Goal: Task Accomplishment & Management: Complete application form

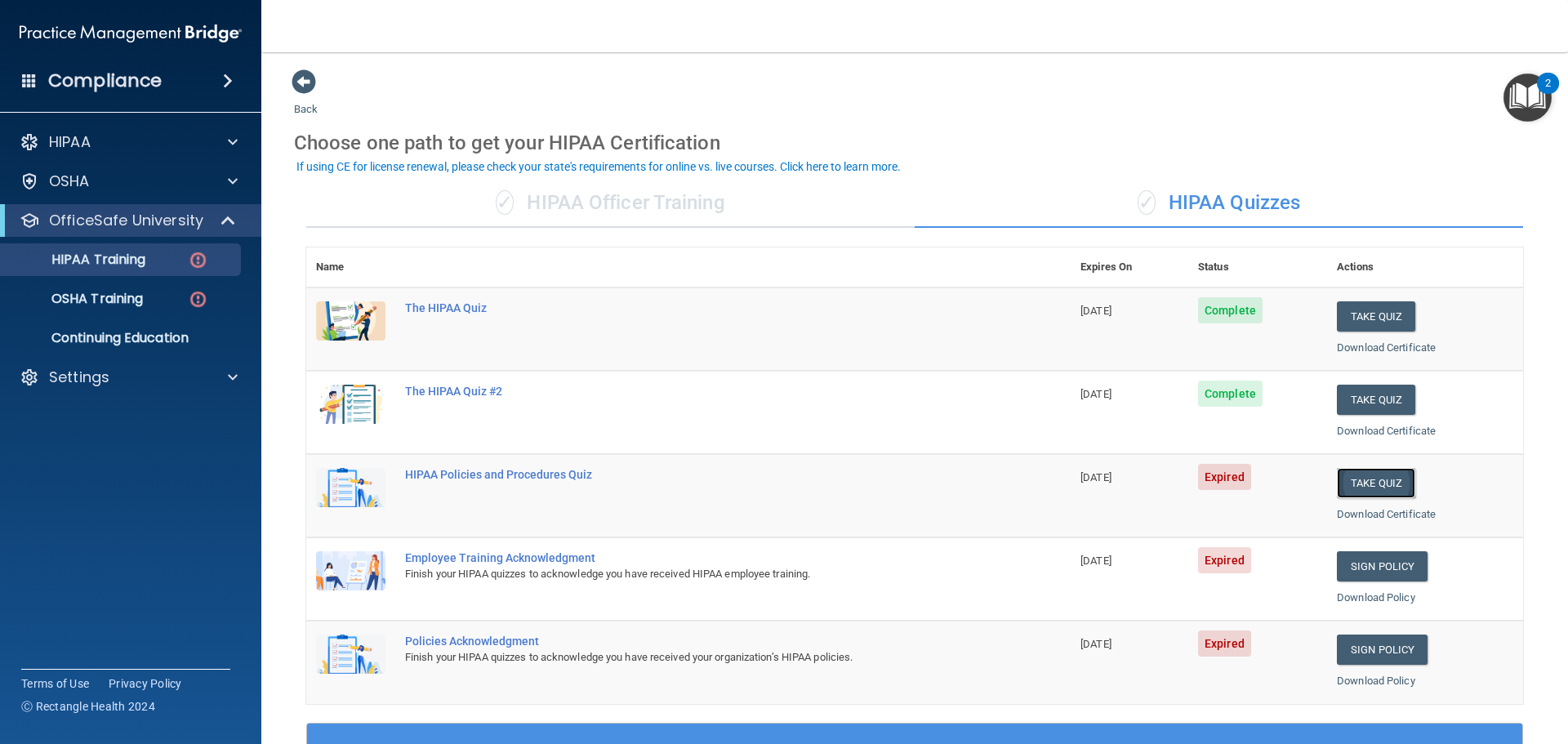
click at [1357, 490] on button "Take Quiz" at bounding box center [1375, 484] width 78 height 30
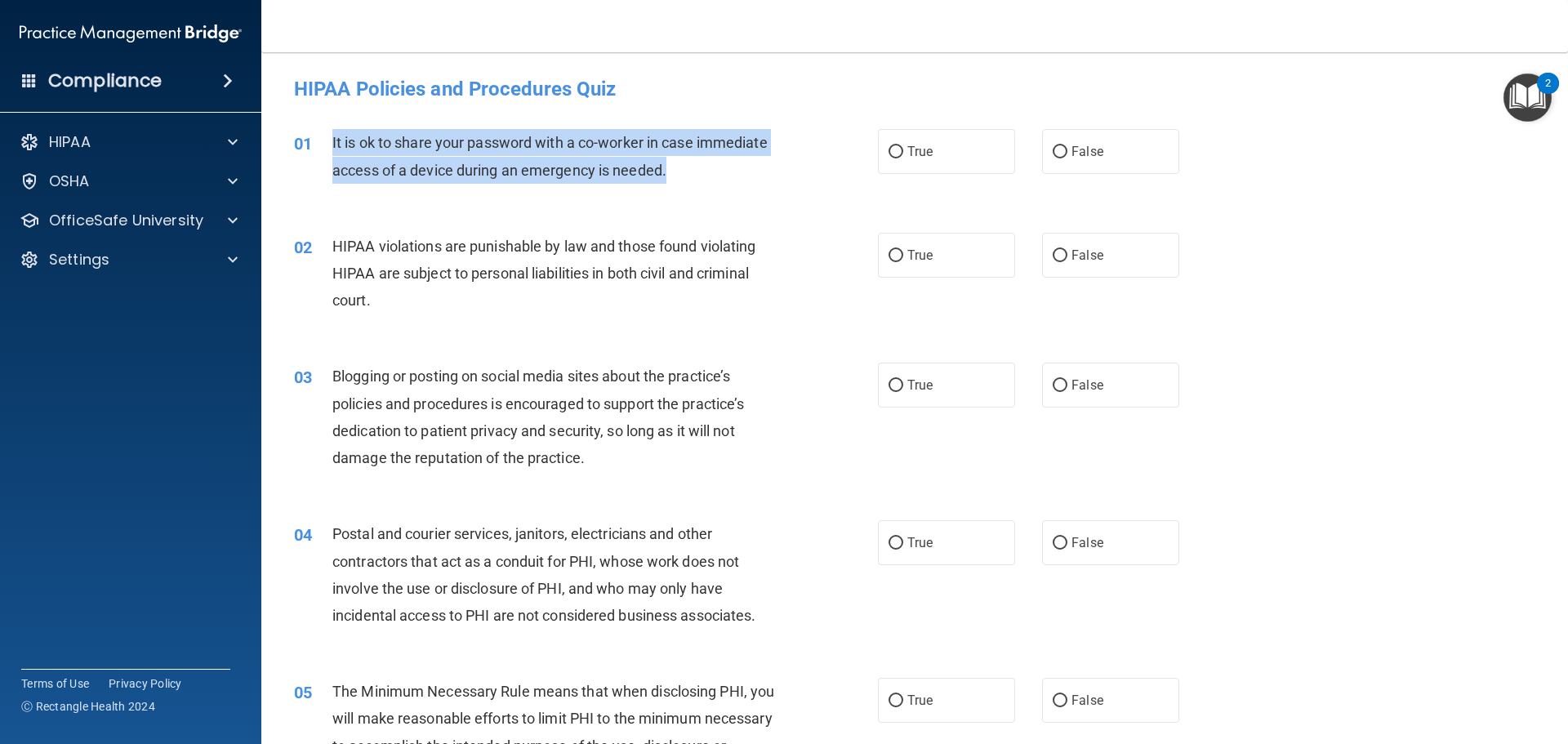
drag, startPoint x: 668, startPoint y: 171, endPoint x: 333, endPoint y: 141, distance: 336.3
click at [333, 141] on div "It is ok to share your password with a co-worker in case immediate access of a …" at bounding box center [561, 156] width 457 height 54
copy span "It is ok to share your password with a co-worker in case immediate access of a …"
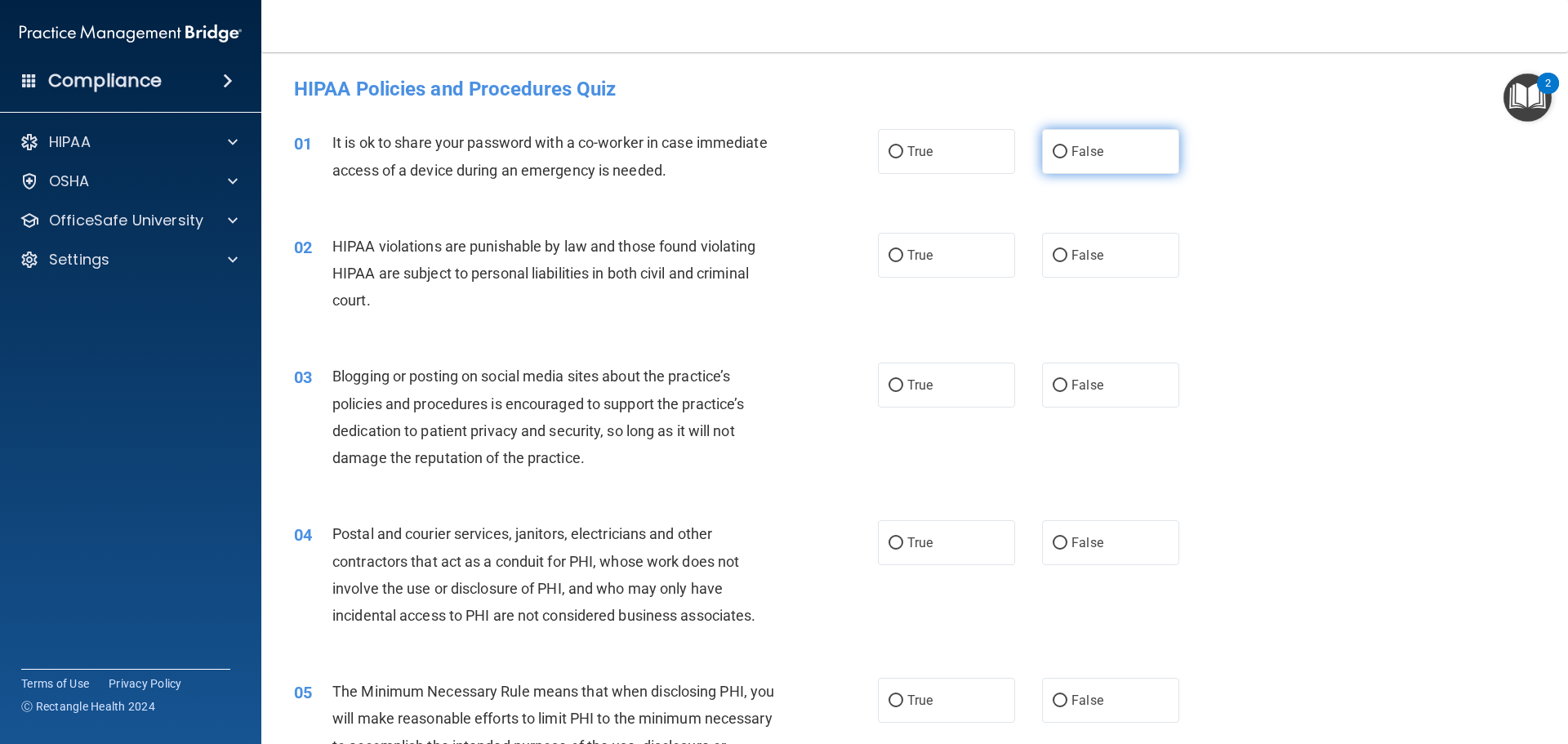
click at [1056, 164] on label "False" at bounding box center [1110, 151] width 137 height 45
click at [1056, 158] on input "False" at bounding box center [1060, 153] width 15 height 12
radio input "true"
click at [909, 268] on label "True" at bounding box center [946, 255] width 137 height 45
click at [903, 262] on input "True" at bounding box center [895, 256] width 15 height 12
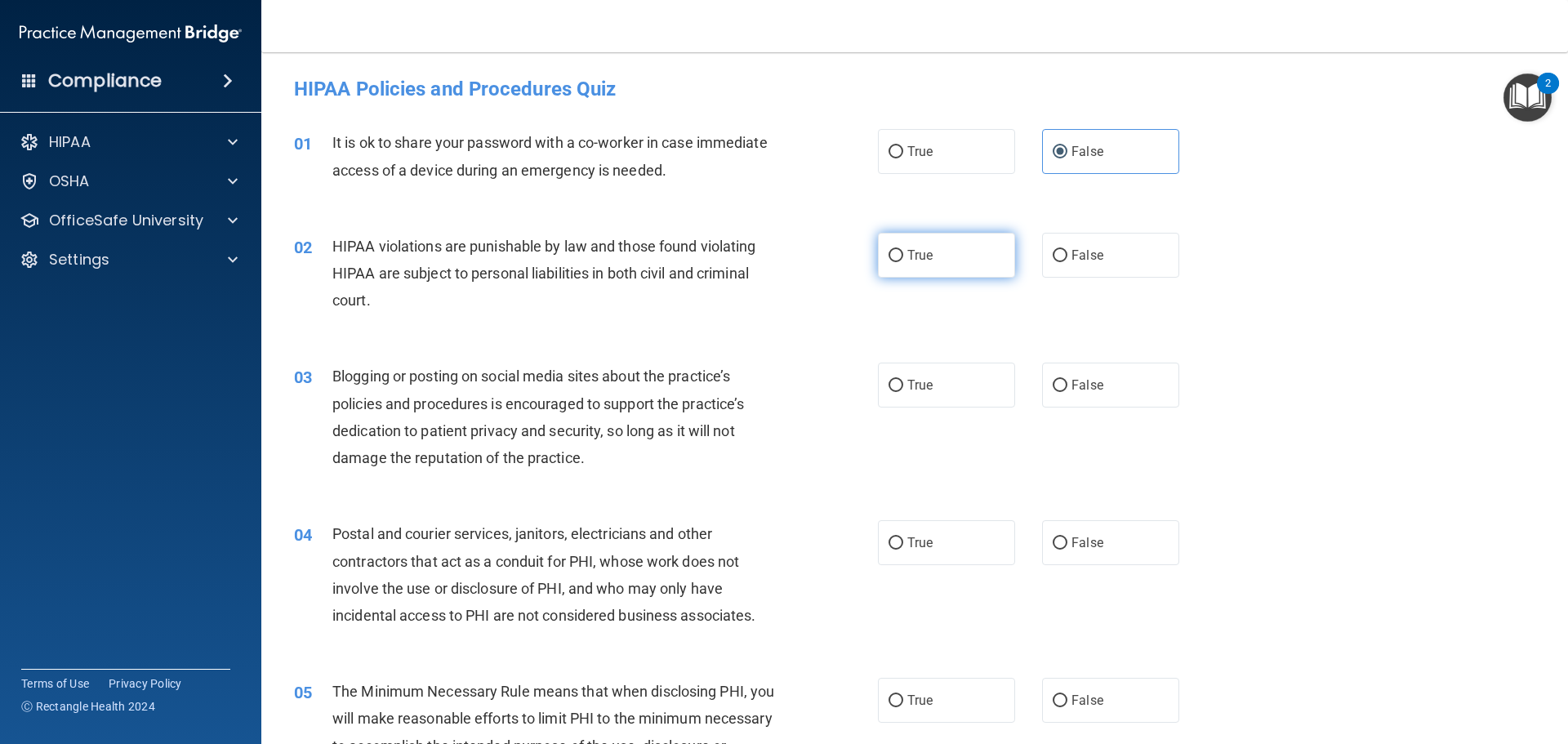
radio input "true"
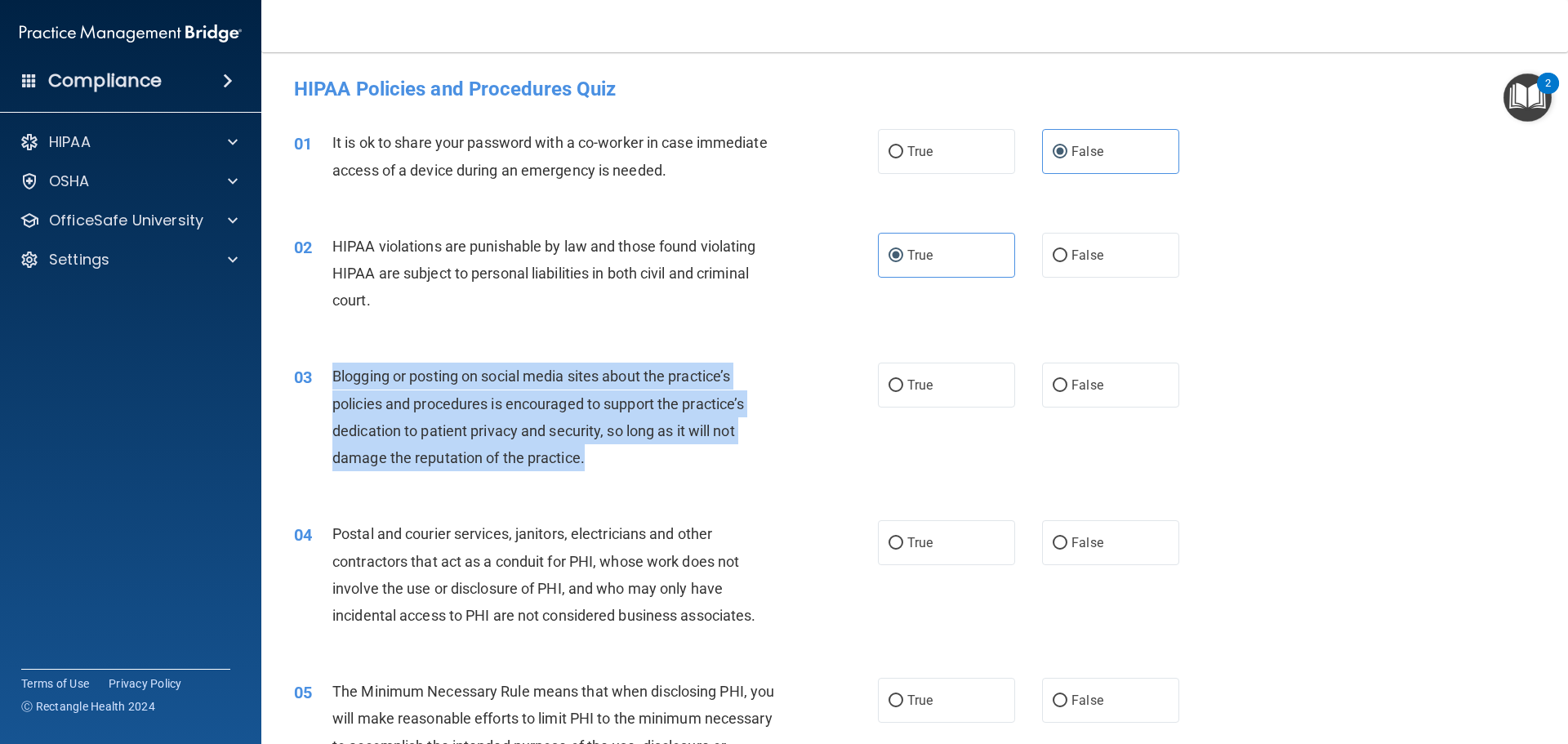
drag, startPoint x: 592, startPoint y: 458, endPoint x: 332, endPoint y: 367, distance: 275.5
click at [332, 367] on div "Blogging or posting on social media sites about the practice’s policies and pro…" at bounding box center [561, 417] width 457 height 108
copy span "Blogging or posting on social media sites about the practice’s policies and pro…"
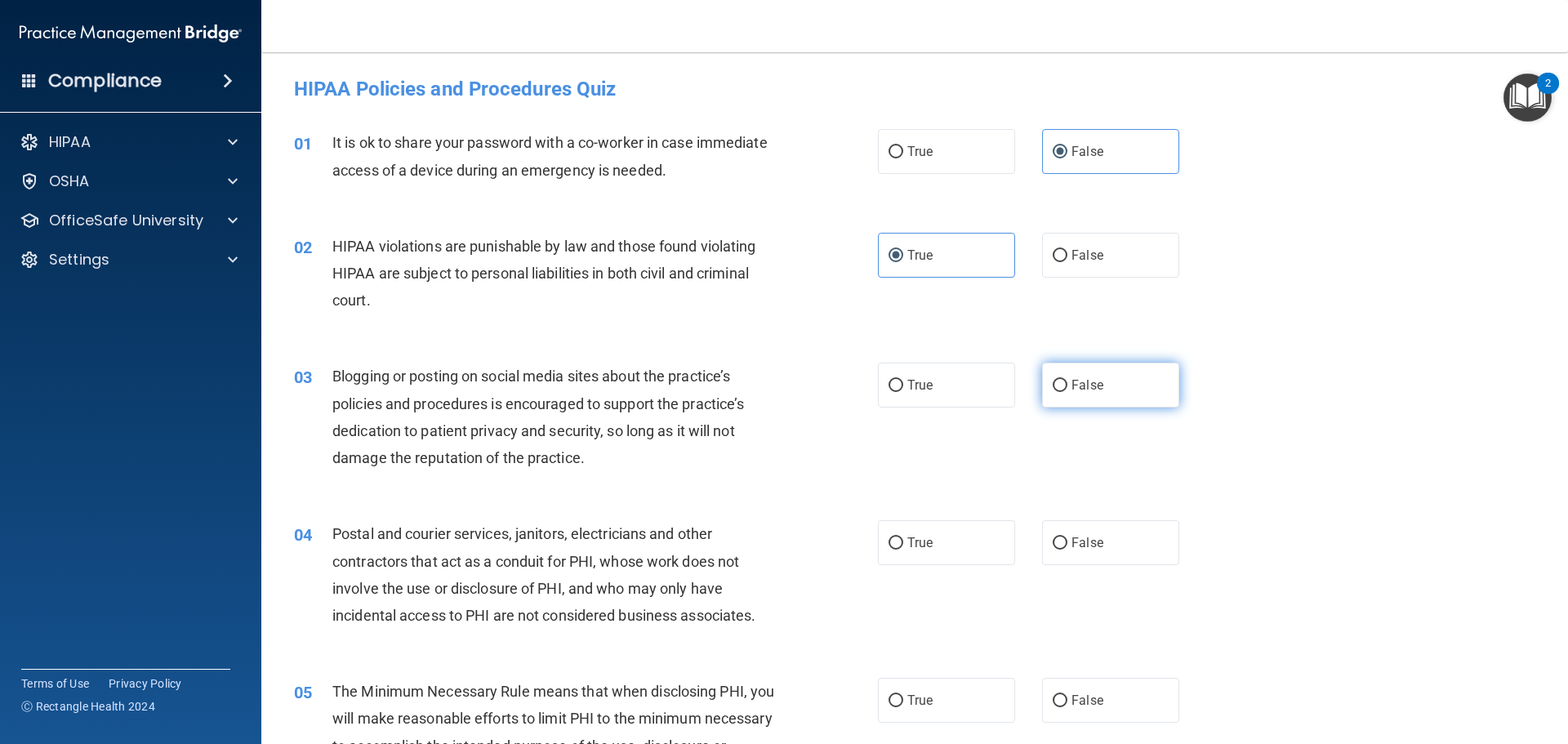
click at [1089, 401] on label "False" at bounding box center [1110, 385] width 137 height 45
click at [1067, 392] on input "False" at bounding box center [1060, 386] width 15 height 12
radio input "true"
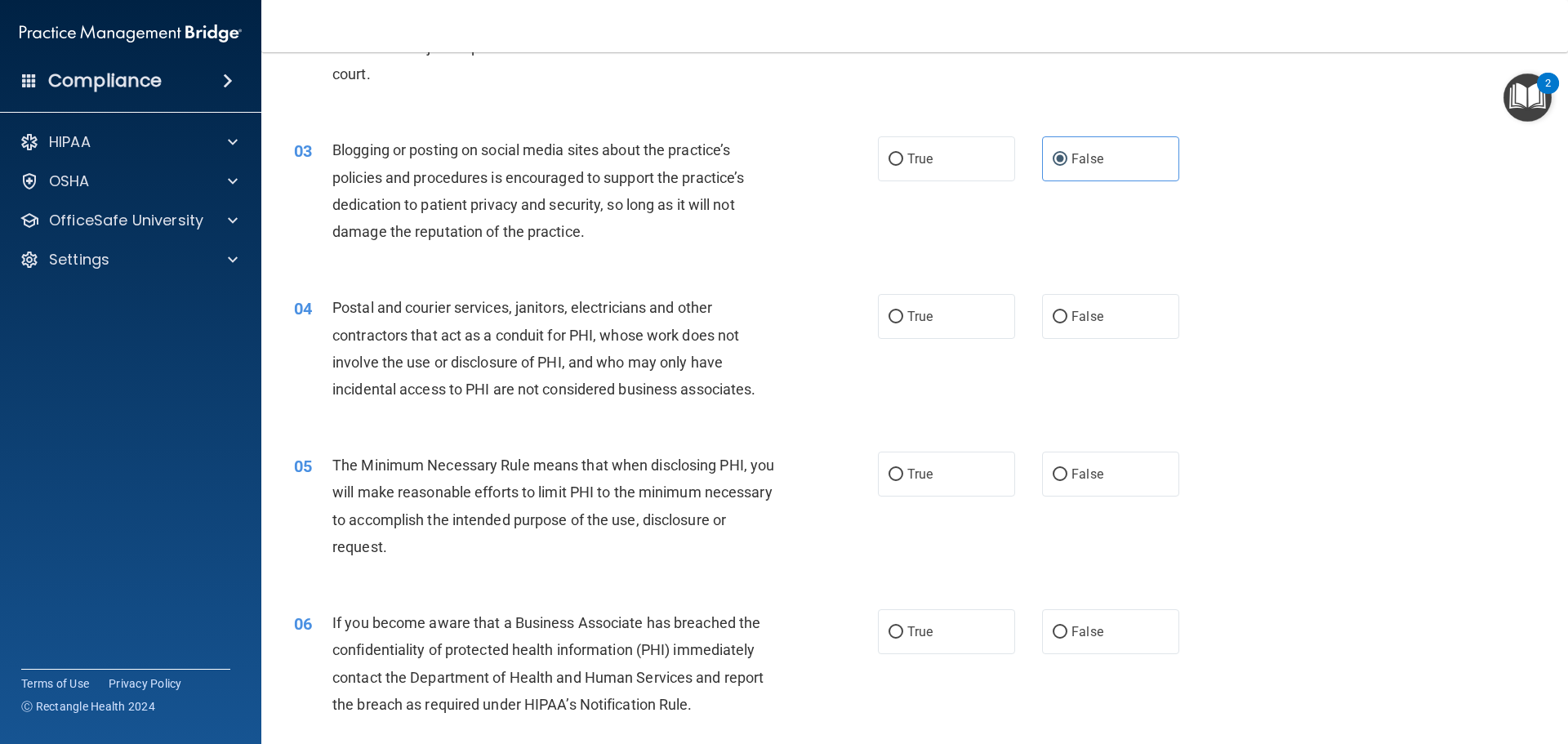
scroll to position [245, 0]
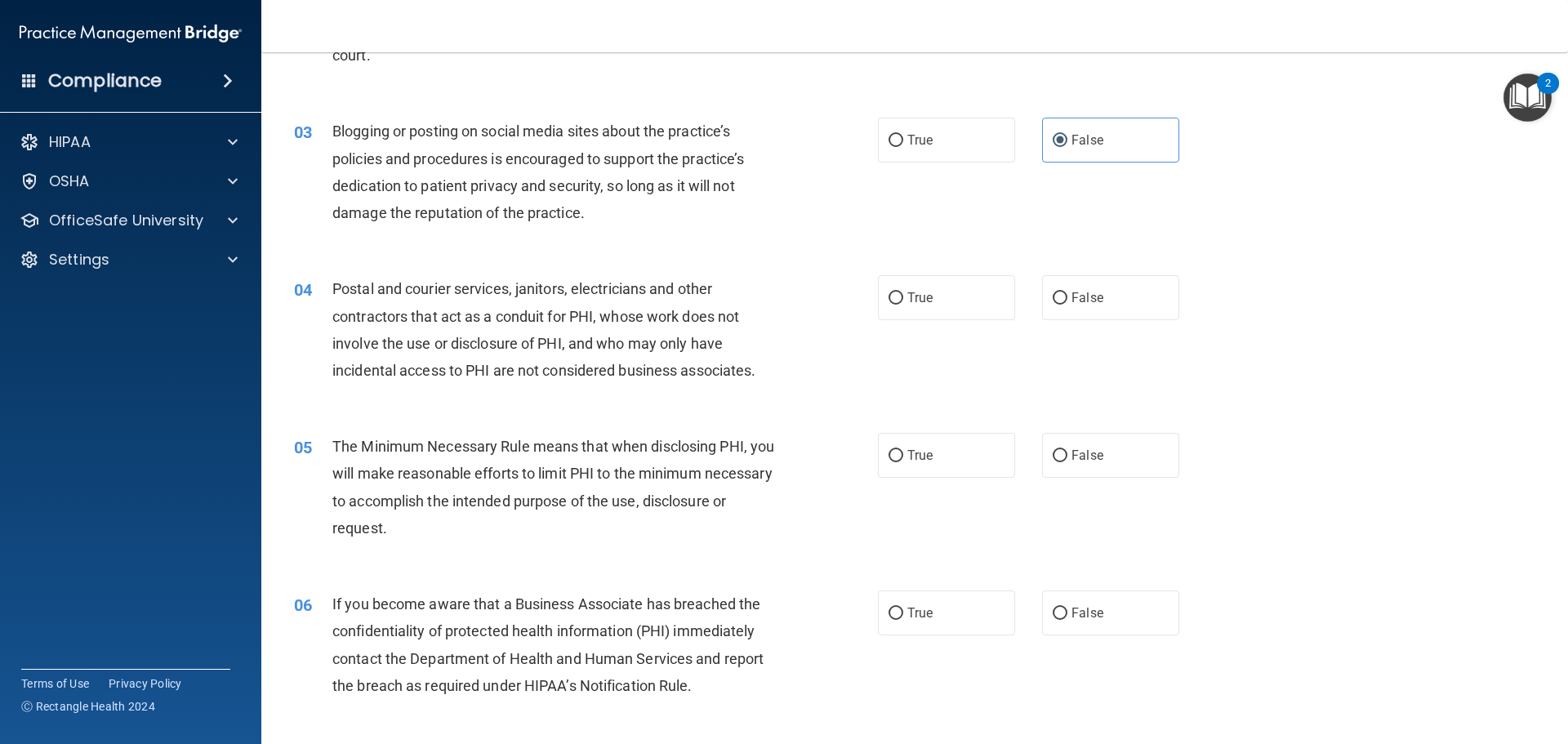
click at [761, 372] on div "Postal and courier services, janitors, electricians and other contractors that …" at bounding box center [561, 330] width 457 height 108
click at [907, 299] on span "True" at bounding box center [919, 297] width 25 height 15
click at [903, 299] on input "True" at bounding box center [895, 299] width 15 height 12
radio input "true"
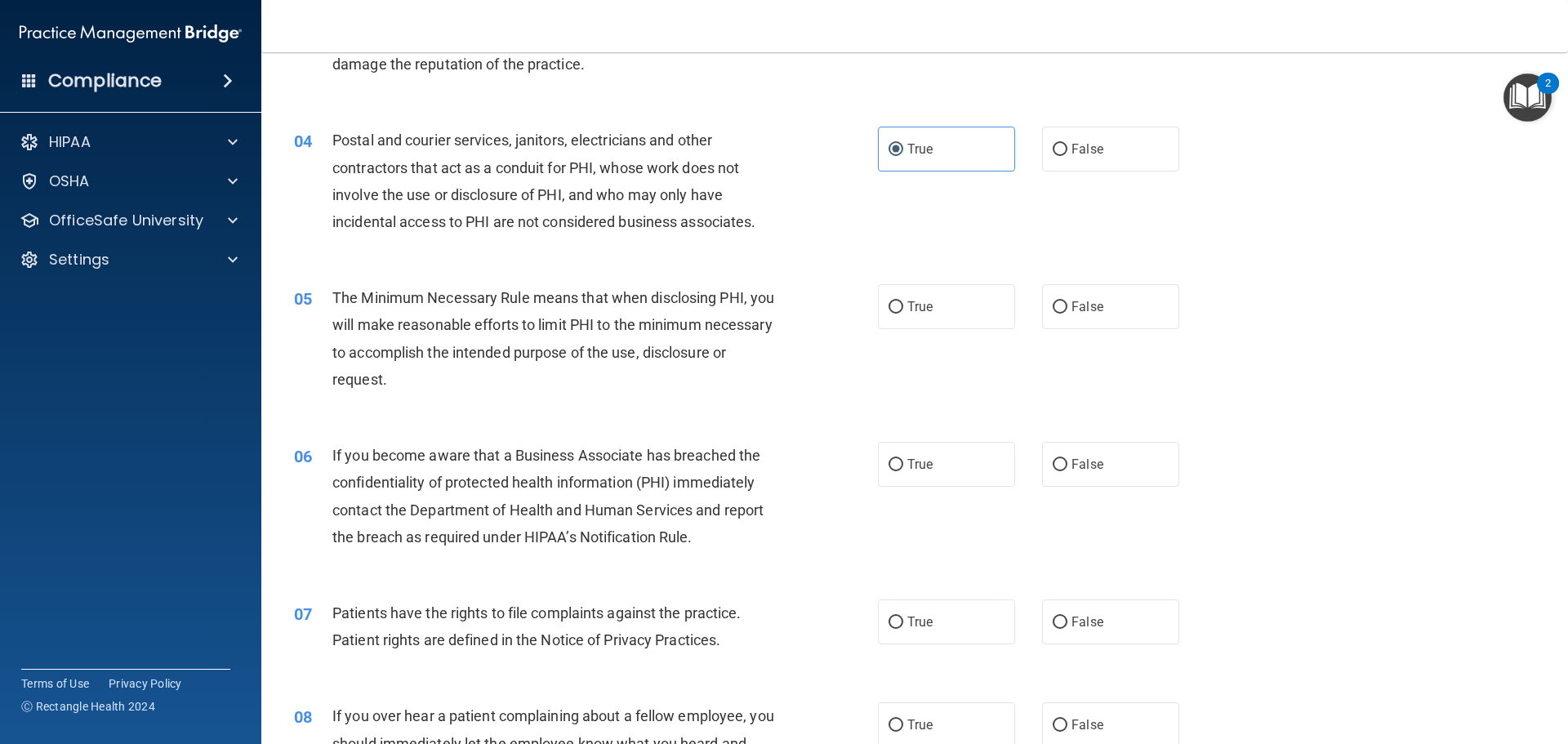
scroll to position [409, 0]
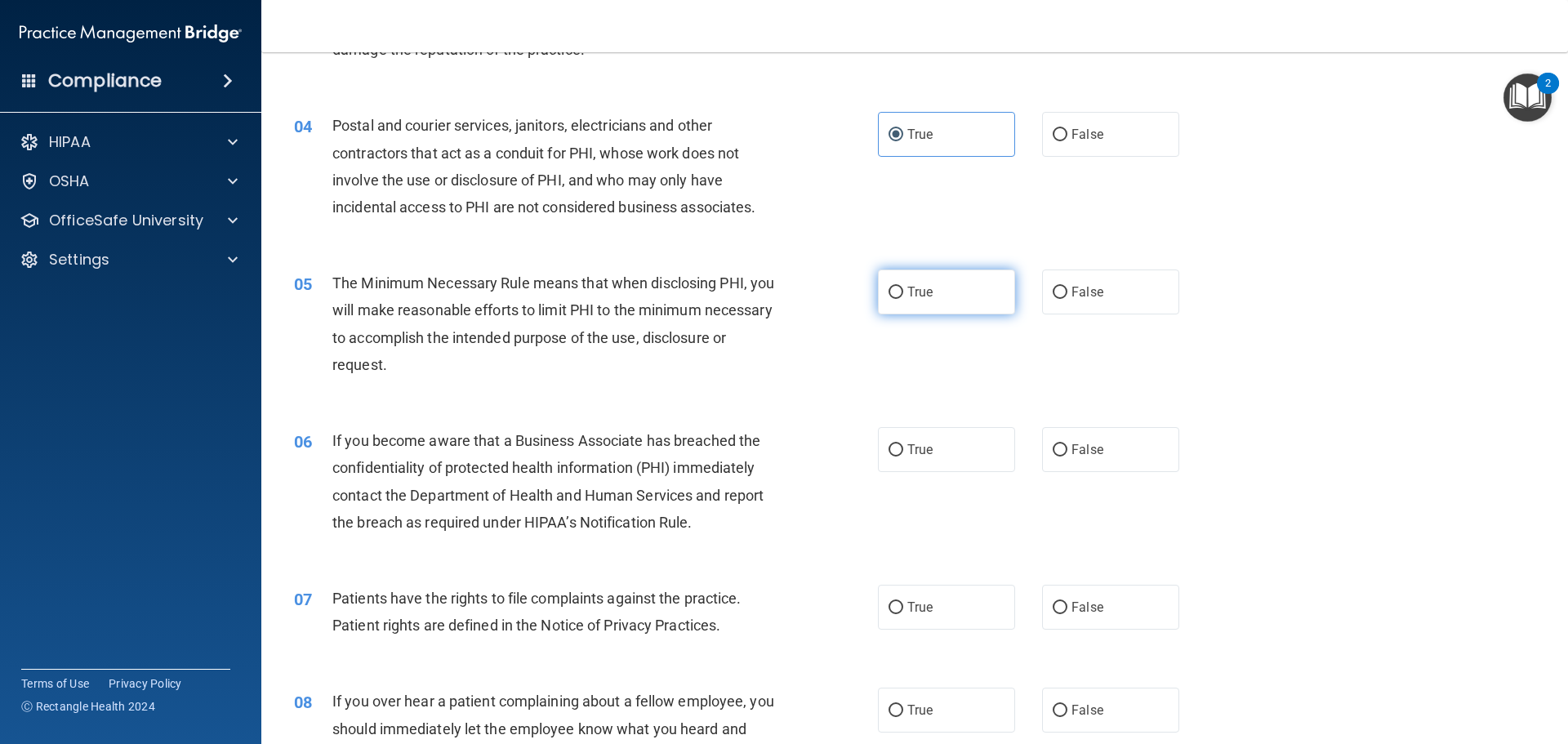
click at [937, 289] on label "True" at bounding box center [946, 292] width 137 height 45
click at [903, 289] on input "True" at bounding box center [895, 293] width 15 height 12
radio input "true"
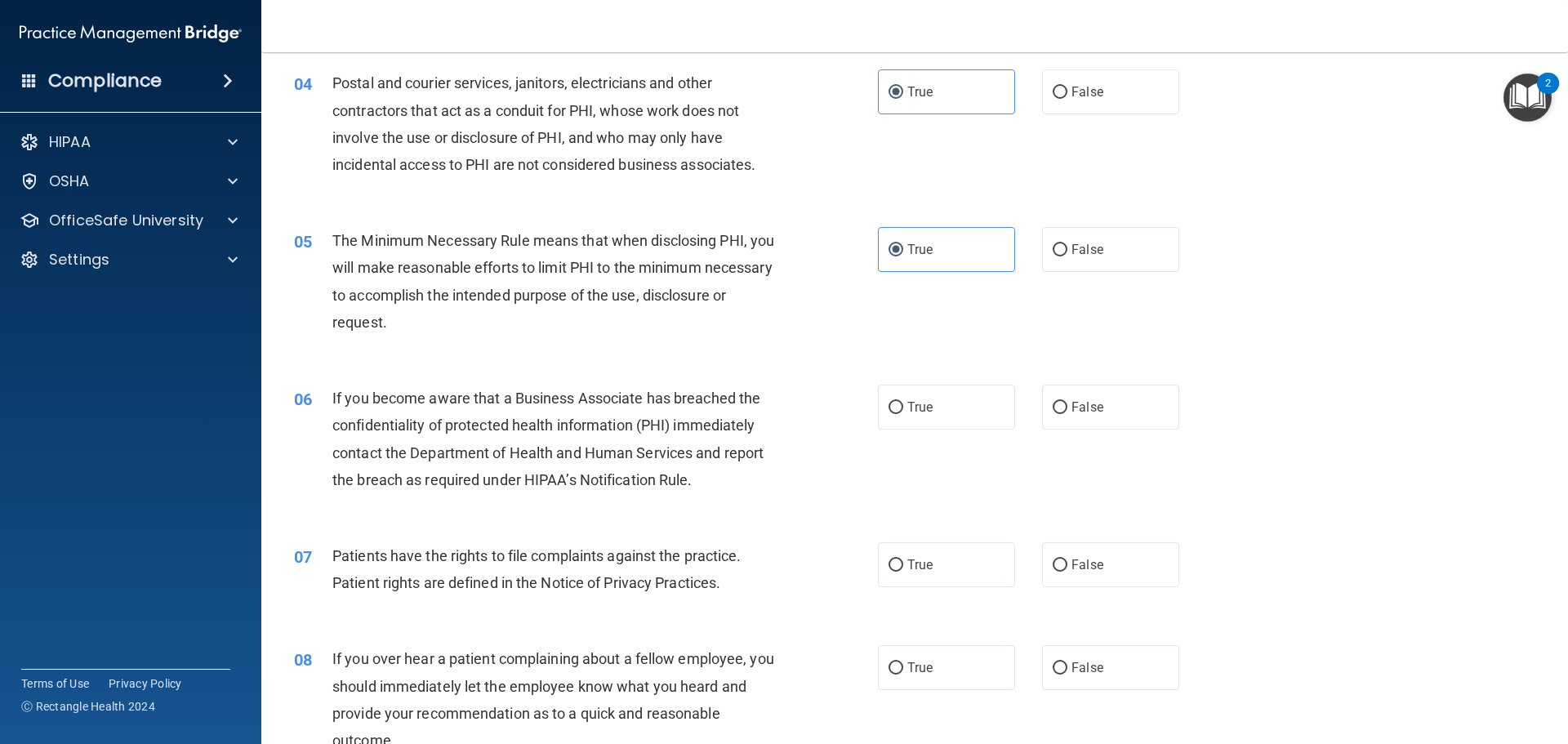
scroll to position [572, 0]
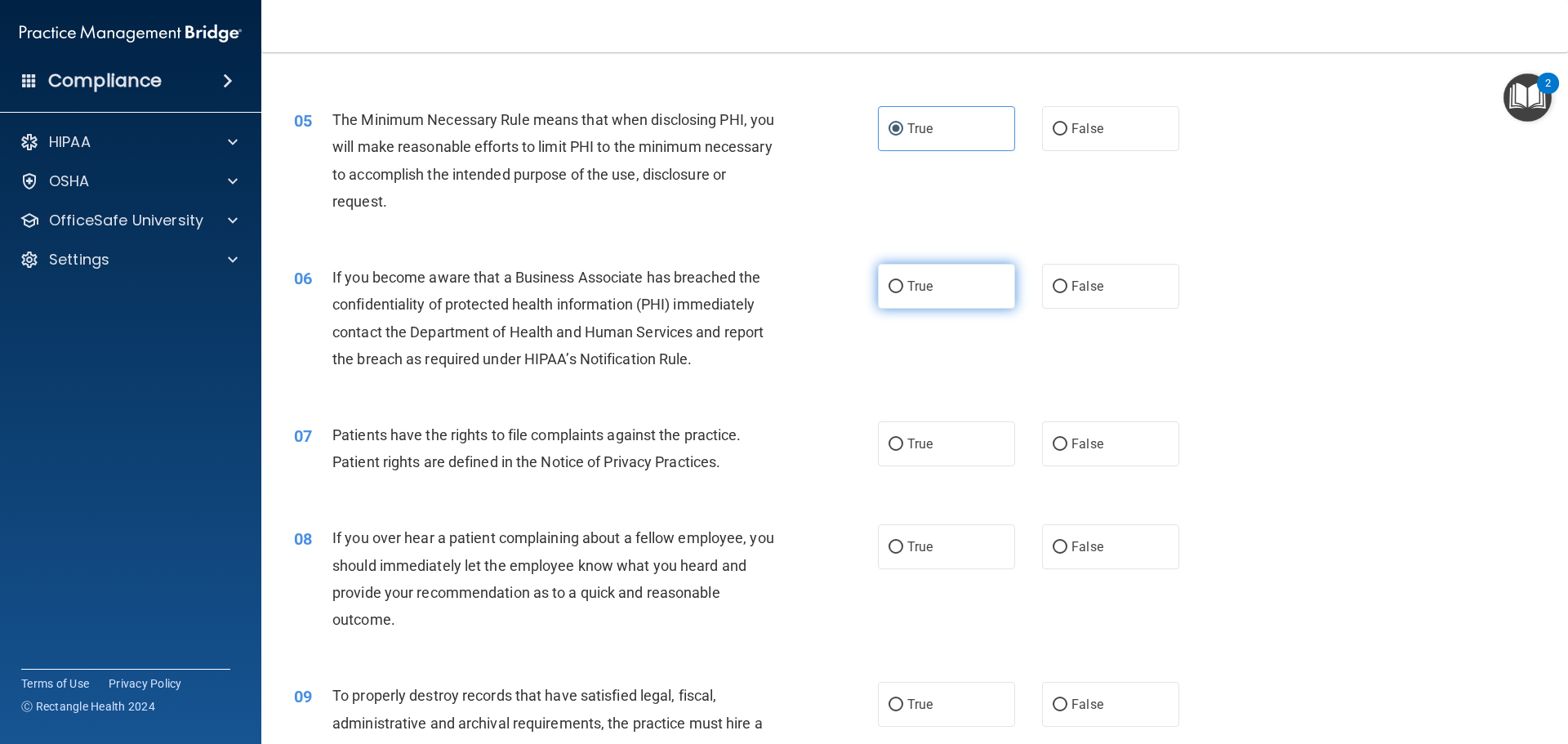
click at [924, 280] on span "True" at bounding box center [919, 285] width 25 height 15
click at [903, 281] on input "True" at bounding box center [895, 287] width 15 height 12
radio input "true"
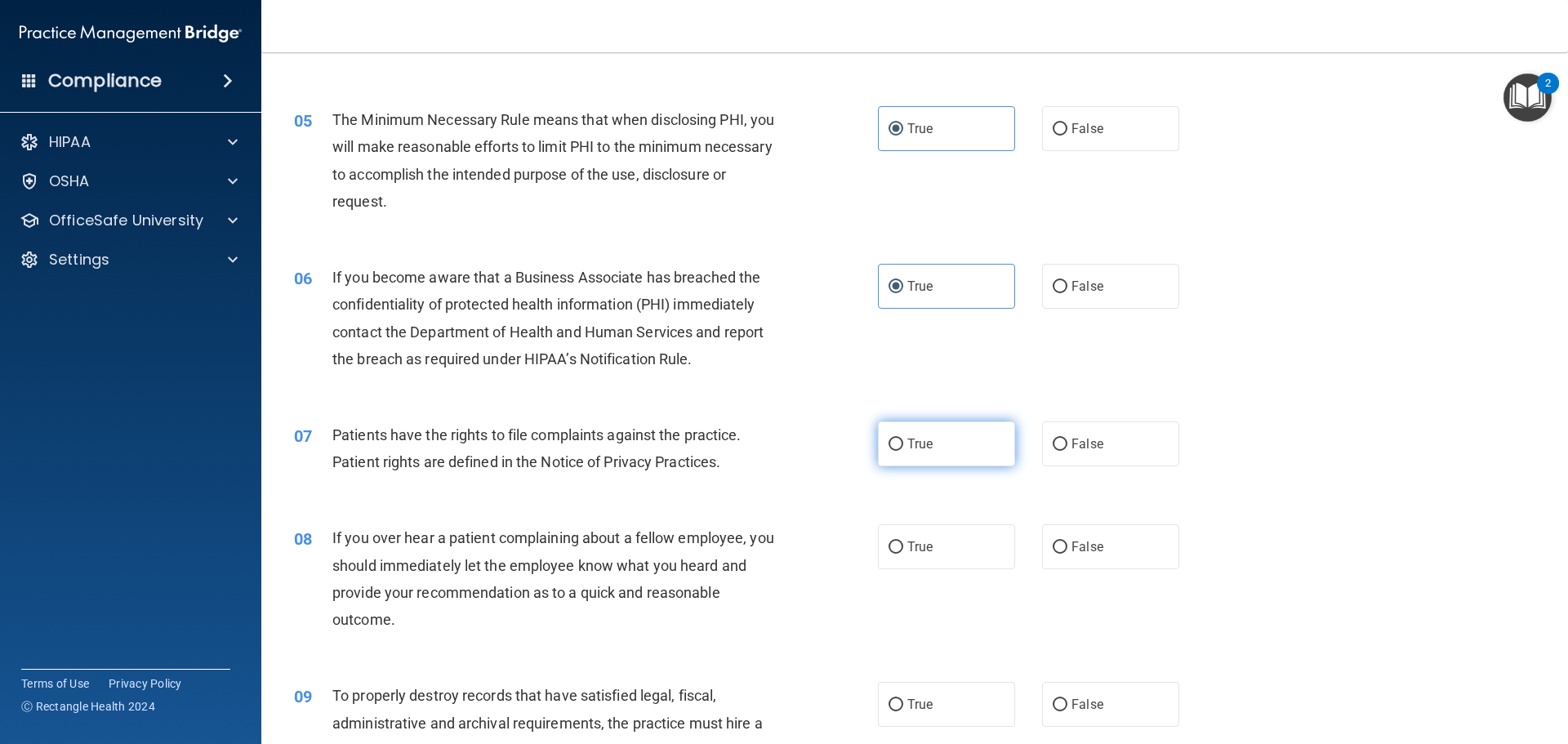
click at [933, 445] on label "True" at bounding box center [946, 444] width 137 height 45
click at [903, 445] on input "True" at bounding box center [895, 445] width 15 height 12
radio input "true"
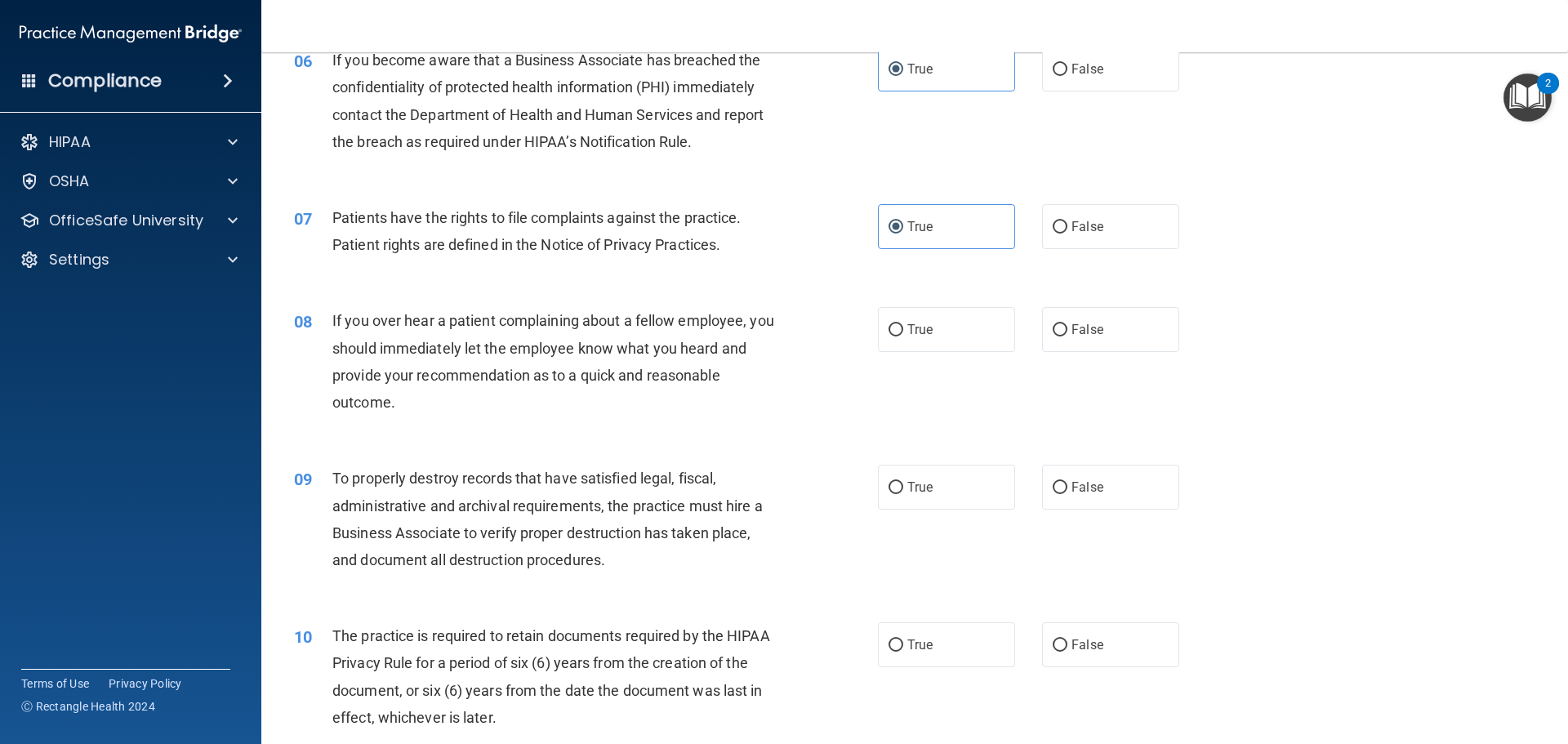
scroll to position [817, 0]
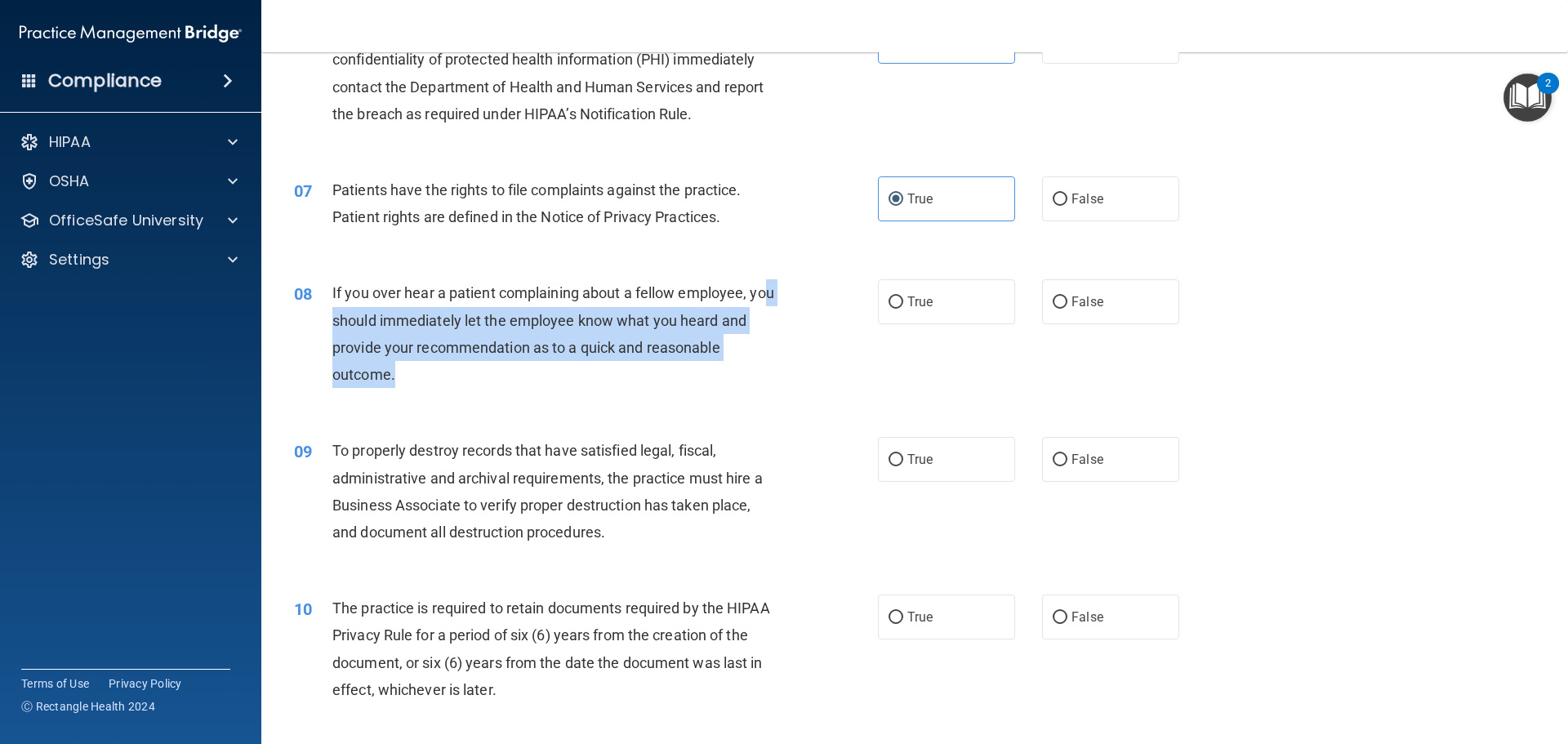
drag, startPoint x: 397, startPoint y: 375, endPoint x: 338, endPoint y: 300, distance: 95.4
click at [340, 308] on div "If you over hear a patient complaining about a fellow employee, you should imme…" at bounding box center [561, 333] width 457 height 108
drag, startPoint x: 332, startPoint y: 294, endPoint x: 492, endPoint y: 383, distance: 183.1
click at [492, 383] on div "If you over hear a patient complaining about a fellow employee, you should imme…" at bounding box center [561, 333] width 457 height 108
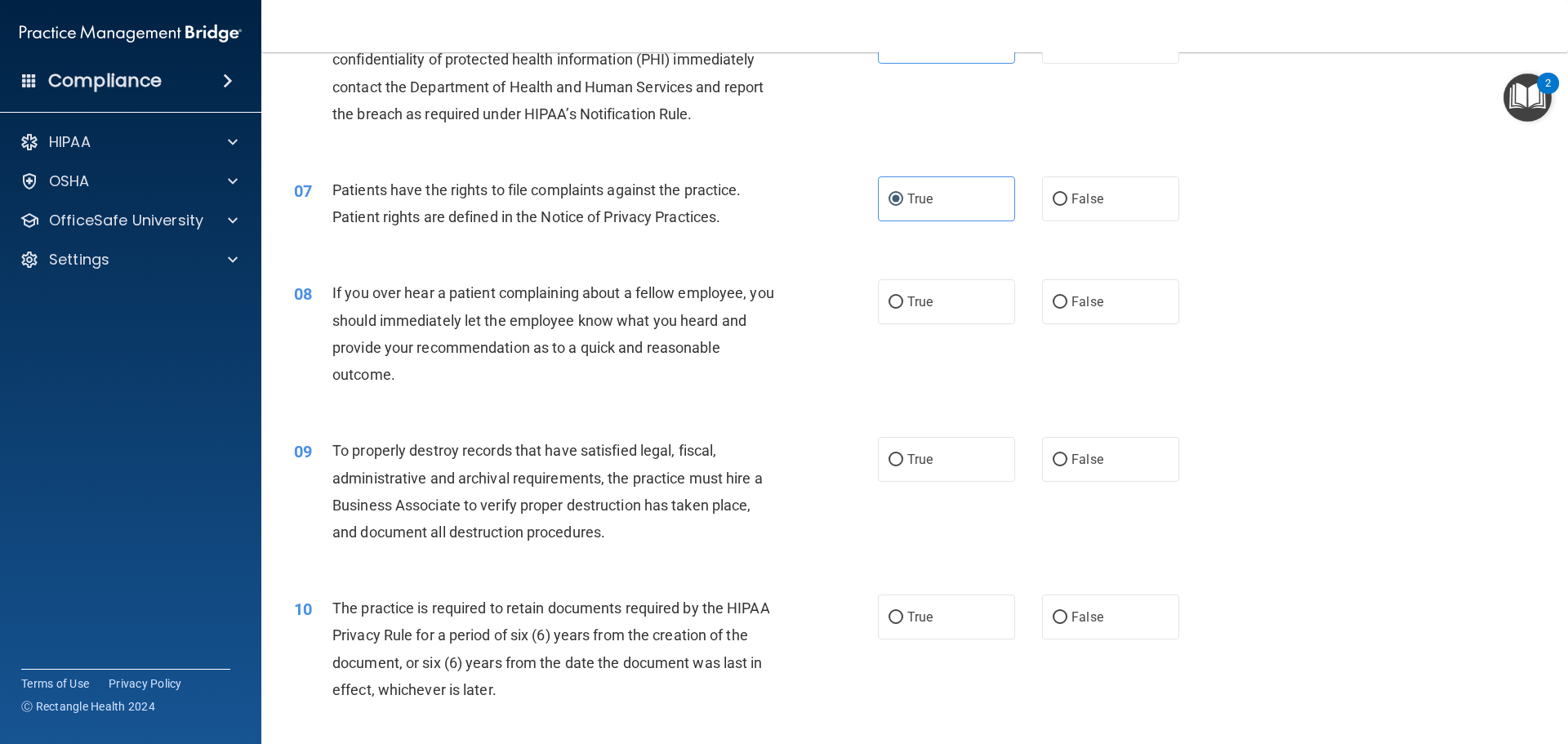
click at [326, 290] on div "08" at bounding box center [306, 294] width 51 height 30
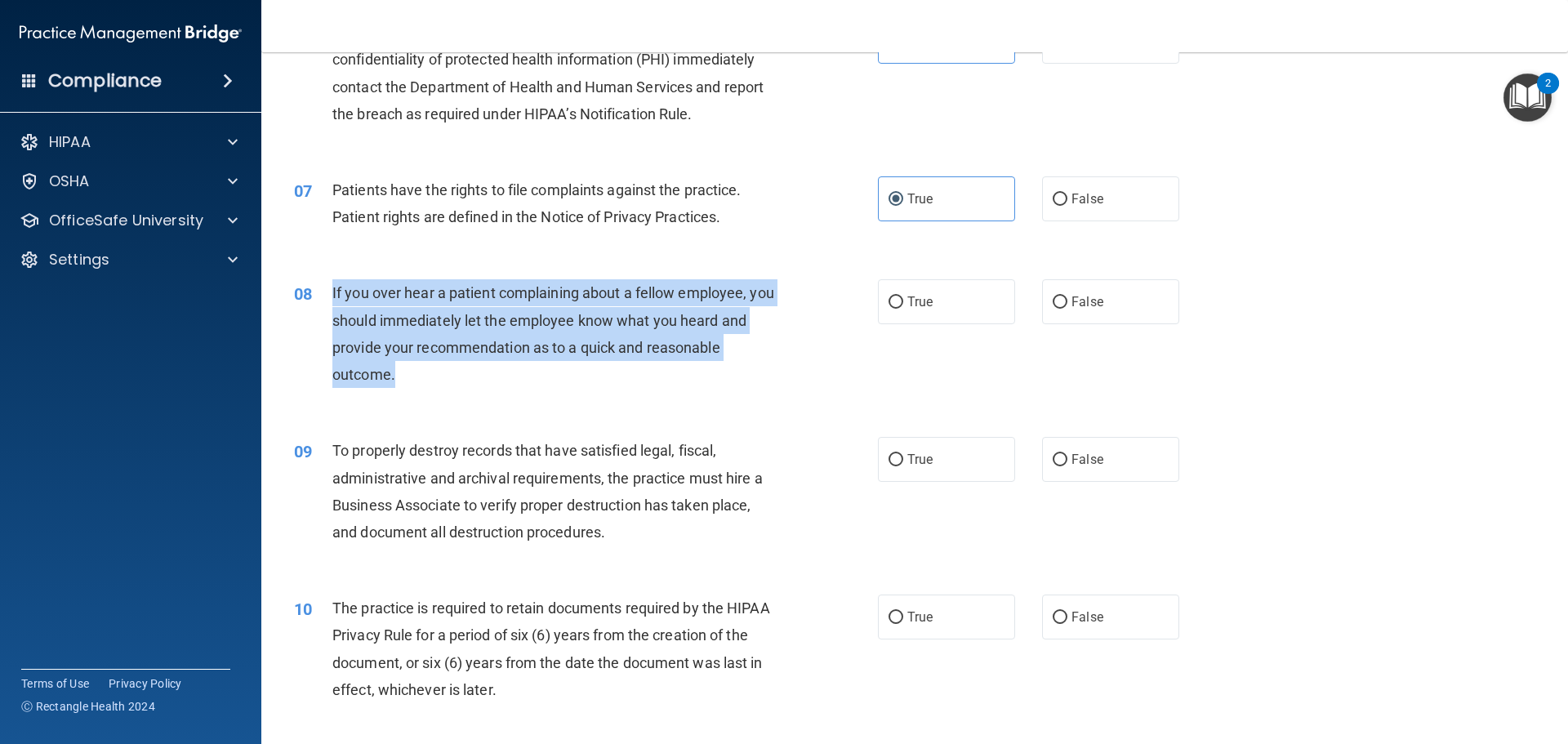
drag, startPoint x: 332, startPoint y: 290, endPoint x: 417, endPoint y: 380, distance: 123.8
click at [417, 380] on div "If you over hear a patient complaining about a fellow employee, you should imme…" at bounding box center [561, 333] width 457 height 108
copy span "If you over hear a patient complaining about a fellow employee, you should imme…"
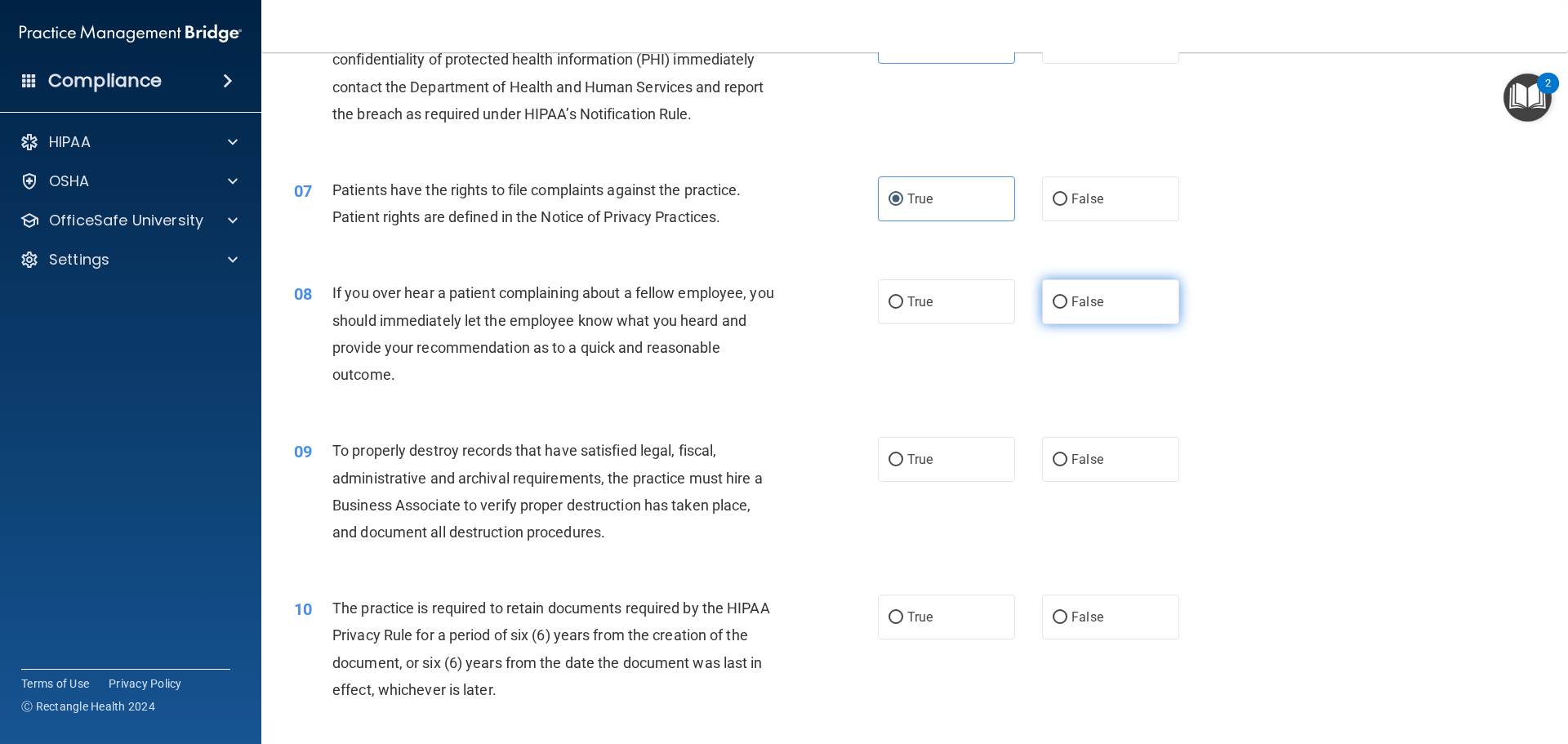
click at [1095, 298] on label "False" at bounding box center [1110, 301] width 137 height 45
click at [1067, 298] on input "False" at bounding box center [1060, 303] width 15 height 12
radio input "true"
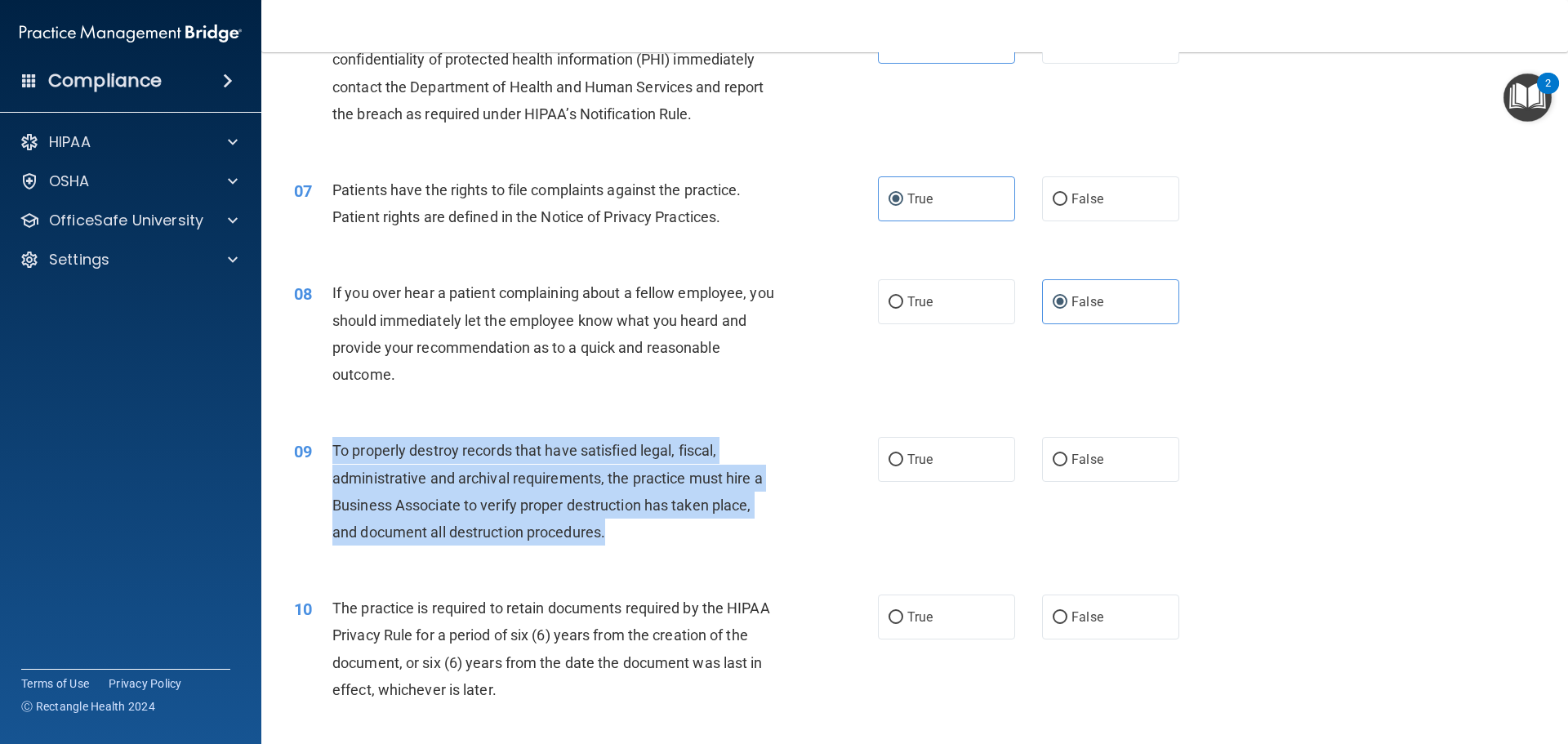
drag, startPoint x: 609, startPoint y: 530, endPoint x: 334, endPoint y: 453, distance: 285.6
click at [334, 453] on div "To properly destroy records that have satisfied legal, fiscal, administrative a…" at bounding box center [561, 492] width 457 height 108
copy span "To properly destroy records that have satisfied legal, fiscal, administrative a…"
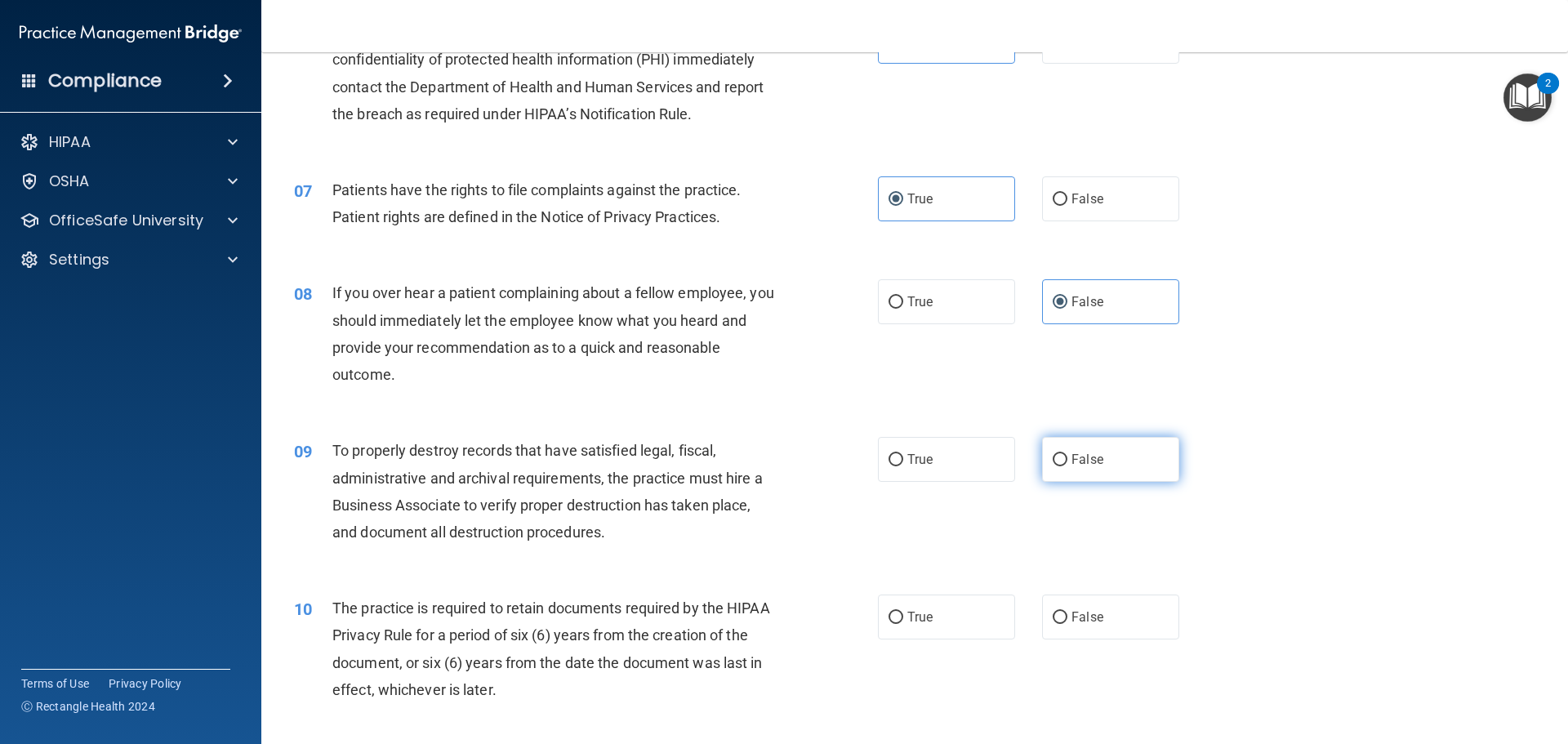
click at [1078, 437] on label "False" at bounding box center [1110, 460] width 137 height 45
click at [1067, 454] on input "False" at bounding box center [1060, 460] width 15 height 12
radio input "true"
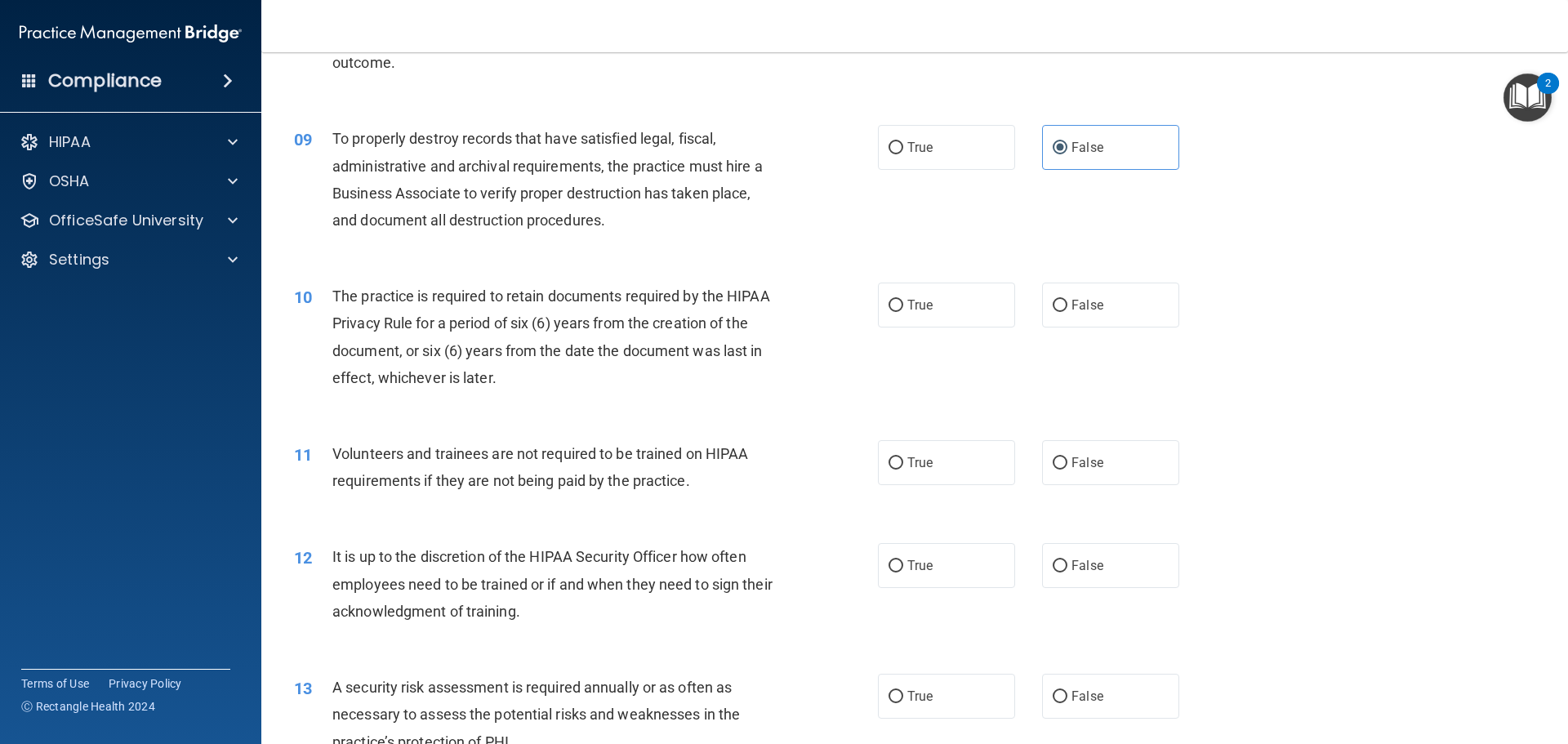
scroll to position [1144, 0]
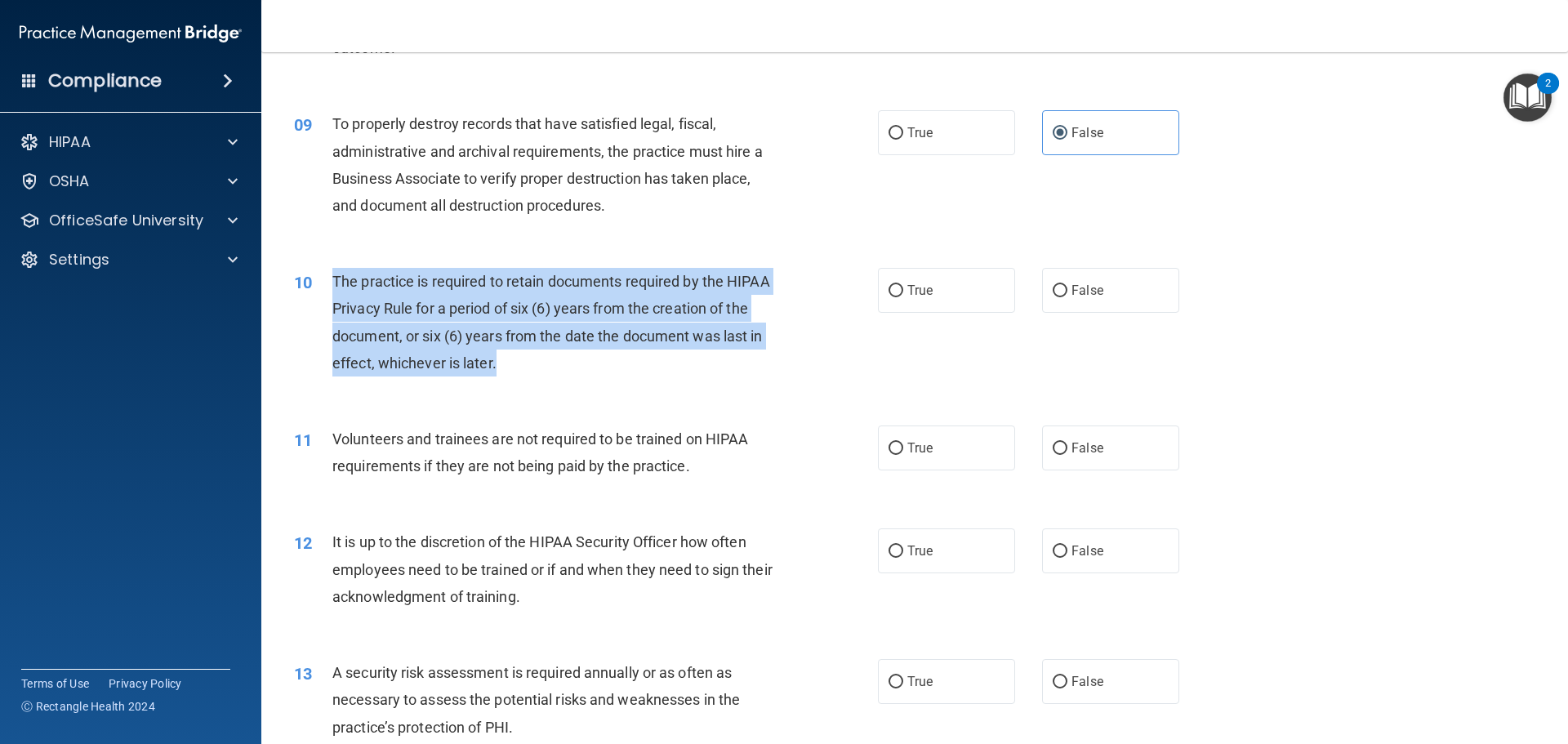
drag, startPoint x: 499, startPoint y: 364, endPoint x: 334, endPoint y: 285, distance: 182.9
click at [334, 285] on div "The practice is required to retain documents required by the HIPAA Privacy Rule…" at bounding box center [561, 322] width 457 height 108
copy span "The practice is required to retain documents required by the HIPAA Privacy Rule…"
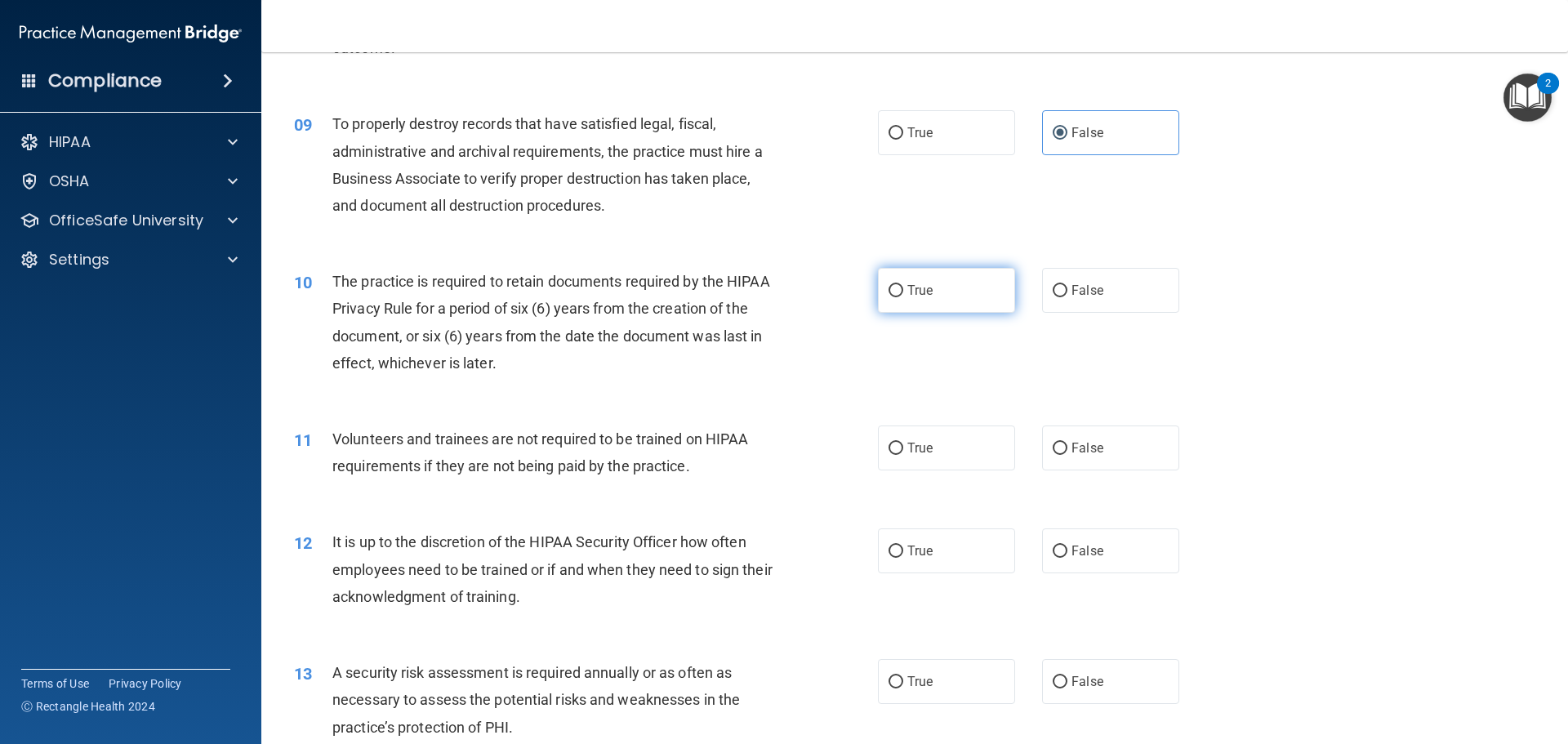
click at [940, 292] on label "True" at bounding box center [946, 290] width 137 height 45
click at [903, 292] on input "True" at bounding box center [895, 292] width 15 height 12
radio input "true"
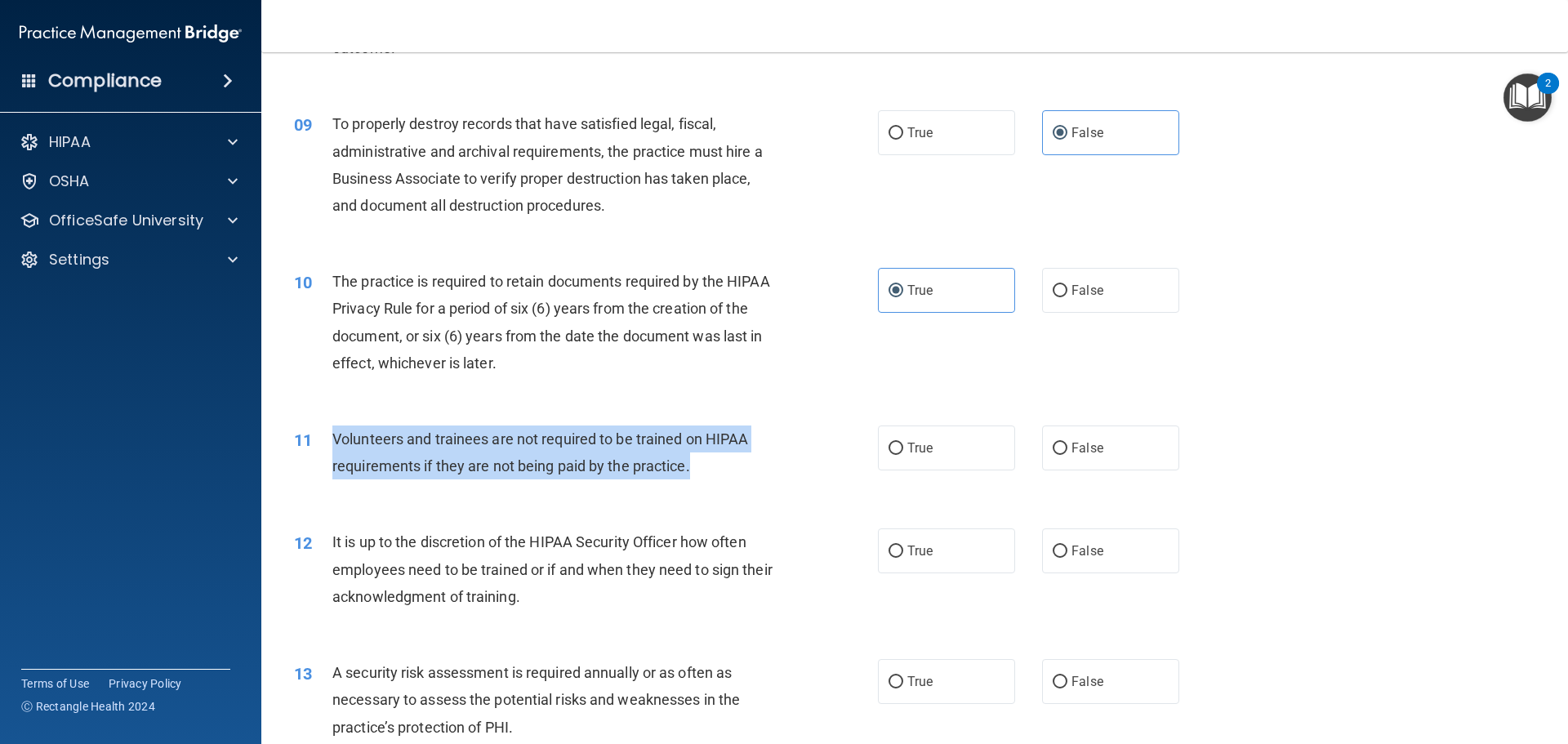
drag, startPoint x: 690, startPoint y: 464, endPoint x: 334, endPoint y: 436, distance: 357.1
click at [334, 436] on span "Volunteers and trainees are not required to be trained on HIPAA requirements if…" at bounding box center [540, 452] width 416 height 44
copy span "Volunteers and trainees are not required to be trained on HIPAA requirements if…"
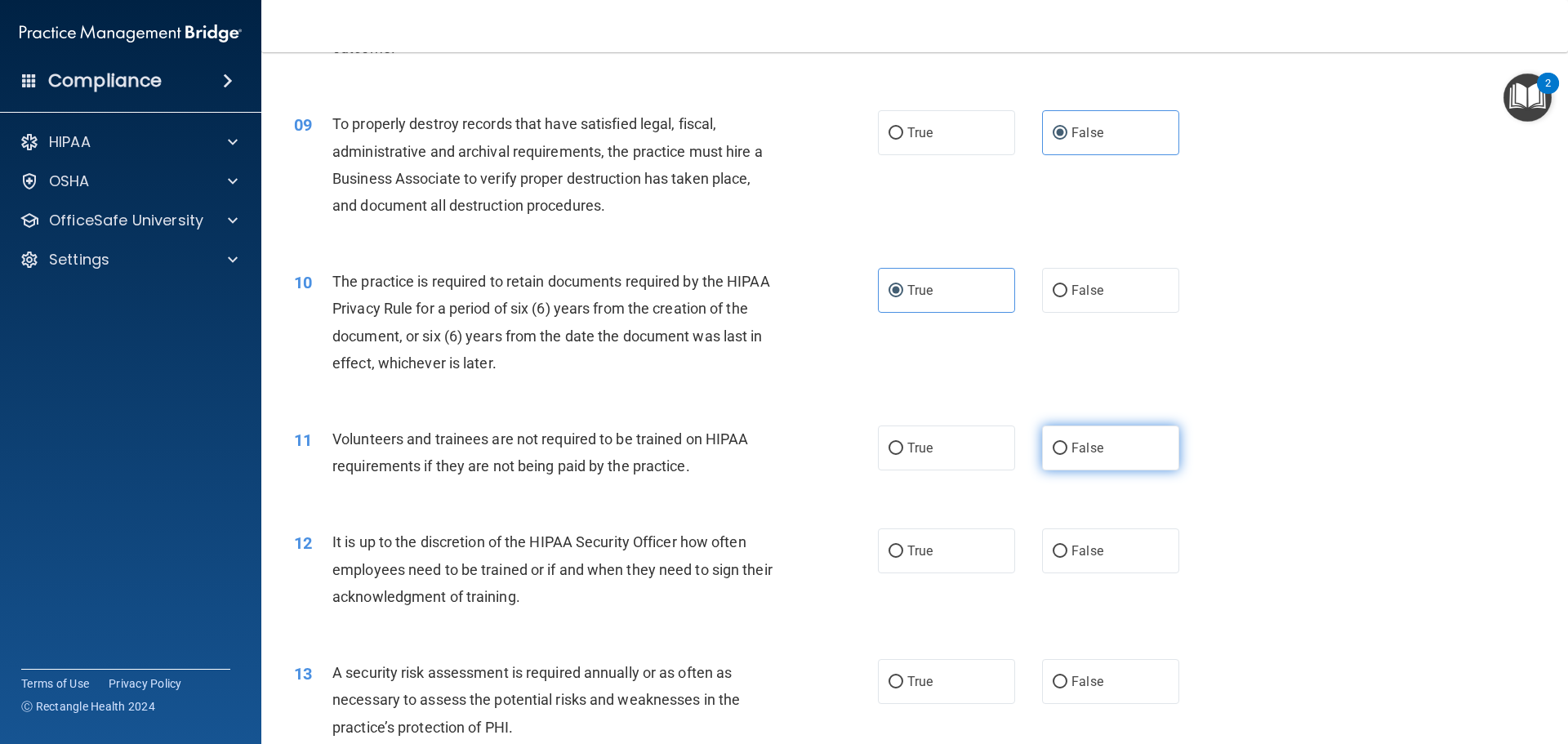
click at [1077, 450] on span "False" at bounding box center [1087, 447] width 32 height 15
click at [1067, 450] on input "False" at bounding box center [1060, 449] width 15 height 12
radio input "true"
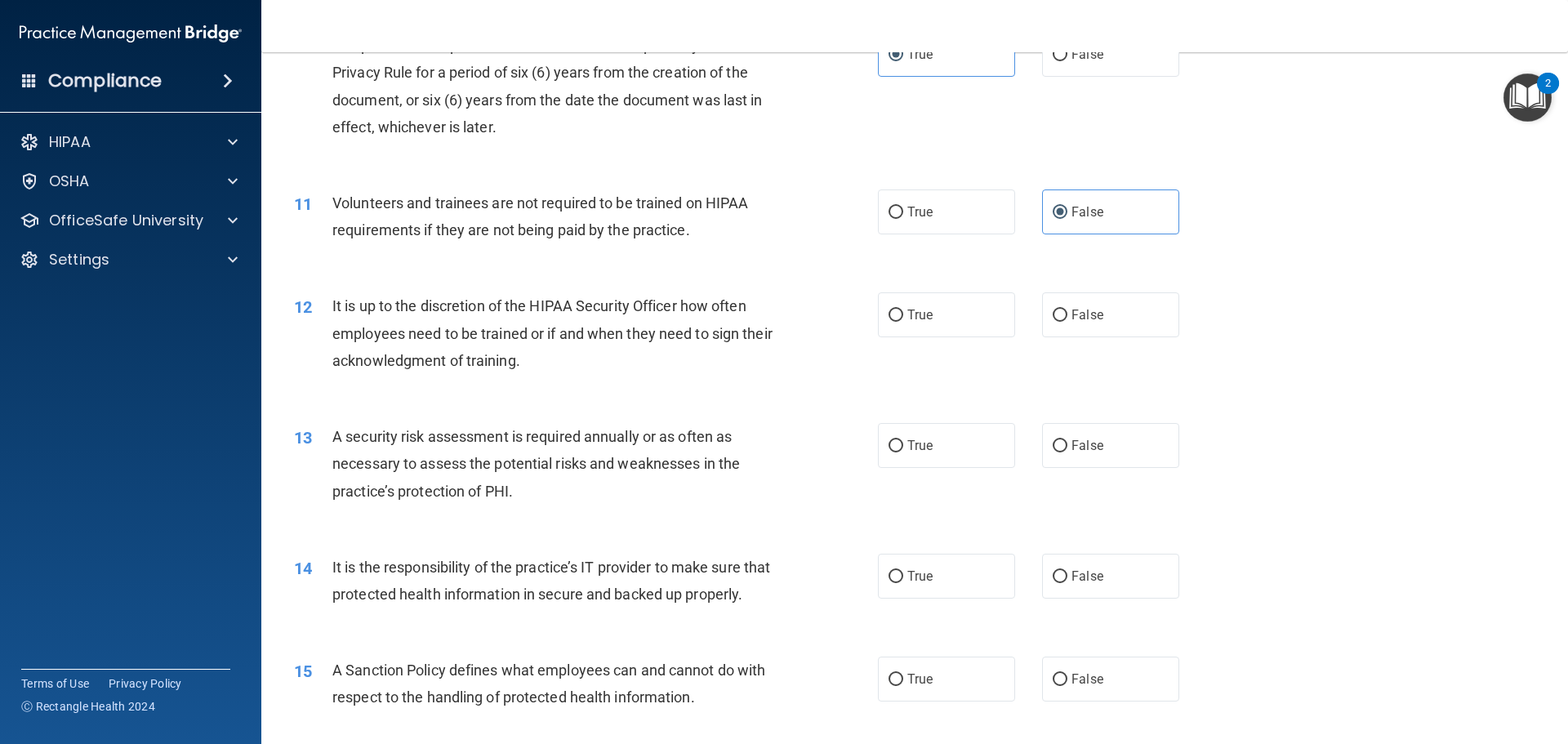
scroll to position [1388, 0]
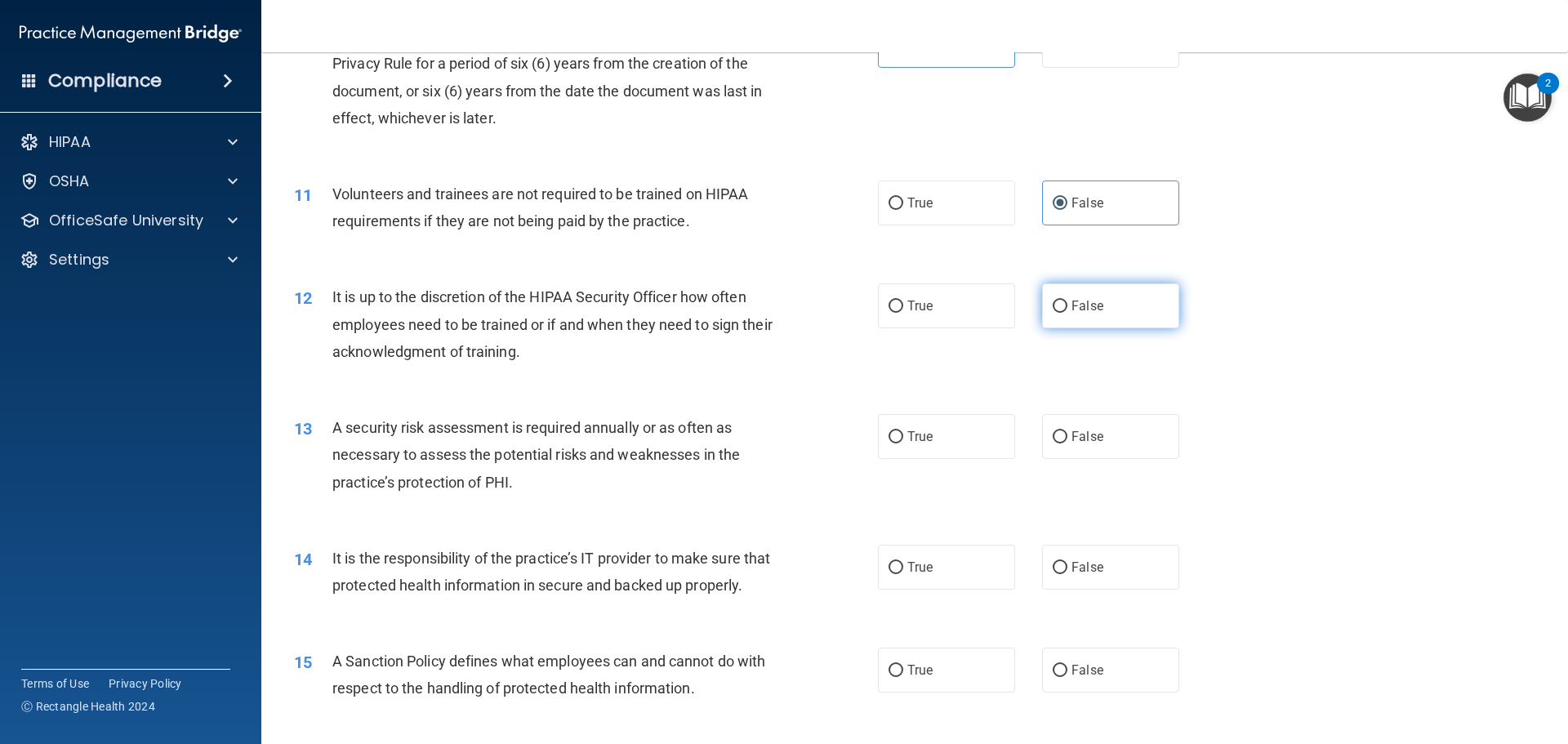
click at [1083, 306] on span "False" at bounding box center [1087, 305] width 32 height 15
click at [1067, 306] on input "False" at bounding box center [1060, 307] width 15 height 12
radio input "true"
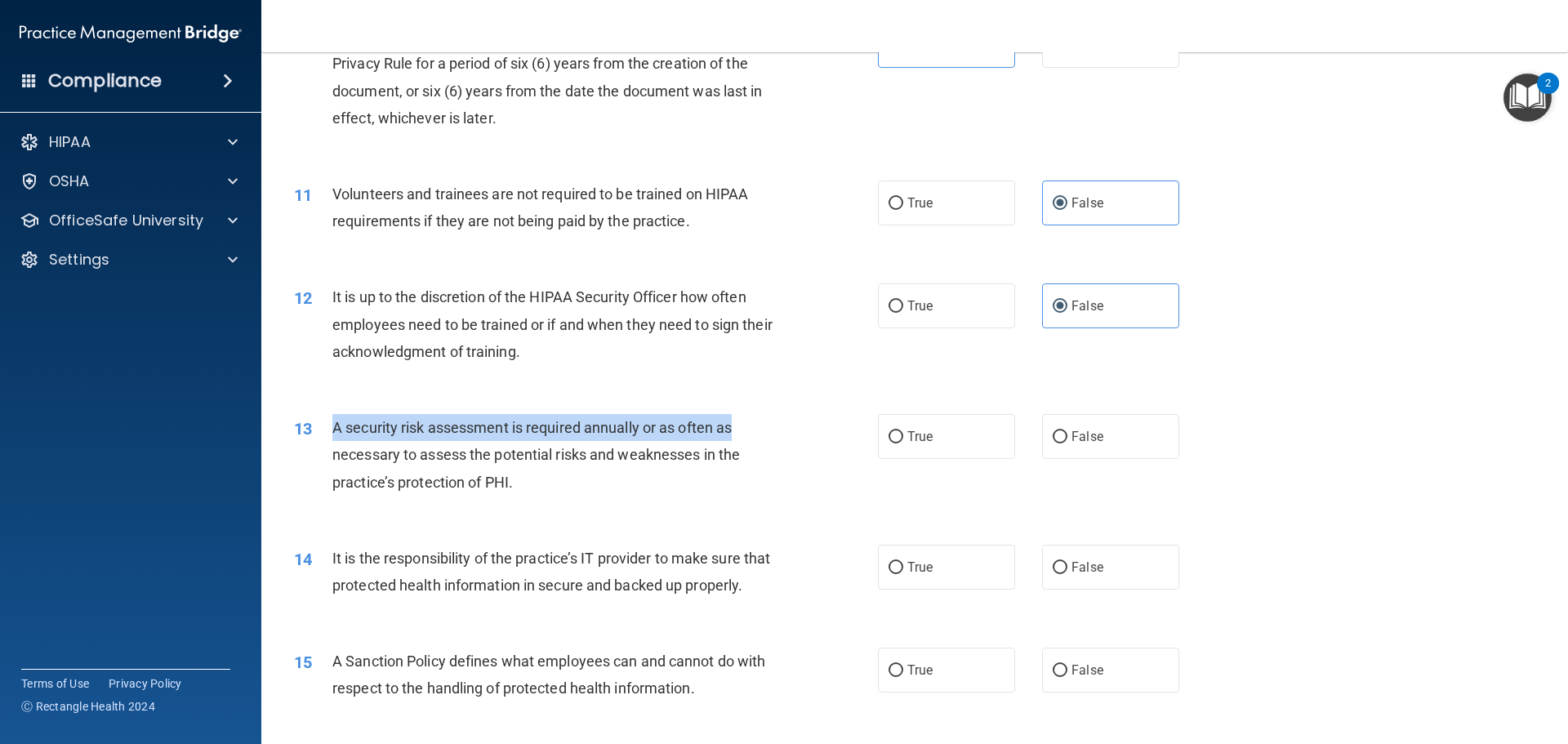
drag, startPoint x: 333, startPoint y: 426, endPoint x: 741, endPoint y: 430, distance: 408.0
click at [741, 430] on div "A security risk assessment is required annually or as often as necessary to ass…" at bounding box center [561, 455] width 457 height 82
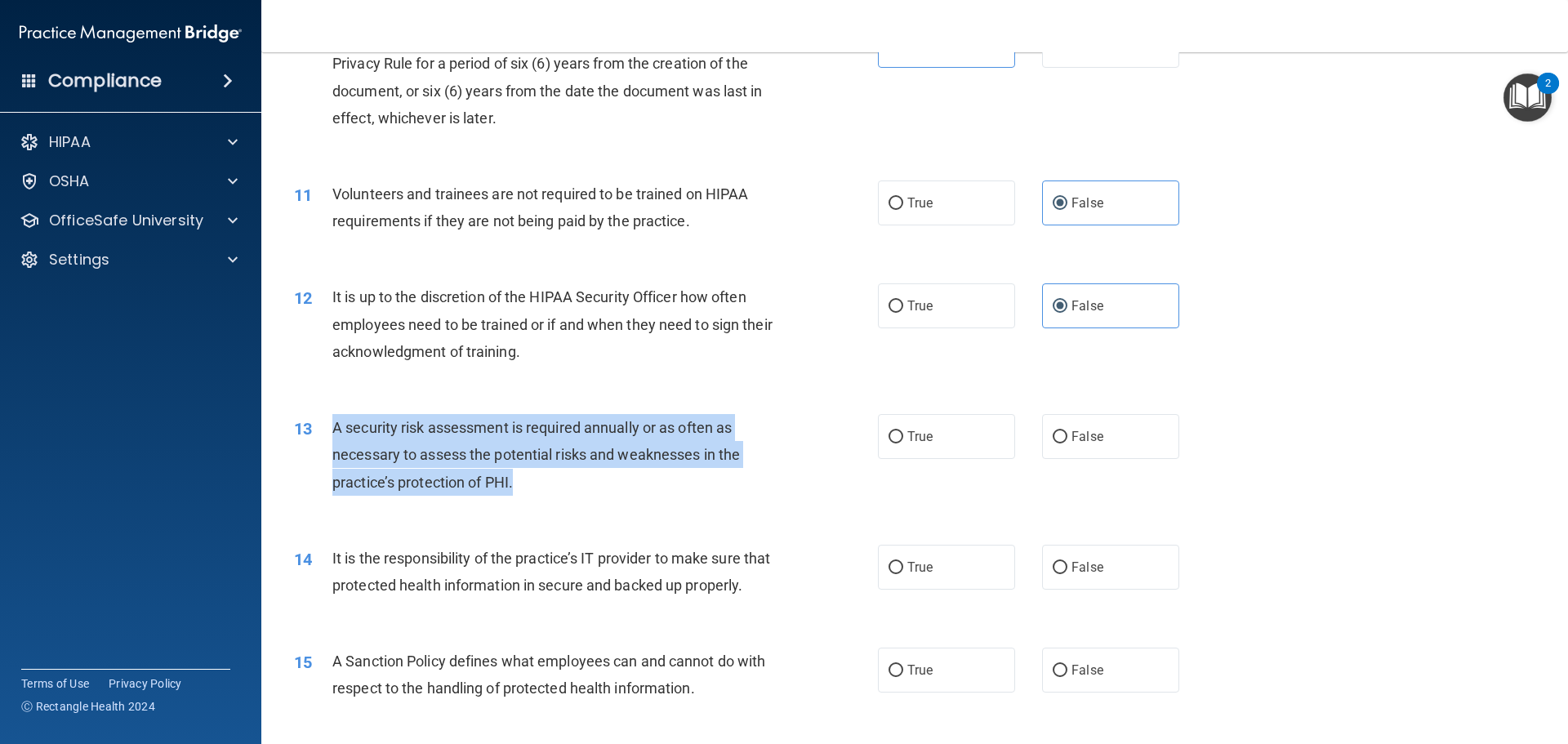
drag, startPoint x: 517, startPoint y: 477, endPoint x: 334, endPoint y: 427, distance: 189.7
click at [334, 427] on div "A security risk assessment is required annually or as often as necessary to ass…" at bounding box center [561, 455] width 457 height 82
copy span "A security risk assessment is required annually or as often as necessary to ass…"
click at [949, 444] on label "True" at bounding box center [946, 436] width 137 height 45
click at [903, 444] on input "True" at bounding box center [895, 437] width 15 height 12
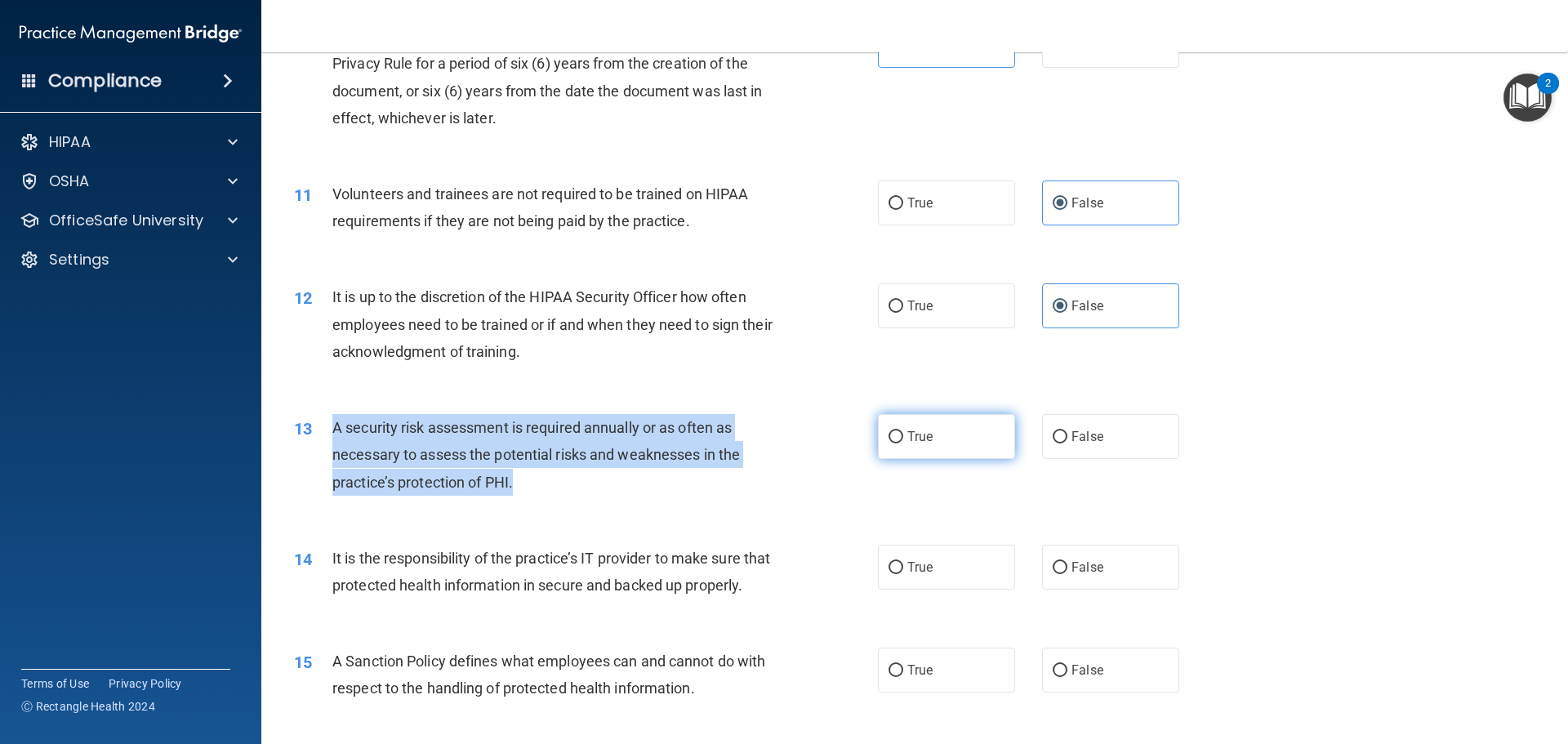
radio input "true"
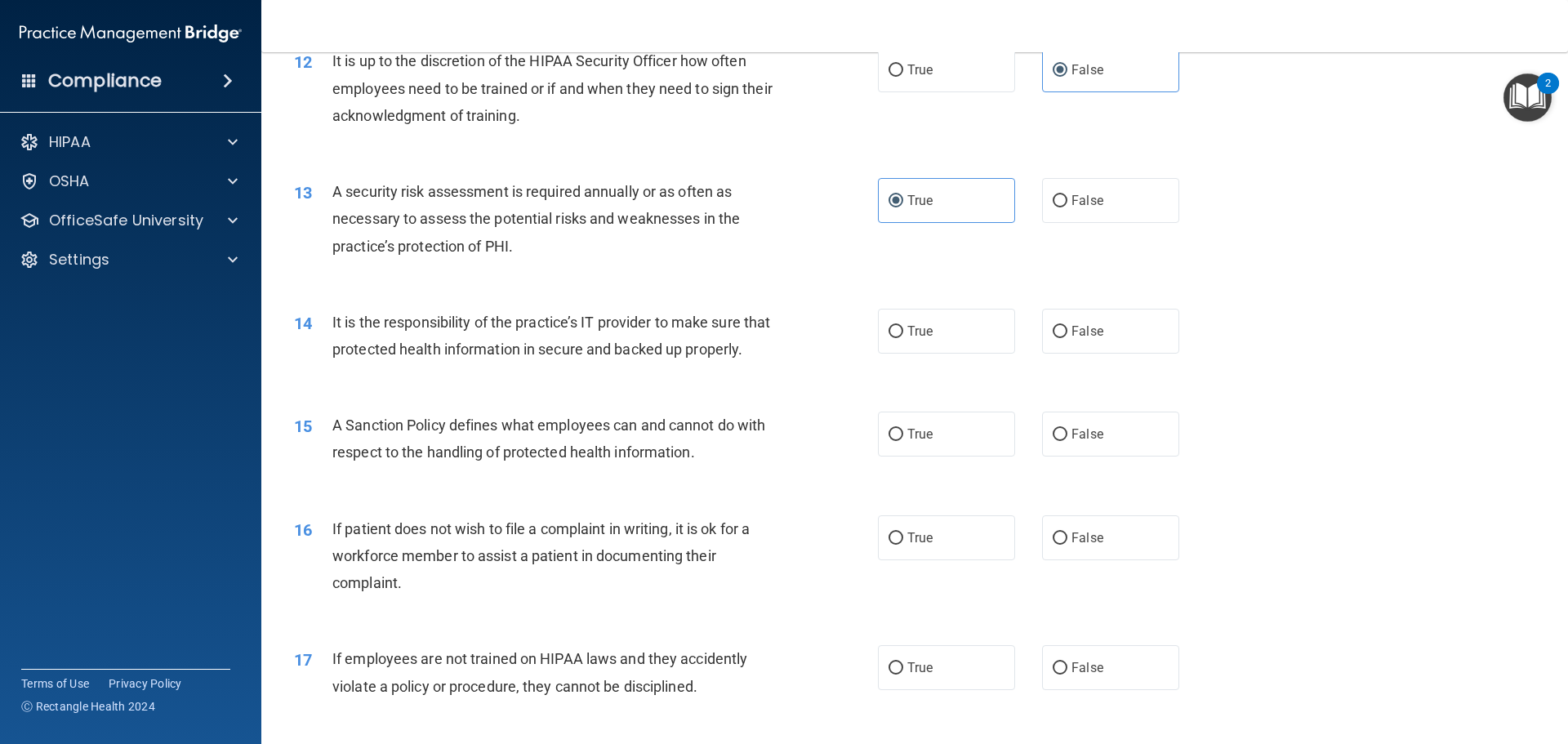
scroll to position [1634, 0]
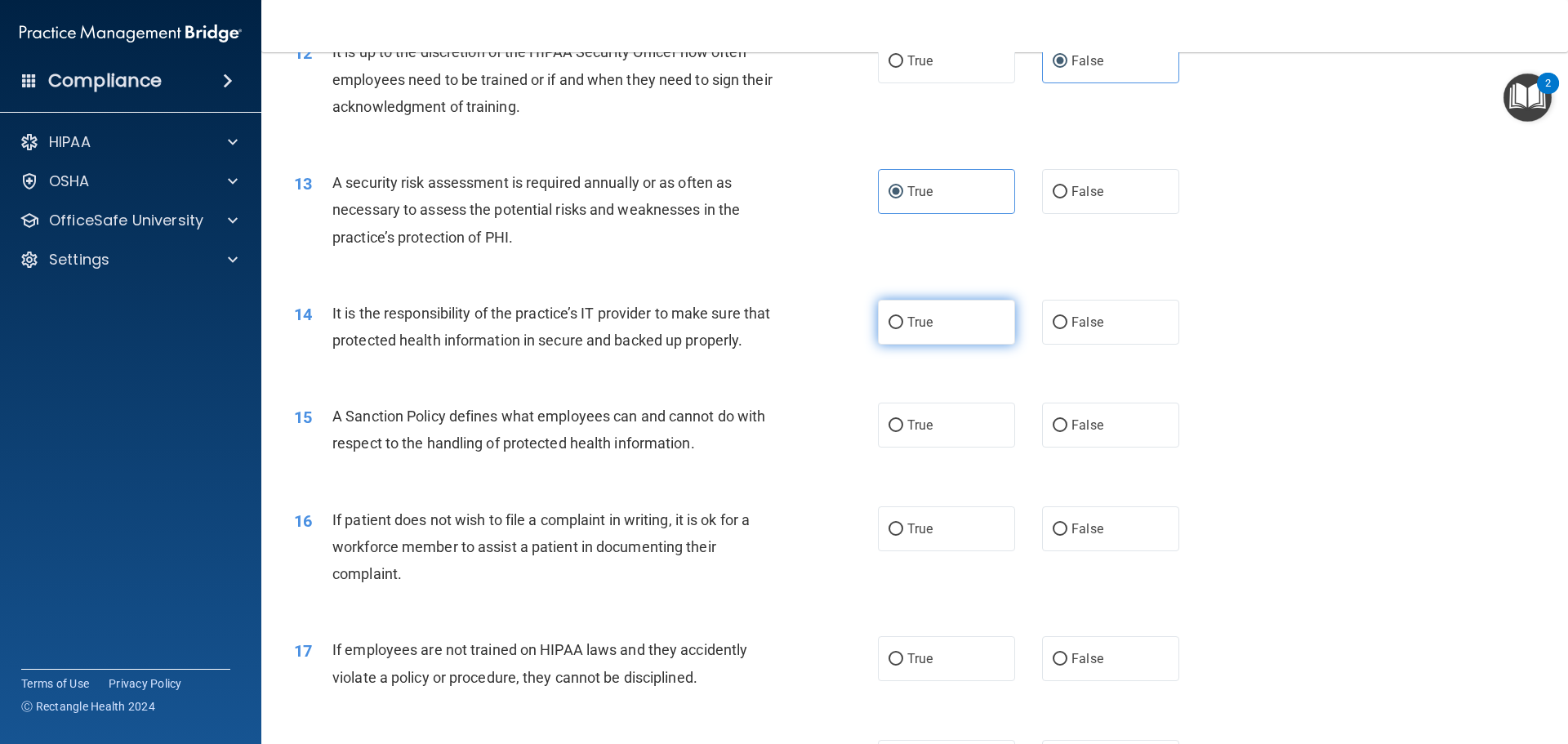
click at [935, 325] on label "True" at bounding box center [946, 322] width 137 height 45
click at [903, 325] on input "True" at bounding box center [895, 324] width 15 height 12
radio input "true"
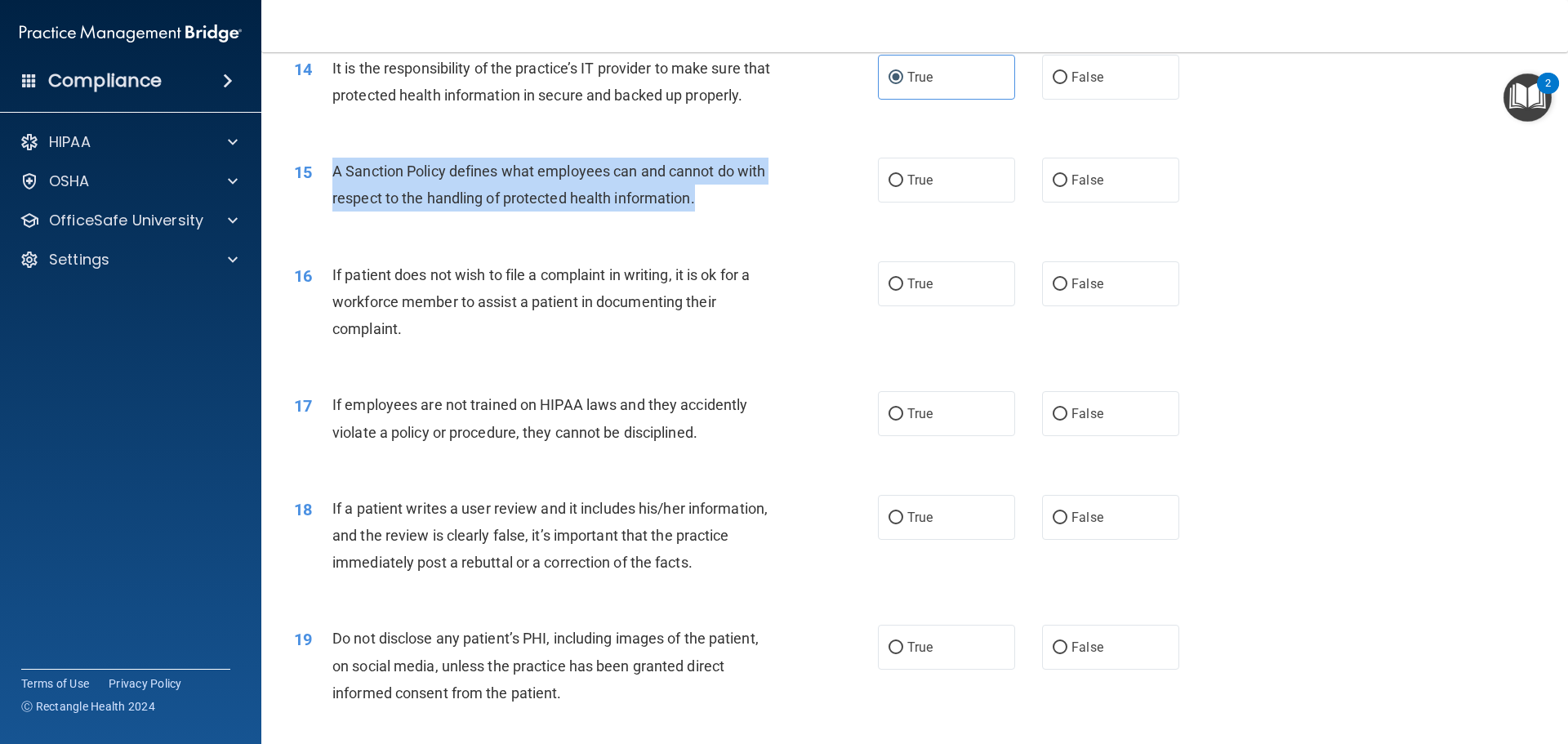
drag, startPoint x: 334, startPoint y: 196, endPoint x: 702, endPoint y: 235, distance: 370.1
click at [702, 212] on div "A Sanction Policy defines what employees can and cannot do with respect to the …" at bounding box center [561, 184] width 457 height 54
click at [699, 212] on div "A Sanction Policy defines what employees can and cannot do with respect to the …" at bounding box center [561, 184] width 457 height 54
drag, startPoint x: 701, startPoint y: 229, endPoint x: 335, endPoint y: 195, distance: 367.6
click at [335, 195] on div "A Sanction Policy defines what employees can and cannot do with respect to the …" at bounding box center [561, 184] width 457 height 54
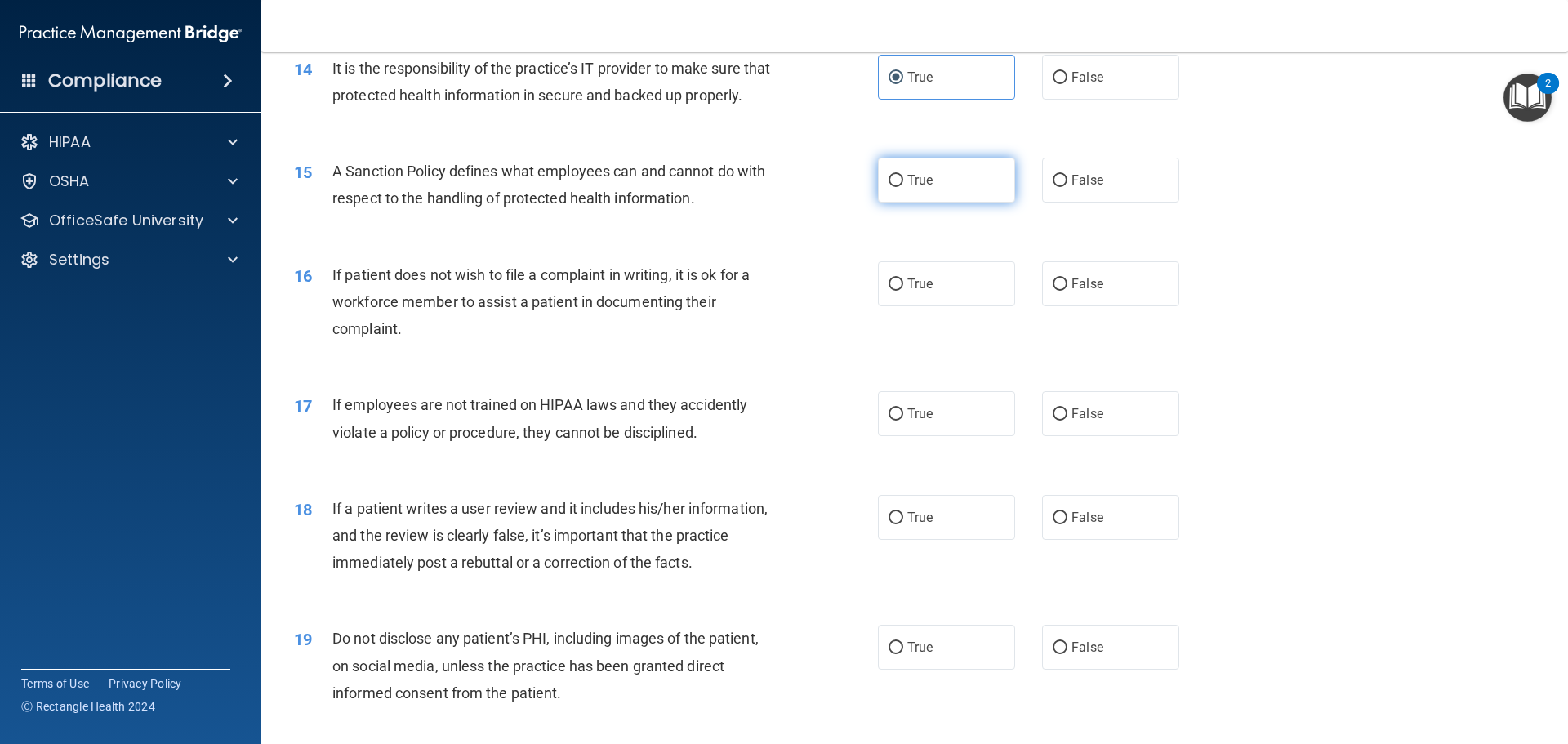
click at [923, 203] on label "True" at bounding box center [946, 180] width 137 height 45
click at [903, 187] on input "True" at bounding box center [895, 181] width 15 height 12
radio input "true"
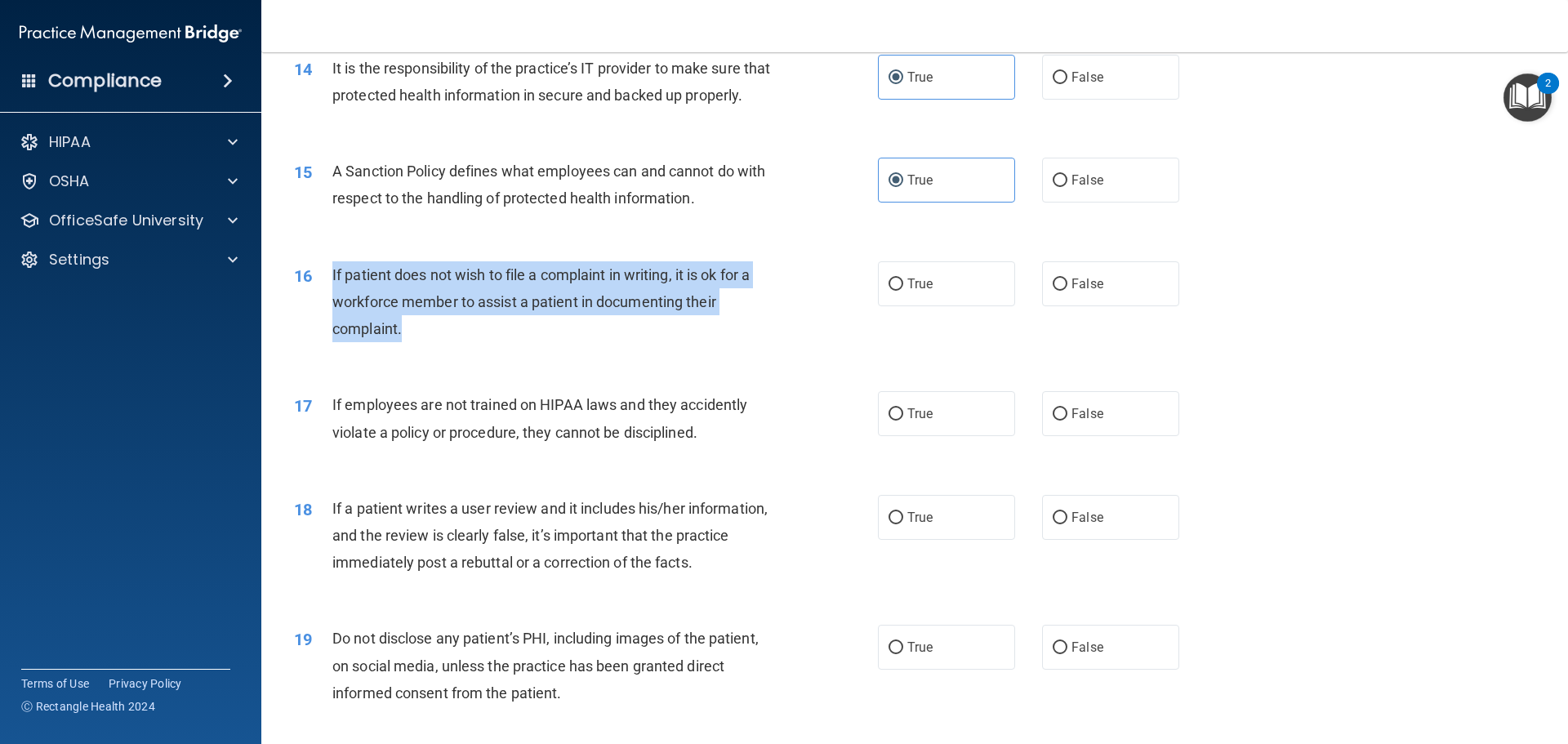
drag, startPoint x: 418, startPoint y: 356, endPoint x: 328, endPoint y: 299, distance: 106.5
click at [328, 299] on div "16 If patient does not wish to file a complaint in writing, it is ok for a work…" at bounding box center [585, 306] width 633 height 90
copy div "If patient does not wish to file a complaint in writing, it is ok for a workfor…"
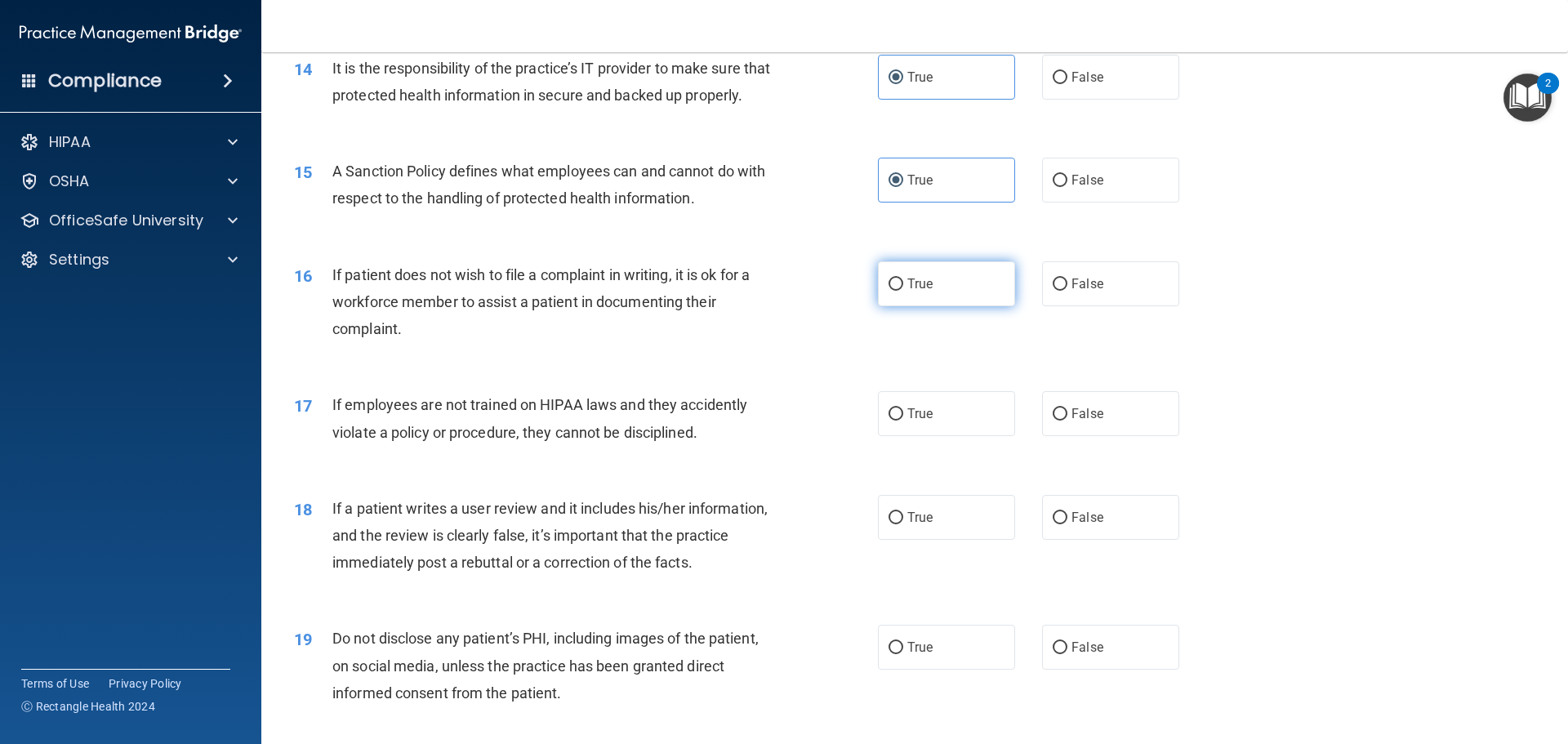
click at [935, 307] on label "True" at bounding box center [946, 284] width 137 height 45
click at [903, 291] on input "True" at bounding box center [895, 284] width 15 height 12
radio input "true"
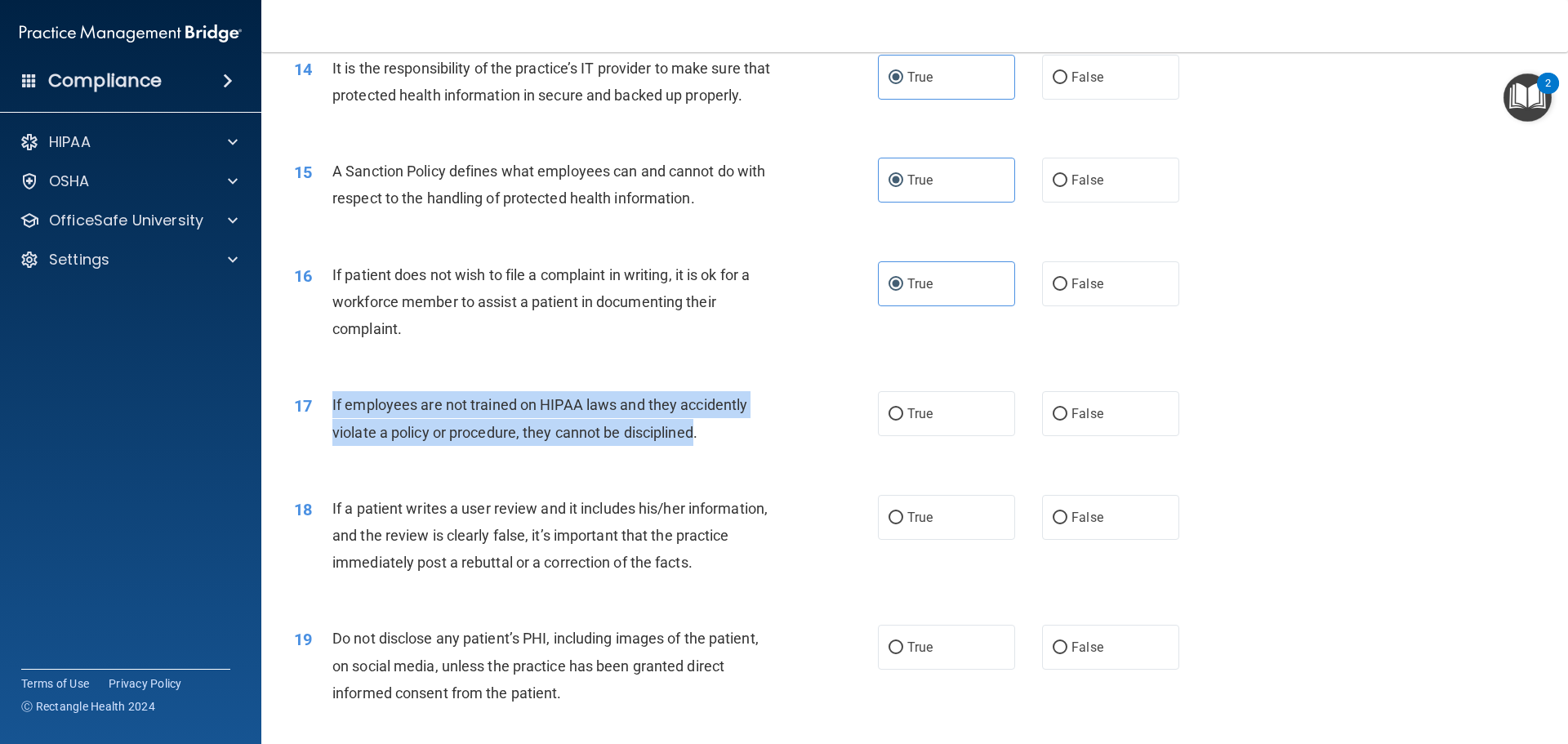
drag, startPoint x: 698, startPoint y: 460, endPoint x: 328, endPoint y: 421, distance: 372.0
click at [328, 421] on div "17 If employees are not trained on HIPAA laws and they accidently violate a pol…" at bounding box center [585, 422] width 633 height 62
copy div "If employees are not trained on HIPAA laws and they accidently violate a policy…"
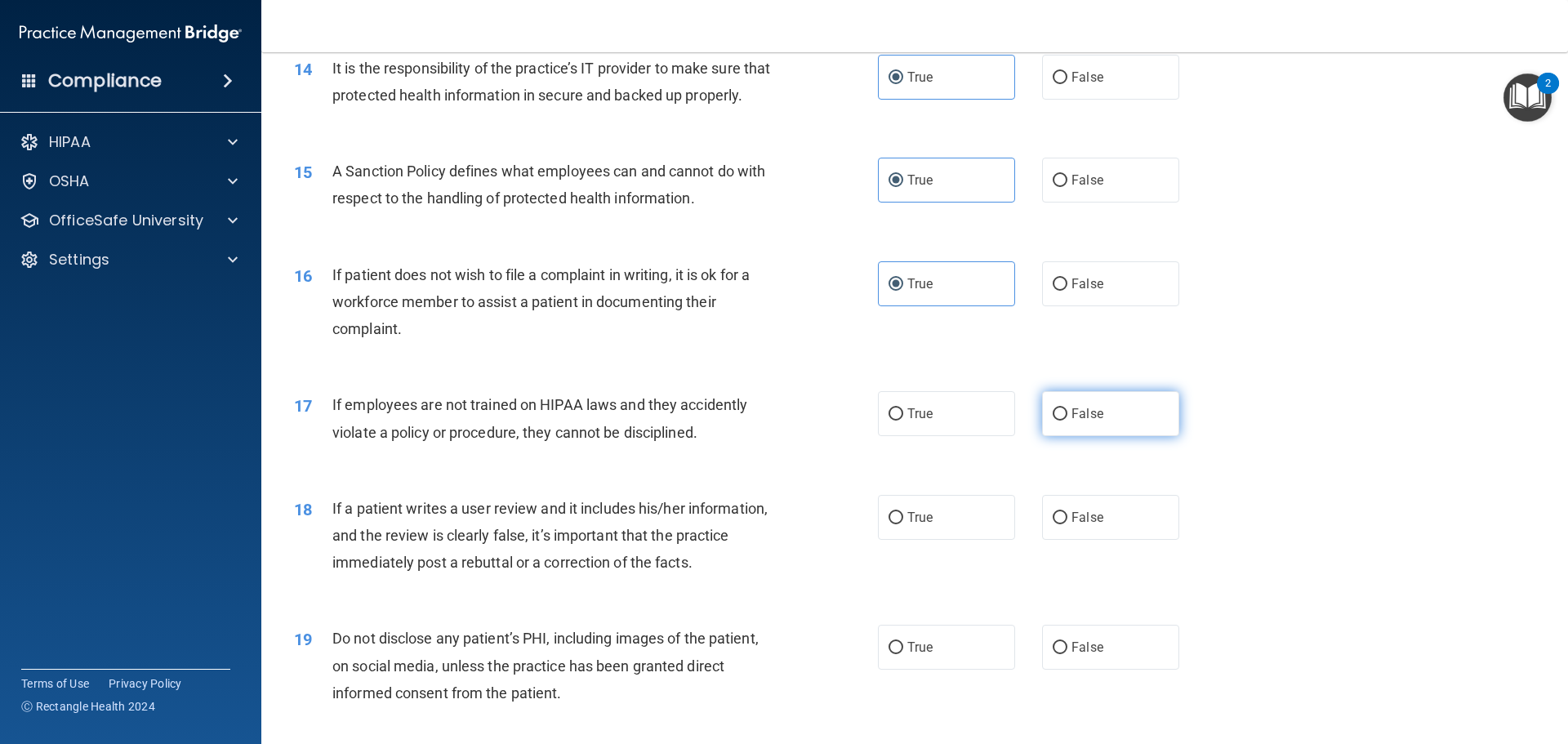
click at [1081, 421] on span "False" at bounding box center [1087, 413] width 32 height 15
click at [1067, 420] on input "False" at bounding box center [1060, 415] width 15 height 12
radio input "true"
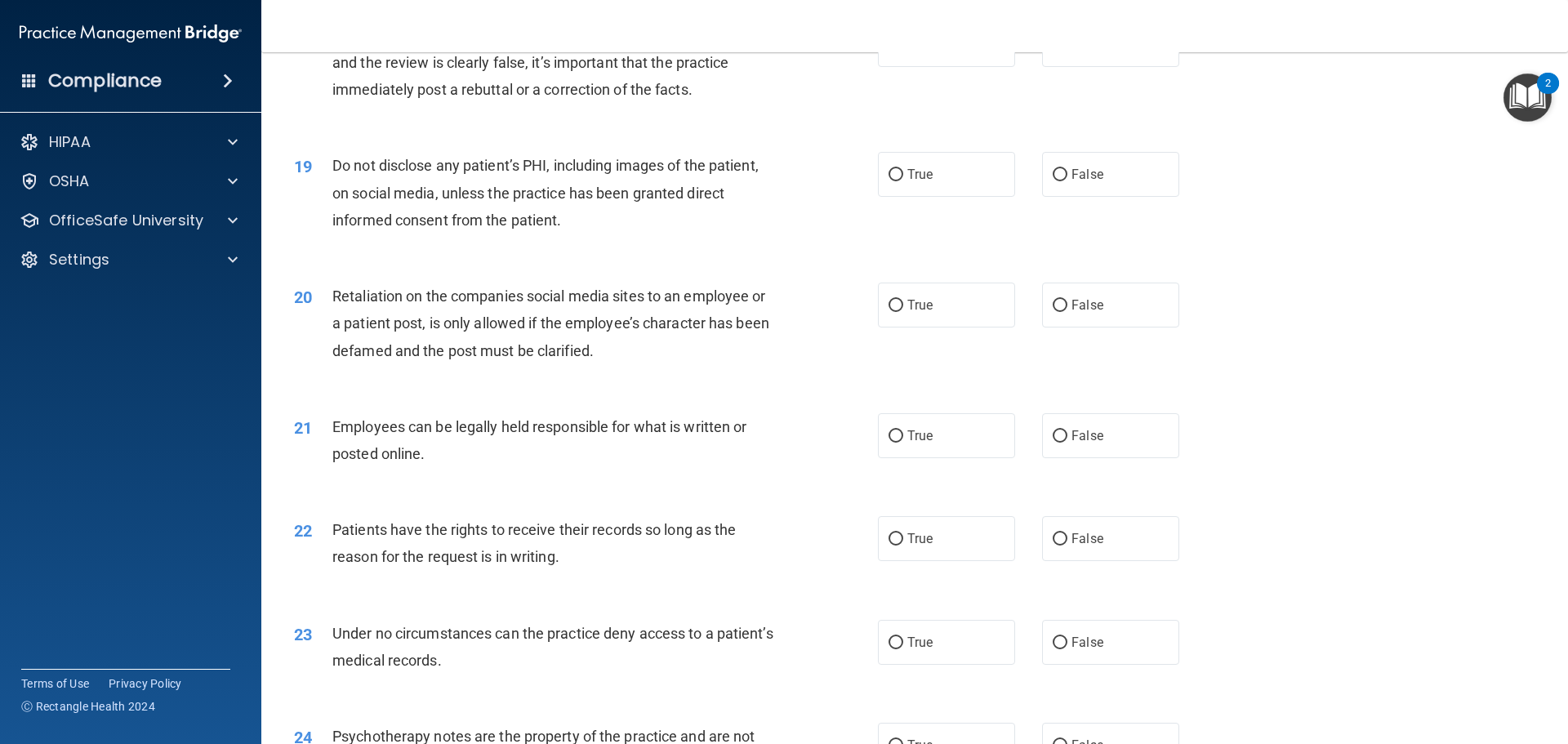
scroll to position [2205, 0]
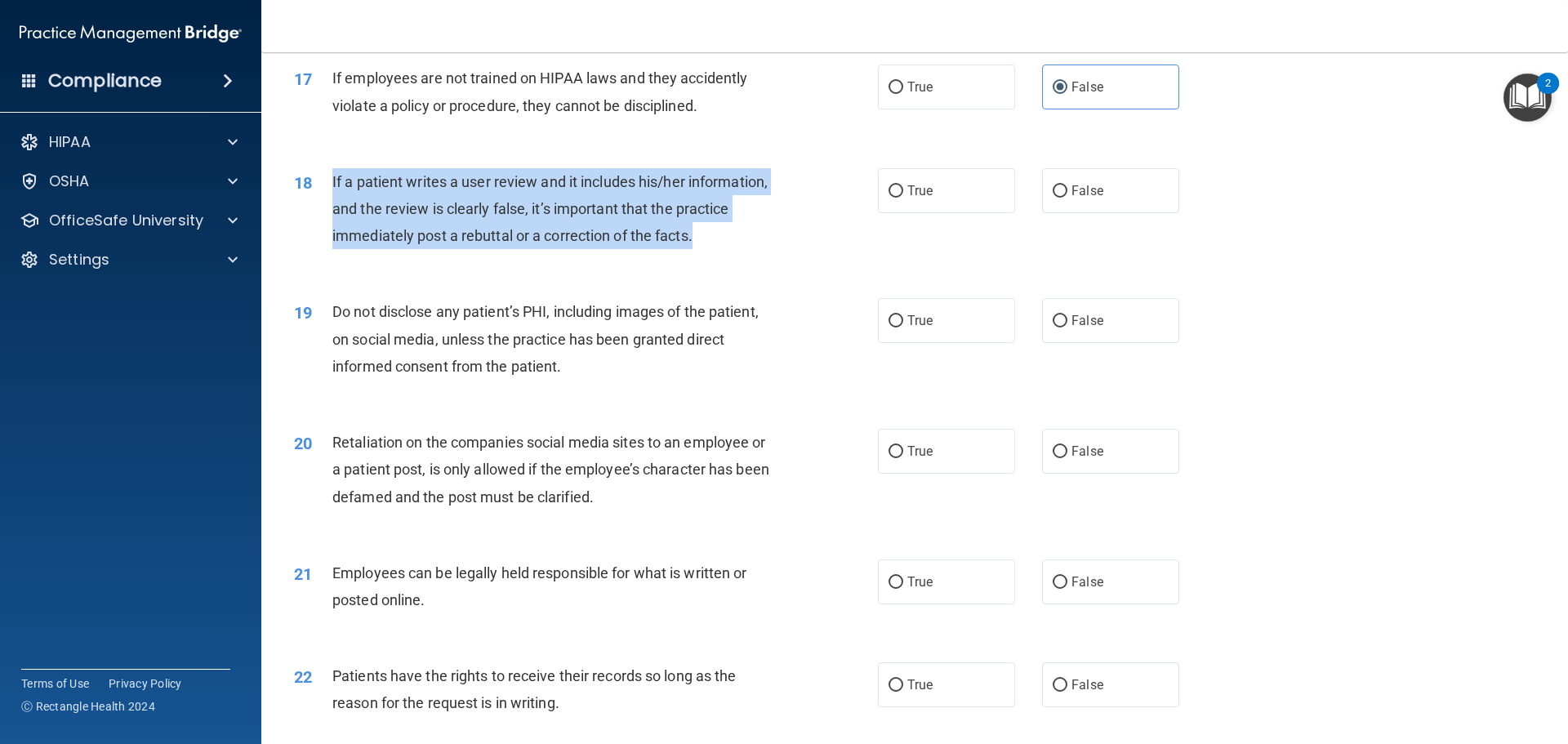
drag, startPoint x: 700, startPoint y: 261, endPoint x: 322, endPoint y: 210, distance: 381.4
click at [322, 210] on div "18 If a patient writes a user review and it includes his/her information, and t…" at bounding box center [585, 212] width 633 height 90
copy div "If a patient writes a user review and it includes his/her information, and the …"
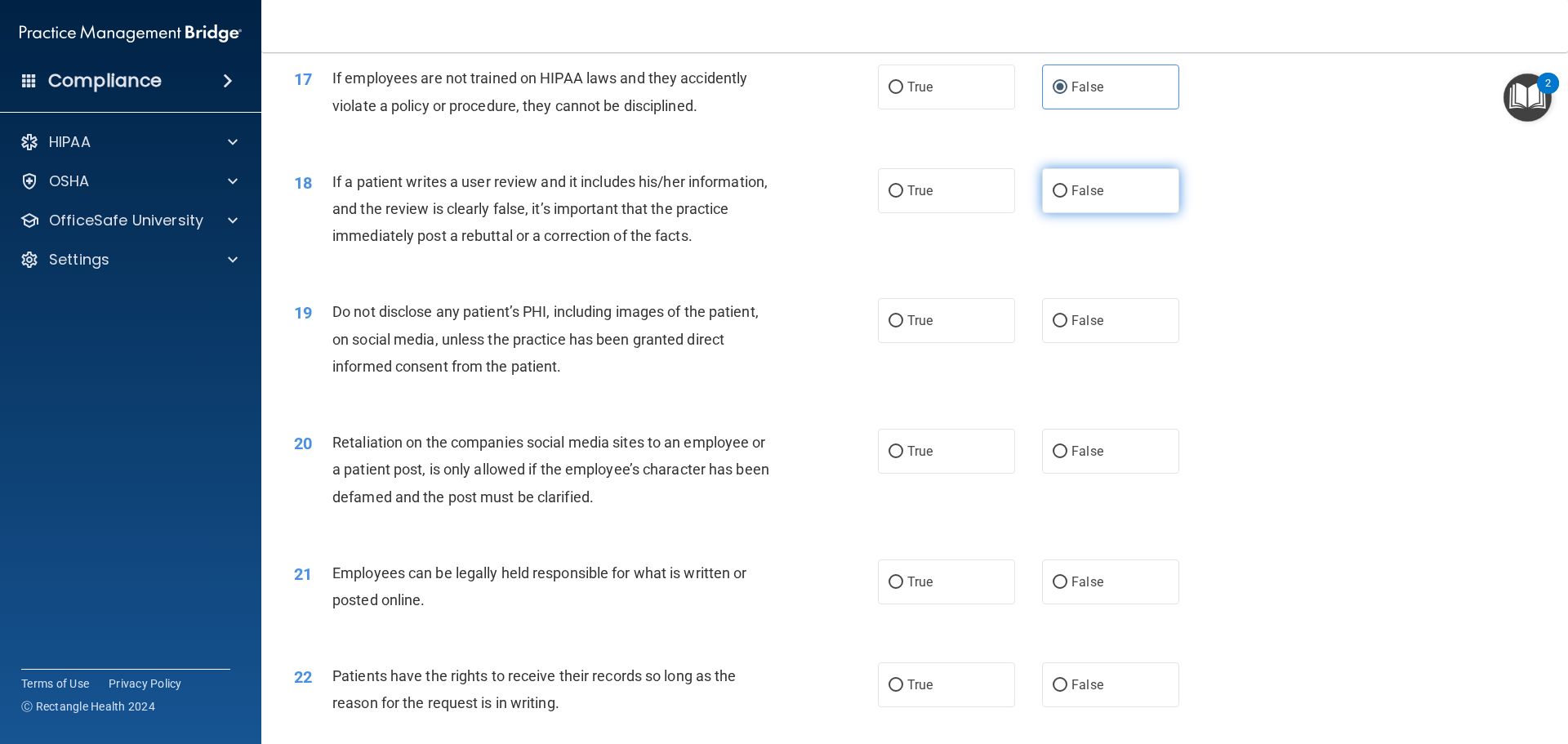
click at [1046, 213] on label "False" at bounding box center [1110, 190] width 137 height 45
click at [1053, 197] on input "False" at bounding box center [1060, 192] width 15 height 12
radio input "true"
click at [921, 343] on label "True" at bounding box center [946, 320] width 137 height 45
click at [903, 328] on input "True" at bounding box center [895, 322] width 15 height 12
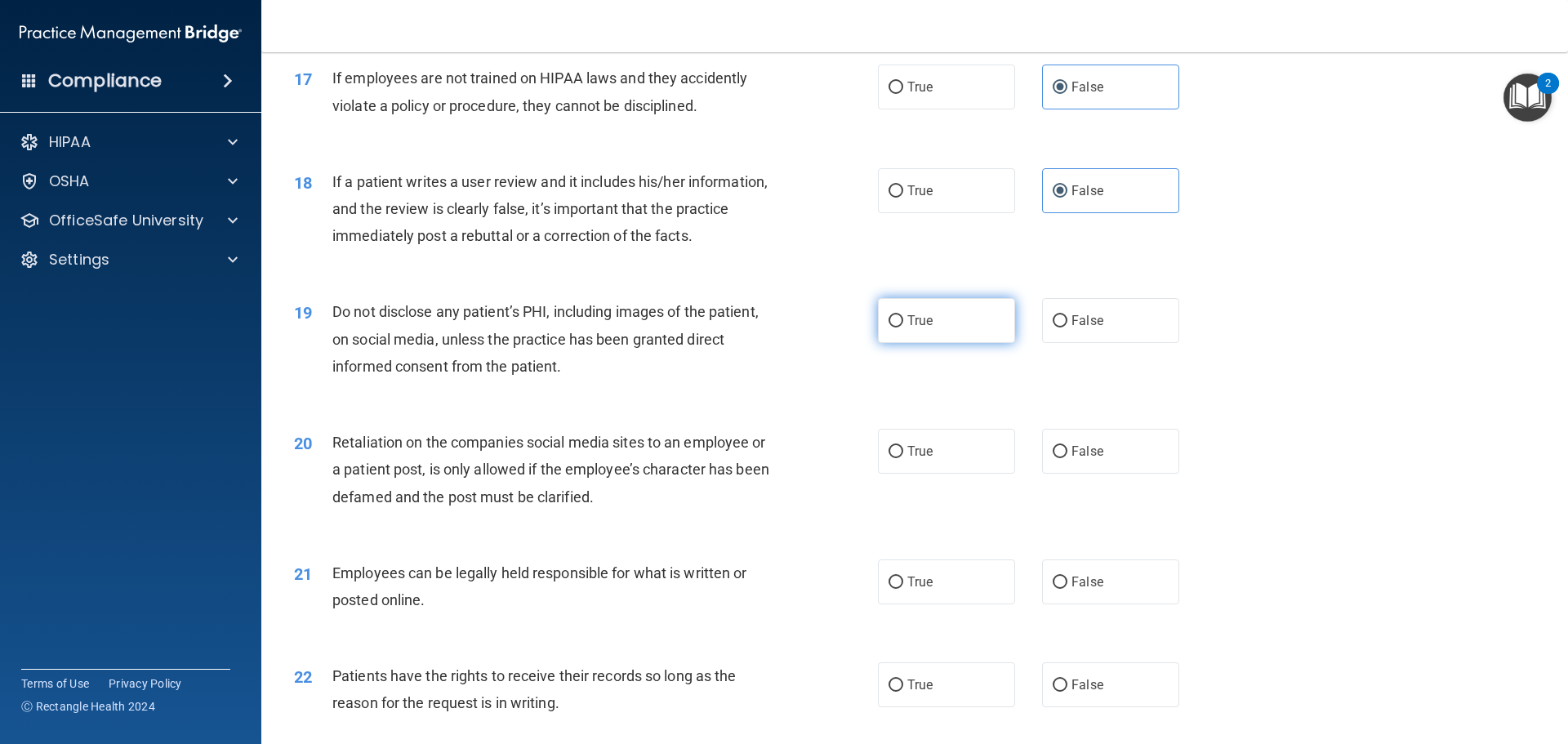
radio input "true"
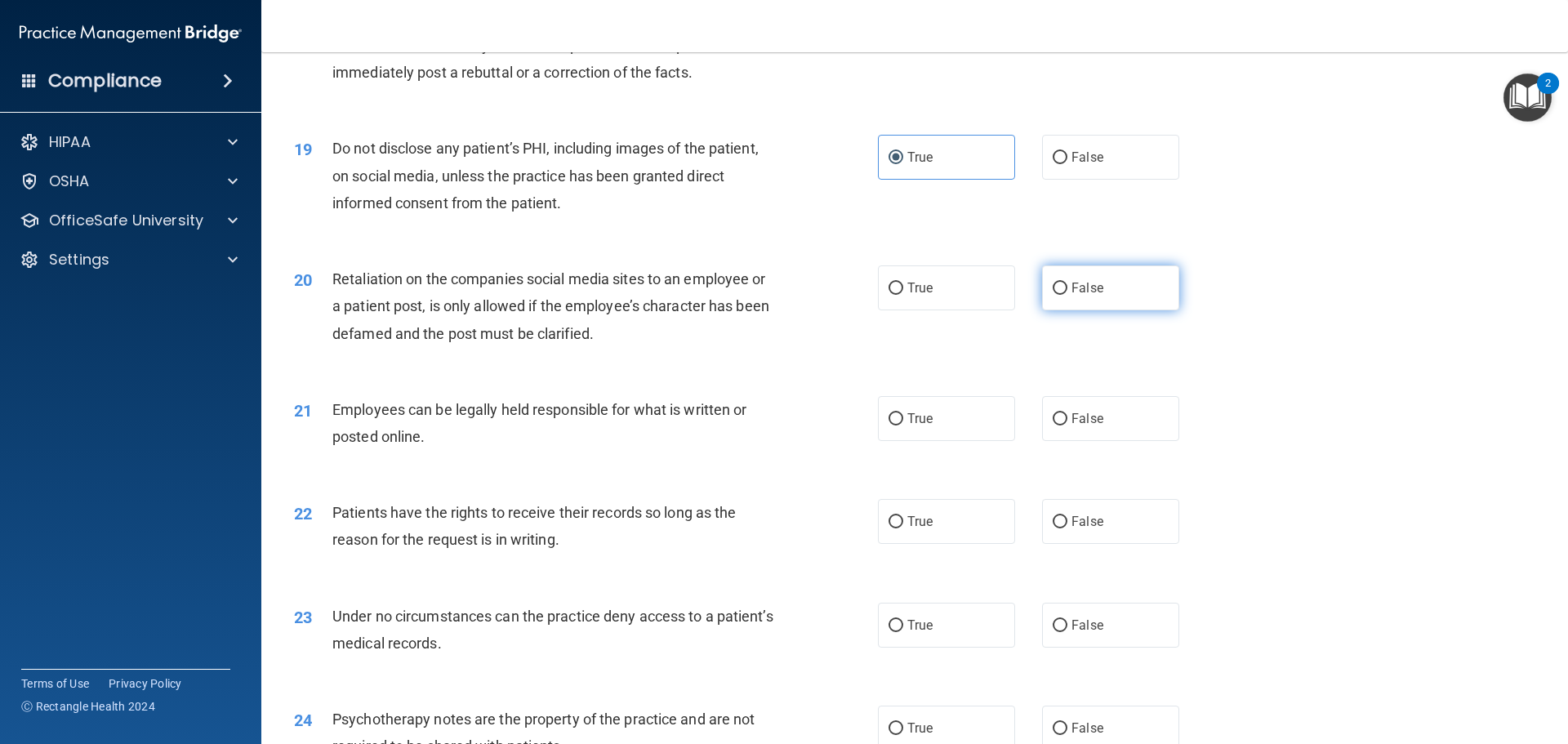
click at [1063, 310] on label "False" at bounding box center [1110, 288] width 137 height 45
click at [1063, 295] on input "False" at bounding box center [1060, 289] width 15 height 12
radio input "true"
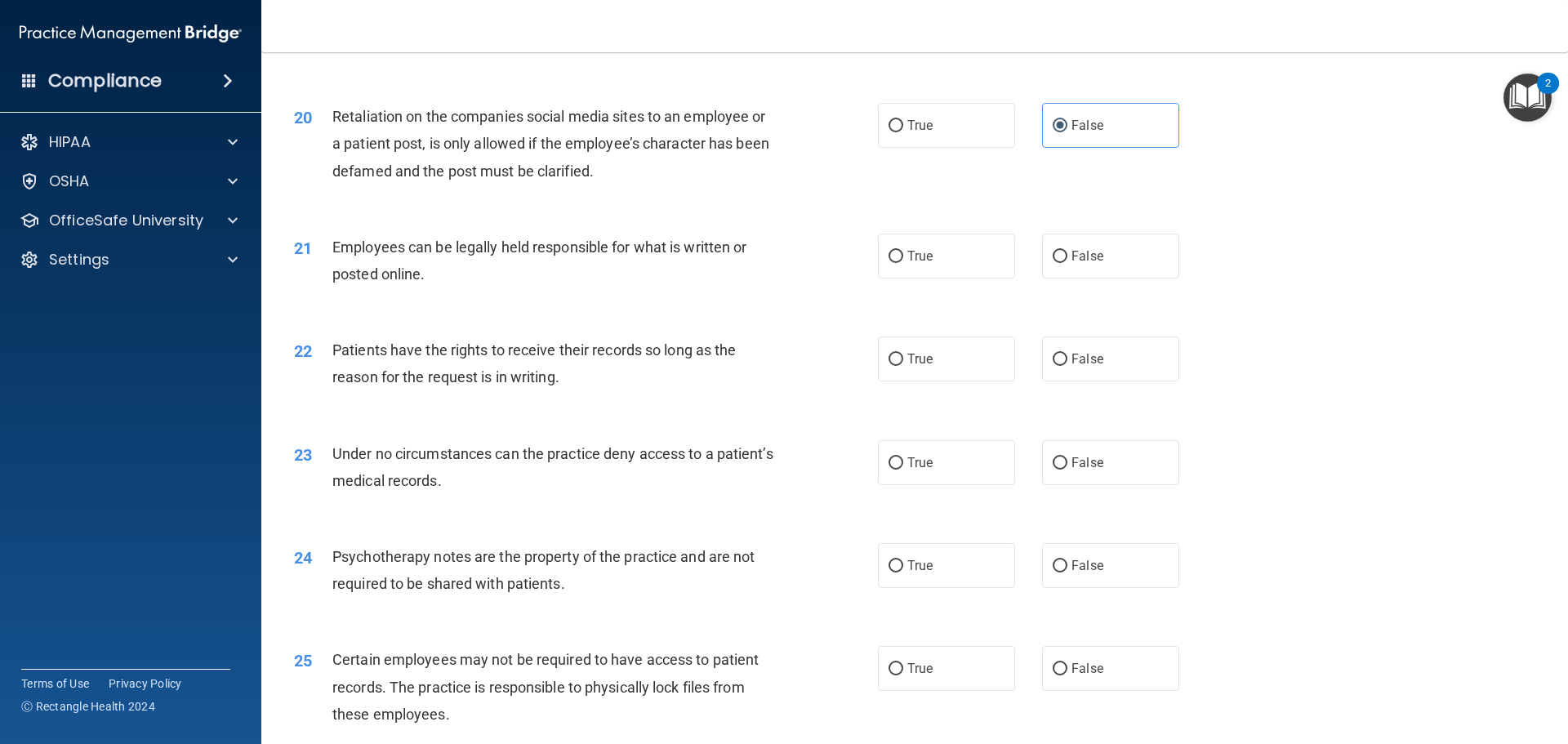
scroll to position [2532, 0]
click at [943, 277] on label "True" at bounding box center [946, 255] width 137 height 45
click at [903, 262] on input "True" at bounding box center [895, 256] width 15 height 12
radio input "true"
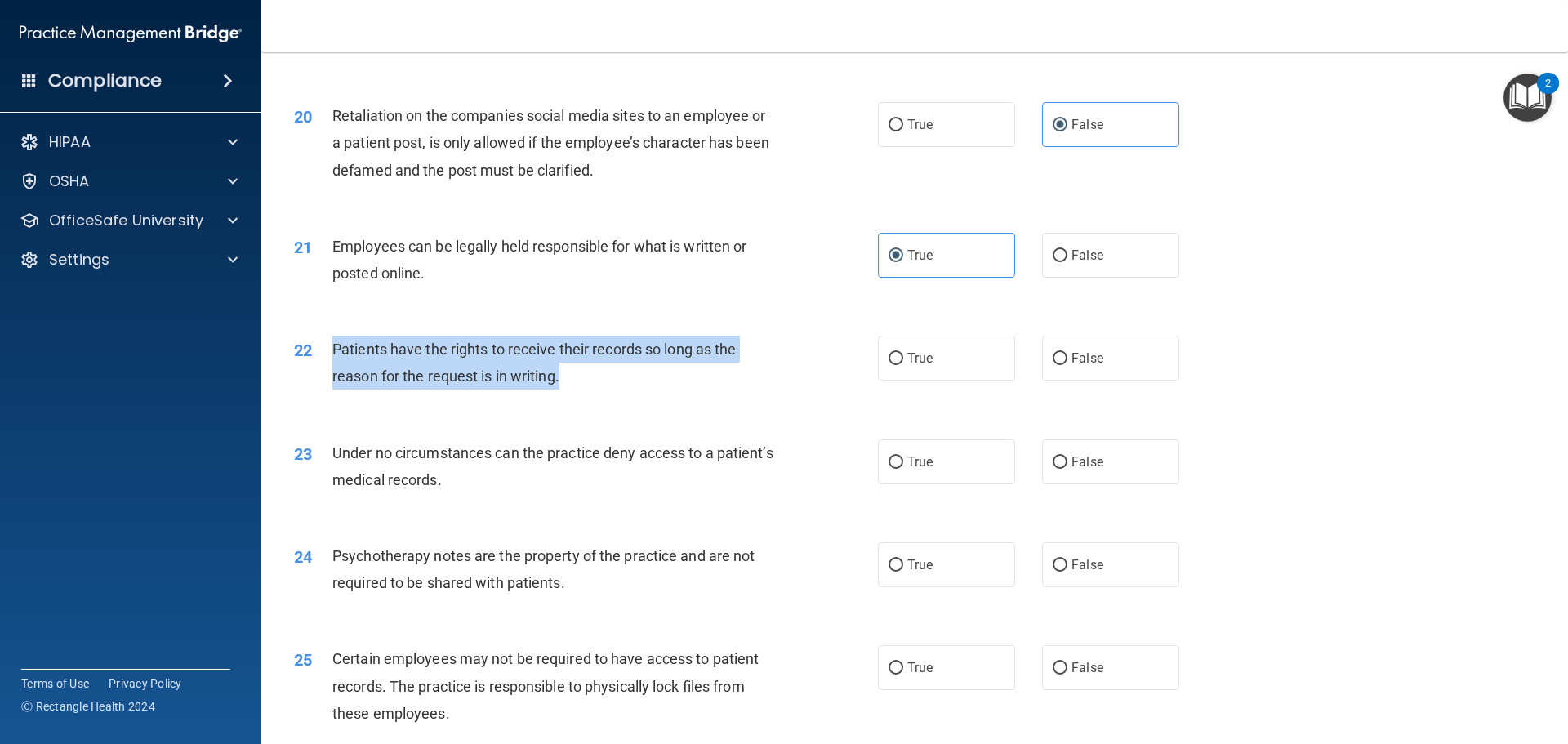
drag, startPoint x: 567, startPoint y: 402, endPoint x: 329, endPoint y: 371, distance: 240.0
click at [329, 371] on div "22 Patients have the rights to receive their records so long as the reason for …" at bounding box center [585, 367] width 633 height 62
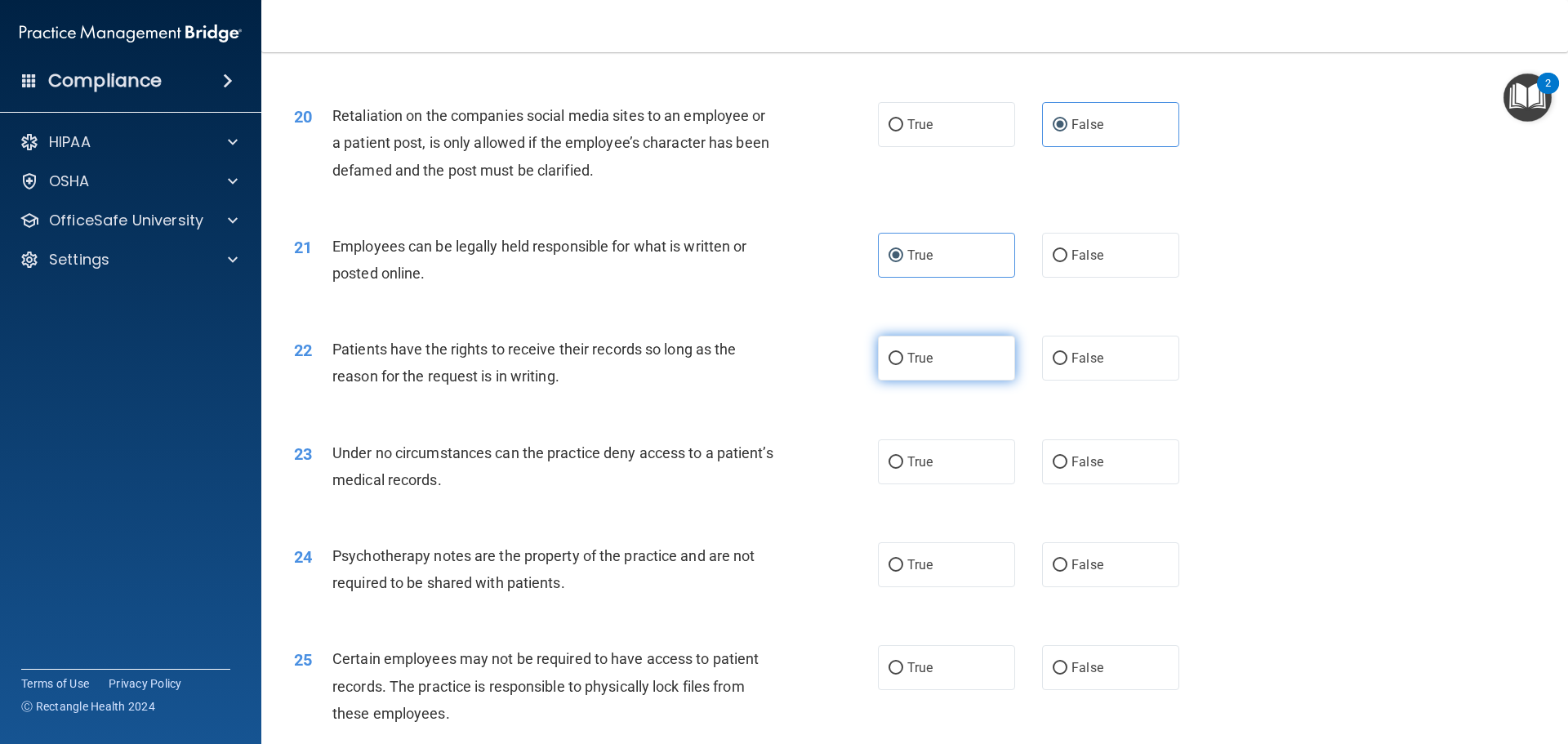
click at [937, 374] on label "True" at bounding box center [946, 358] width 137 height 45
click at [903, 365] on input "True" at bounding box center [895, 359] width 15 height 12
radio input "true"
click at [499, 489] on span "Under no circumstances can the practice deny access to a patient’s medical reco…" at bounding box center [553, 467] width 441 height 44
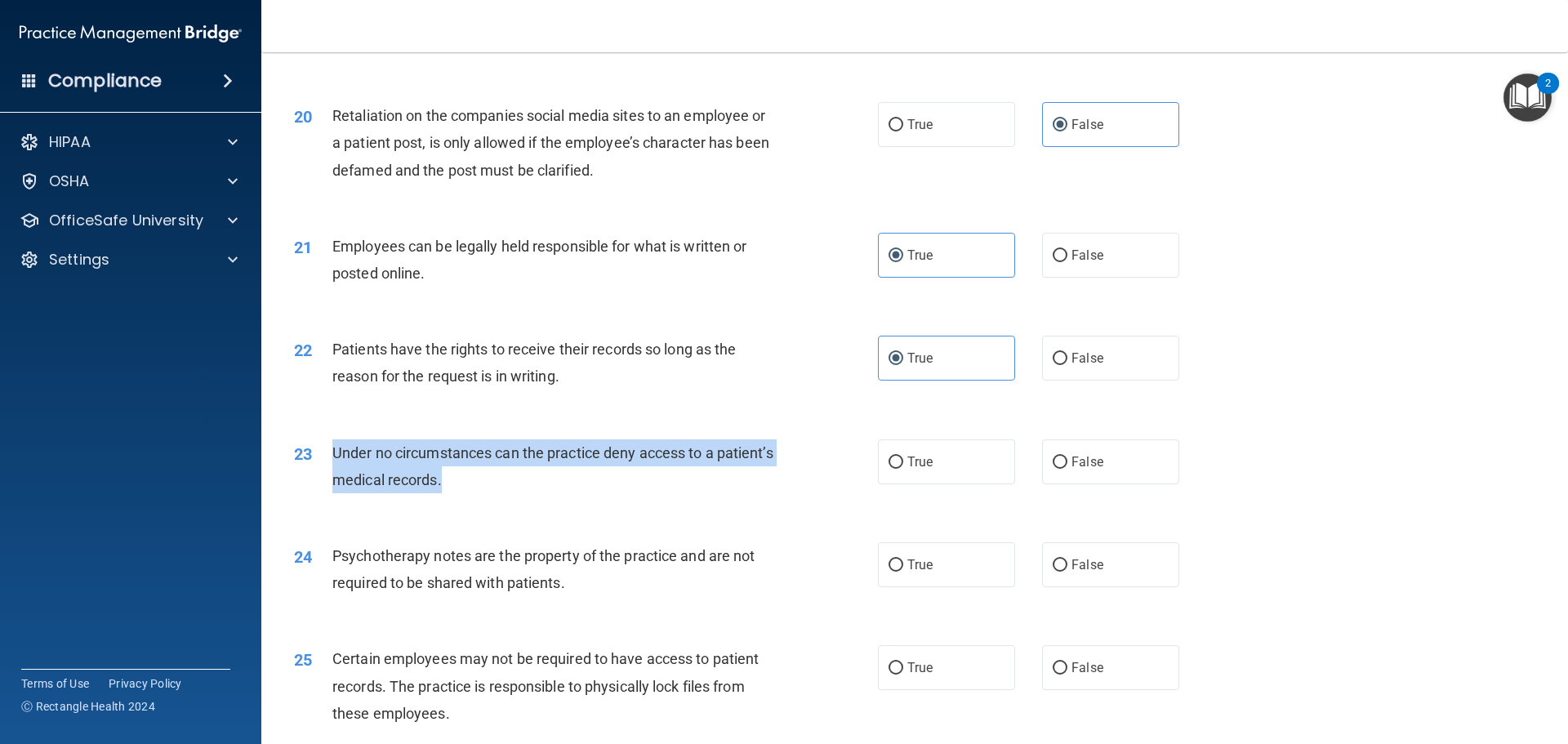
drag, startPoint x: 501, startPoint y: 510, endPoint x: 329, endPoint y: 479, distance: 174.8
click at [329, 479] on div "23 Under no circumstances can the practice deny access to a patient’s medical r…" at bounding box center [585, 470] width 633 height 62
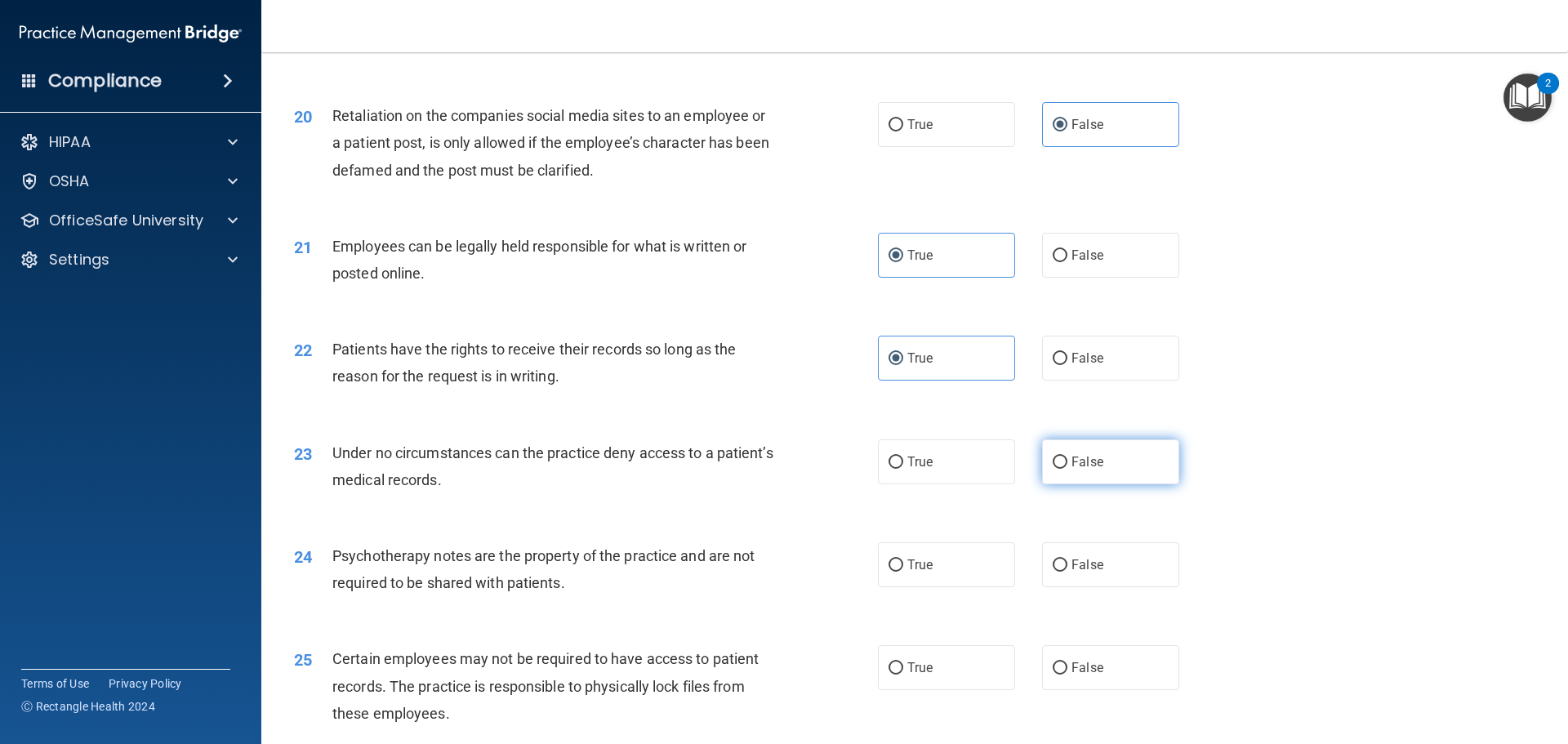
click at [1081, 469] on span "False" at bounding box center [1087, 461] width 32 height 15
click at [1067, 469] on input "False" at bounding box center [1060, 463] width 15 height 12
radio input "true"
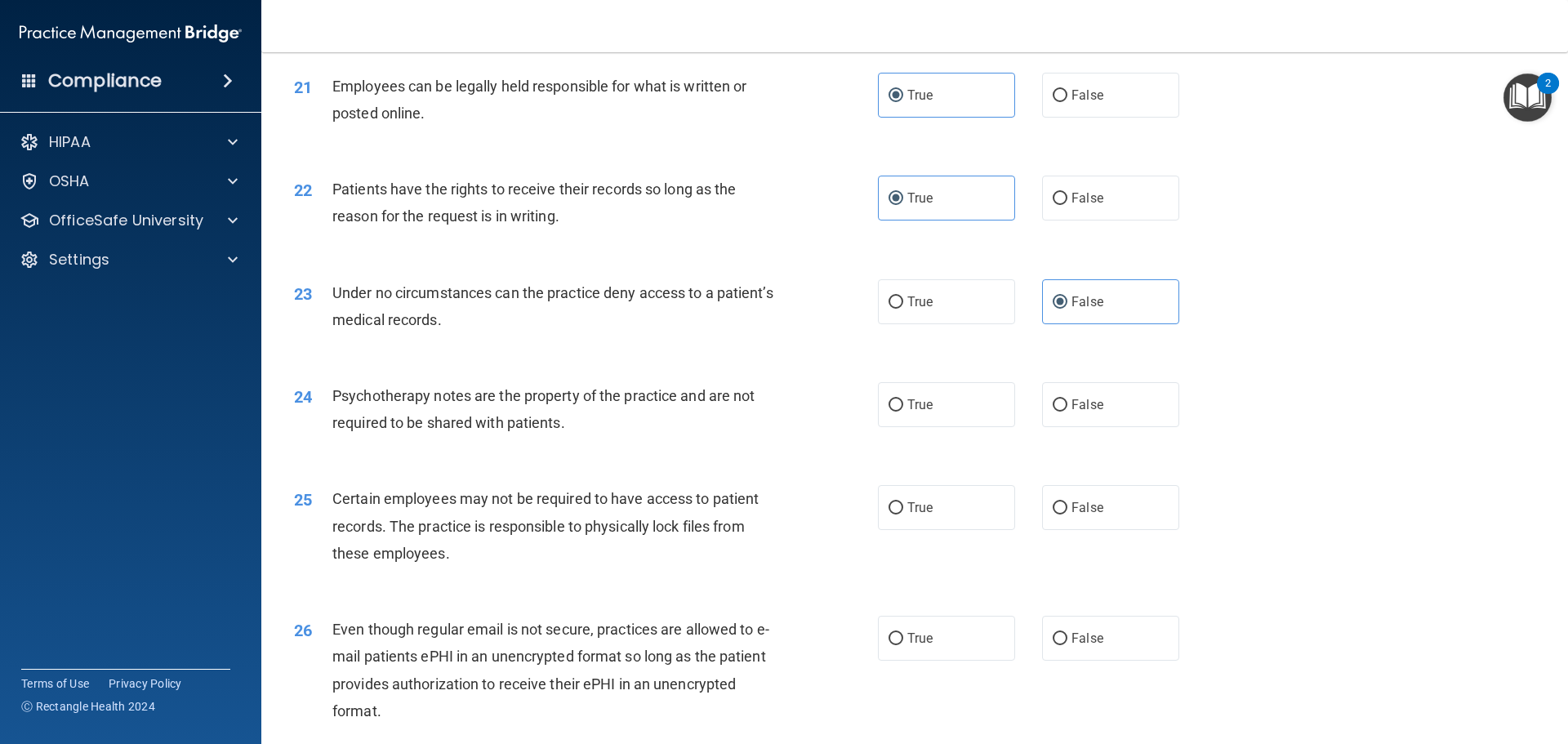
scroll to position [2696, 0]
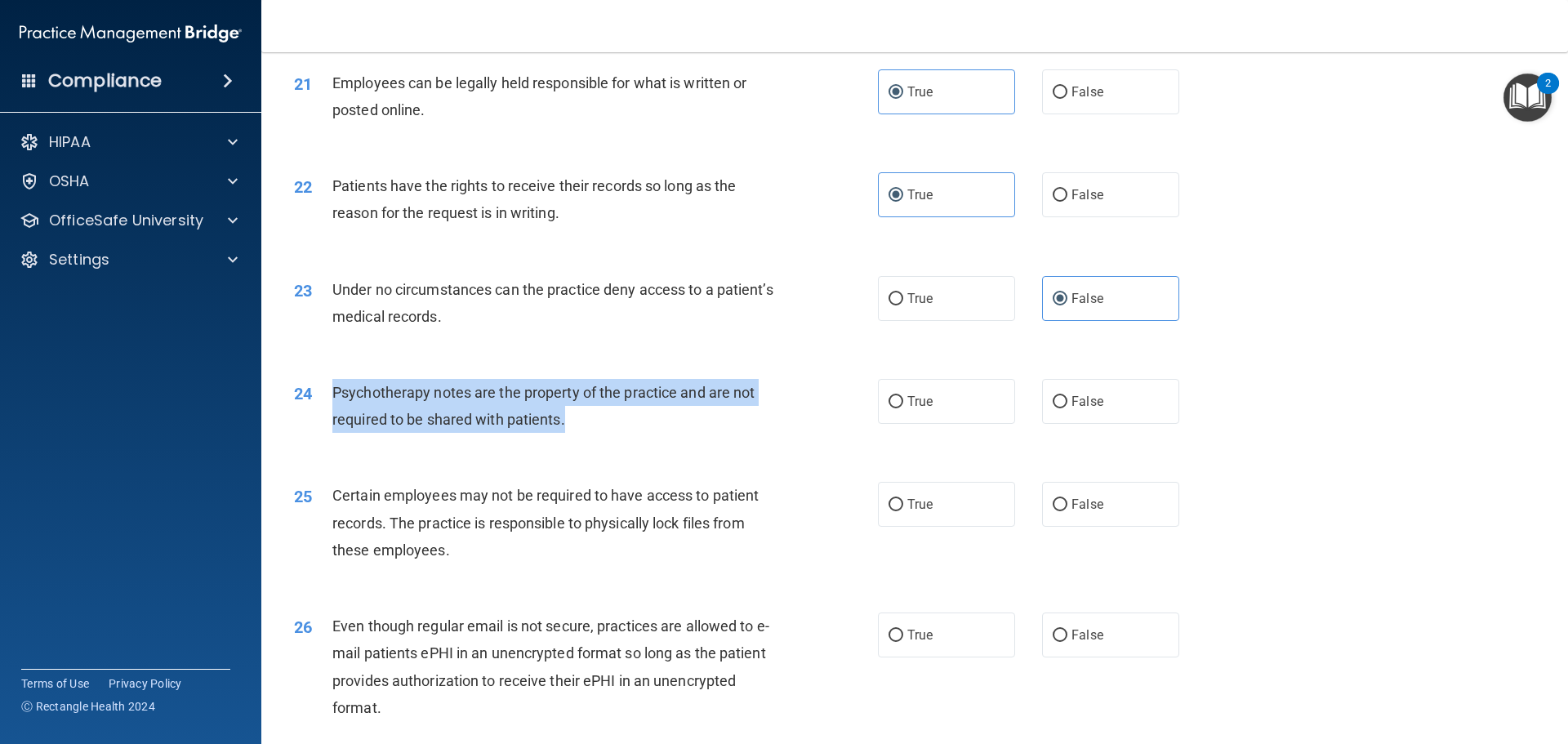
drag, startPoint x: 563, startPoint y: 447, endPoint x: 321, endPoint y: 418, distance: 243.7
click at [321, 418] on div "24 Psychotherapy notes are the property of the practice and are not required to…" at bounding box center [585, 410] width 633 height 62
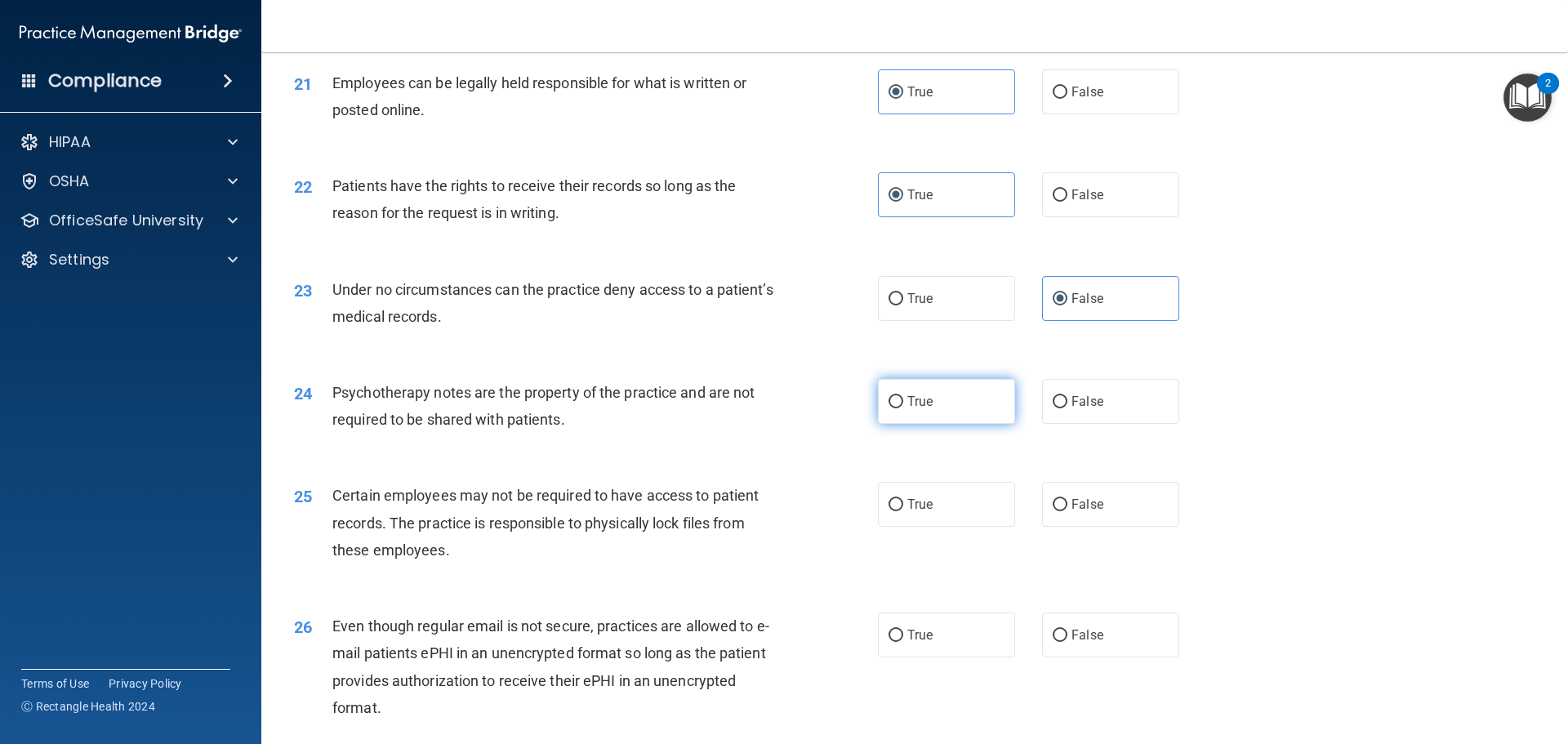
click at [953, 424] on label "True" at bounding box center [946, 401] width 137 height 45
click at [903, 409] on input "True" at bounding box center [895, 403] width 15 height 12
radio input "true"
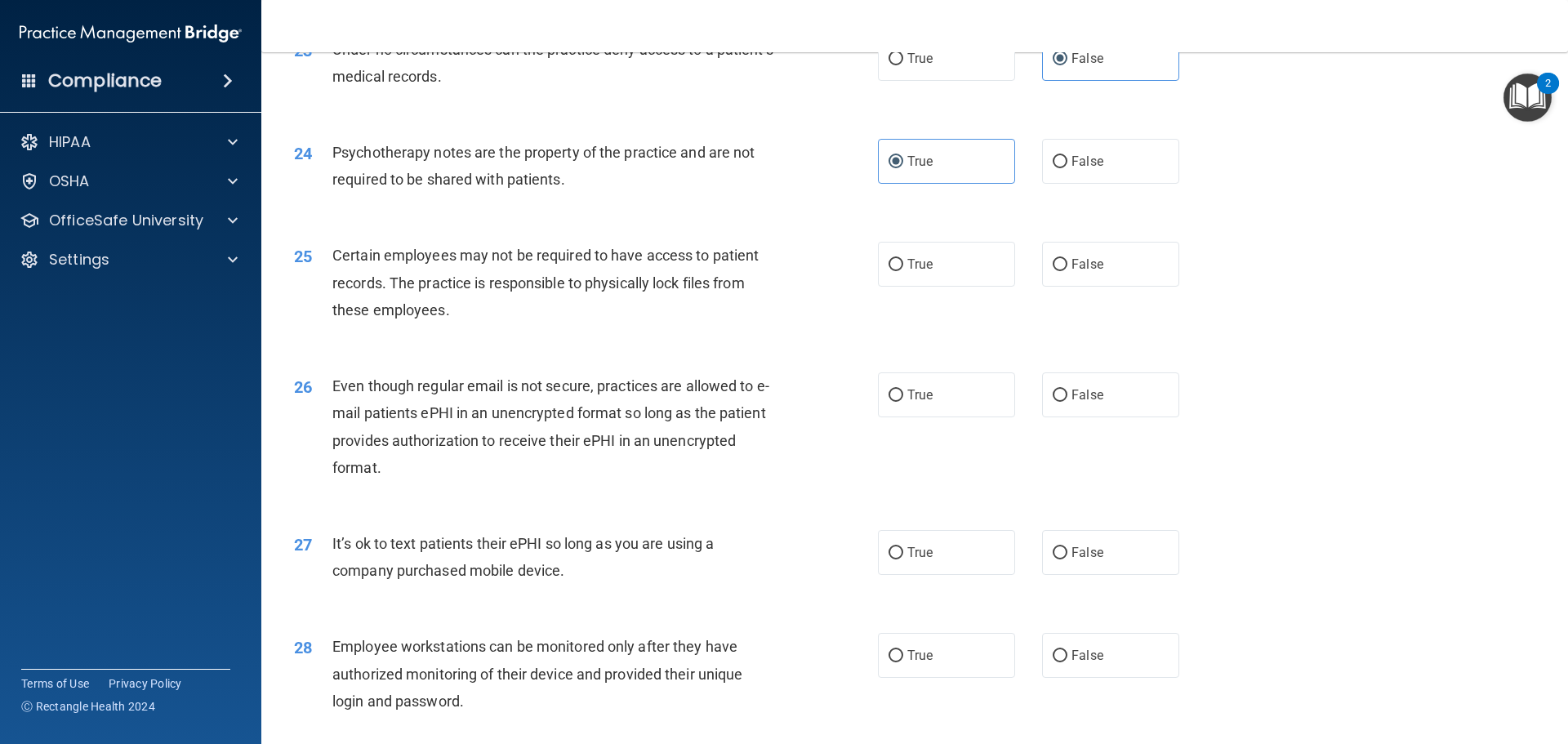
scroll to position [2941, 0]
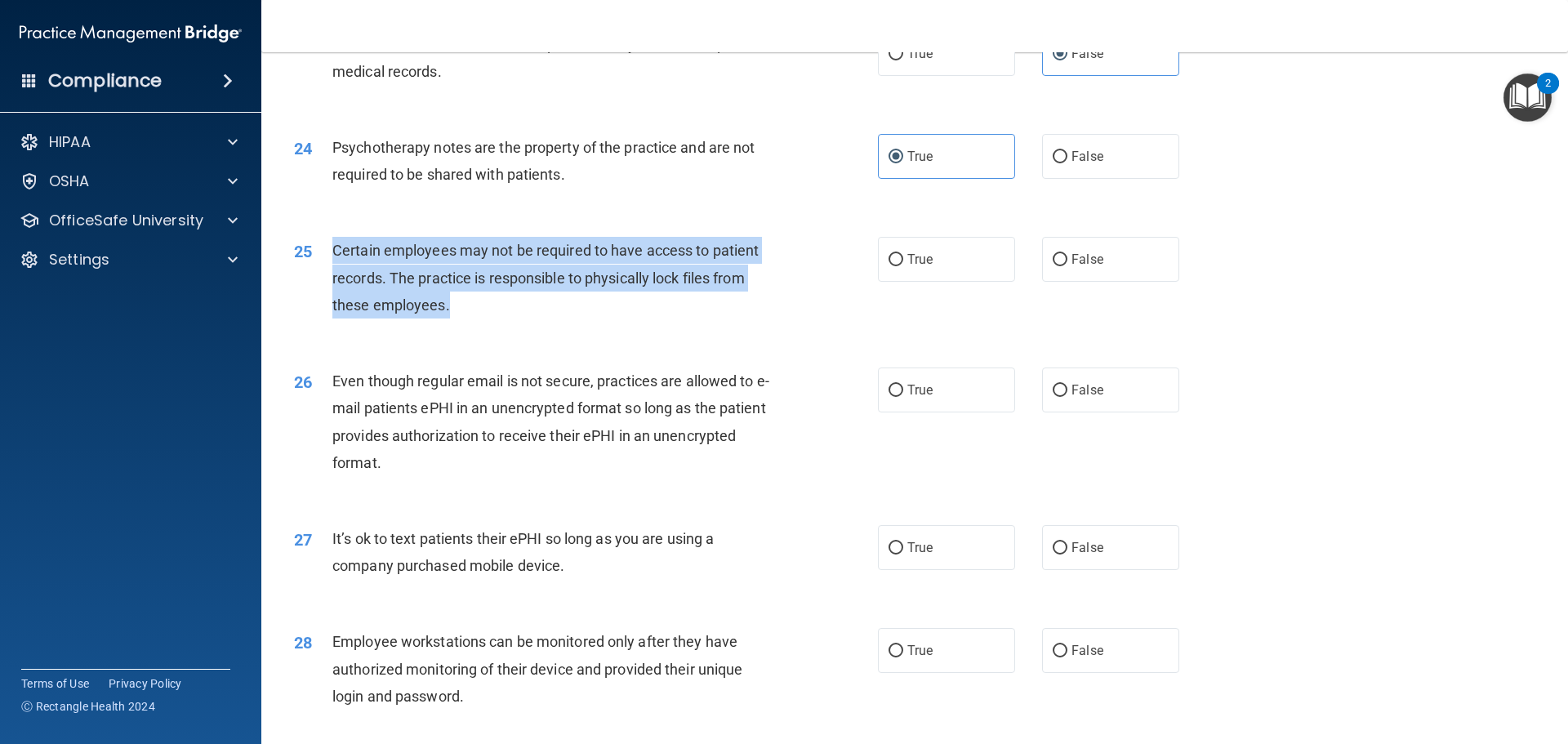
drag, startPoint x: 450, startPoint y: 332, endPoint x: 332, endPoint y: 284, distance: 127.4
click at [332, 284] on div "Certain employees may not be required to have access to patient records. The pr…" at bounding box center [561, 278] width 457 height 82
click at [936, 282] on label "True" at bounding box center [946, 260] width 137 height 45
click at [903, 267] on input "True" at bounding box center [895, 260] width 15 height 12
radio input "true"
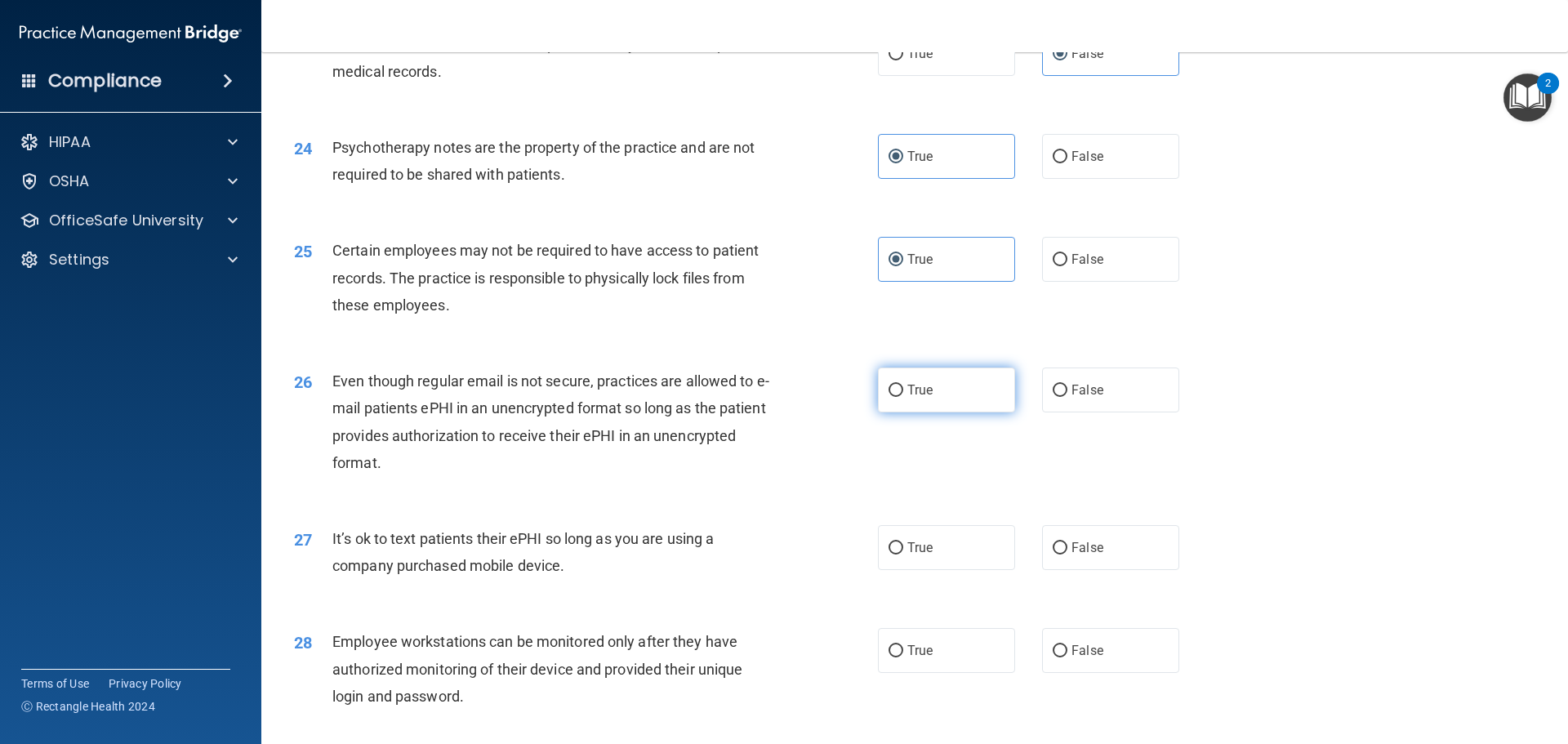
click at [936, 412] on label "True" at bounding box center [946, 390] width 137 height 45
click at [903, 397] on input "True" at bounding box center [895, 391] width 15 height 12
radio input "true"
drag, startPoint x: 569, startPoint y: 593, endPoint x: 328, endPoint y: 565, distance: 242.6
click at [328, 565] on div "27 It’s ok to text patients their ePHI so long as you are using a company purch…" at bounding box center [585, 556] width 633 height 62
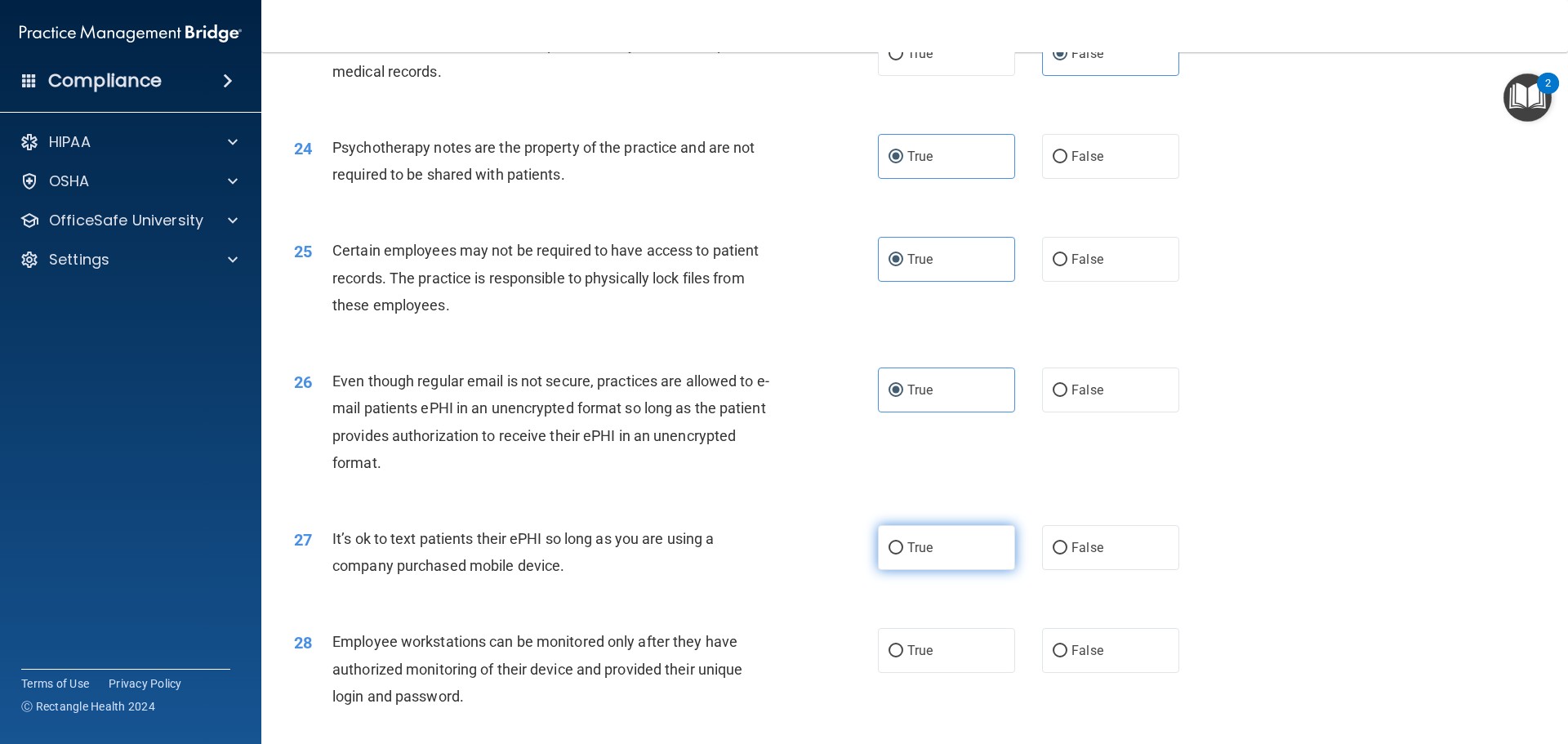
click at [939, 570] on label "True" at bounding box center [946, 548] width 137 height 45
click at [903, 555] on input "True" at bounding box center [895, 548] width 15 height 12
radio input "true"
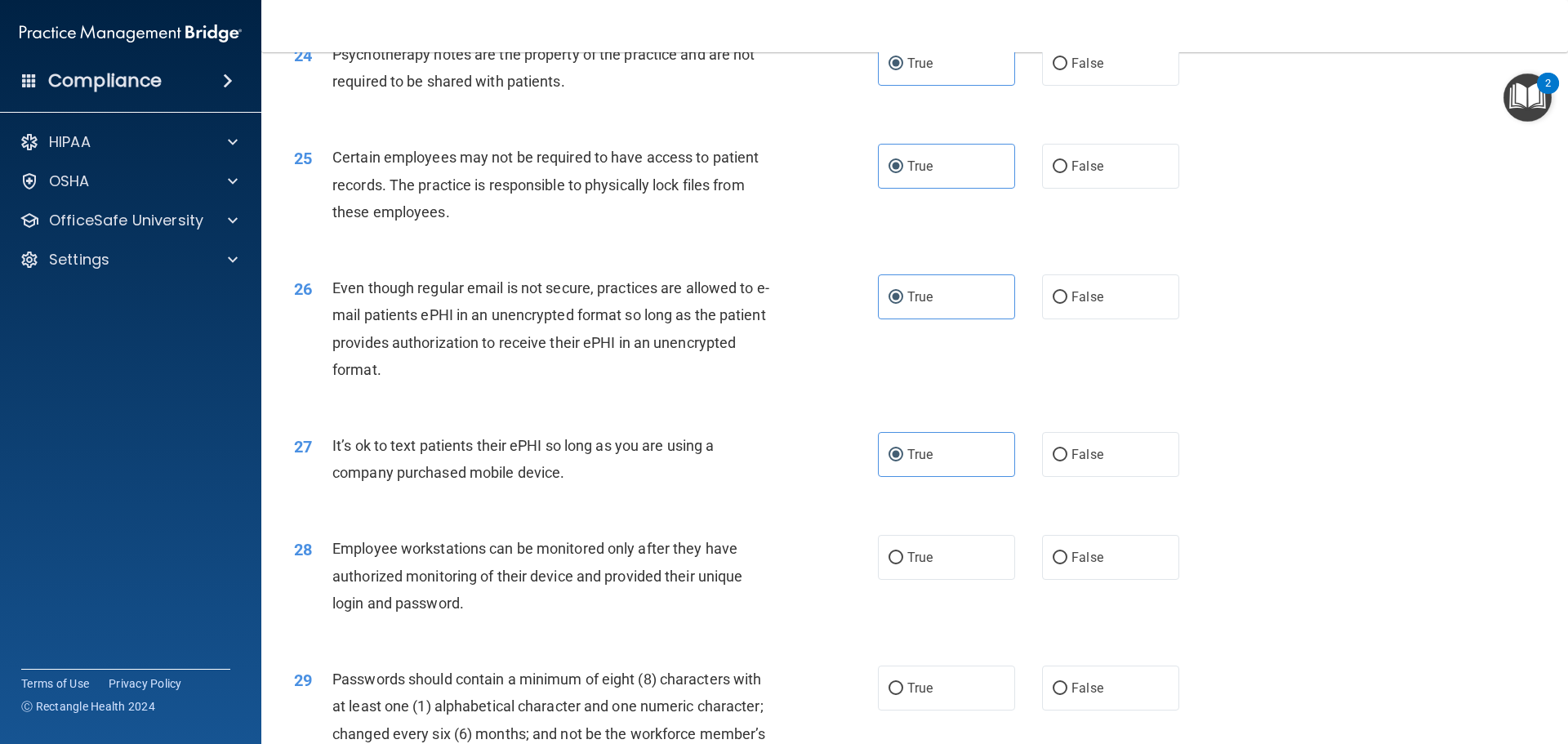
scroll to position [3268, 0]
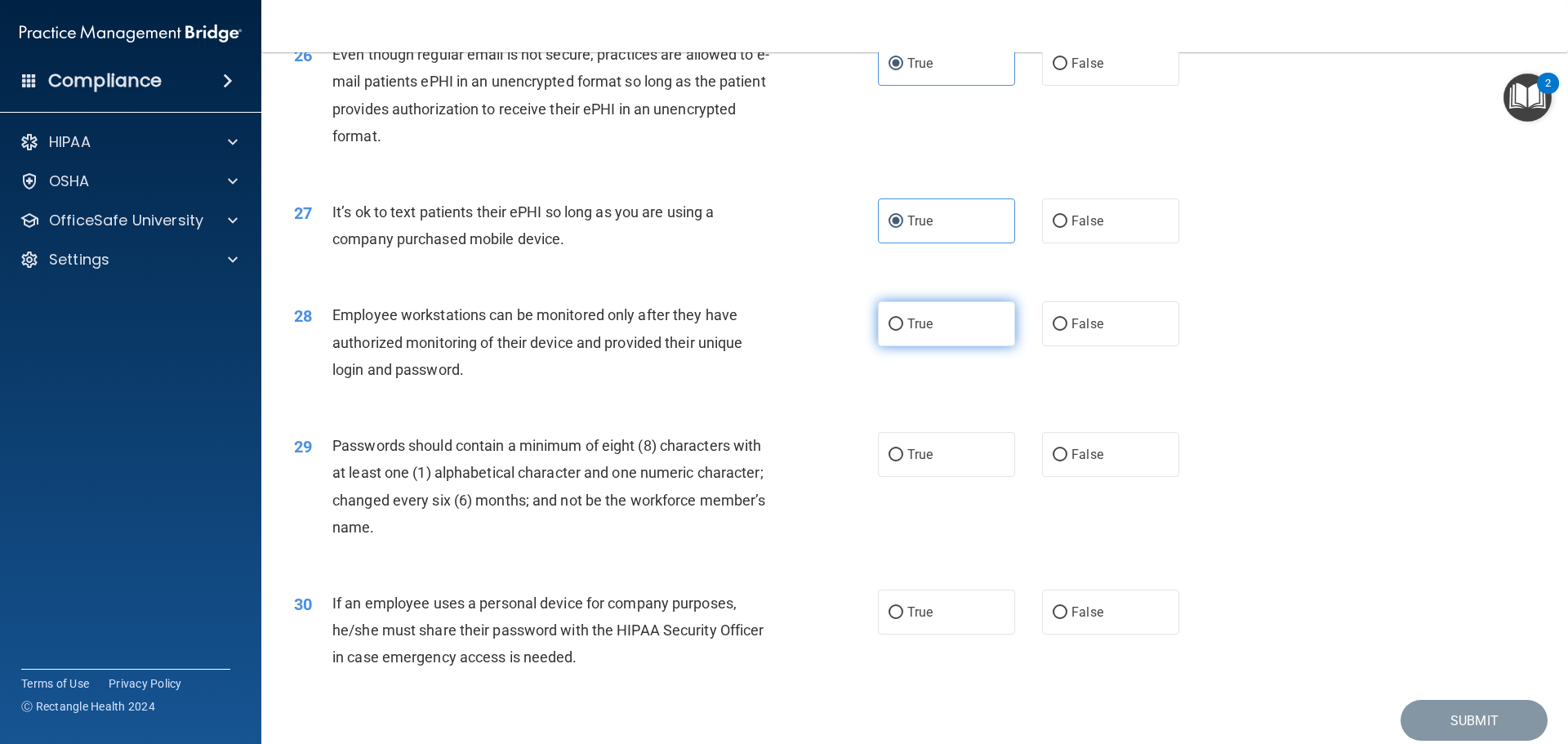
click at [938, 347] on label "True" at bounding box center [946, 324] width 137 height 45
click at [903, 331] on input "True" at bounding box center [895, 324] width 15 height 12
radio input "true"
click at [935, 477] on label "True" at bounding box center [946, 454] width 137 height 45
click at [903, 461] on input "True" at bounding box center [895, 455] width 15 height 12
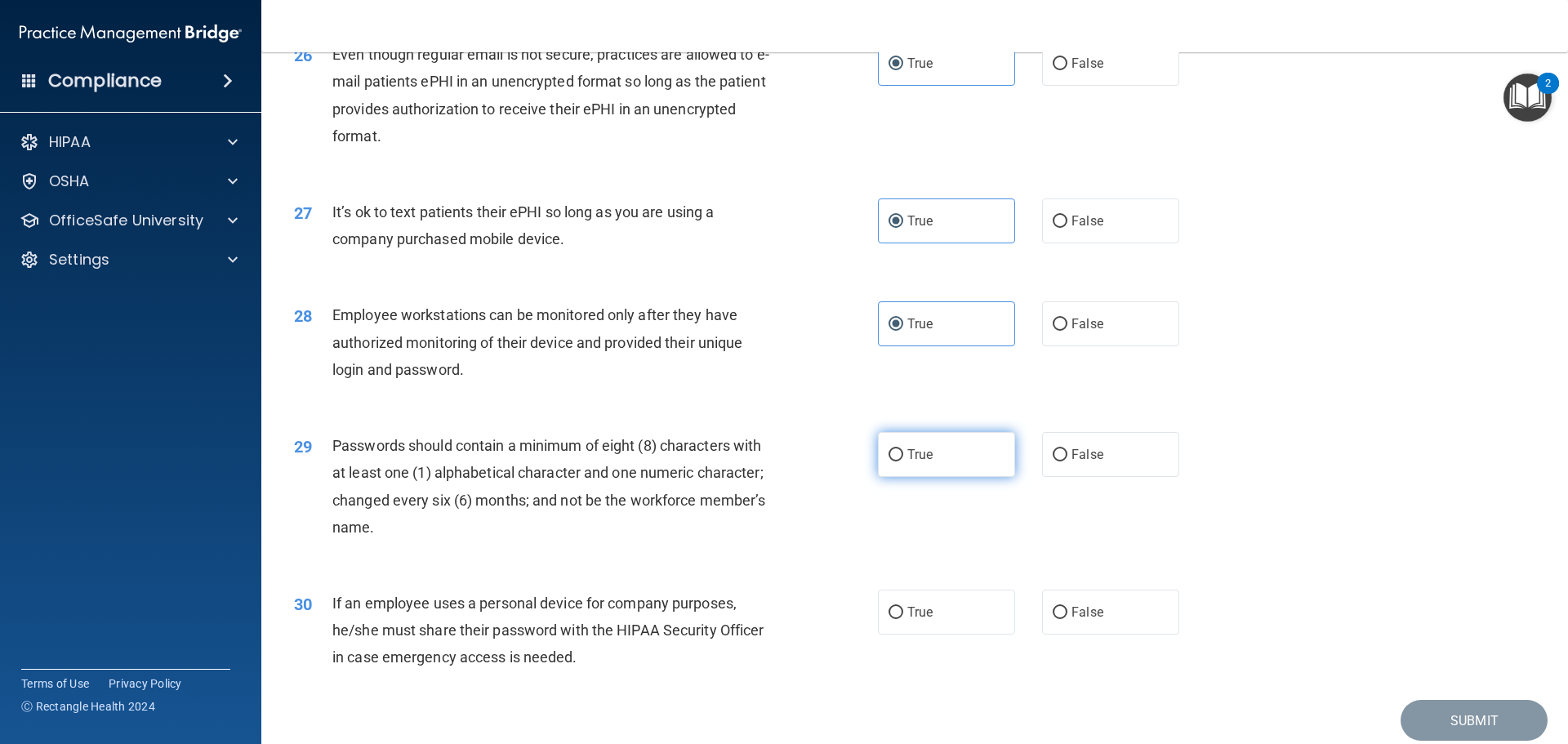
radio input "true"
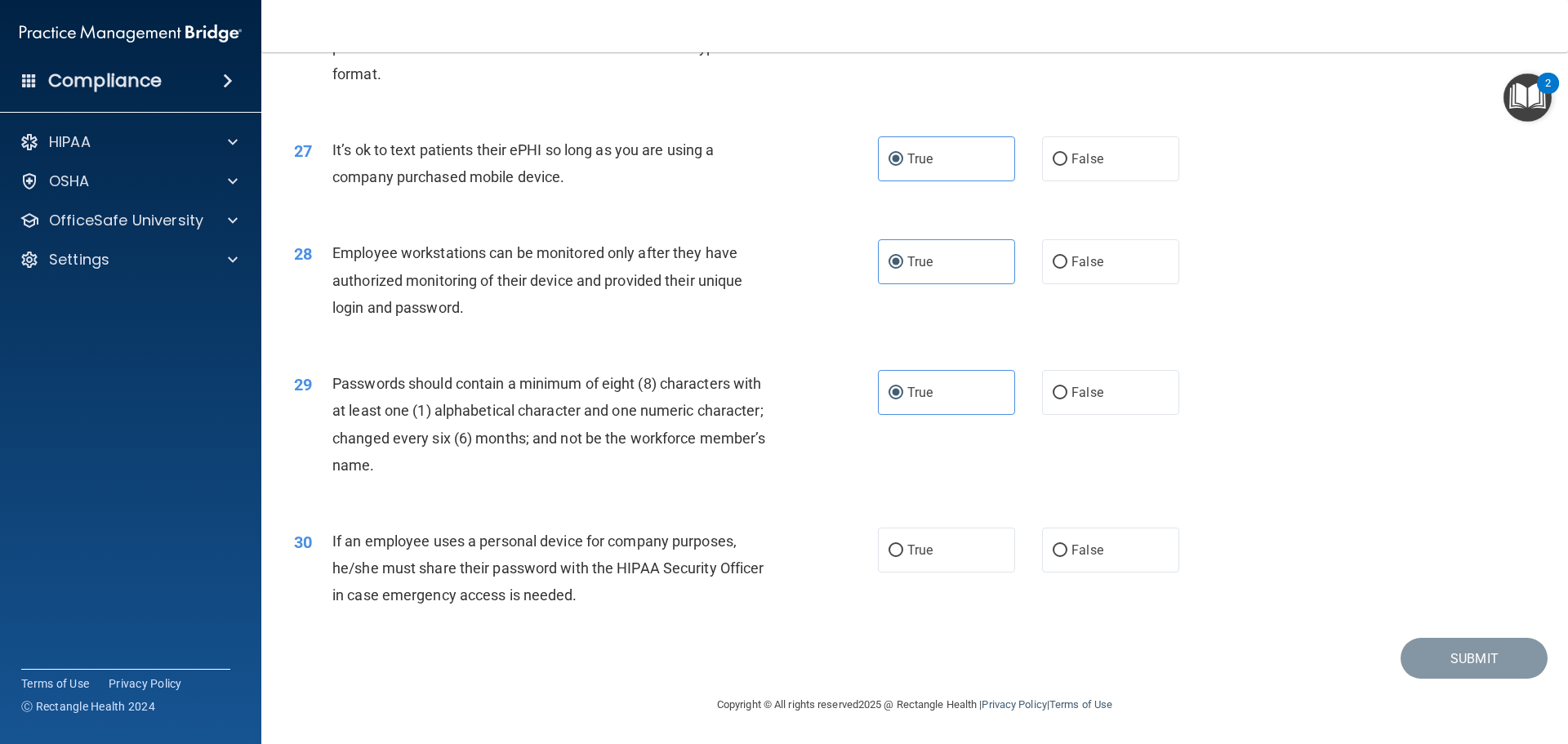
scroll to position [3356, 0]
click at [976, 559] on label "True" at bounding box center [946, 550] width 137 height 45
click at [903, 557] on input "True" at bounding box center [895, 551] width 15 height 12
radio input "true"
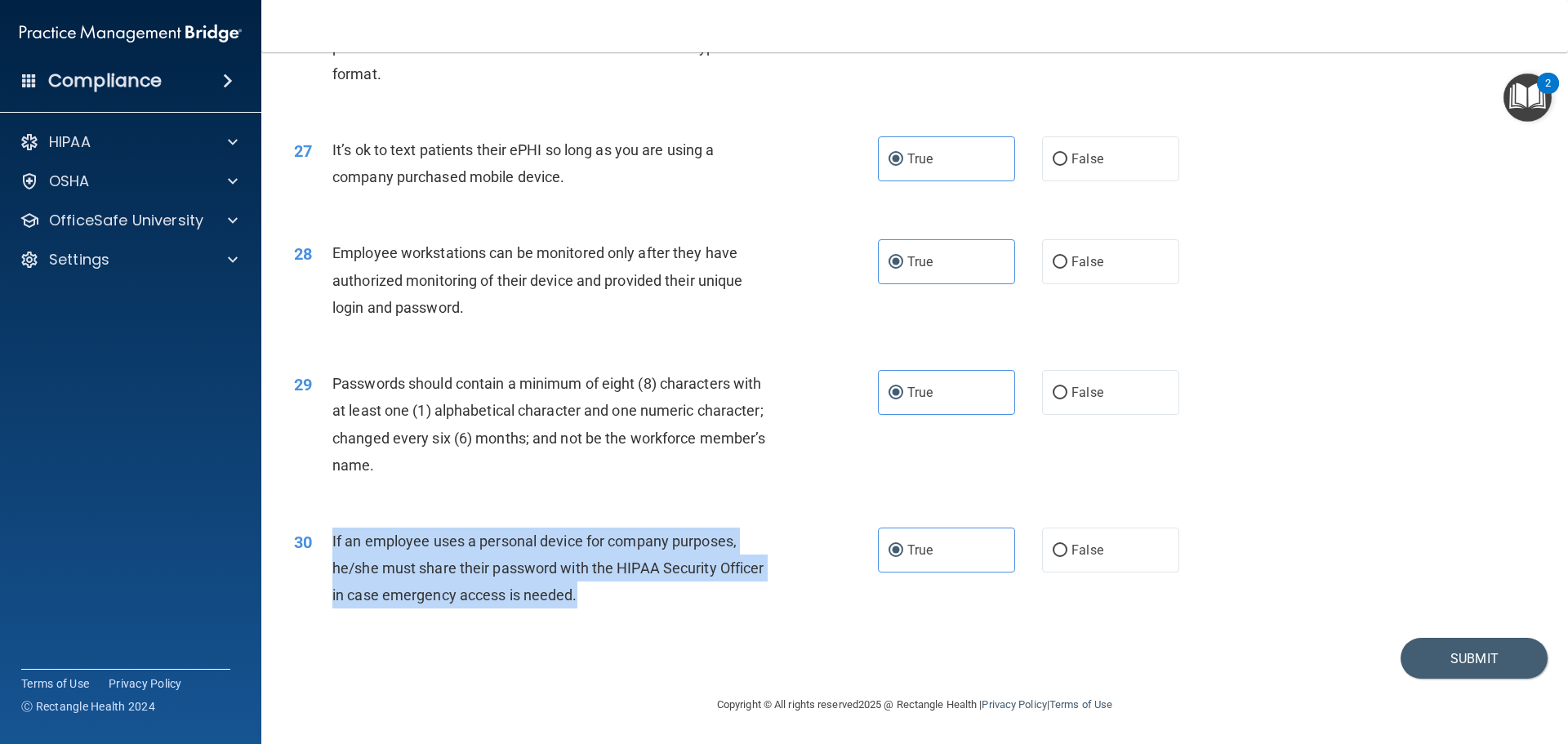
drag, startPoint x: 593, startPoint y: 596, endPoint x: 331, endPoint y: 540, distance: 267.9
click at [332, 540] on div "If an employee uses a personal device for company purposes, he/she must share t…" at bounding box center [561, 569] width 457 height 82
click at [1455, 651] on button "Submit" at bounding box center [1473, 659] width 147 height 42
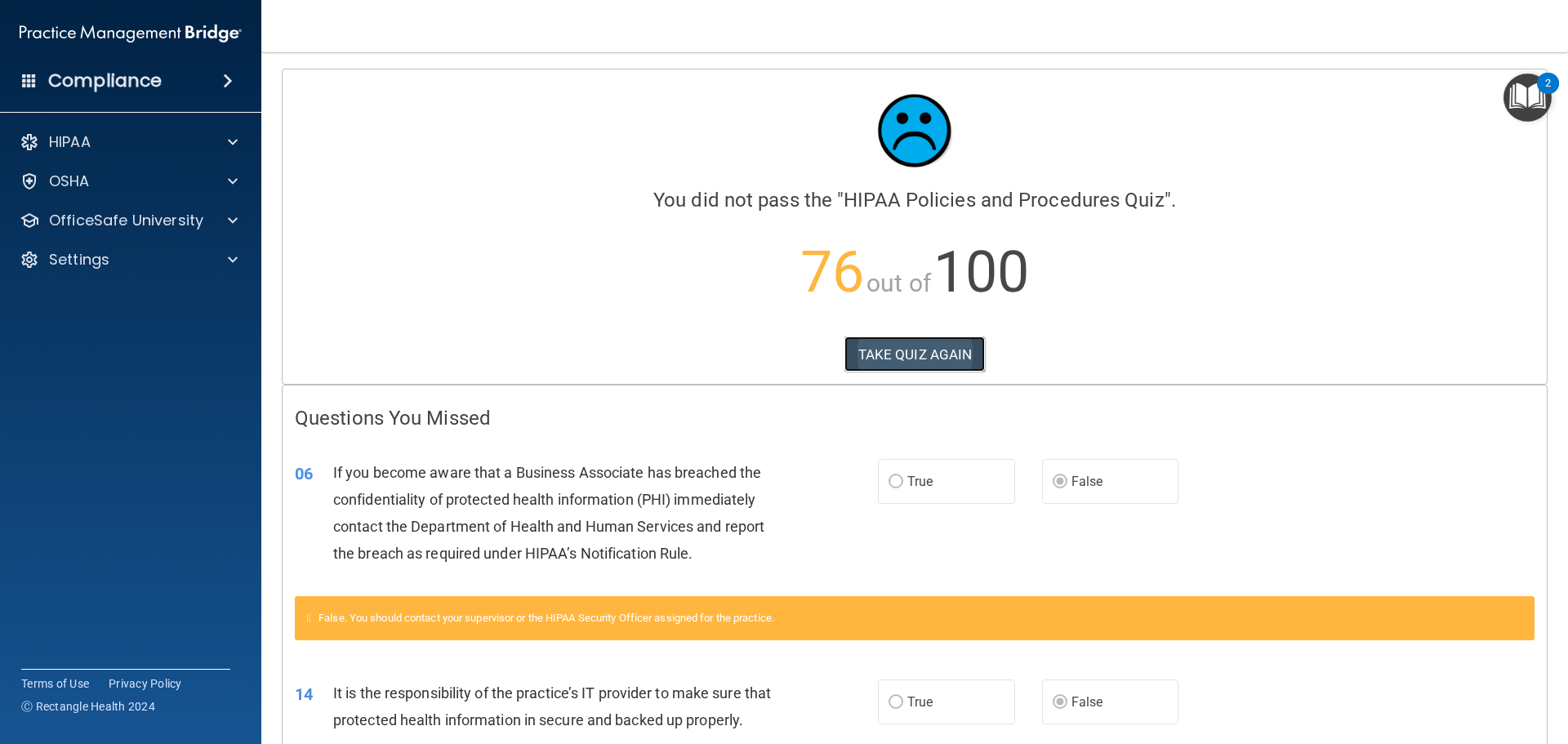
click at [926, 342] on button "TAKE QUIZ AGAIN" at bounding box center [914, 355] width 141 height 36
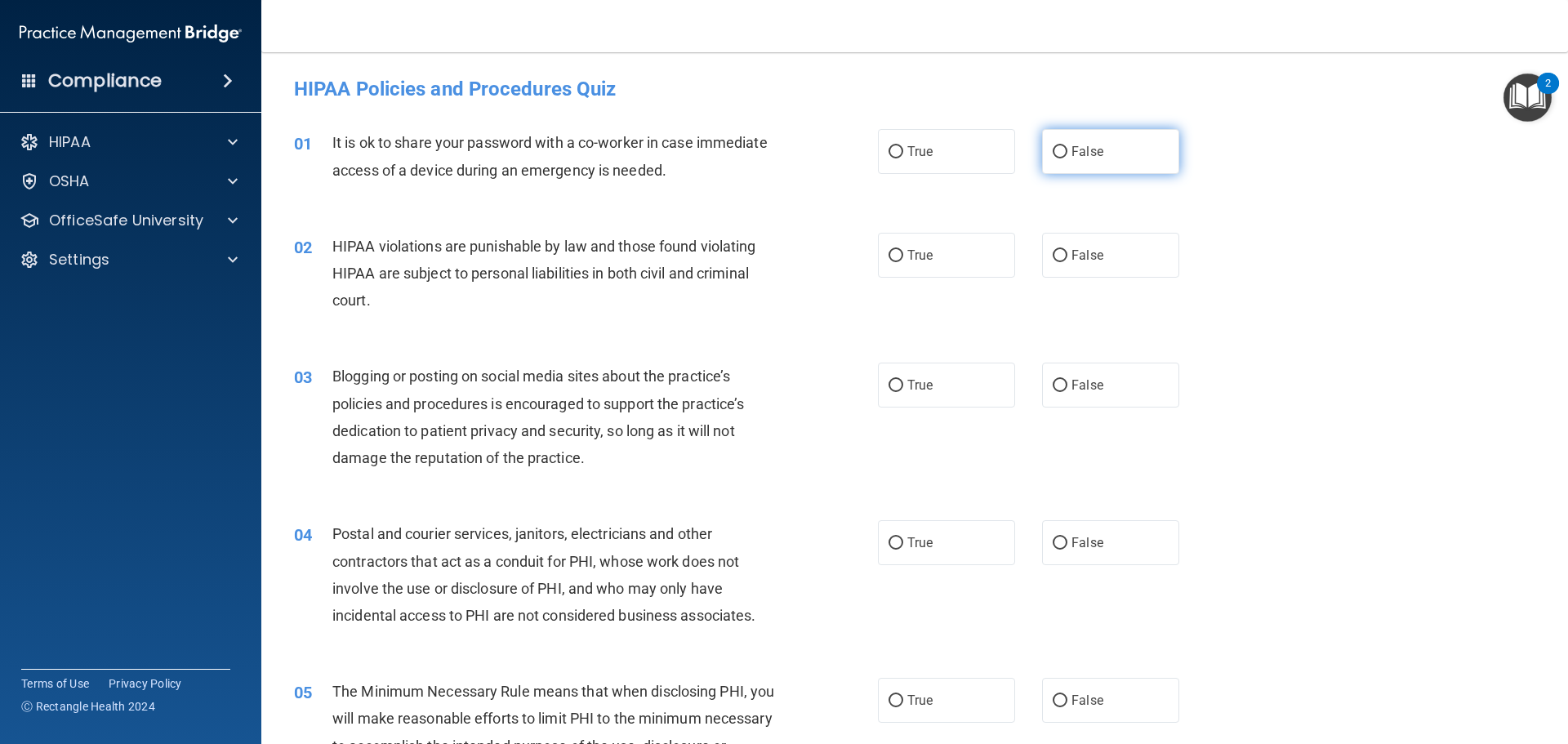
click at [1112, 155] on label "False" at bounding box center [1110, 151] width 137 height 45
click at [1067, 155] on input "False" at bounding box center [1060, 153] width 15 height 12
radio input "true"
click at [918, 263] on label "True" at bounding box center [946, 255] width 137 height 45
click at [903, 262] on input "True" at bounding box center [895, 256] width 15 height 12
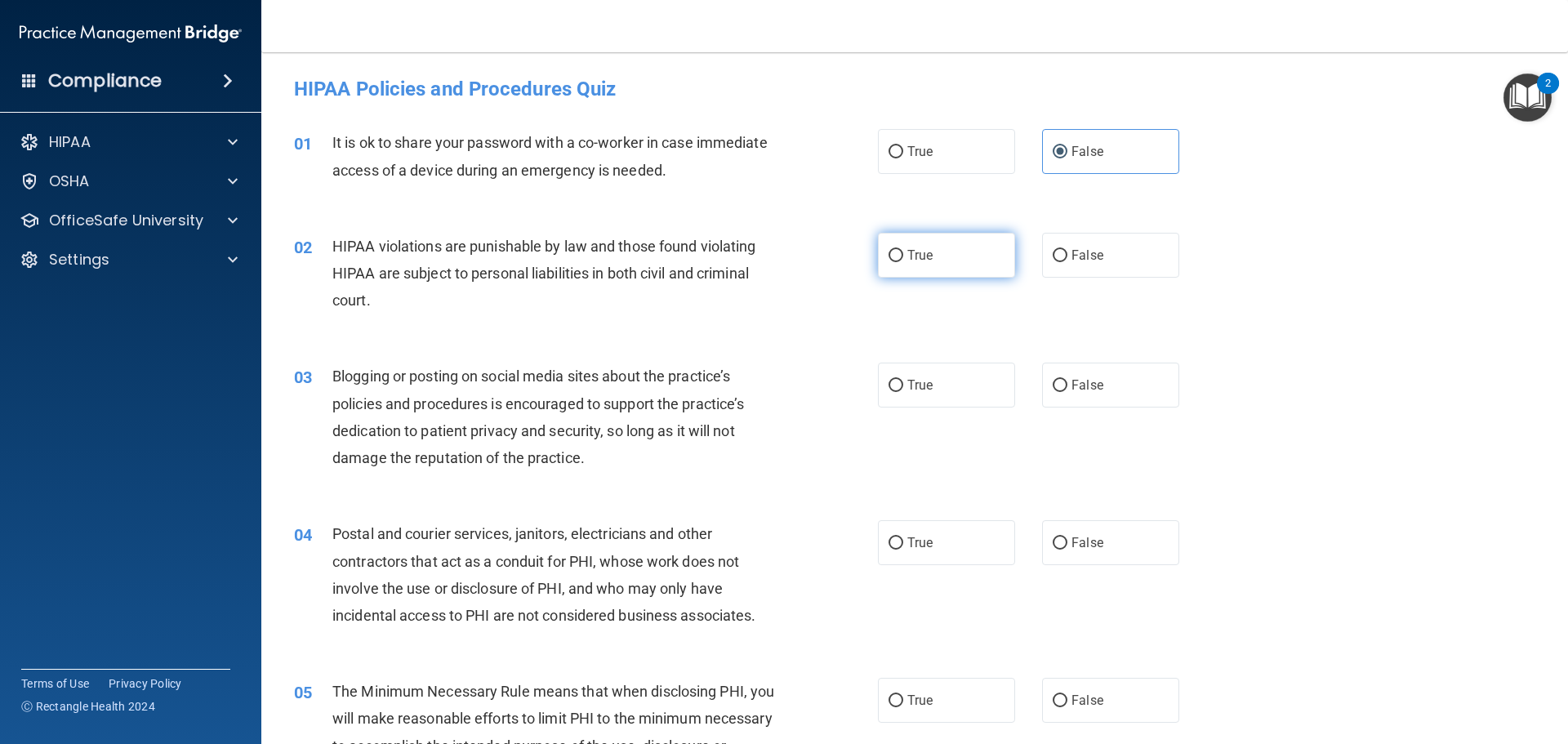
radio input "true"
click at [1071, 392] on span "False" at bounding box center [1087, 385] width 32 height 15
click at [1067, 392] on input "False" at bounding box center [1060, 386] width 15 height 12
radio input "true"
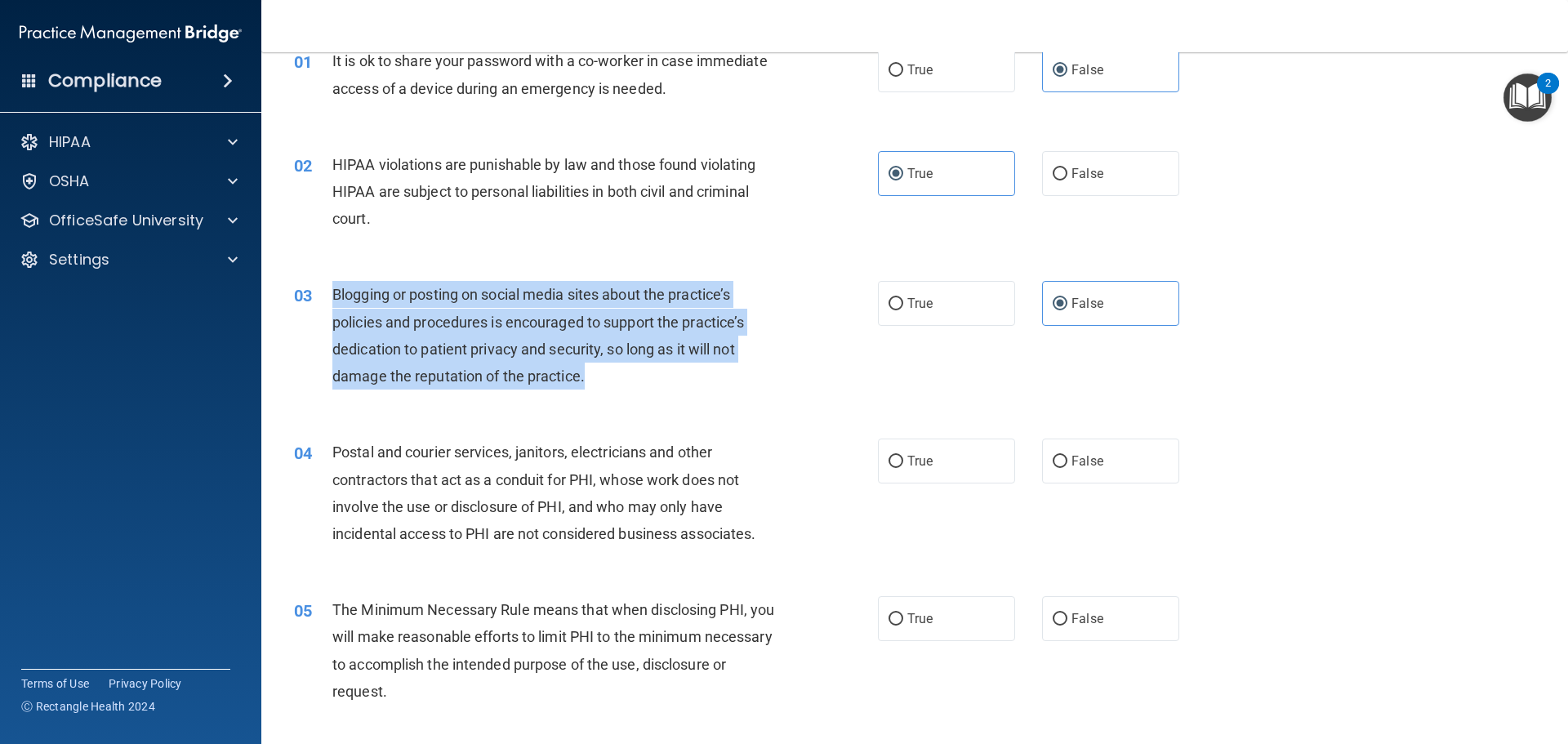
drag, startPoint x: 594, startPoint y: 377, endPoint x: 324, endPoint y: 298, distance: 281.3
click at [324, 298] on div "03 Blogging or posting on social media sites about the practice’s policies and …" at bounding box center [585, 339] width 633 height 116
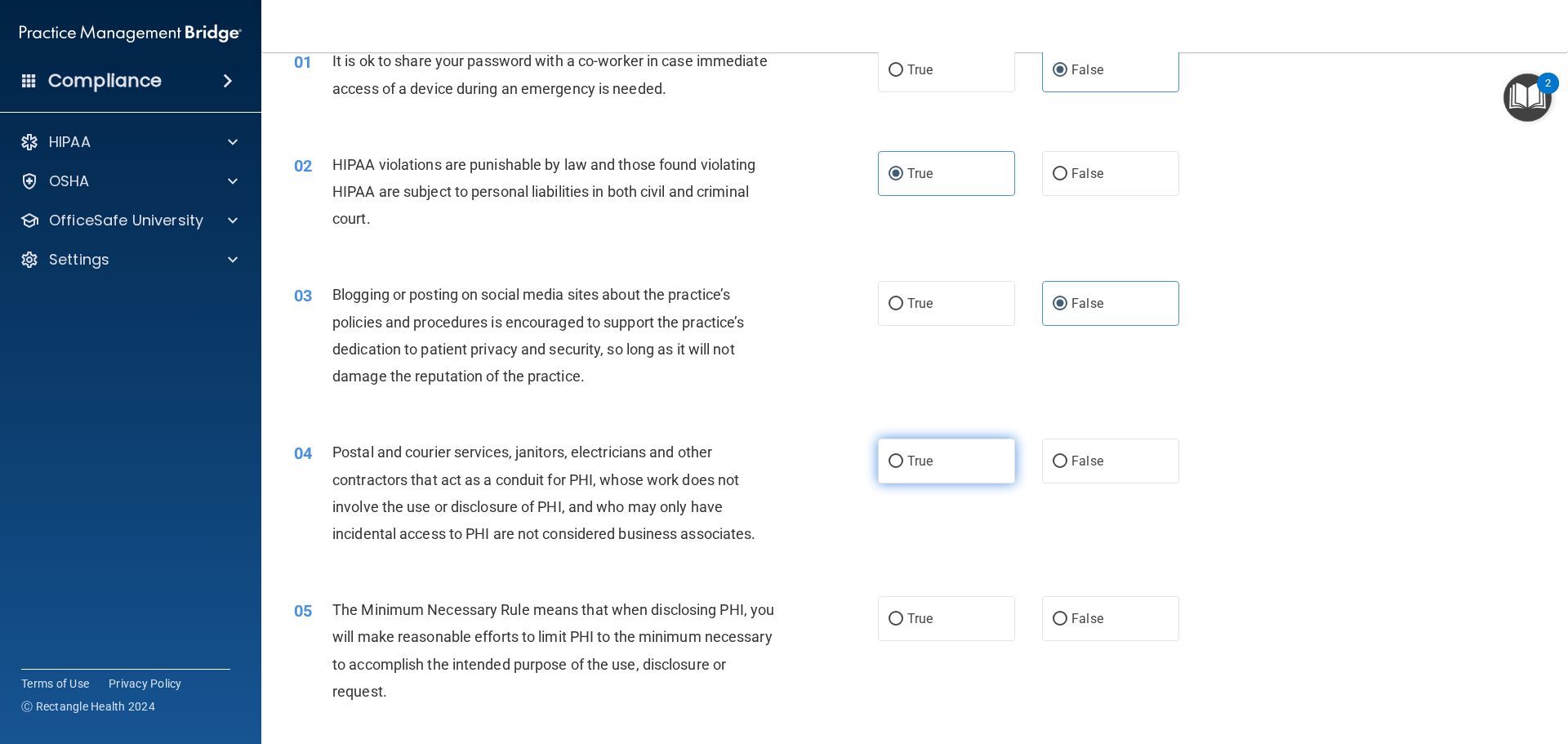
click at [935, 465] on label "True" at bounding box center [946, 461] width 137 height 45
click at [903, 465] on input "True" at bounding box center [895, 462] width 15 height 12
radio input "true"
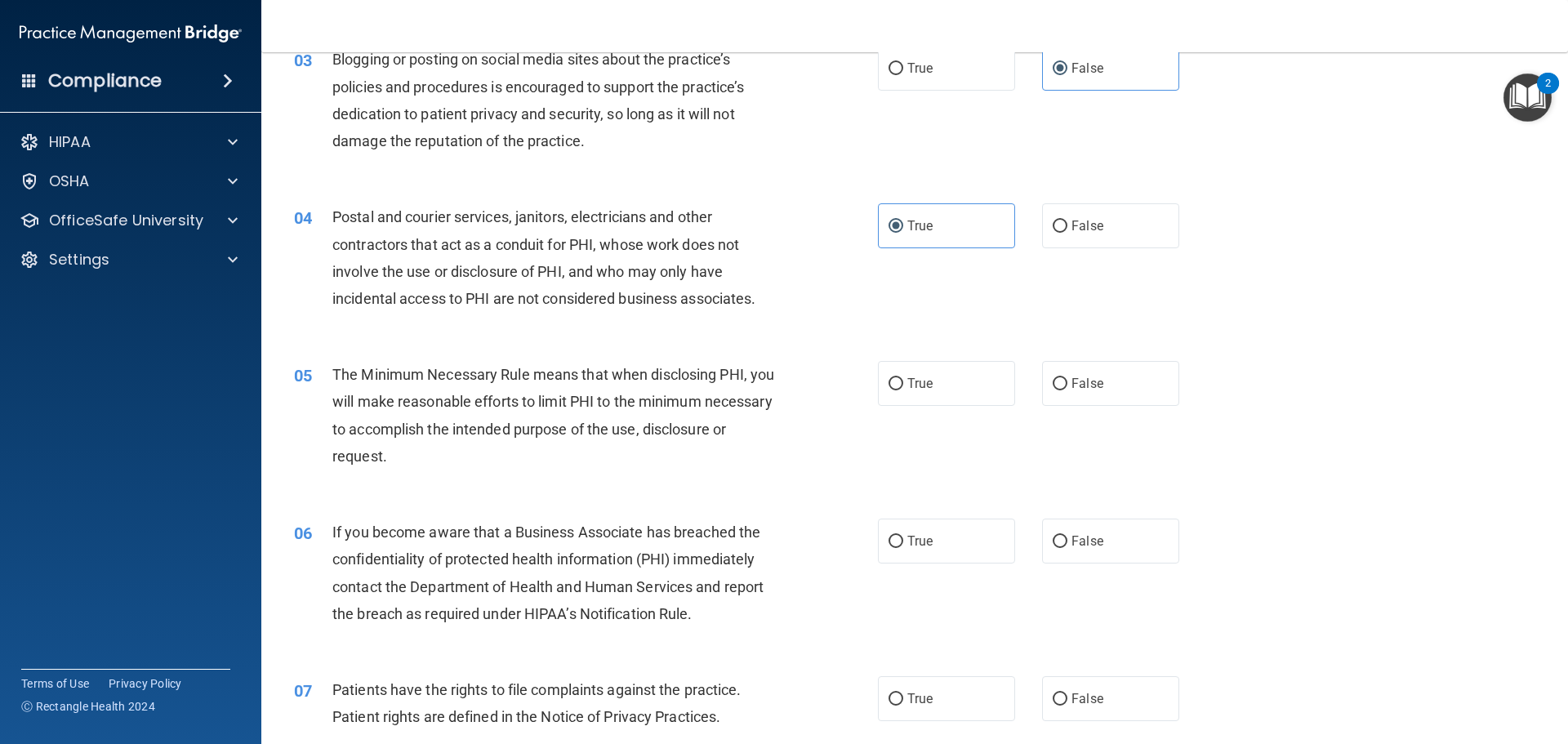
scroll to position [327, 0]
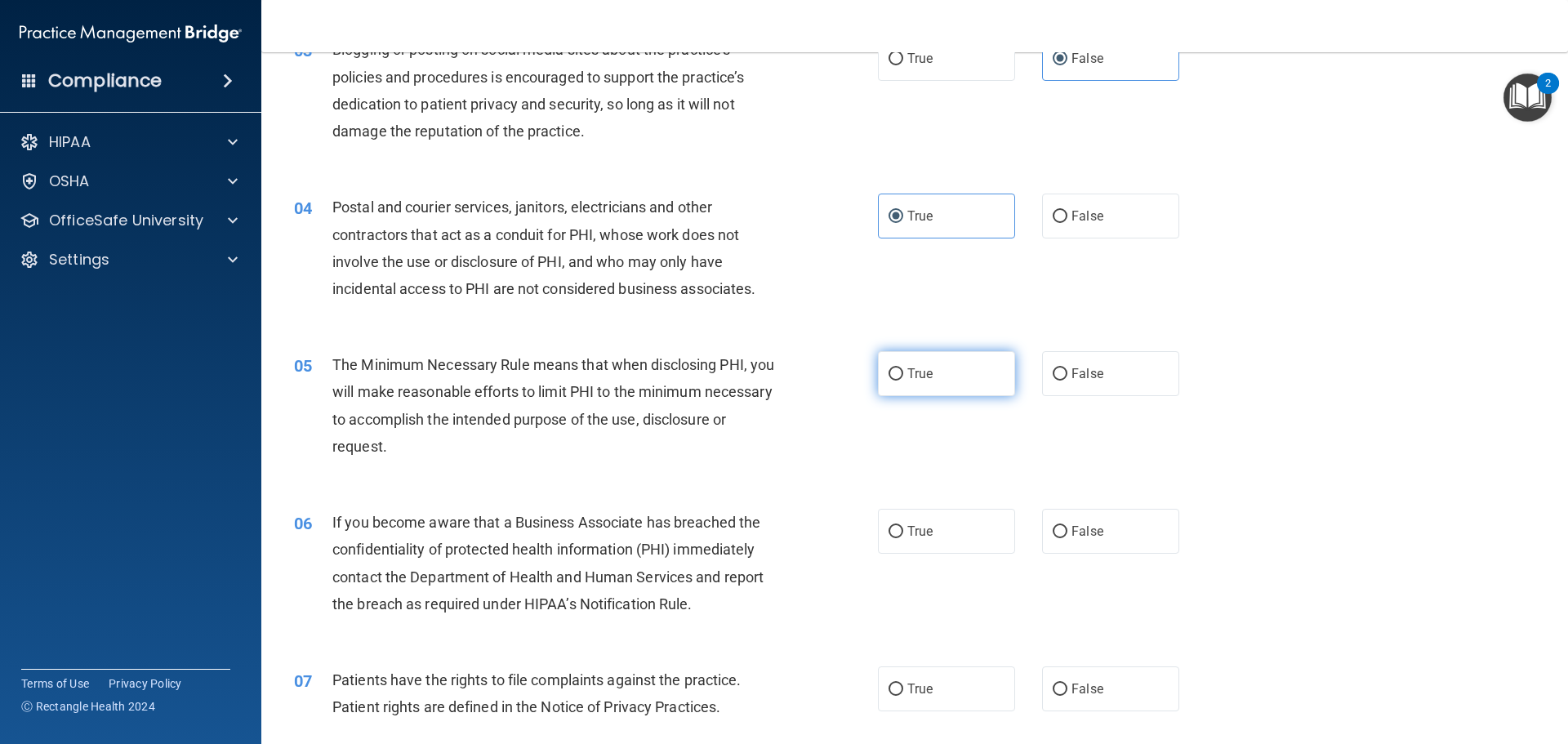
click at [940, 366] on label "True" at bounding box center [946, 373] width 137 height 45
click at [903, 368] on input "True" at bounding box center [895, 374] width 15 height 12
radio input "true"
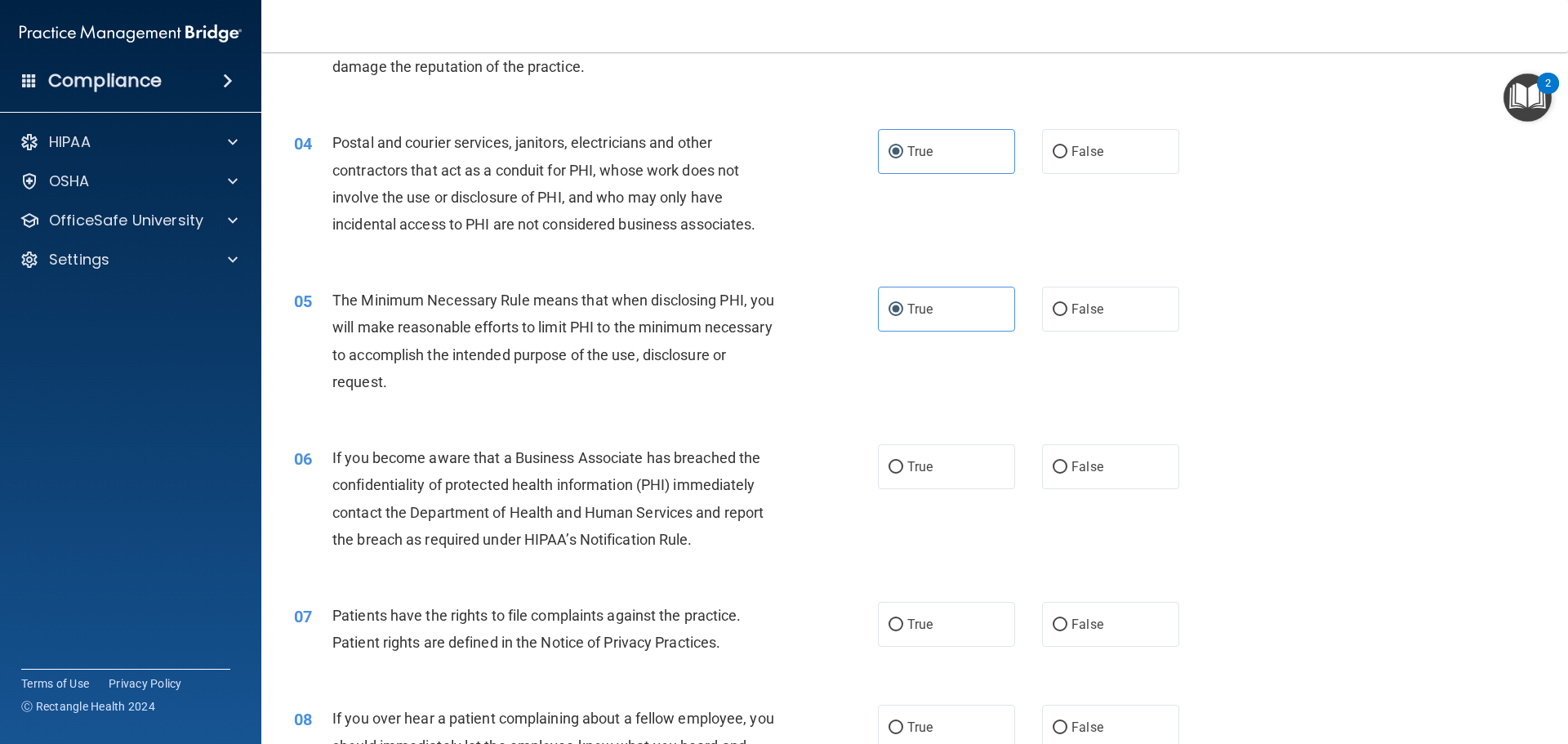
scroll to position [572, 0]
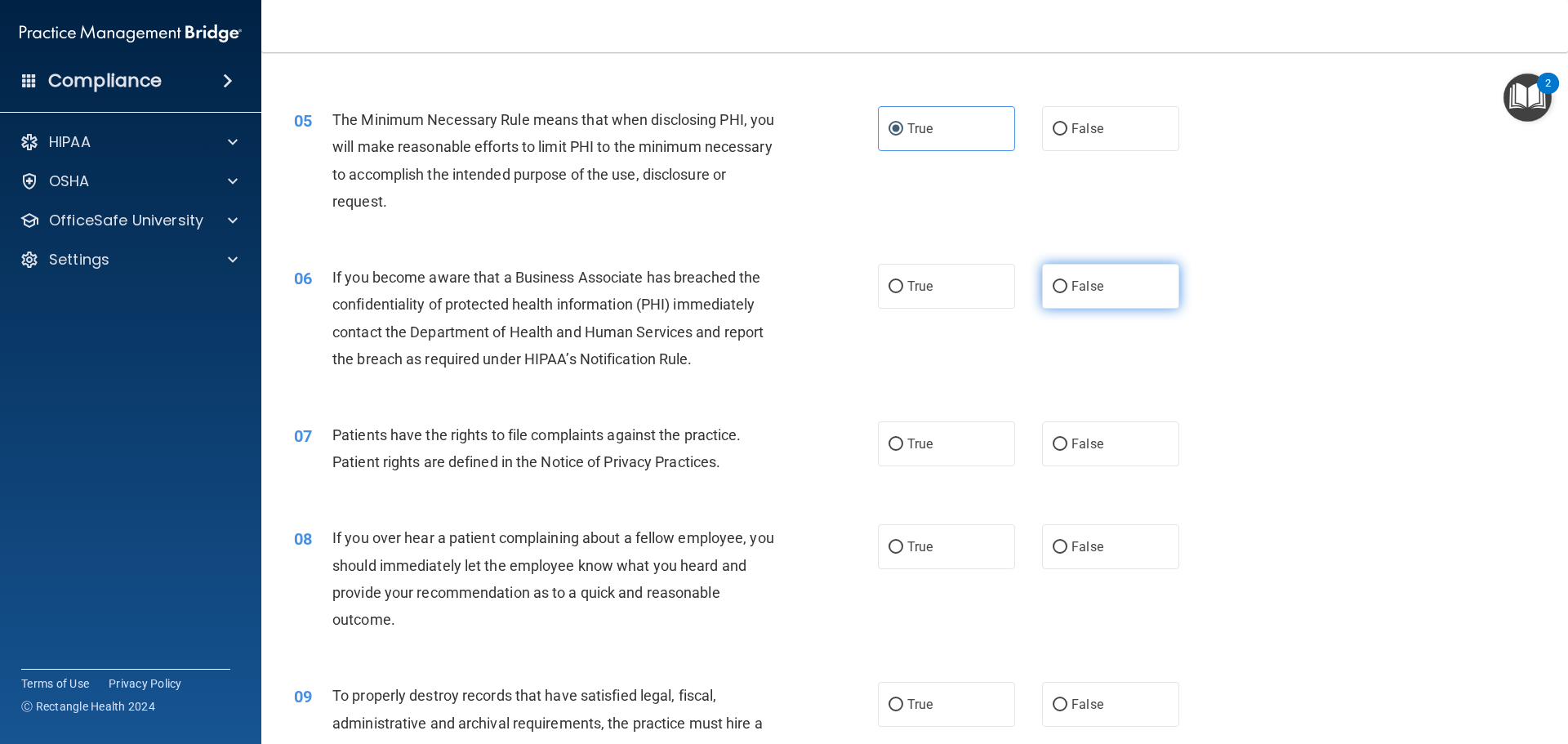
click at [1136, 297] on label "False" at bounding box center [1110, 286] width 137 height 45
click at [1067, 293] on input "False" at bounding box center [1060, 287] width 15 height 12
radio input "true"
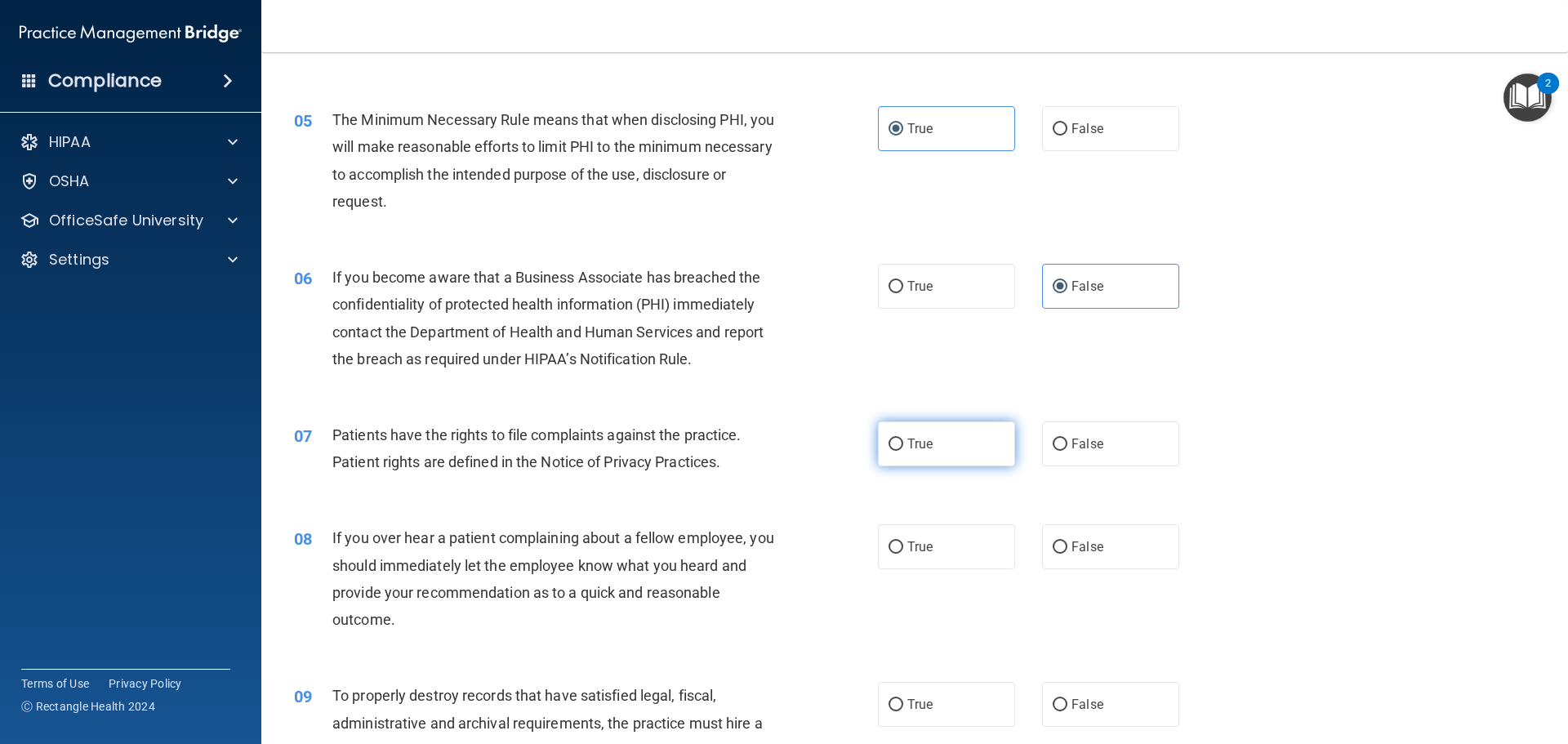
click at [951, 447] on label "True" at bounding box center [946, 444] width 137 height 45
click at [903, 447] on input "True" at bounding box center [895, 445] width 15 height 12
radio input "true"
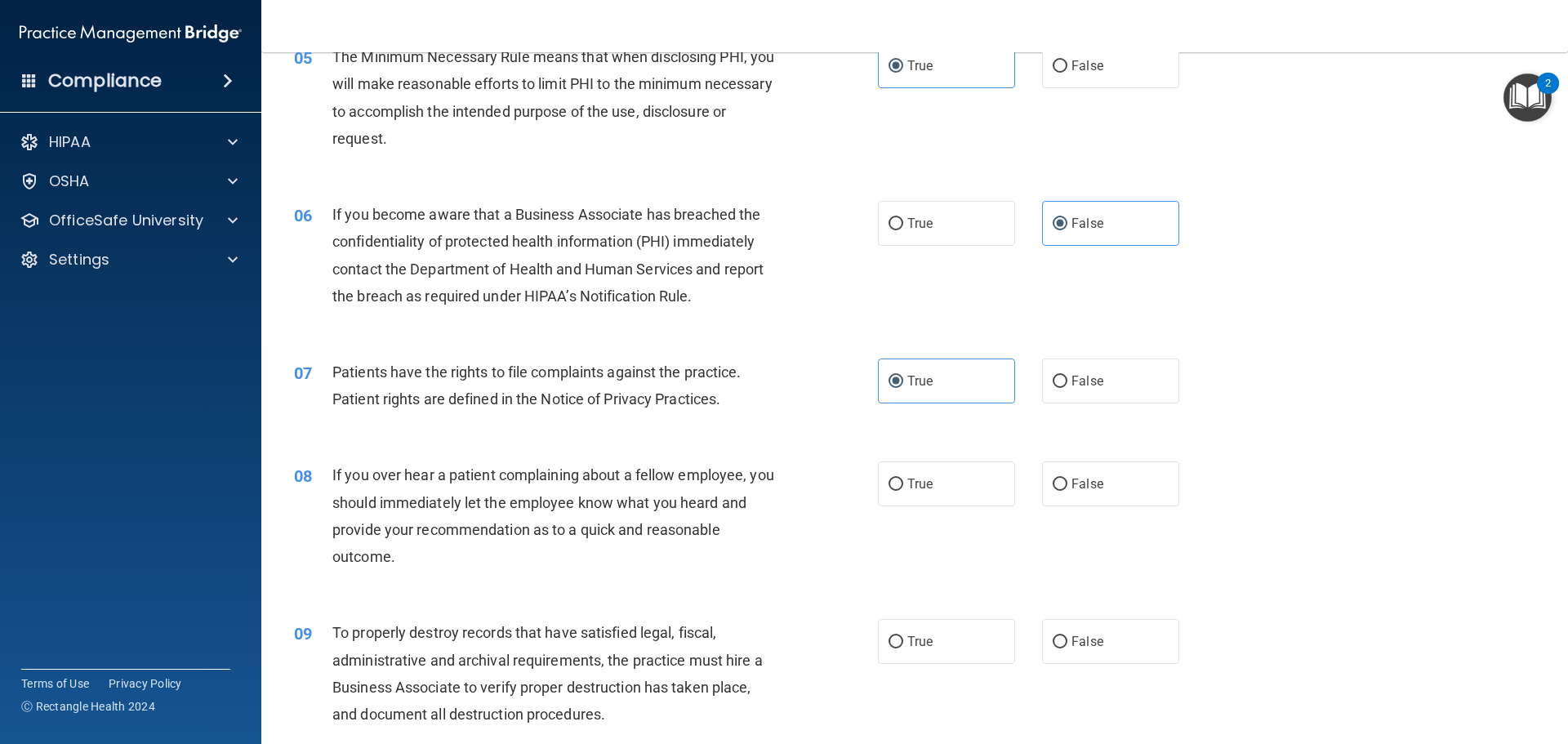
scroll to position [735, 0]
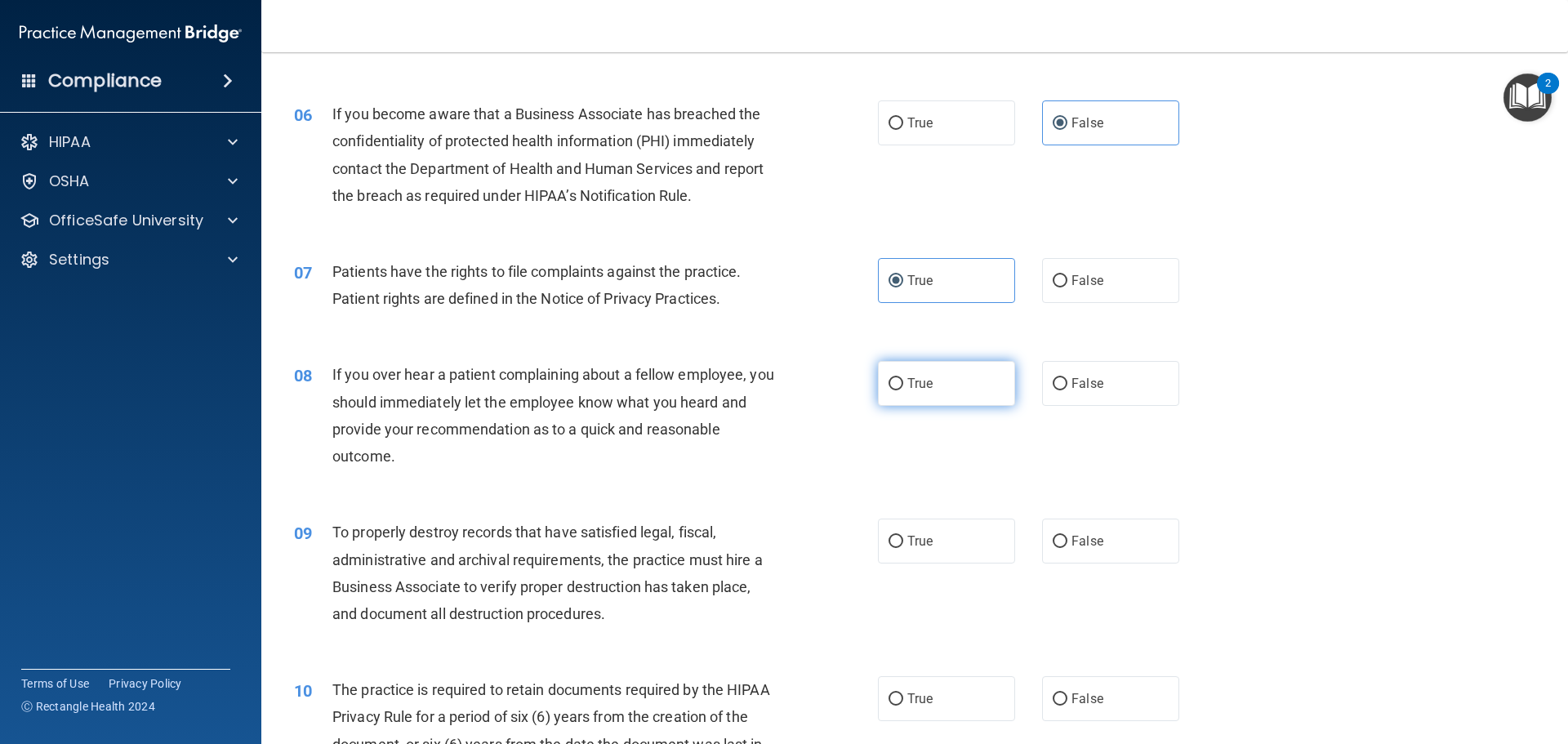
click at [927, 385] on span "True" at bounding box center [919, 383] width 25 height 15
click at [903, 385] on input "True" at bounding box center [895, 385] width 15 height 12
radio input "true"
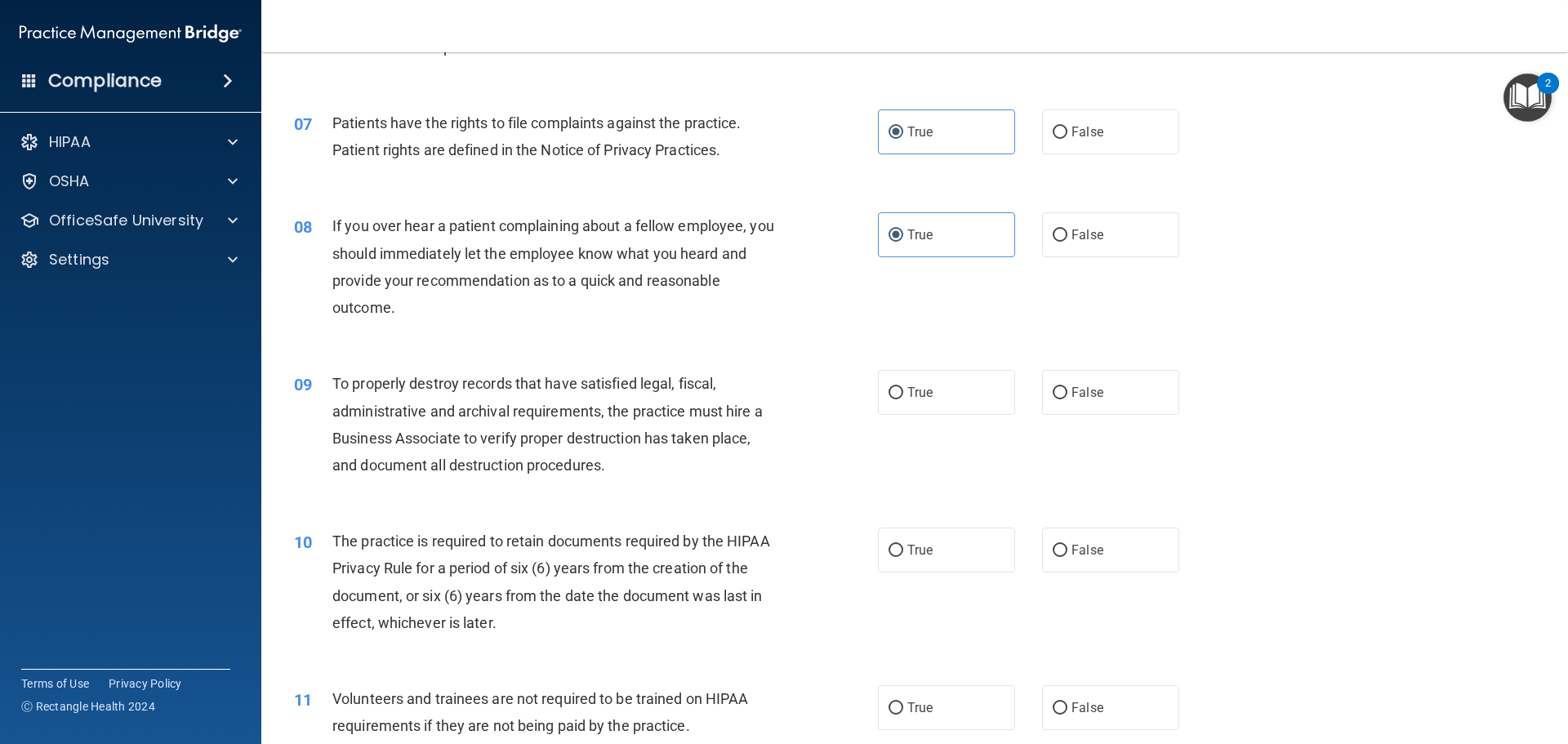
scroll to position [980, 0]
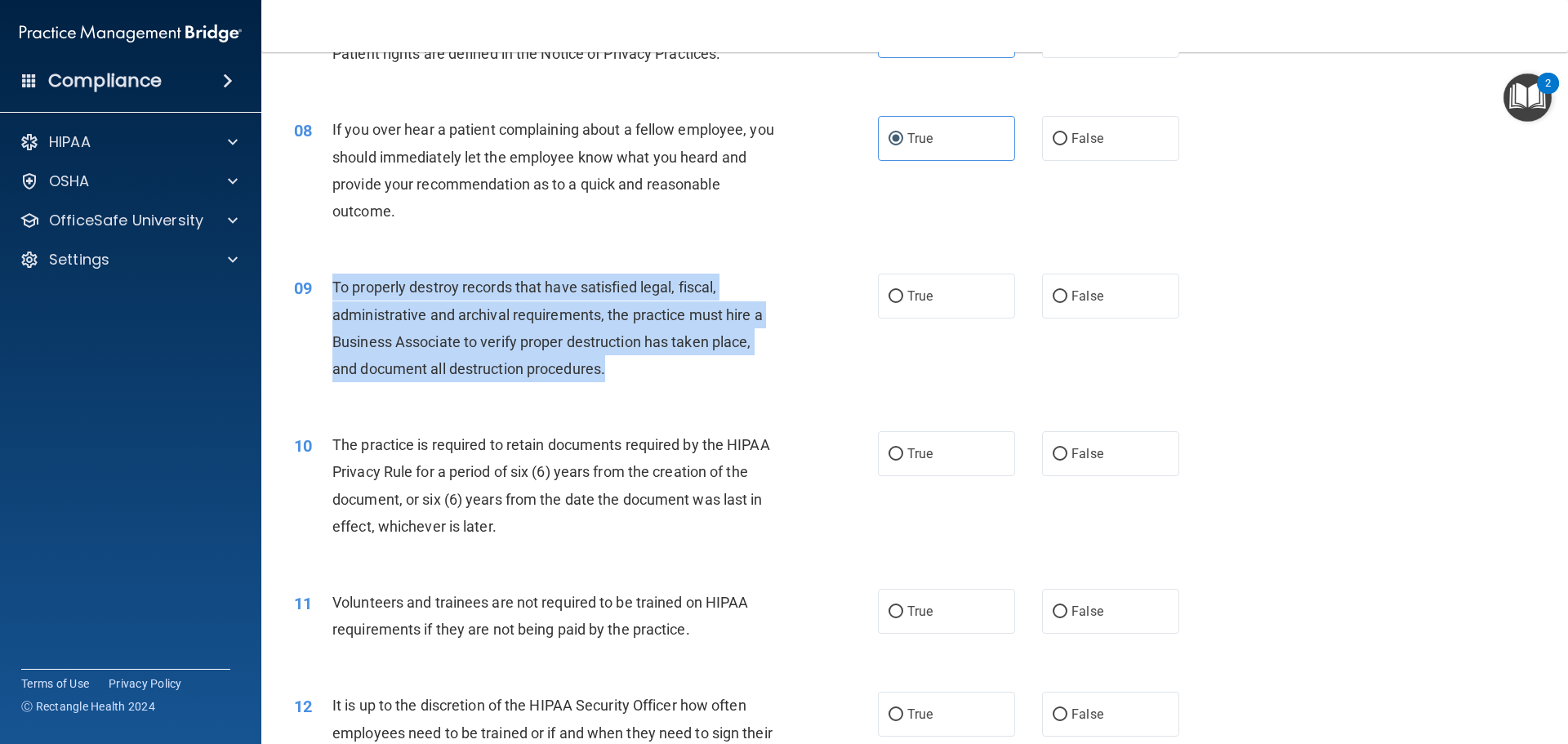
drag, startPoint x: 613, startPoint y: 368, endPoint x: 335, endPoint y: 277, distance: 292.5
click at [335, 277] on div "To properly destroy records that have satisfied legal, fiscal, administrative a…" at bounding box center [561, 328] width 457 height 108
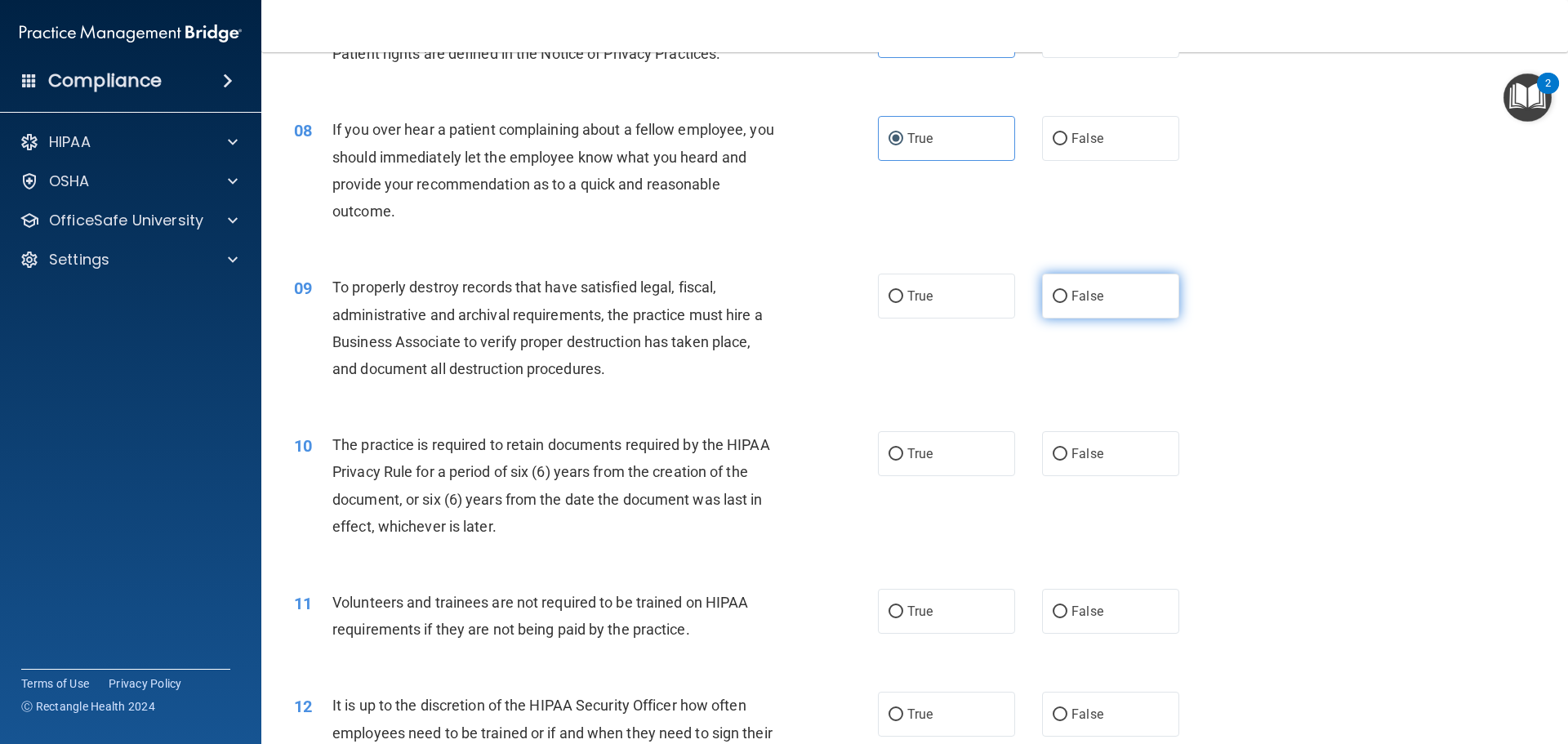
click at [1063, 286] on label "False" at bounding box center [1110, 296] width 137 height 45
click at [1063, 291] on input "False" at bounding box center [1060, 297] width 15 height 12
radio input "true"
click at [929, 460] on label "True" at bounding box center [946, 453] width 137 height 45
click at [903, 460] on input "True" at bounding box center [895, 455] width 15 height 12
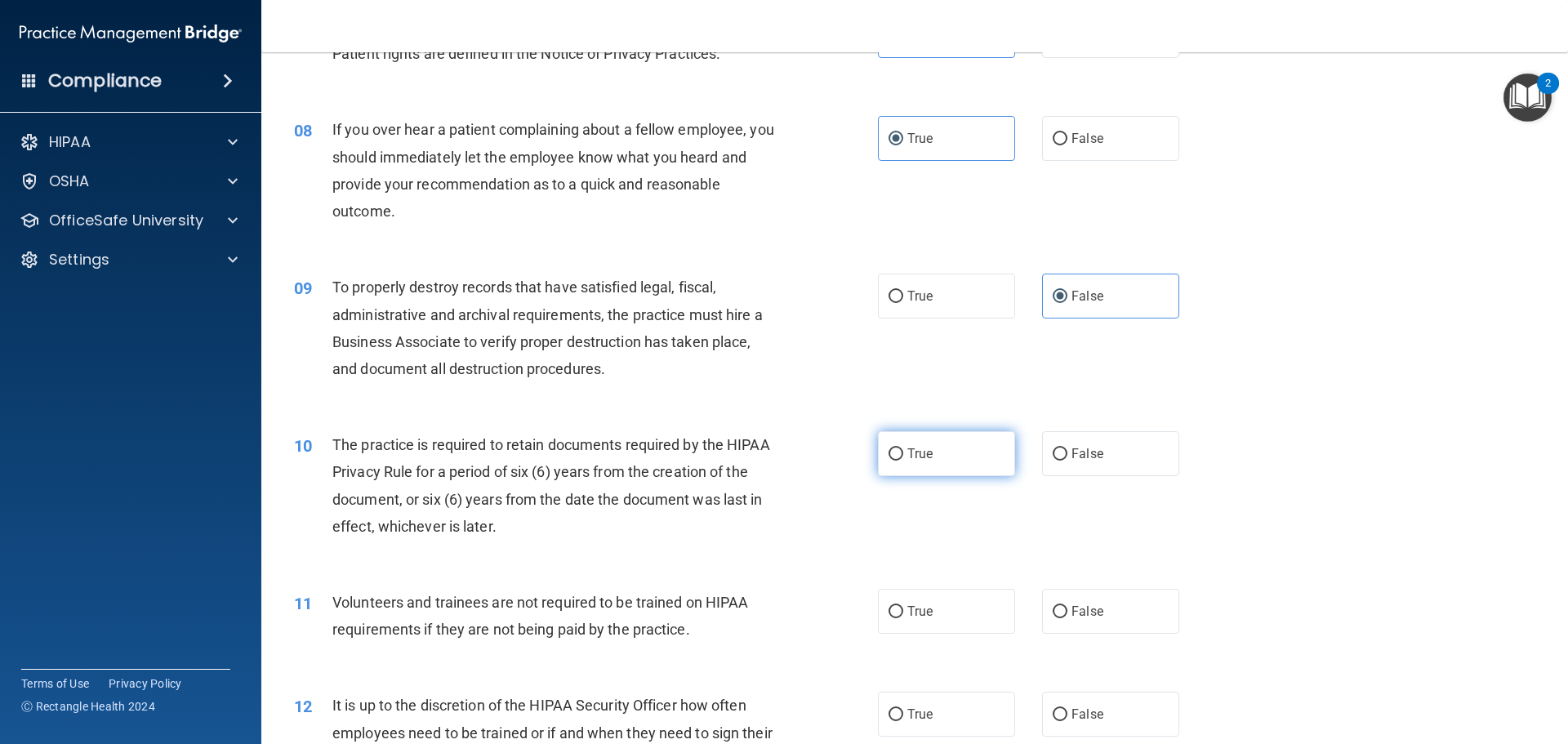
radio input "true"
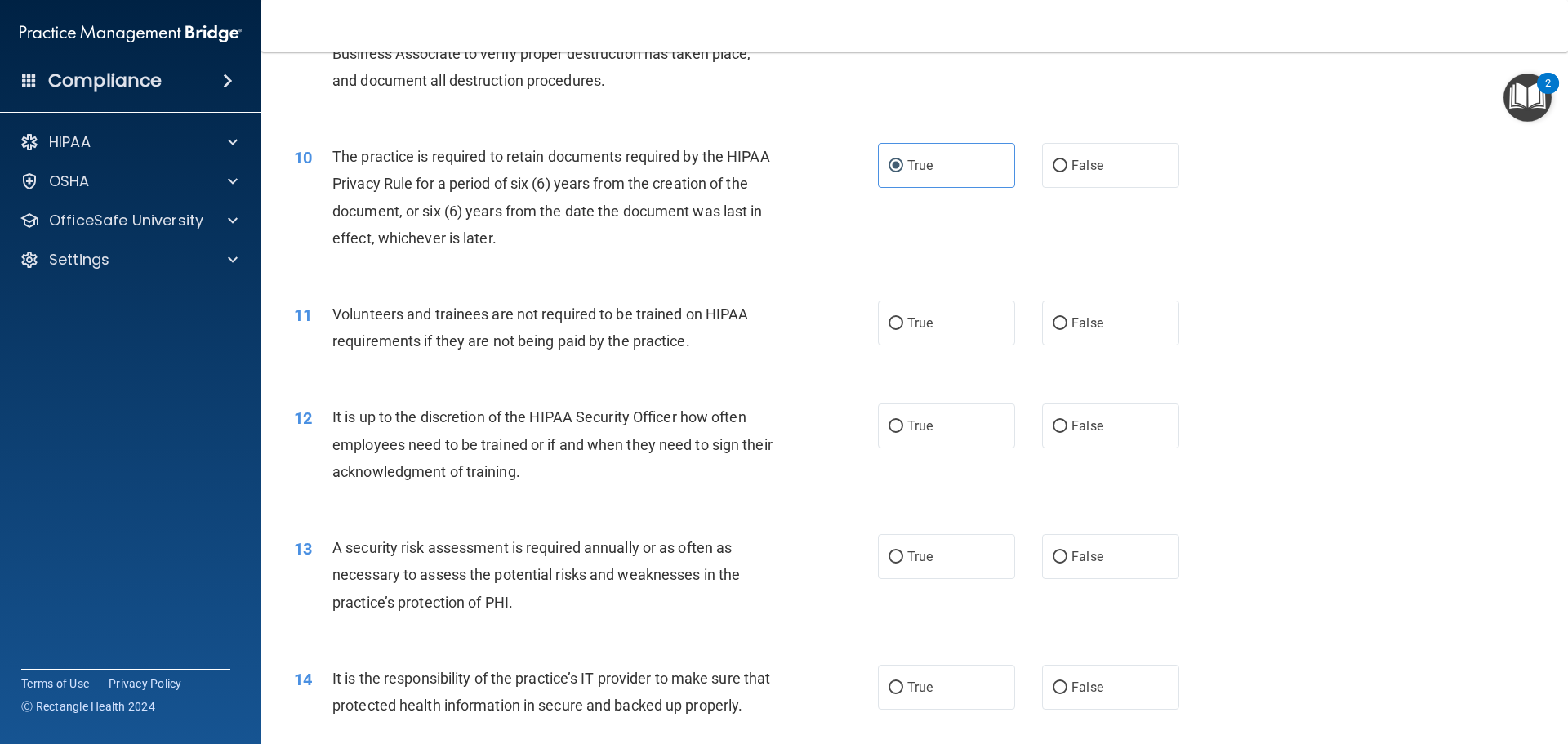
scroll to position [1307, 0]
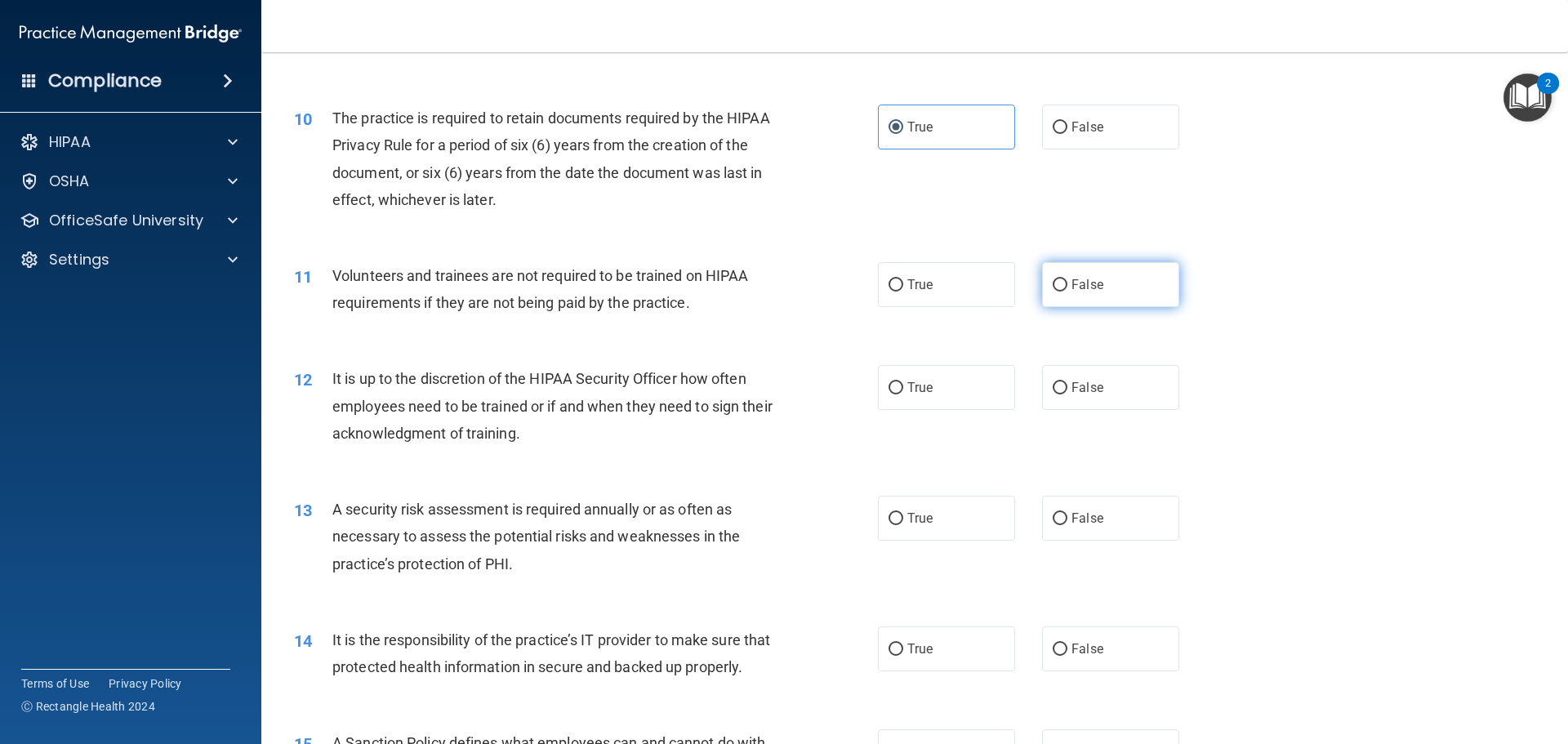
click at [1085, 284] on span "False" at bounding box center [1087, 284] width 32 height 15
click at [1067, 284] on input "False" at bounding box center [1060, 285] width 15 height 12
radio input "true"
click at [1071, 390] on span "False" at bounding box center [1087, 387] width 32 height 15
click at [1067, 390] on input "False" at bounding box center [1060, 388] width 15 height 12
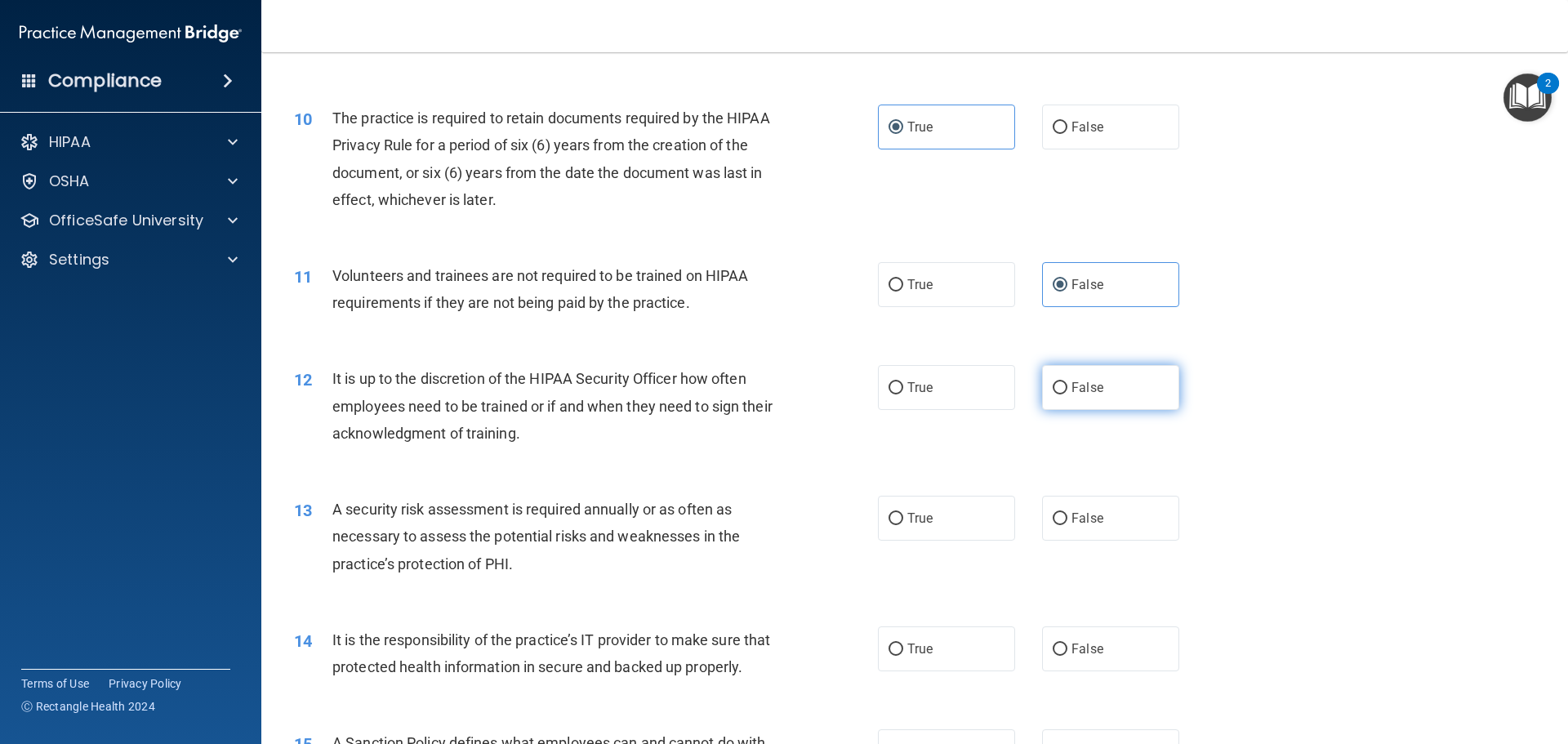
radio input "true"
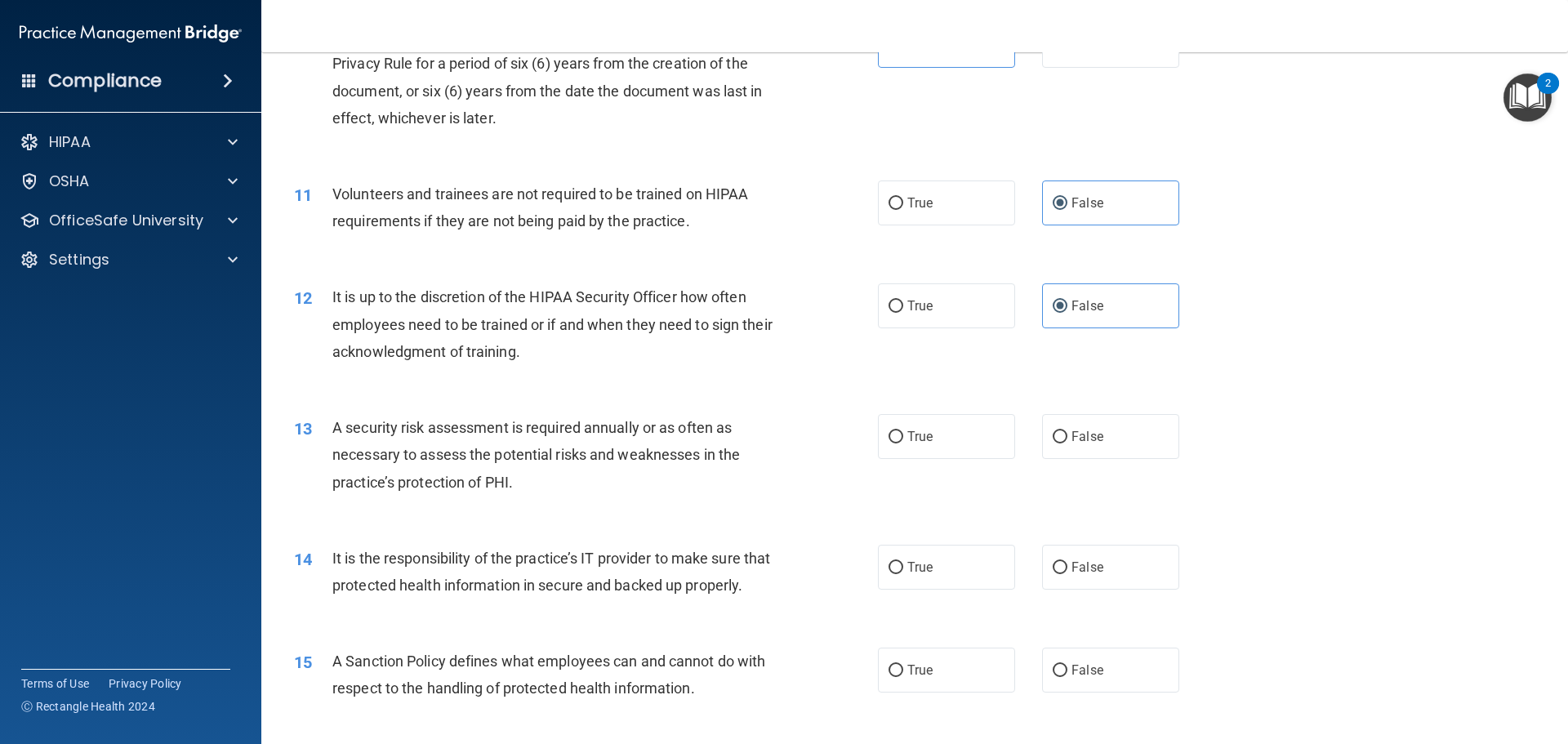
scroll to position [1470, 0]
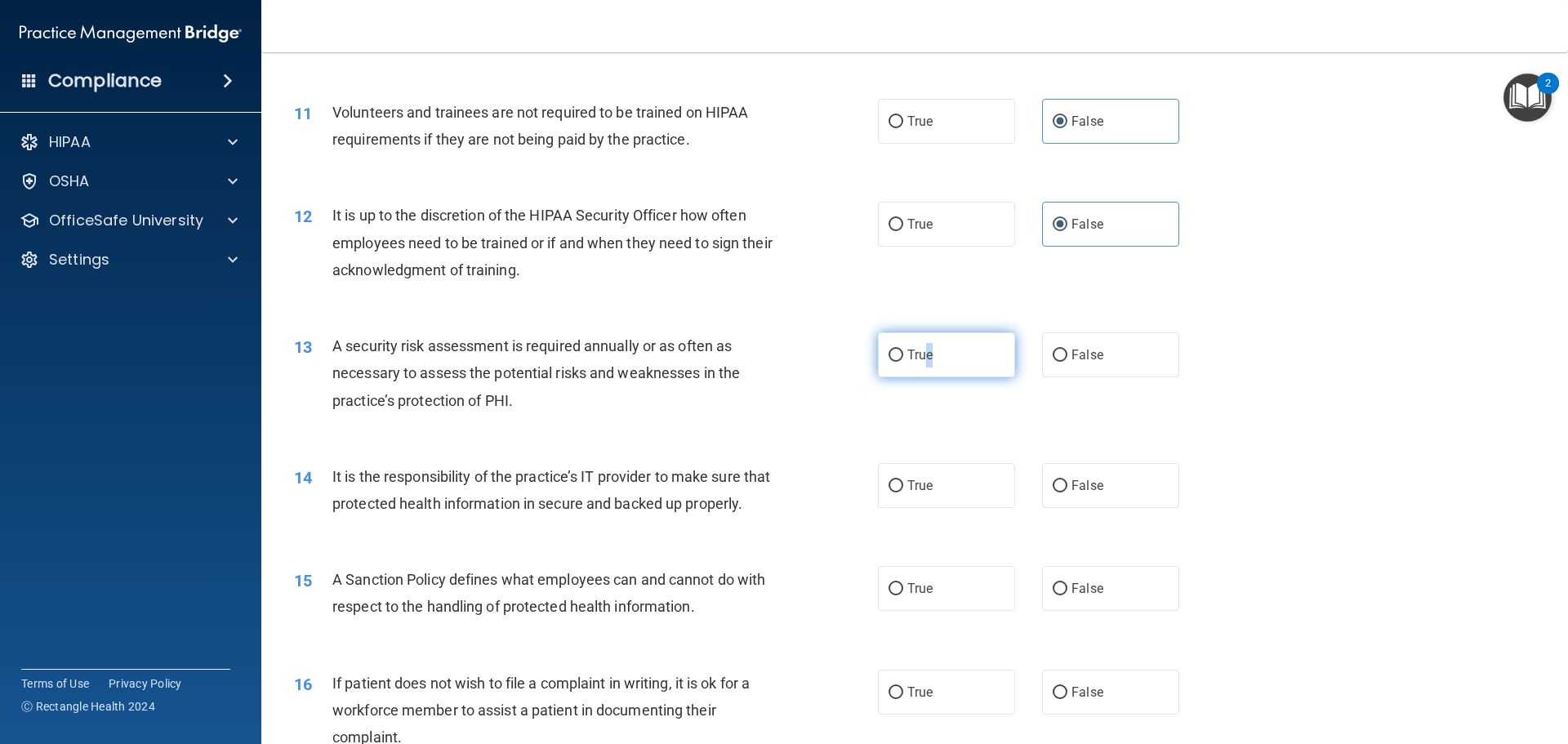
click at [925, 358] on span "True" at bounding box center [919, 355] width 25 height 15
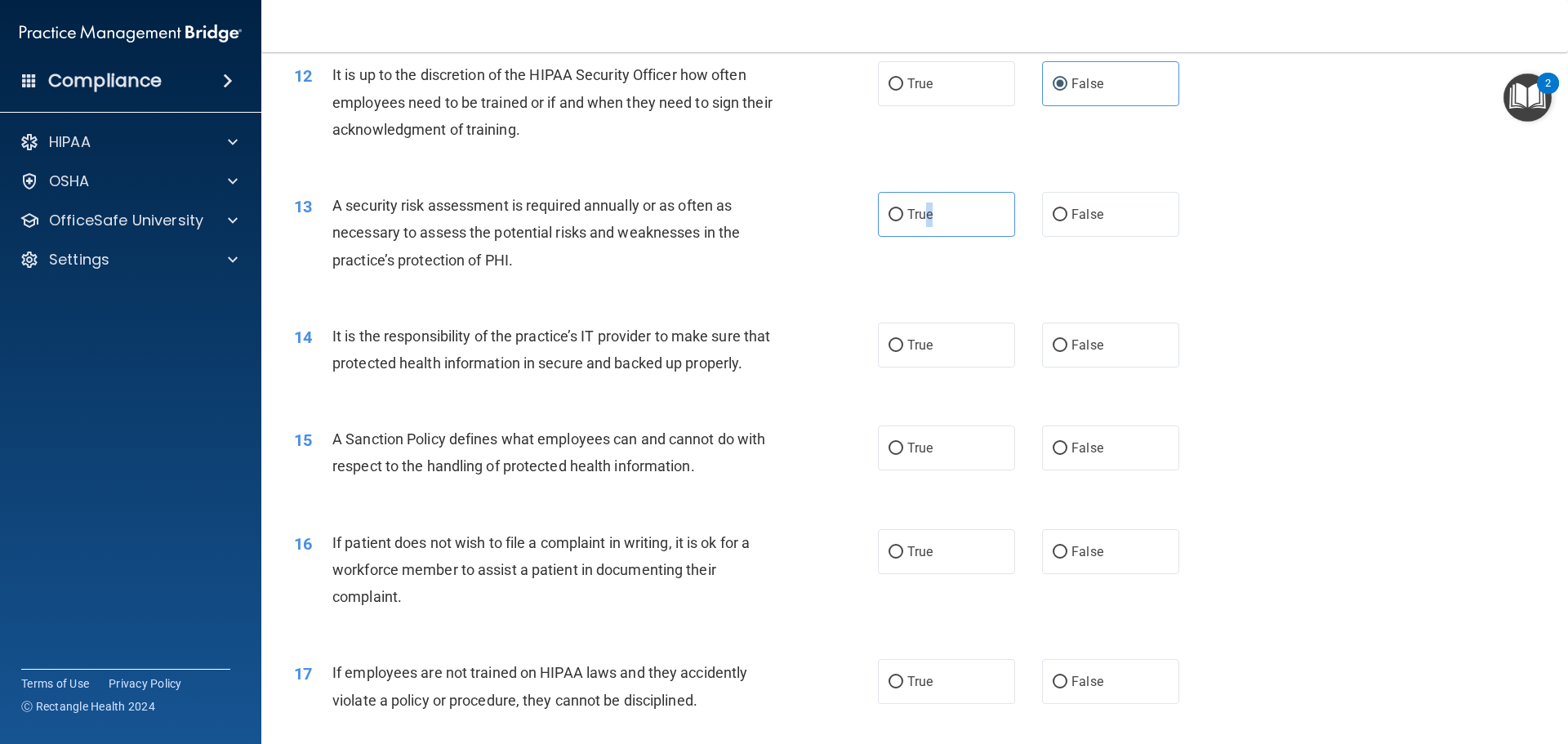
scroll to position [1634, 0]
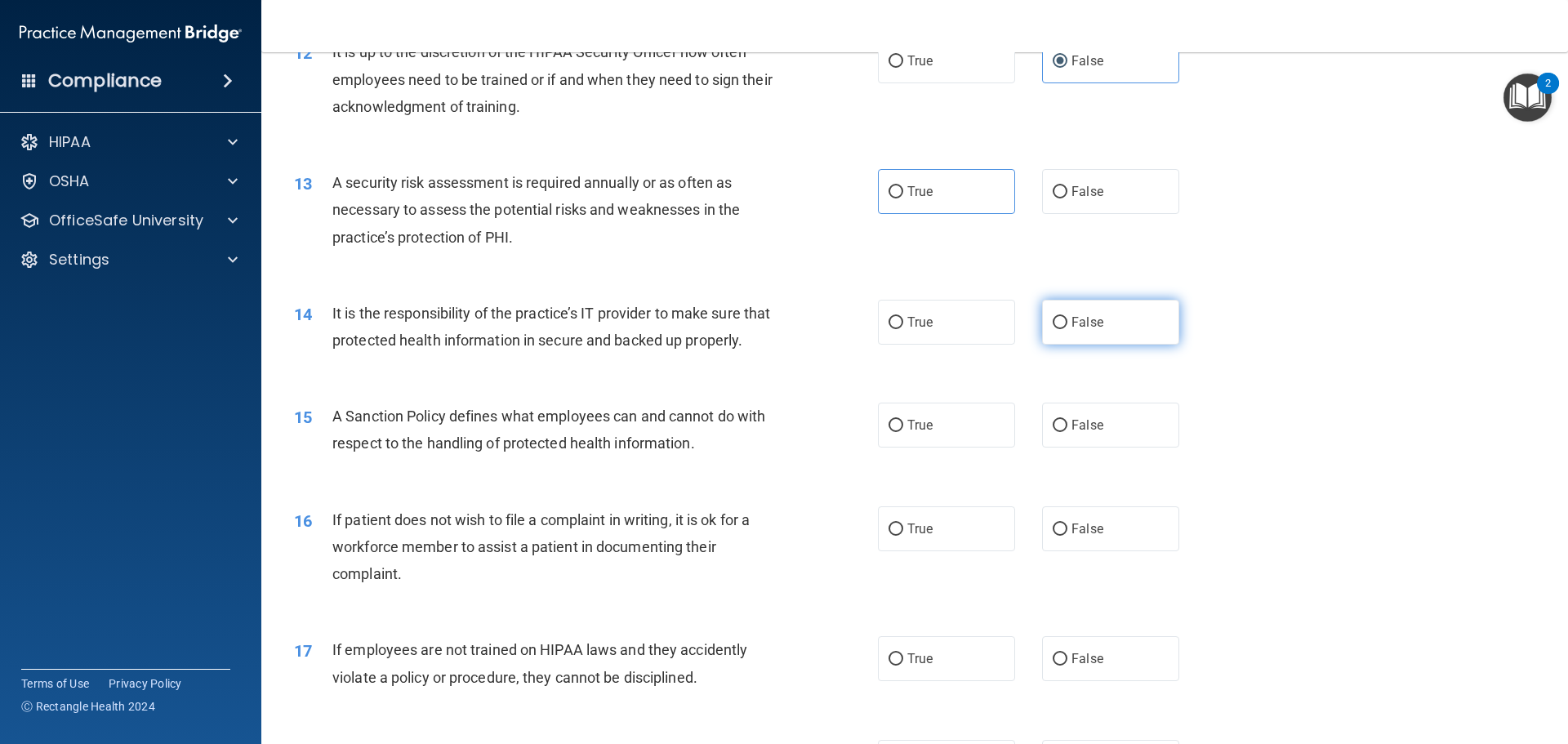
click at [1085, 325] on span "False" at bounding box center [1087, 322] width 32 height 15
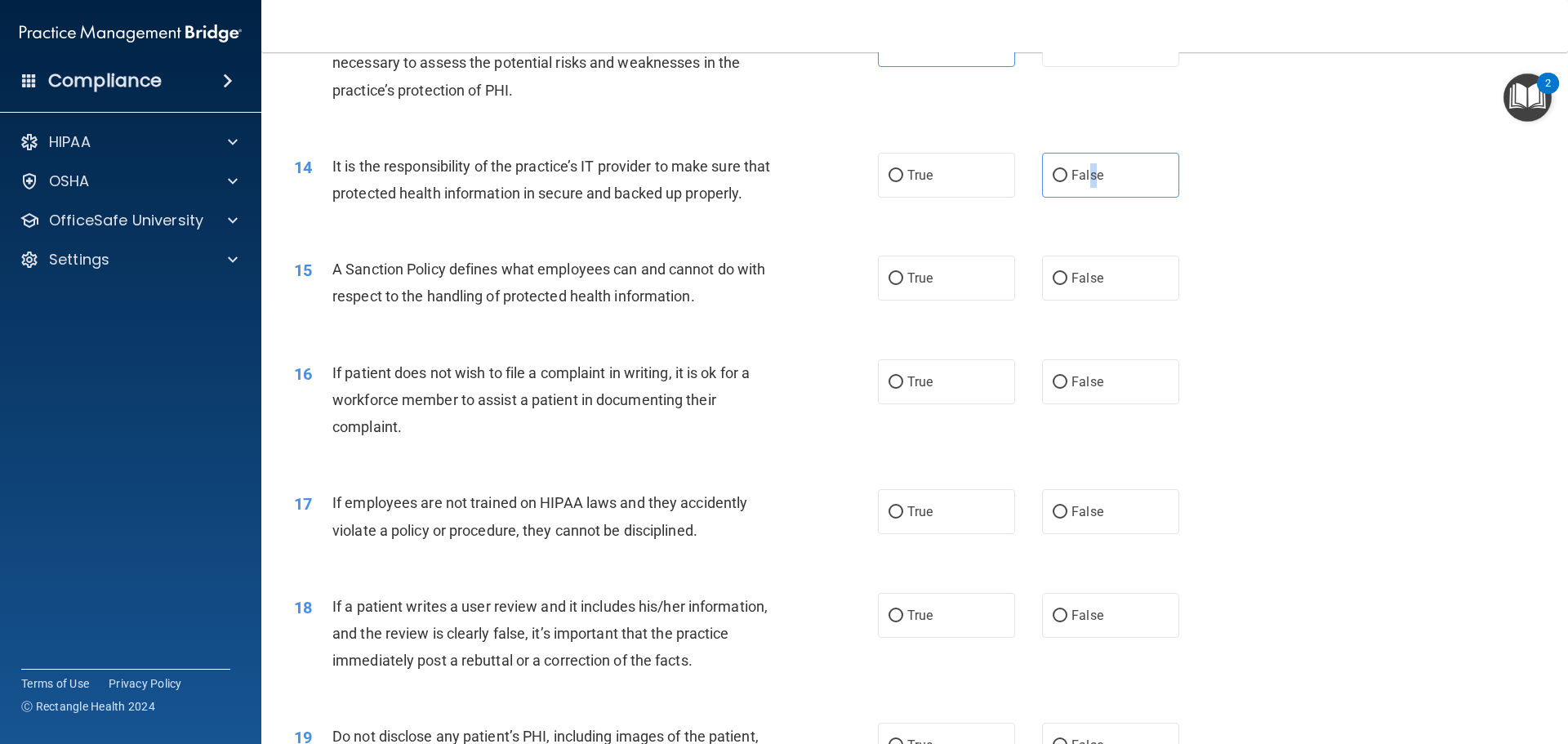
scroll to position [1797, 0]
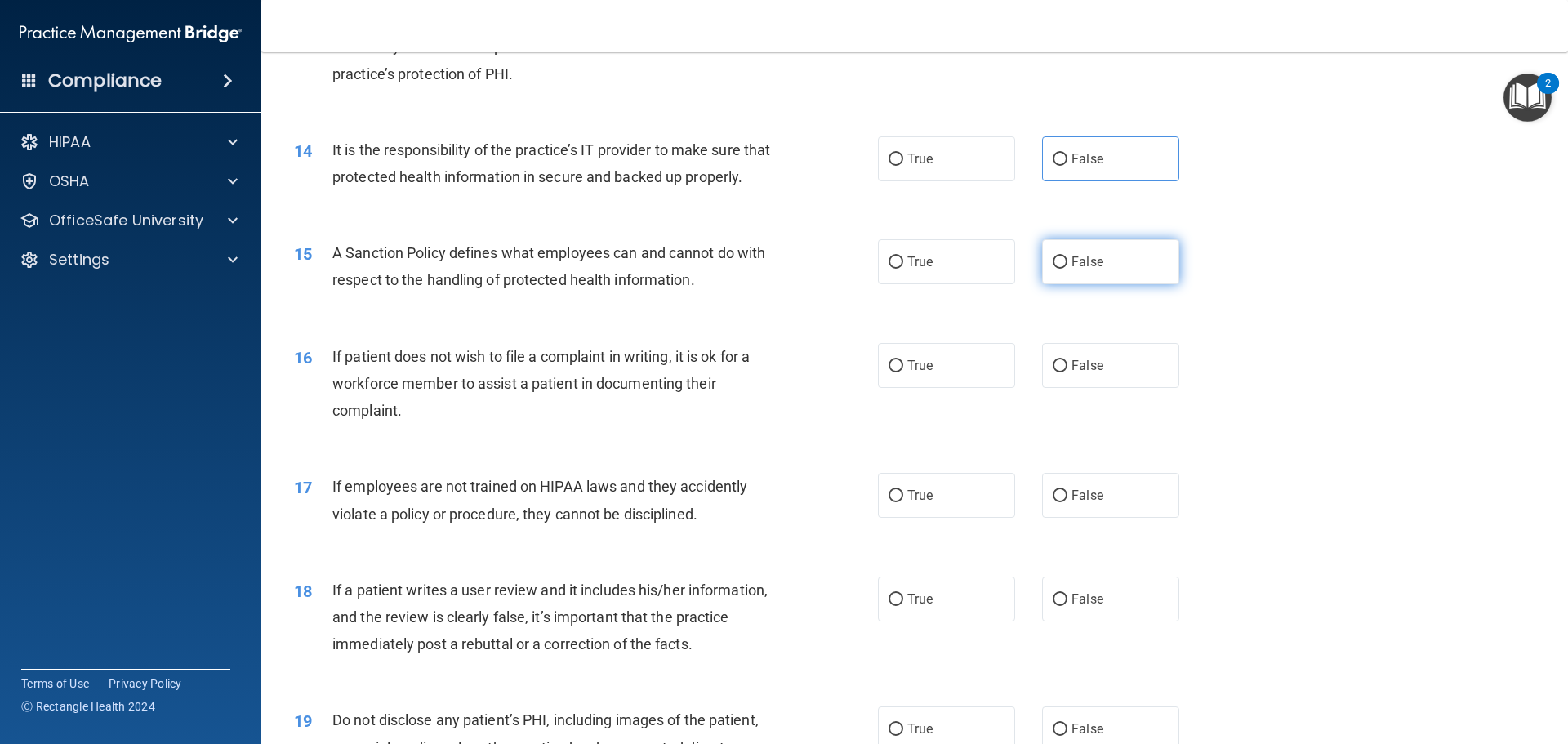
click at [1104, 284] on label "False" at bounding box center [1110, 261] width 137 height 45
click at [1067, 268] on input "False" at bounding box center [1060, 263] width 15 height 12
radio input "true"
click at [1004, 388] on label "True" at bounding box center [946, 365] width 137 height 45
click at [903, 372] on input "True" at bounding box center [895, 366] width 15 height 12
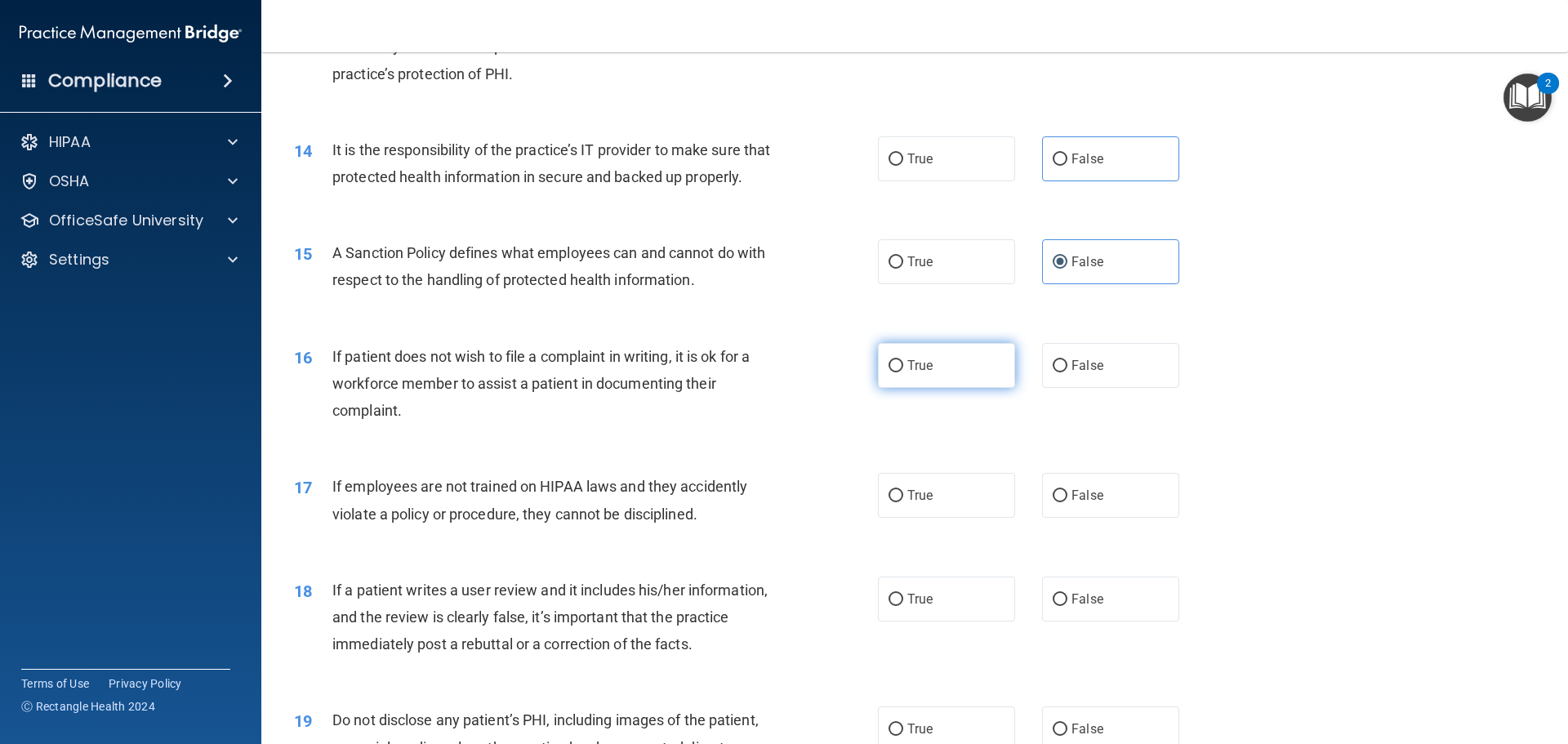
radio input "true"
click at [1071, 503] on span "False" at bounding box center [1087, 495] width 32 height 15
click at [1067, 502] on input "False" at bounding box center [1060, 496] width 15 height 12
radio input "true"
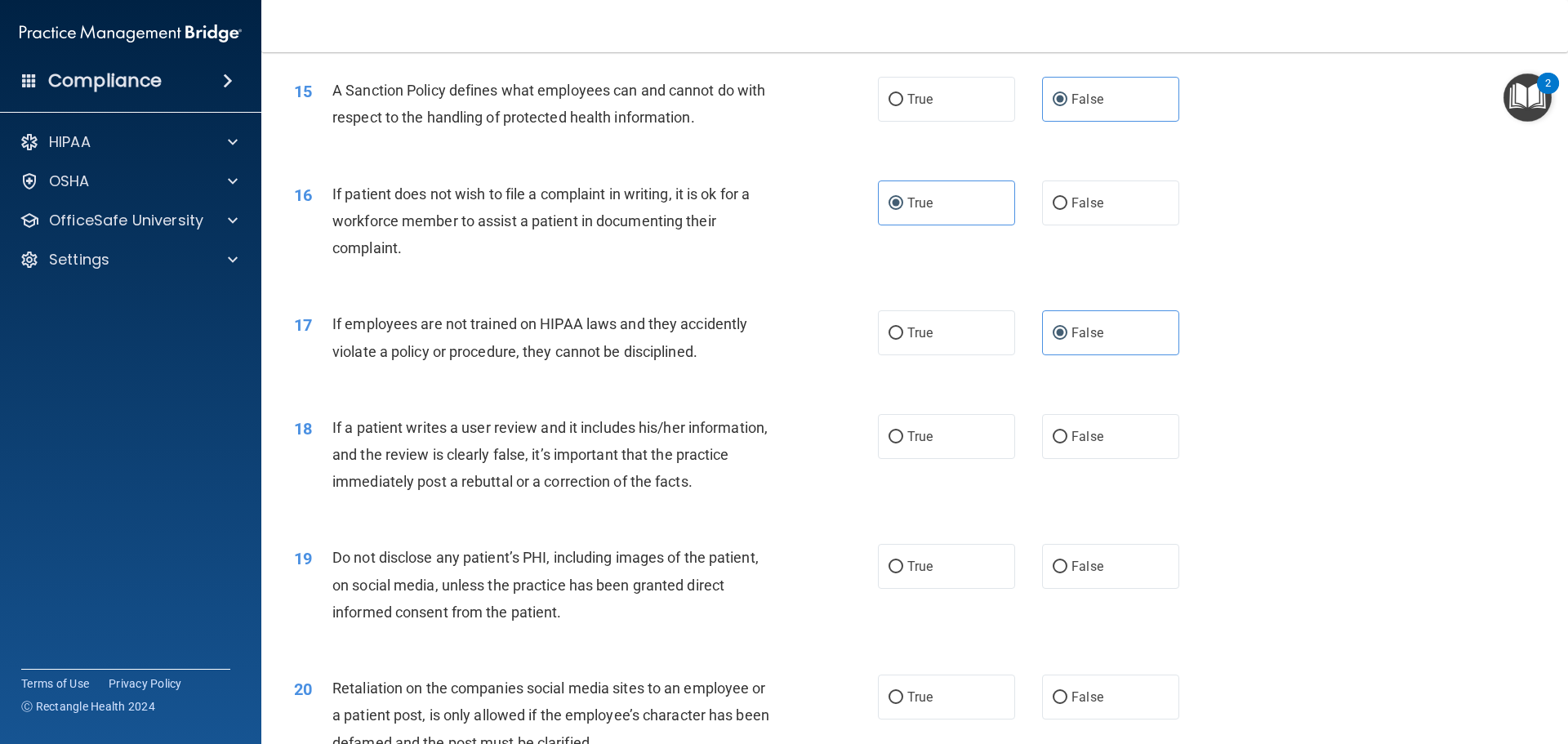
scroll to position [2043, 0]
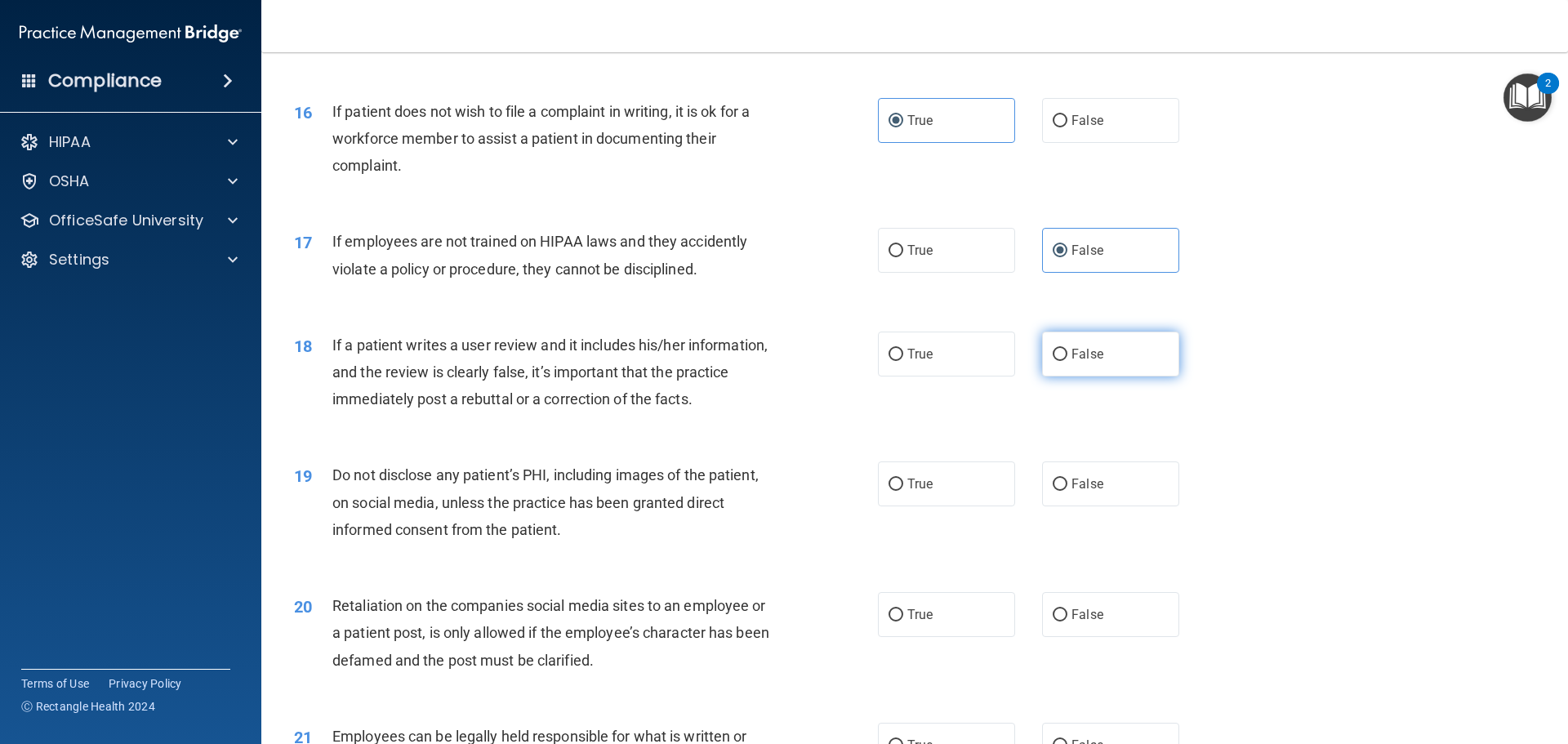
click at [1104, 372] on label "False" at bounding box center [1110, 354] width 137 height 45
click at [1067, 361] on input "False" at bounding box center [1060, 355] width 15 height 12
radio input "true"
click at [949, 507] on label "True" at bounding box center [946, 484] width 137 height 45
click at [903, 491] on input "True" at bounding box center [895, 485] width 15 height 12
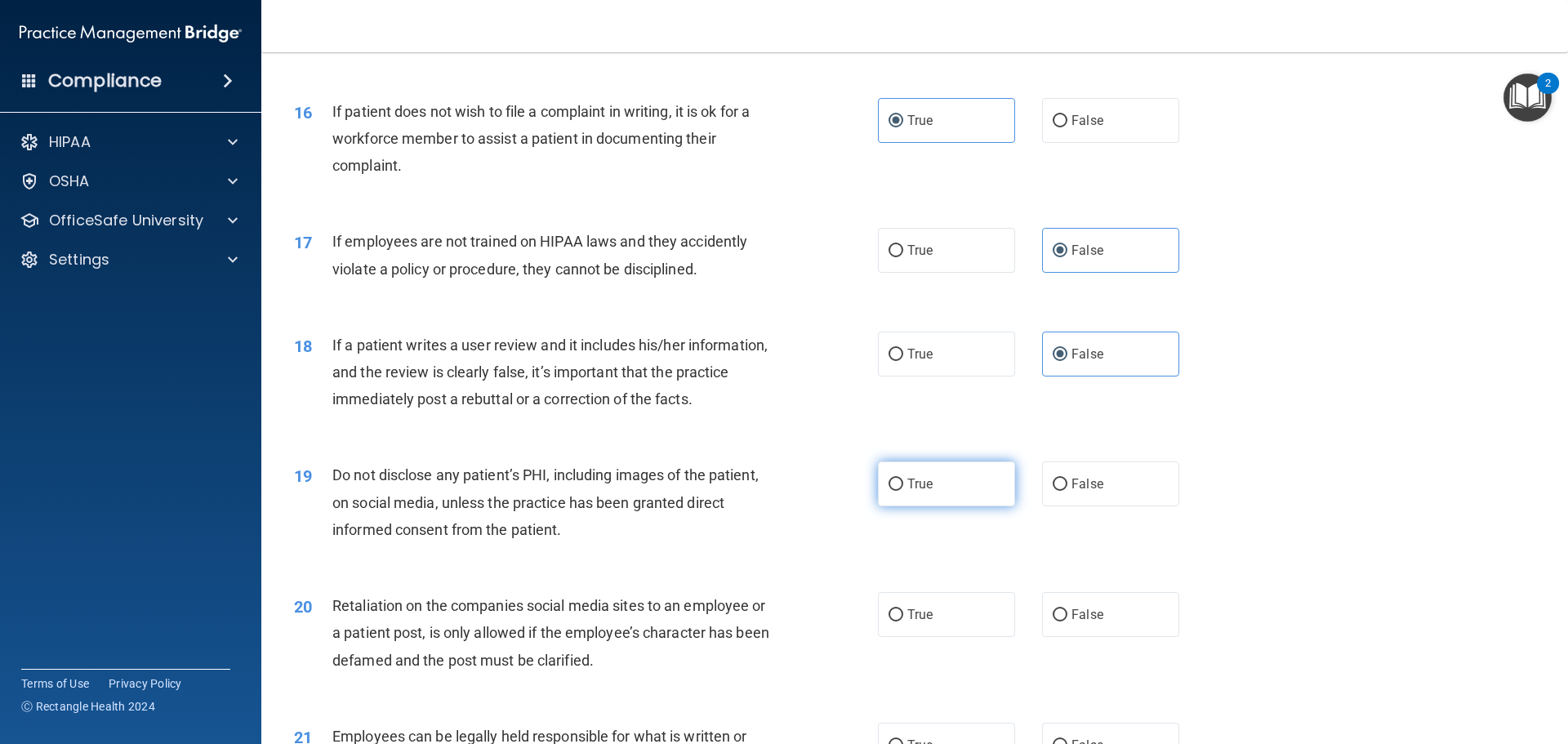
radio input "true"
click at [1108, 636] on label "False" at bounding box center [1110, 614] width 137 height 45
click at [1067, 621] on input "False" at bounding box center [1060, 616] width 15 height 12
radio input "true"
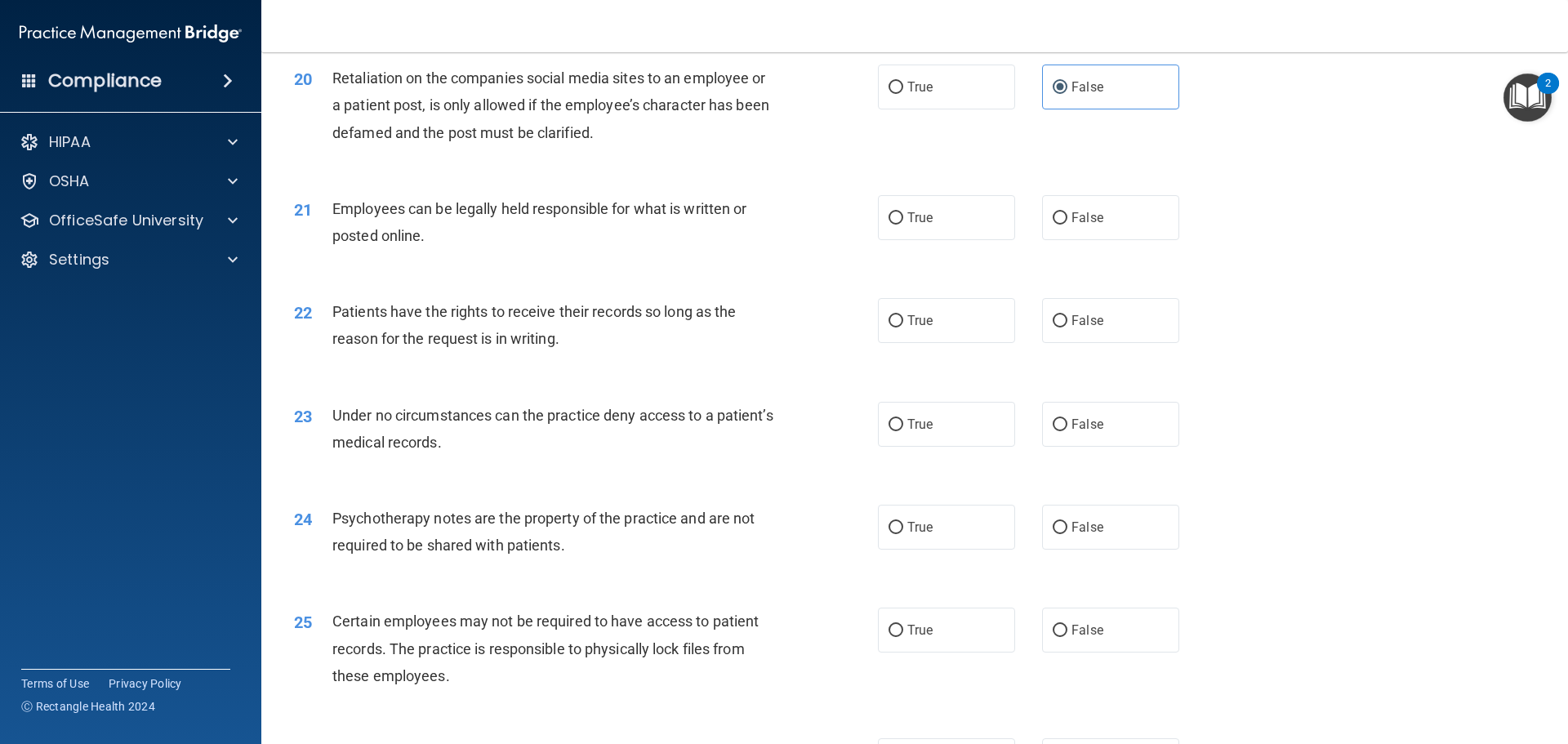
scroll to position [2614, 0]
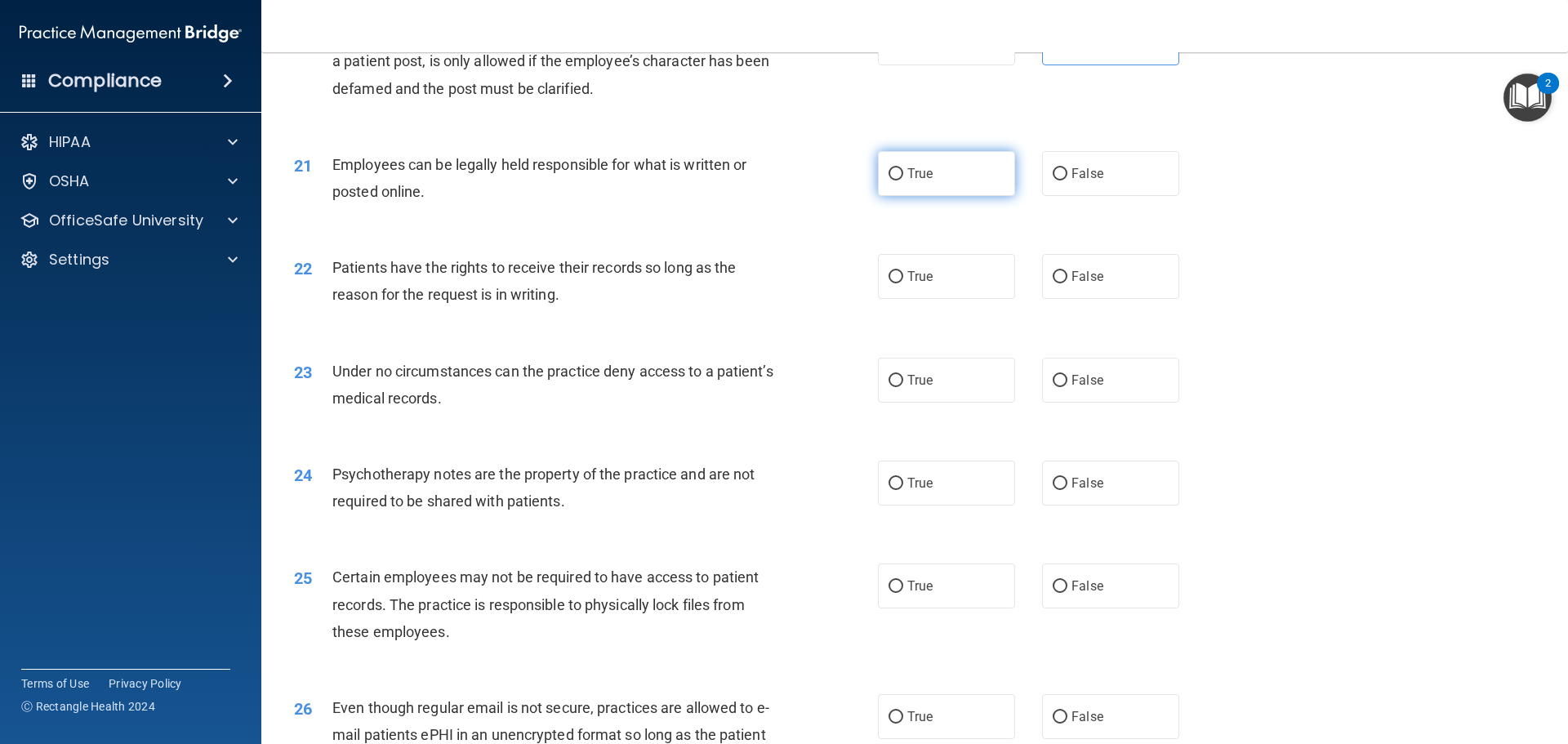
click at [933, 196] on label "True" at bounding box center [946, 173] width 137 height 45
click at [903, 180] on input "True" at bounding box center [895, 174] width 15 height 12
radio input "true"
click at [1065, 299] on label "False" at bounding box center [1110, 276] width 137 height 45
click at [1065, 284] on input "False" at bounding box center [1060, 277] width 15 height 12
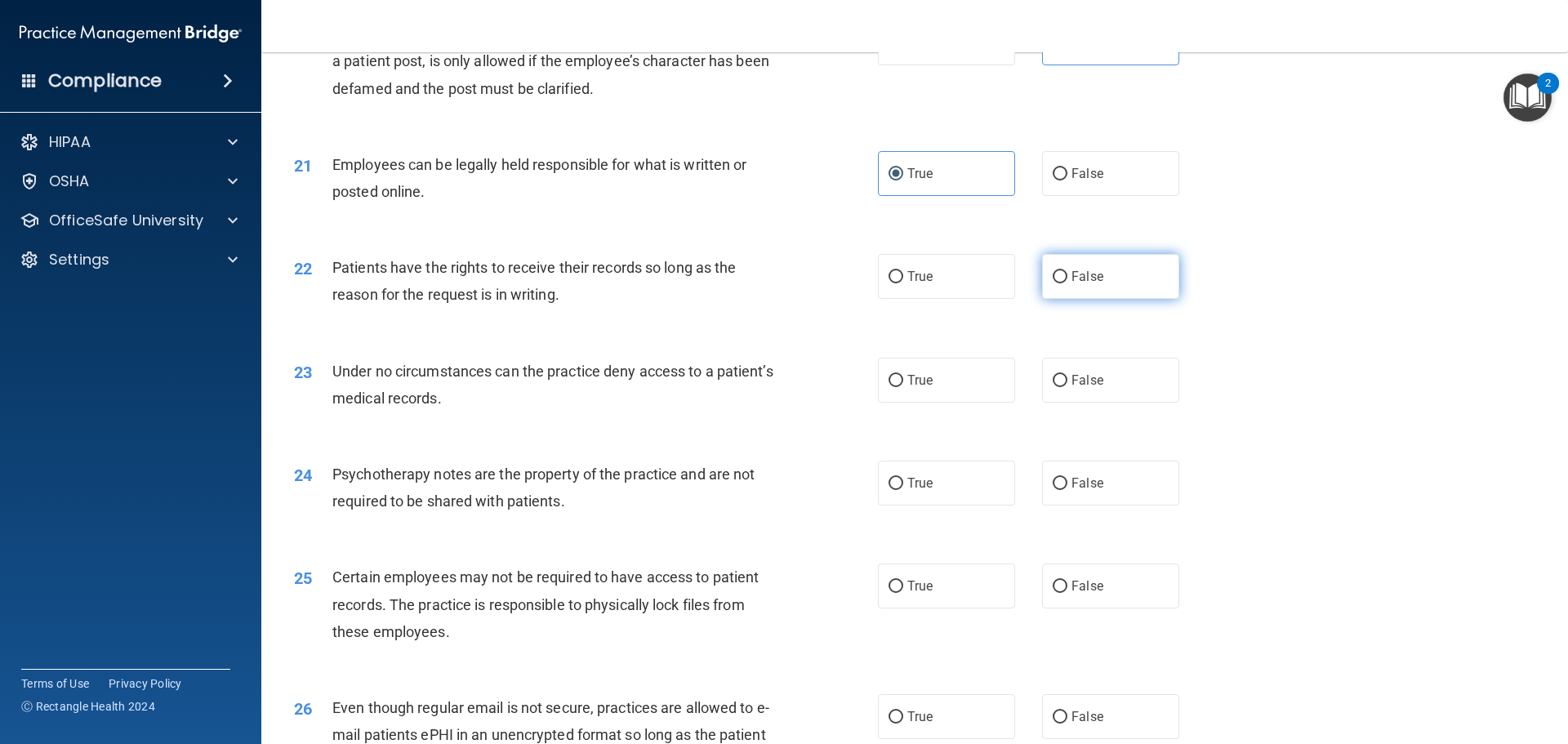
radio input "true"
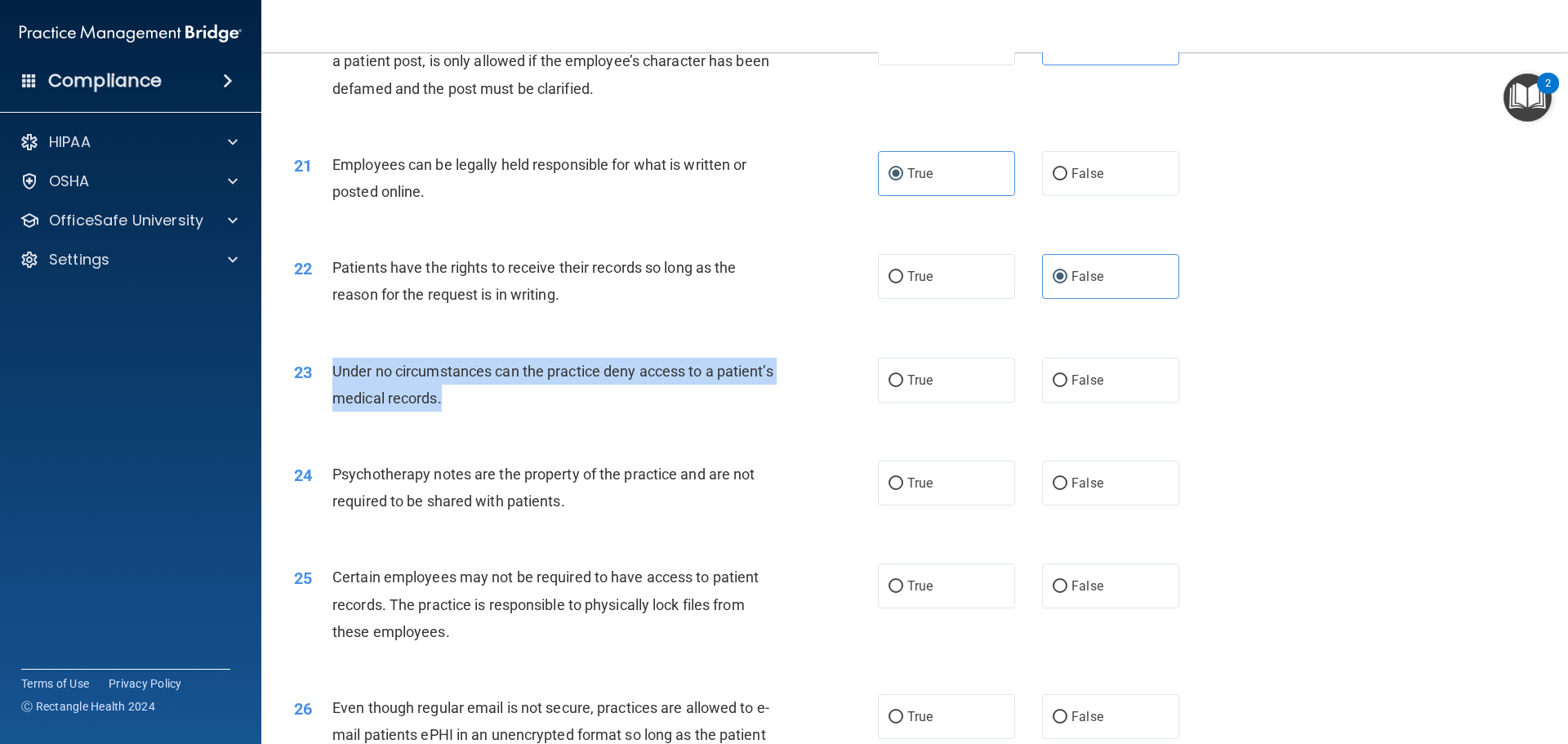
drag, startPoint x: 507, startPoint y: 425, endPoint x: 334, endPoint y: 390, distance: 176.5
click at [334, 390] on div "Under no circumstances can the practice deny access to a patient’s medical reco…" at bounding box center [561, 385] width 457 height 54
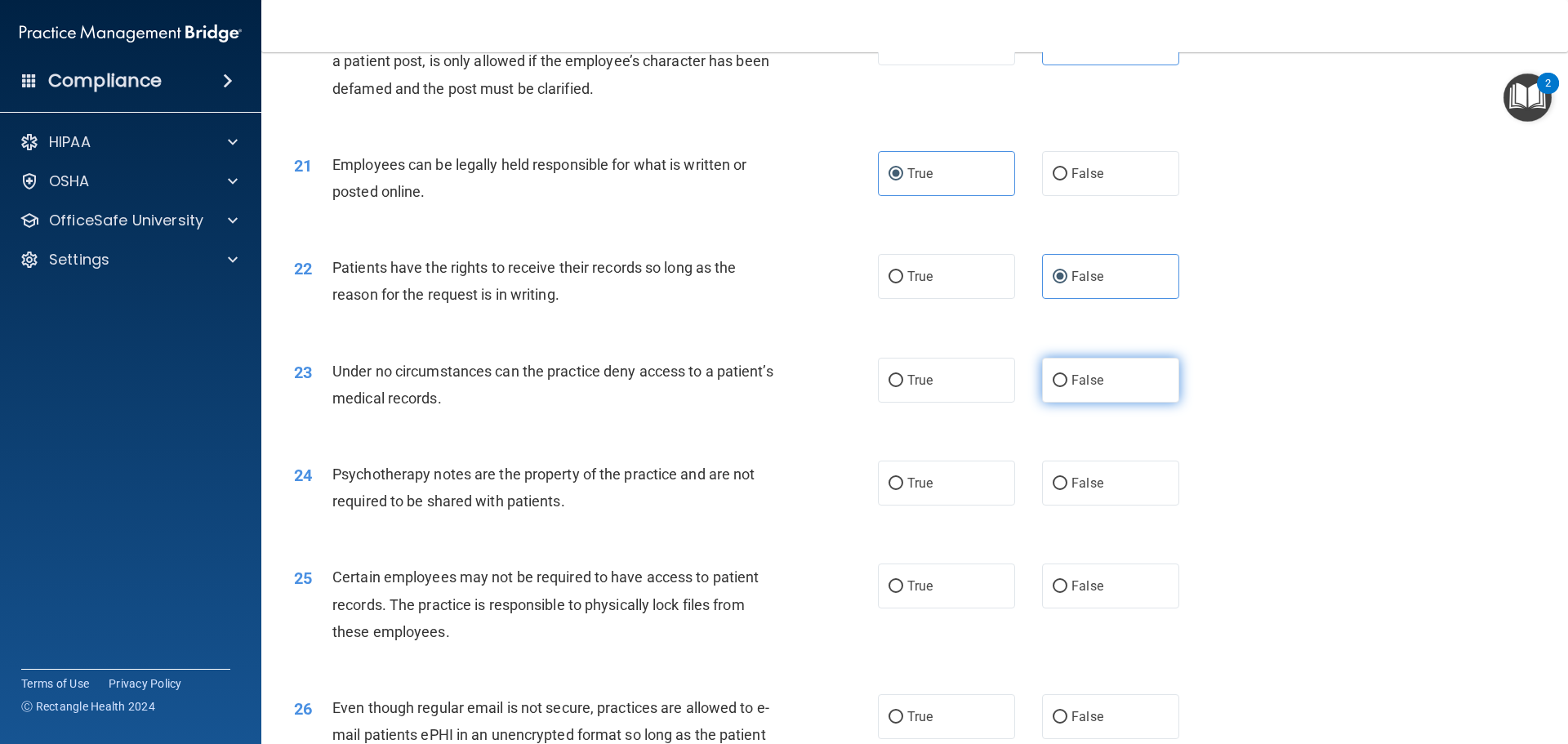
click at [1042, 403] on label "False" at bounding box center [1110, 380] width 137 height 45
click at [1053, 388] on input "False" at bounding box center [1060, 381] width 15 height 12
radio input "true"
click at [921, 491] on span "True" at bounding box center [919, 483] width 25 height 15
click at [903, 490] on input "True" at bounding box center [895, 484] width 15 height 12
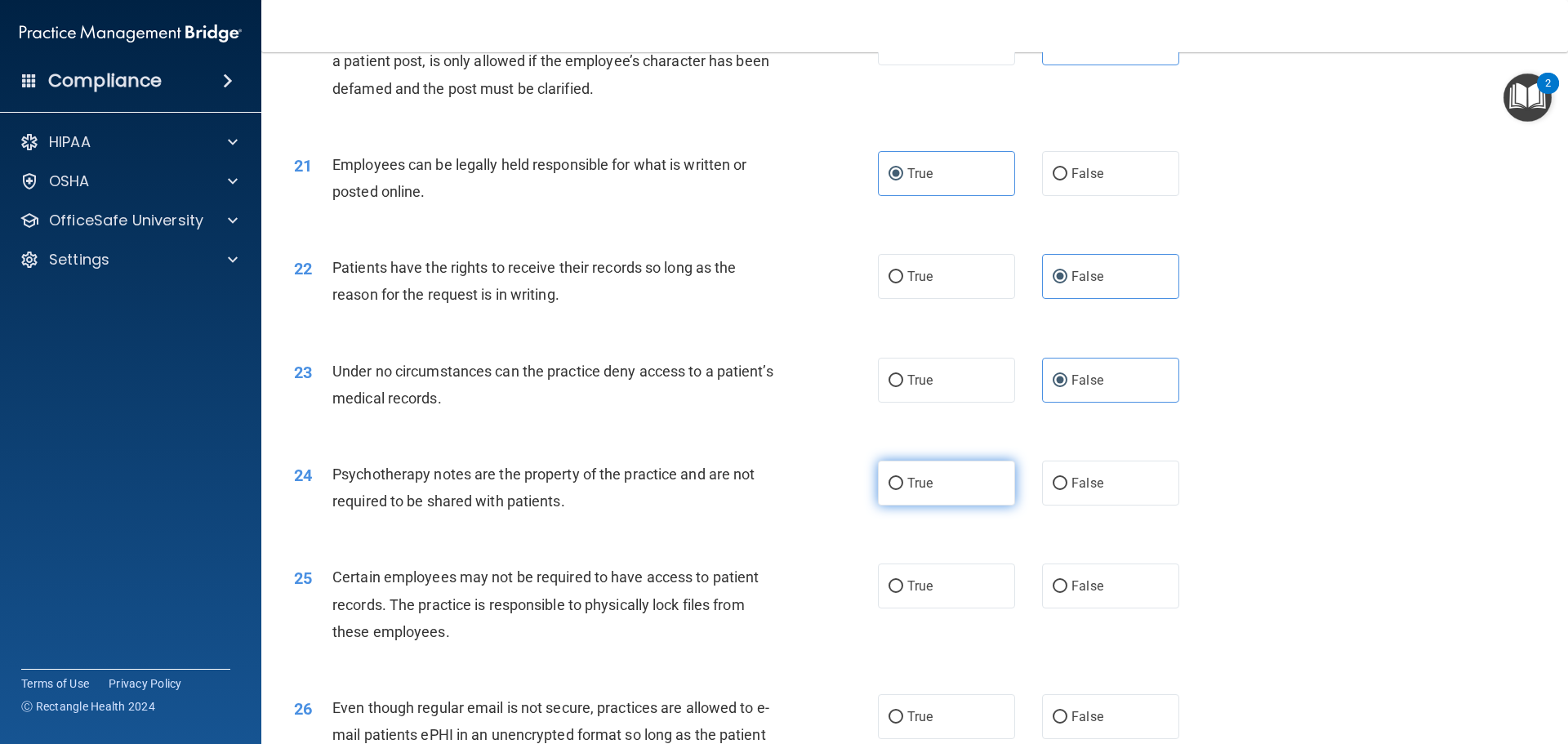
radio input "true"
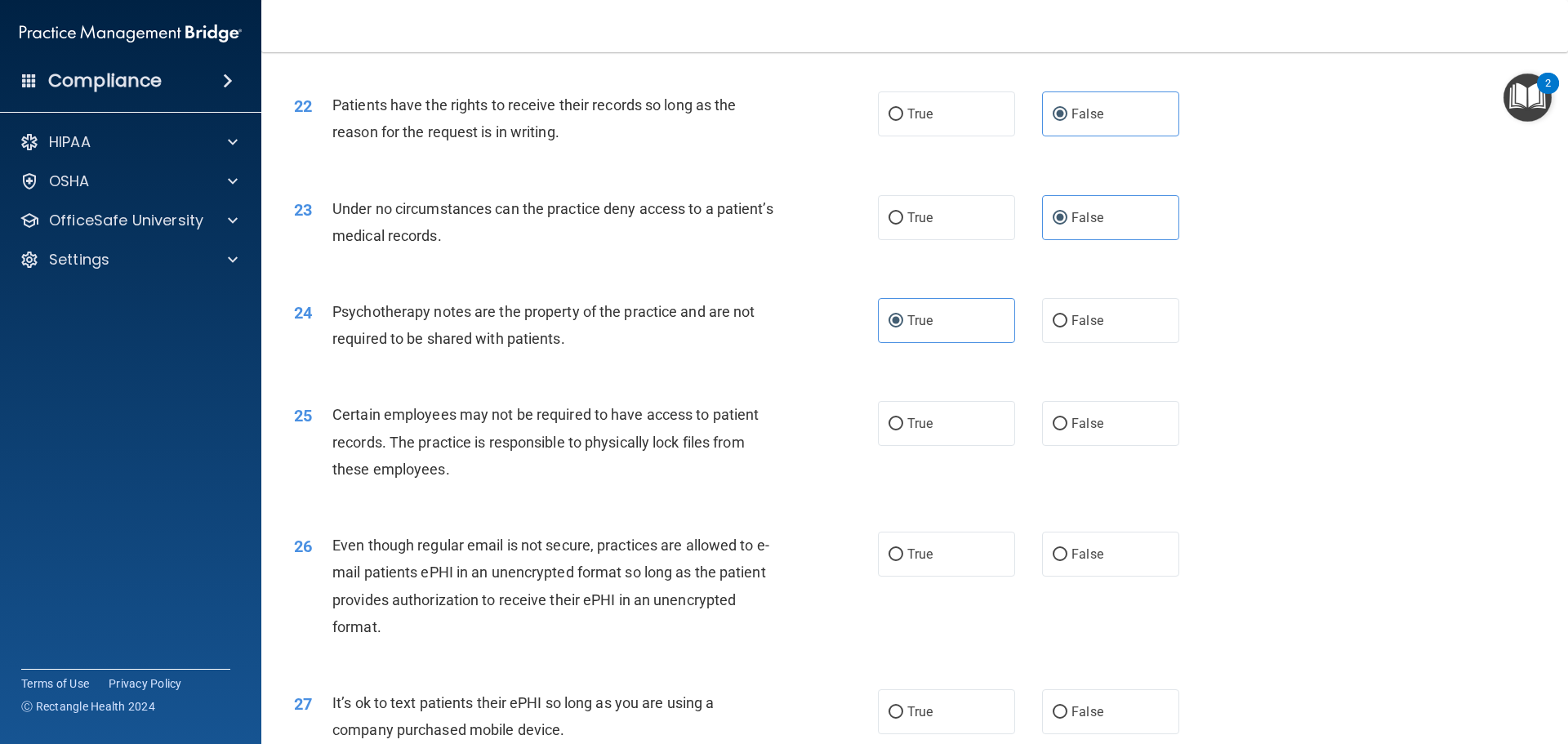
scroll to position [2778, 0]
click at [940, 445] on label "True" at bounding box center [946, 422] width 137 height 45
click at [903, 429] on input "True" at bounding box center [895, 424] width 15 height 12
radio input "true"
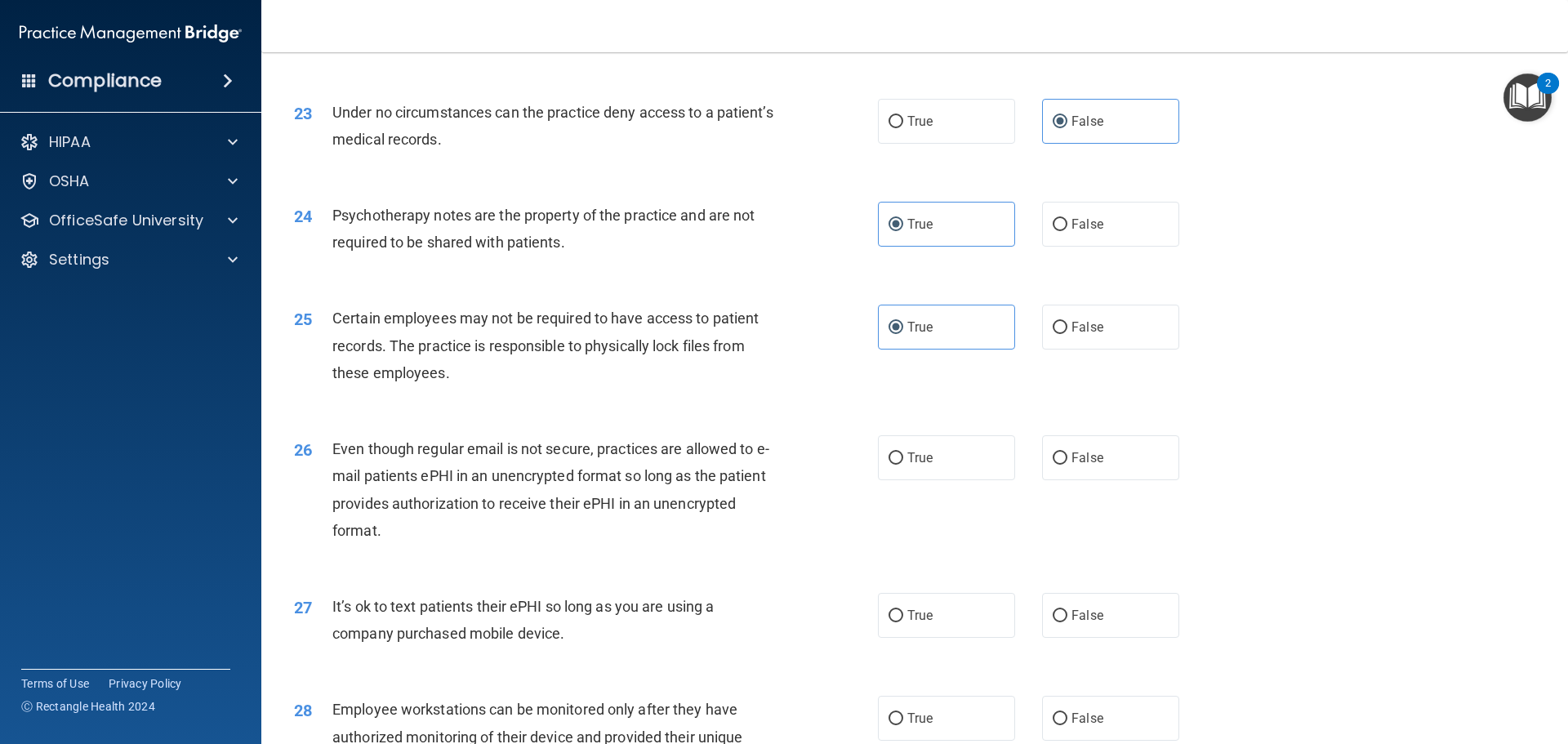
scroll to position [3022, 0]
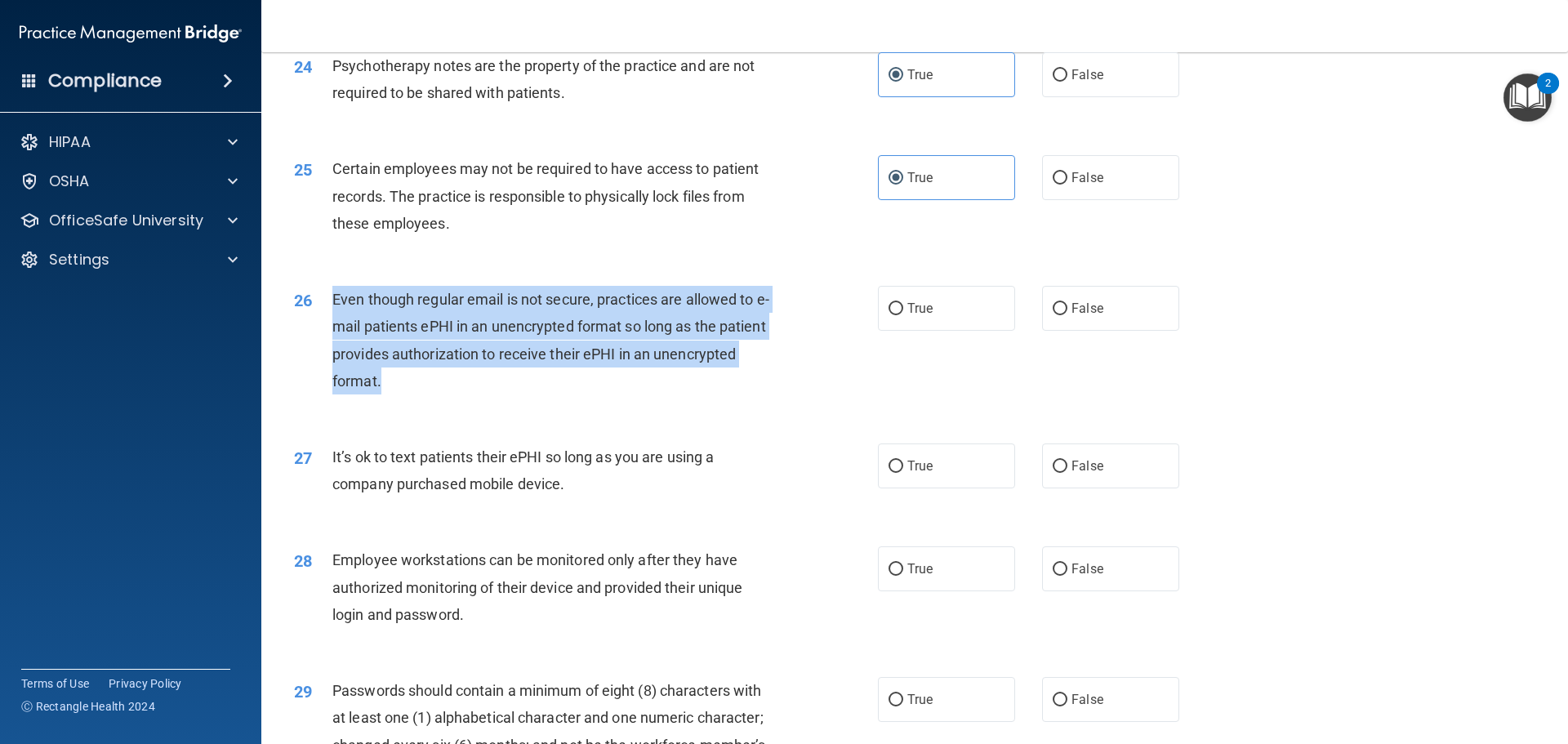
drag, startPoint x: 389, startPoint y: 401, endPoint x: 335, endPoint y: 324, distance: 94.0
click at [335, 324] on div "Even though regular email is not secure, practices are allowed to e-mail patien…" at bounding box center [561, 340] width 457 height 108
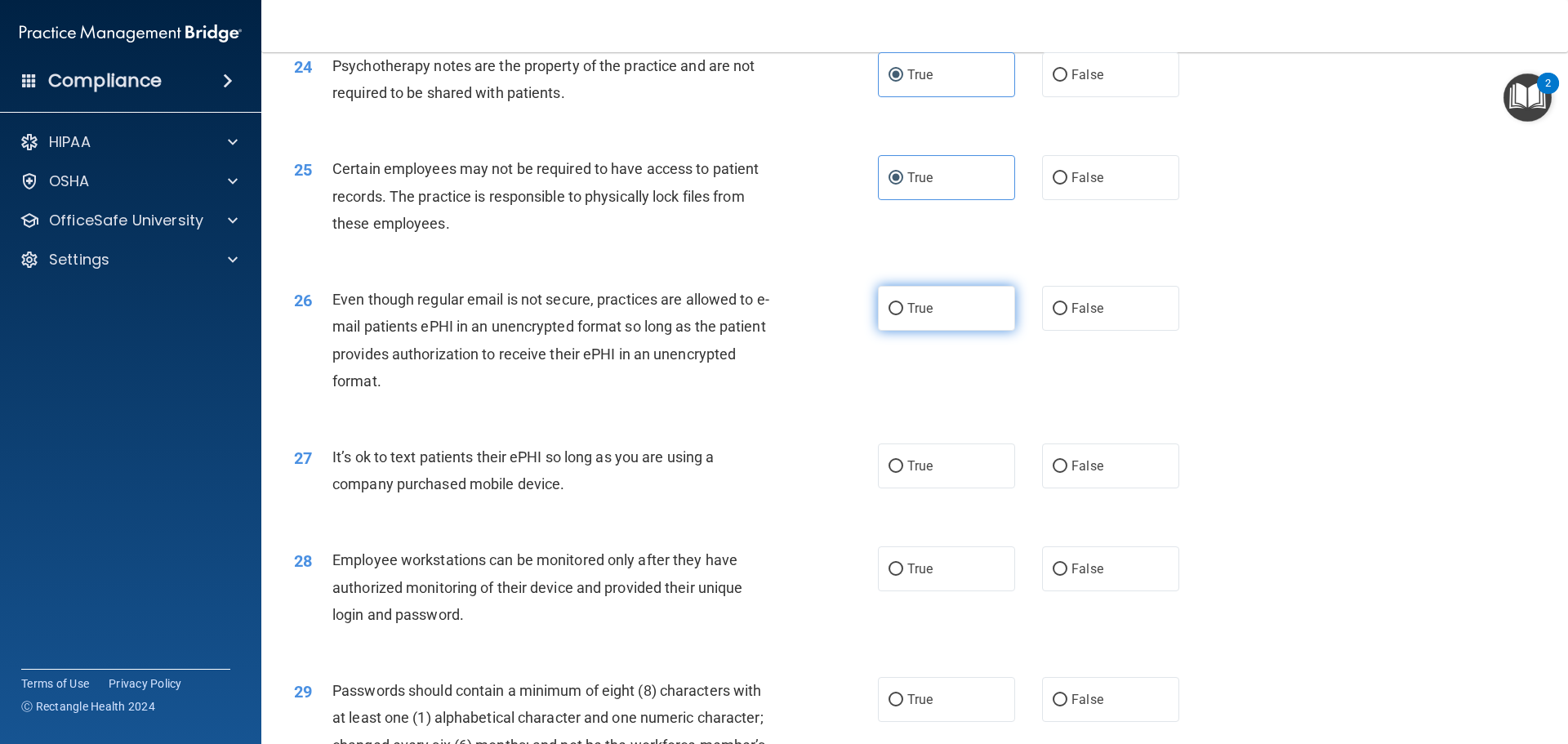
click at [979, 331] on label "True" at bounding box center [946, 308] width 137 height 45
click at [903, 316] on input "True" at bounding box center [895, 309] width 15 height 12
radio input "true"
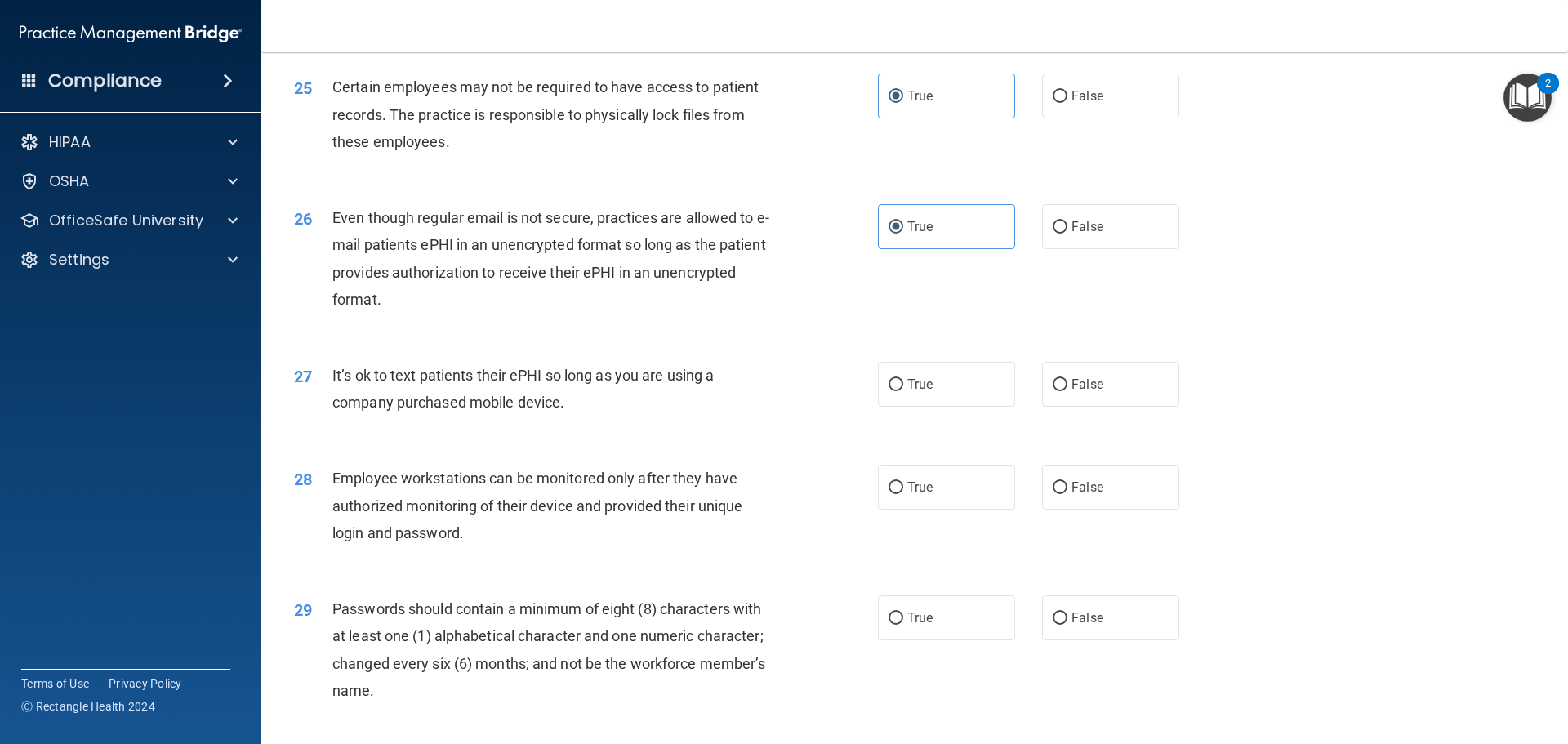
scroll to position [3186, 0]
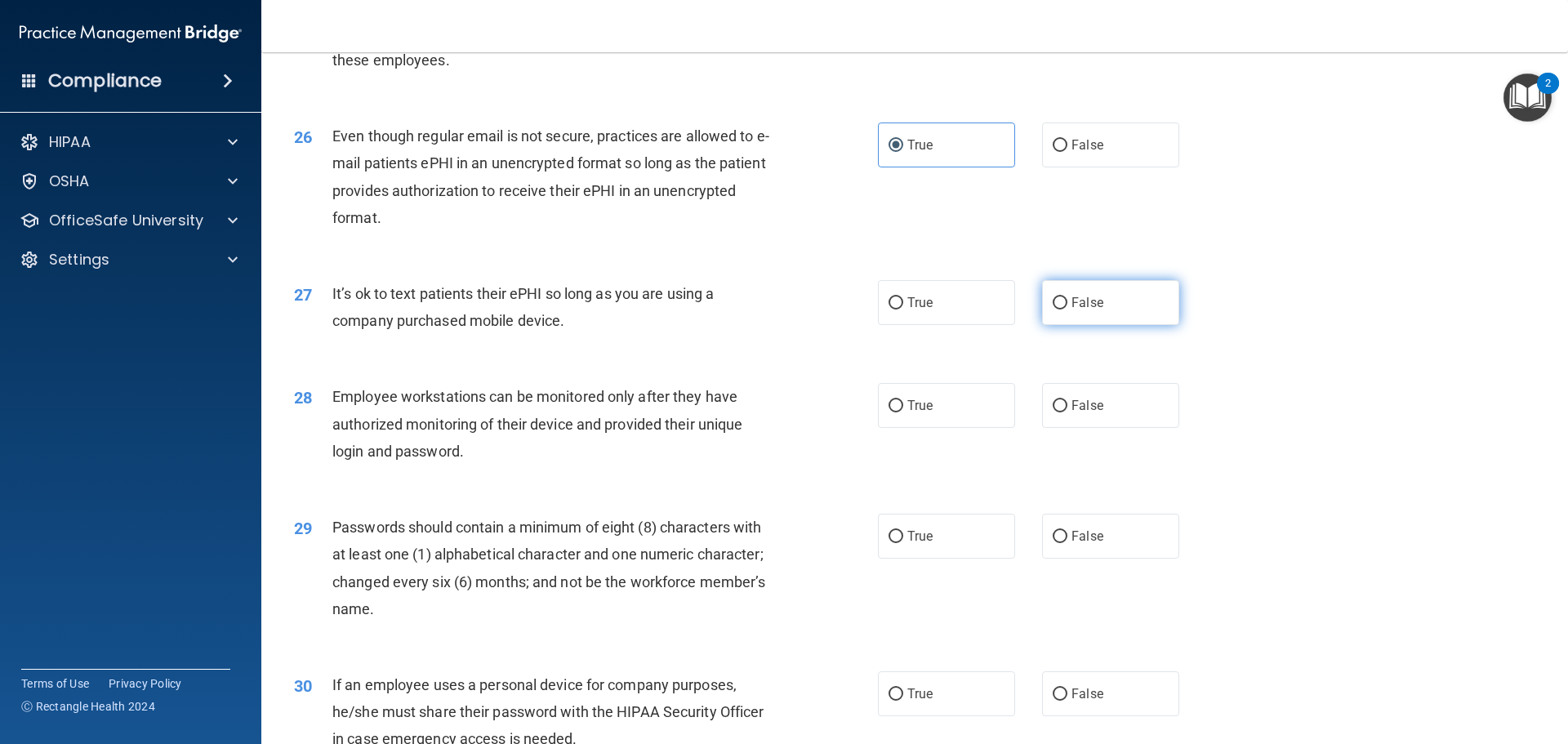
click at [1061, 325] on label "False" at bounding box center [1110, 302] width 137 height 45
click at [1061, 309] on input "False" at bounding box center [1060, 304] width 15 height 12
radio input "true"
click at [1081, 413] on span "False" at bounding box center [1087, 405] width 32 height 15
click at [1067, 412] on input "False" at bounding box center [1060, 406] width 15 height 12
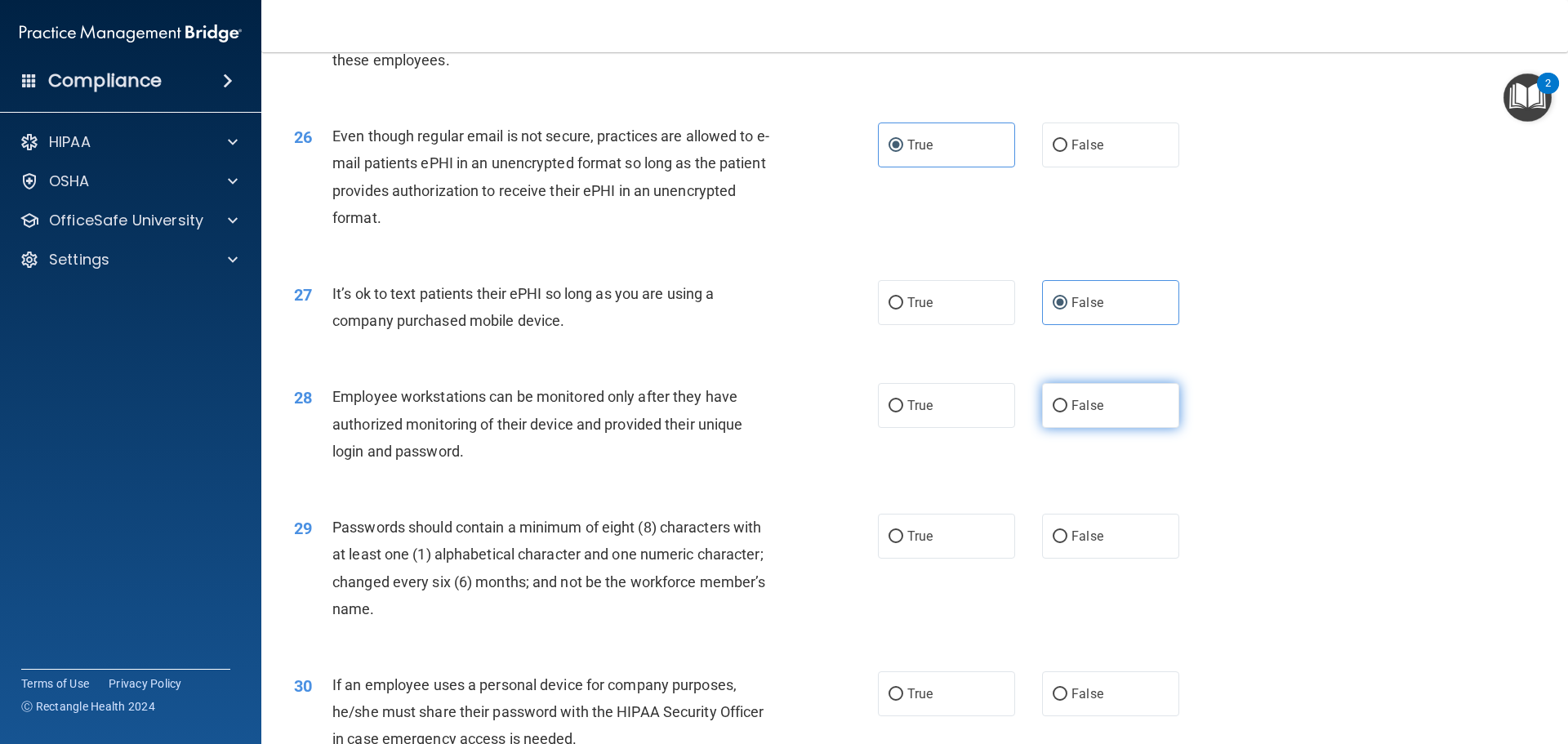
radio input "true"
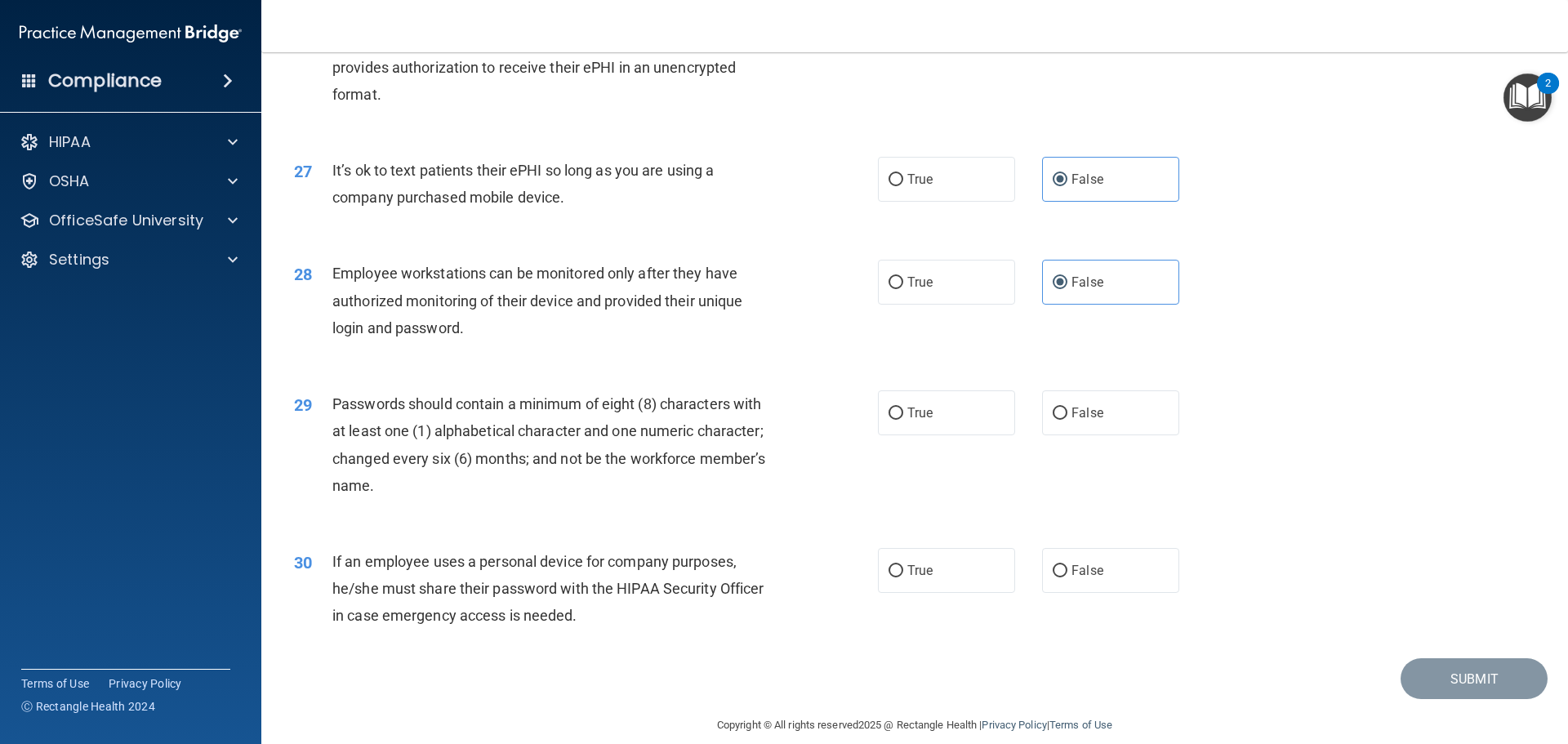
scroll to position [3356, 0]
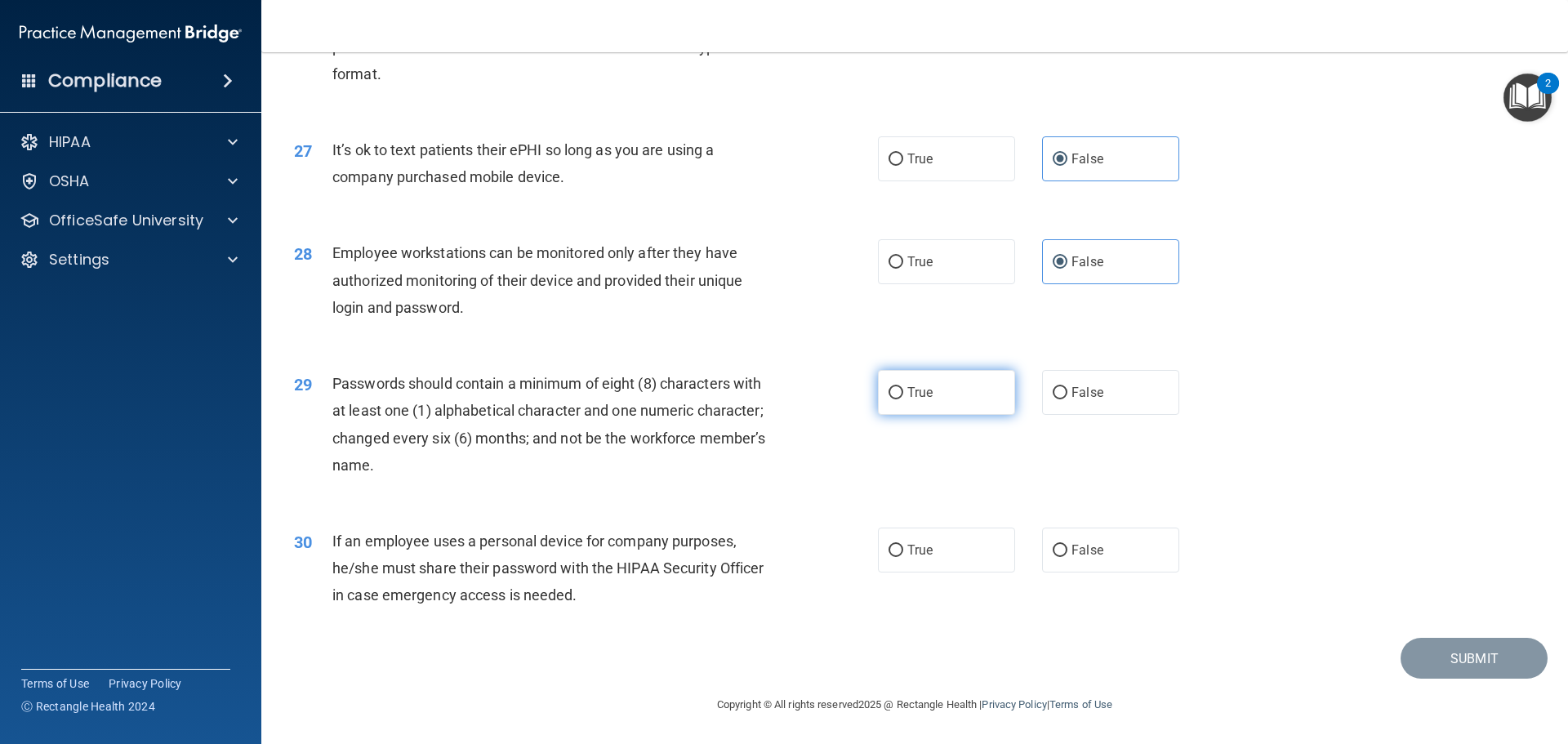
click at [943, 402] on label "True" at bounding box center [946, 392] width 137 height 45
click at [903, 399] on input "True" at bounding box center [895, 394] width 15 height 12
radio input "true"
click at [1112, 558] on label "False" at bounding box center [1110, 550] width 137 height 45
click at [1067, 557] on input "False" at bounding box center [1060, 551] width 15 height 12
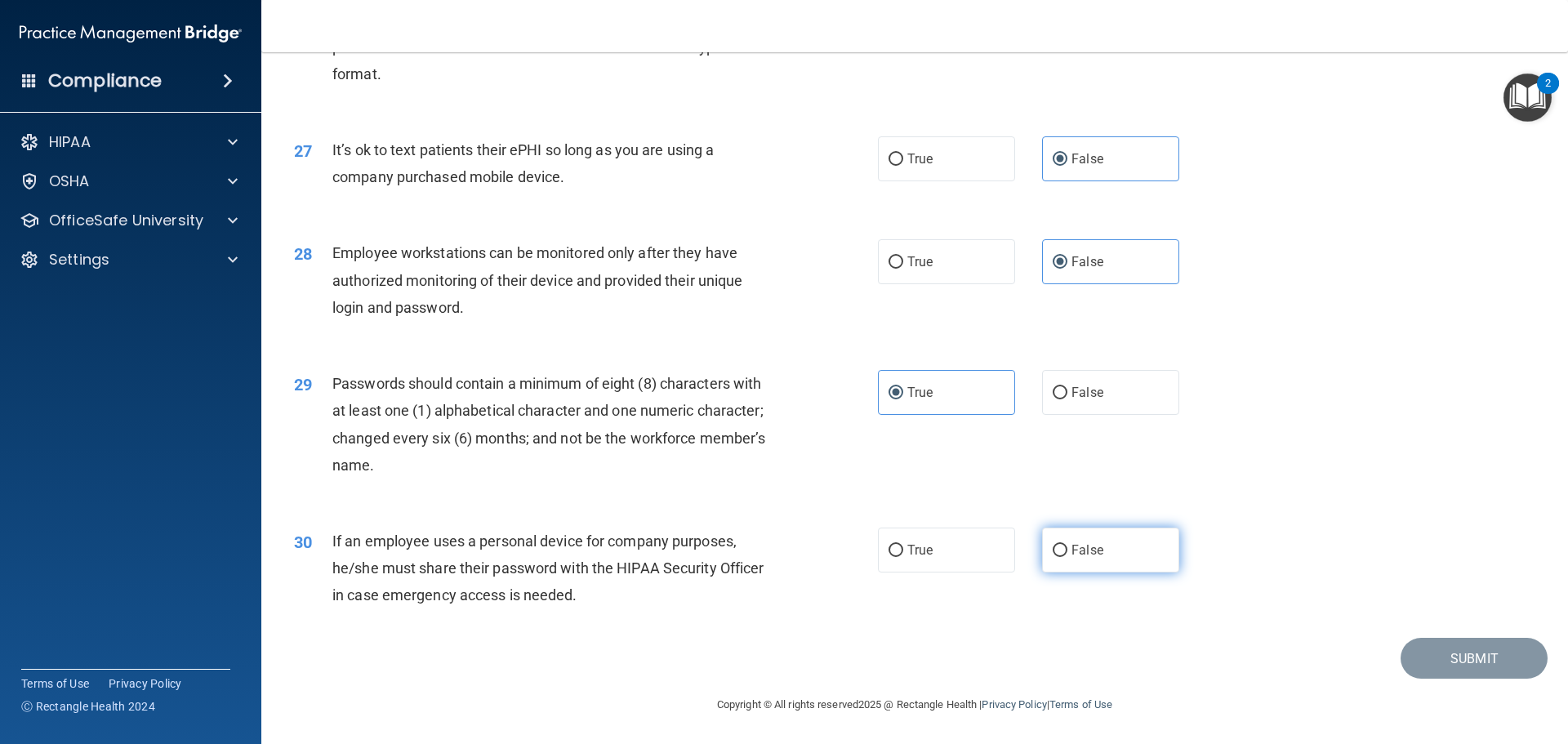
radio input "true"
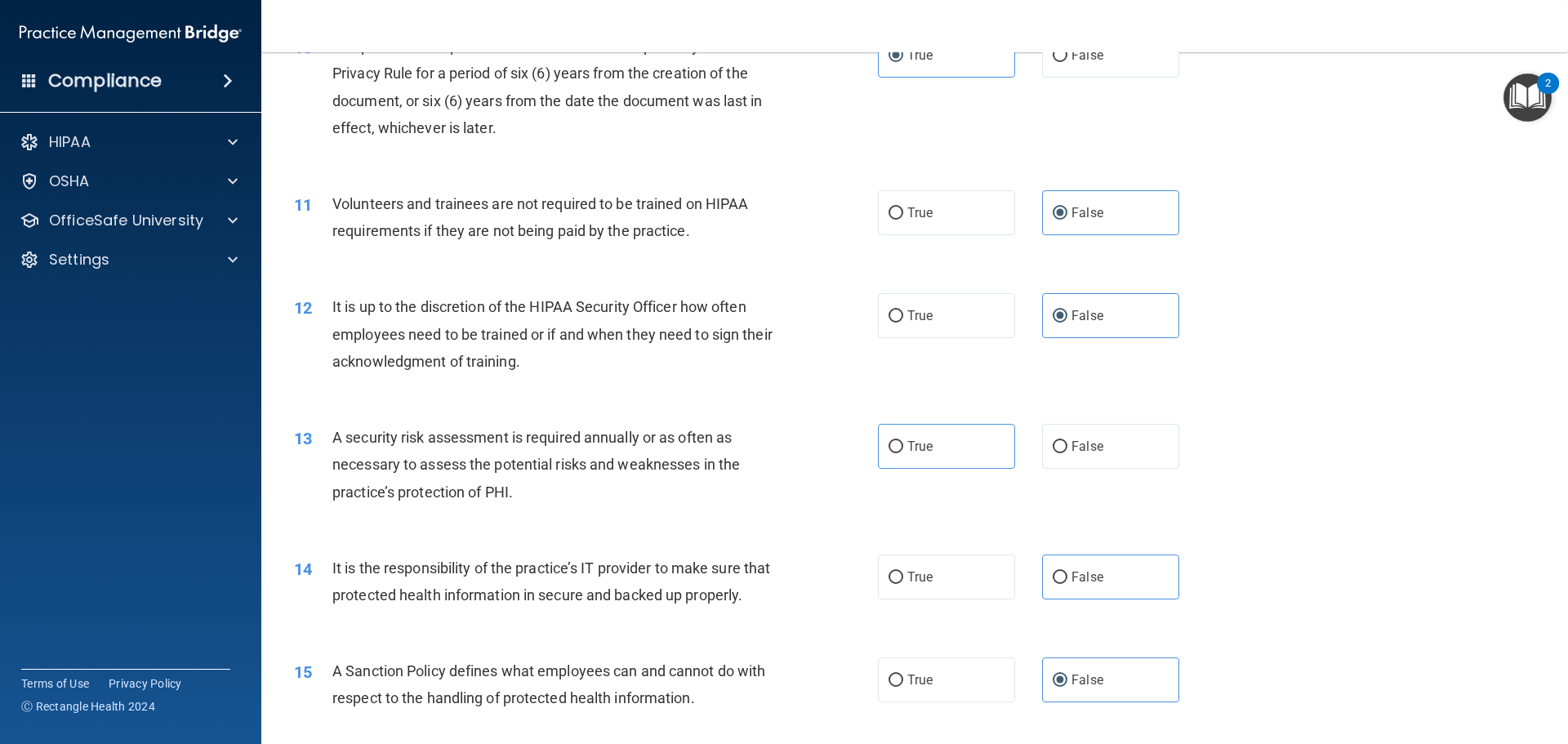
scroll to position [1394, 0]
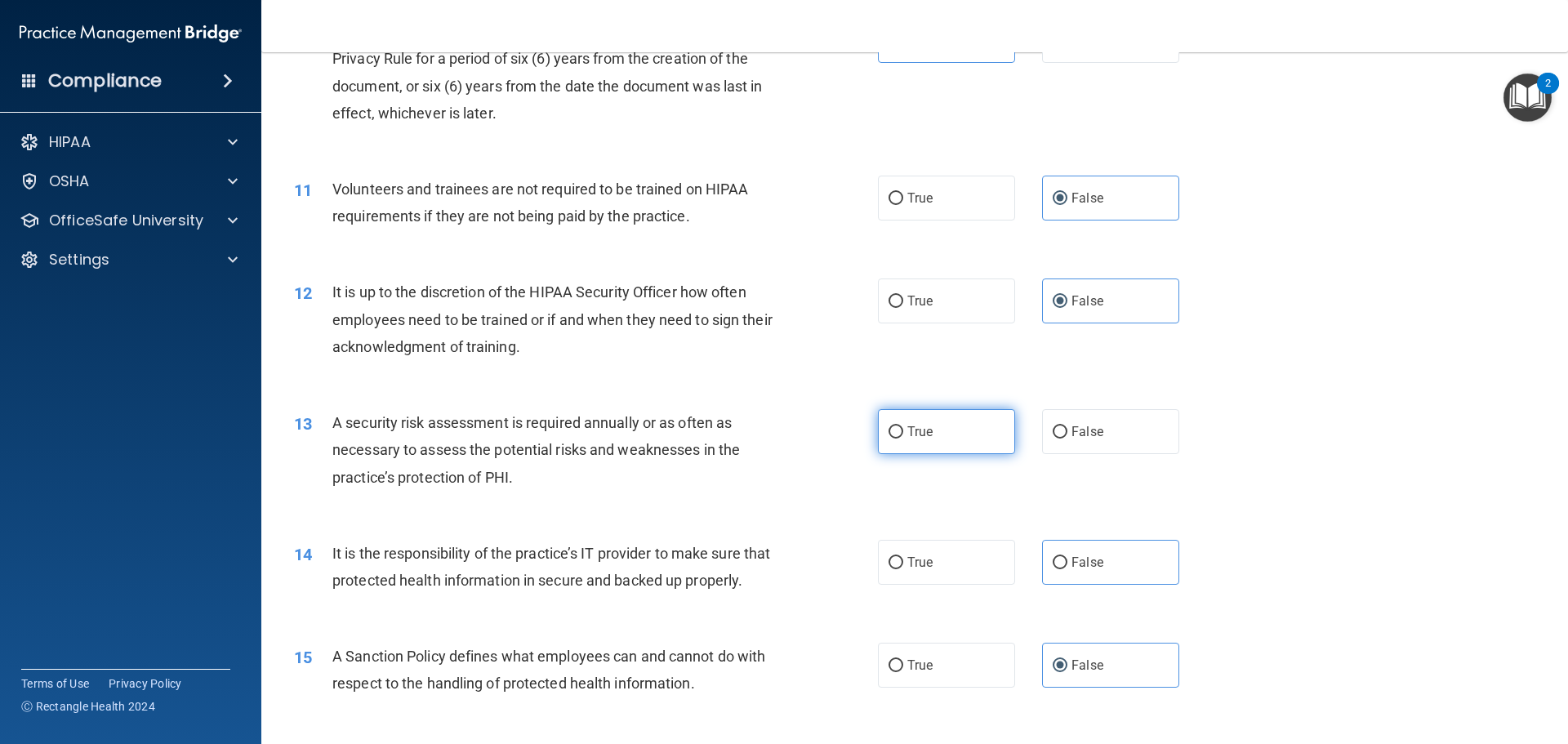
click at [924, 432] on span "True" at bounding box center [919, 431] width 25 height 15
click at [903, 432] on input "True" at bounding box center [895, 433] width 15 height 12
radio input "true"
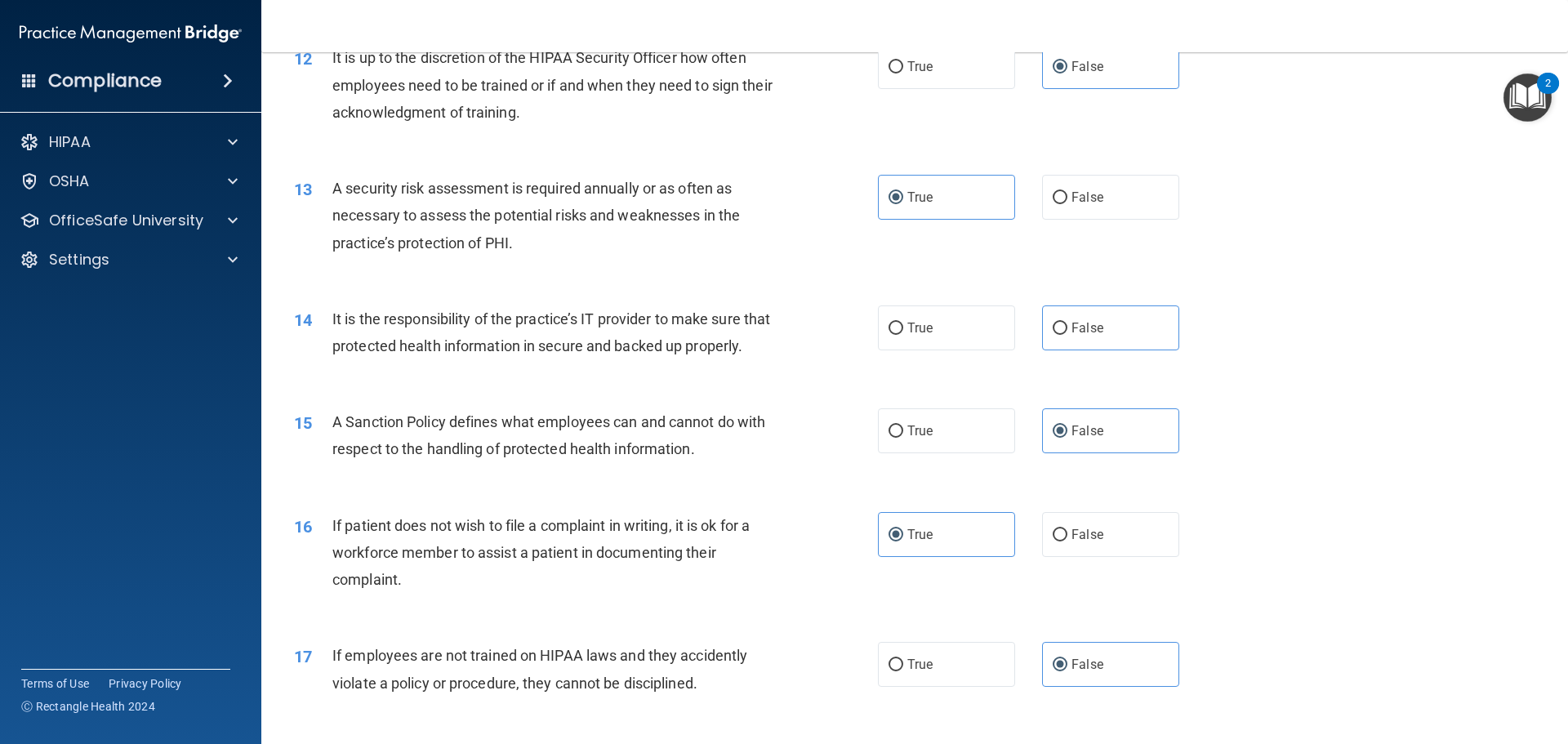
scroll to position [1634, 0]
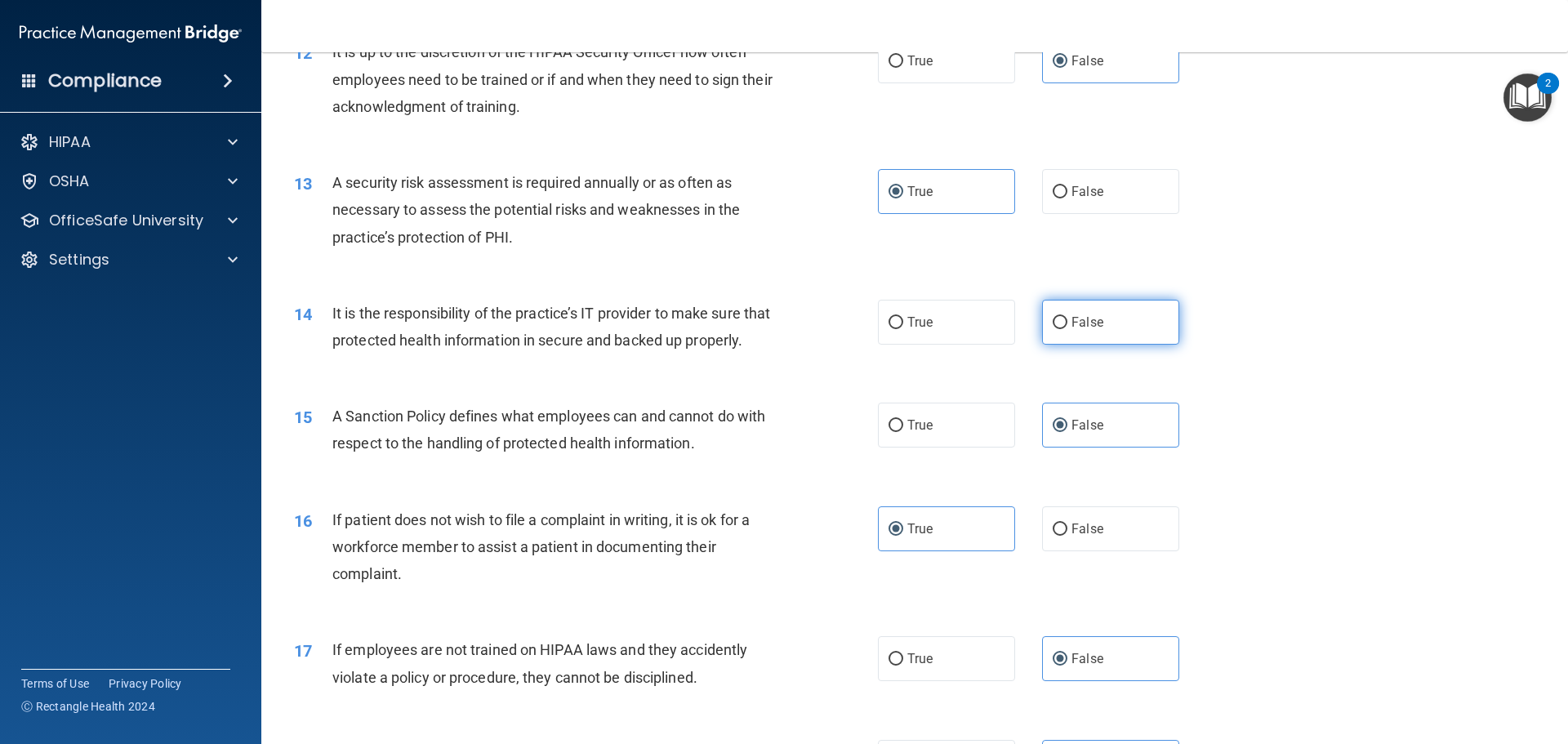
click at [1119, 333] on label "False" at bounding box center [1110, 322] width 137 height 45
click at [1067, 329] on input "False" at bounding box center [1060, 324] width 15 height 12
radio input "true"
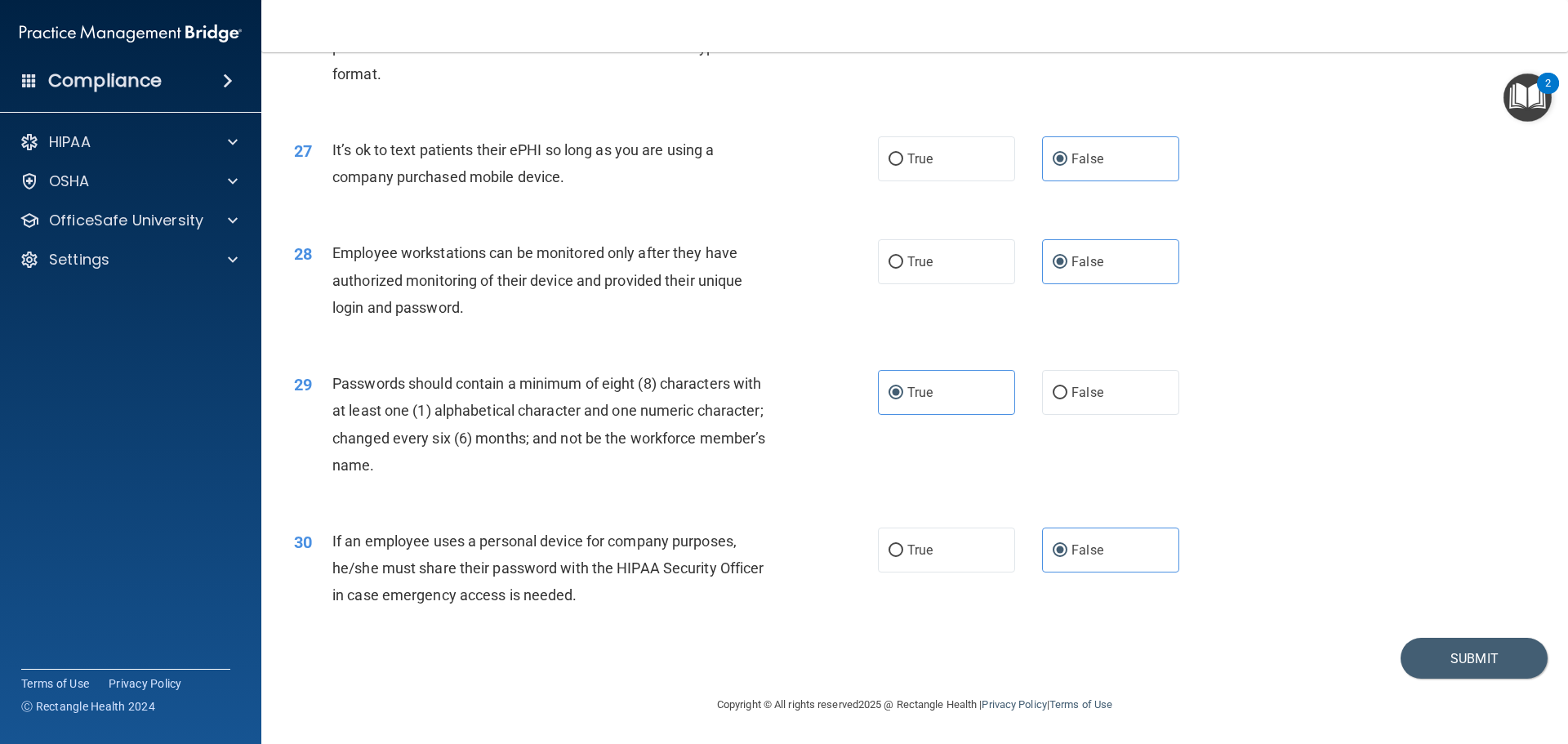
scroll to position [3349, 0]
click at [1453, 667] on button "Submit" at bounding box center [1473, 659] width 147 height 42
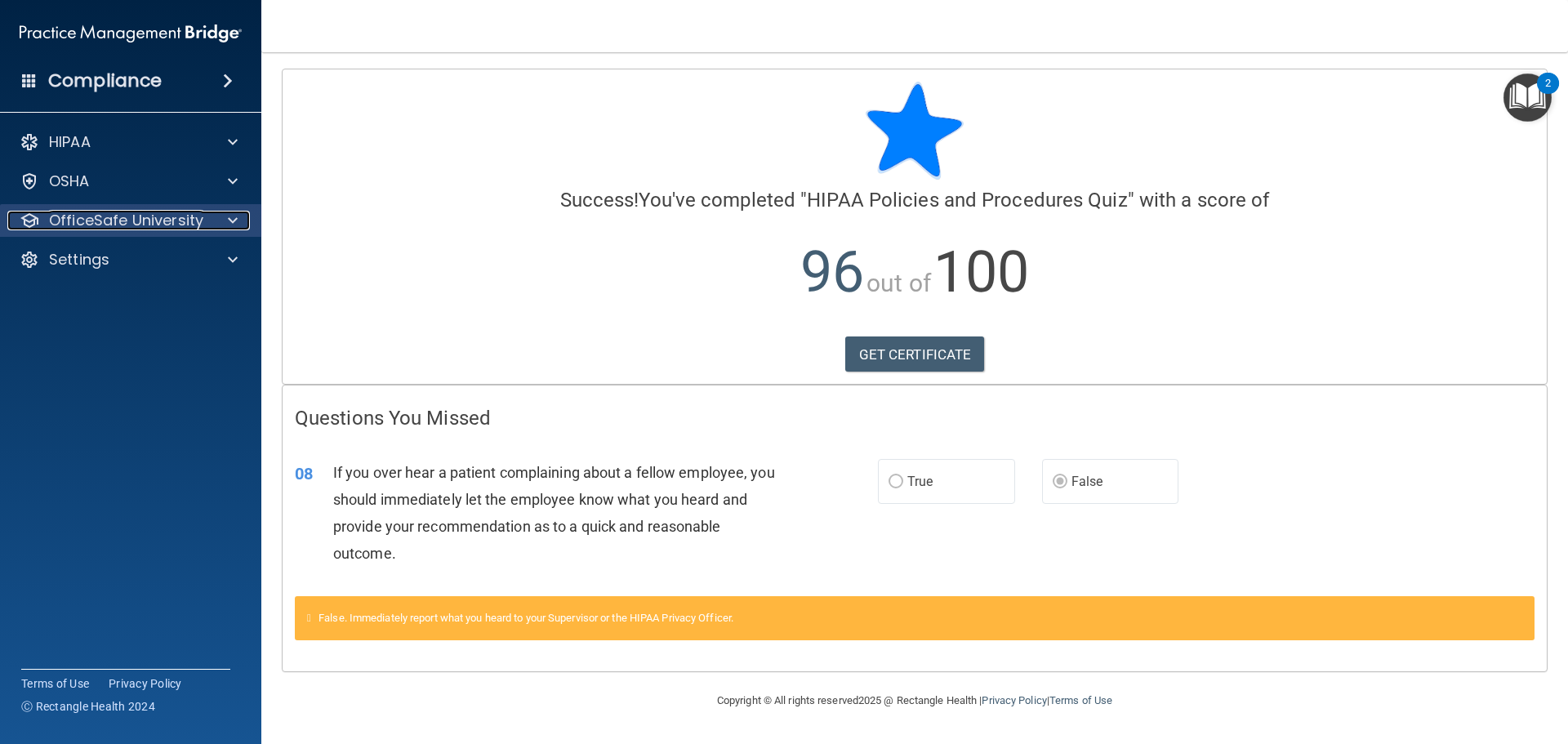
click at [210, 224] on div at bounding box center [230, 220] width 41 height 20
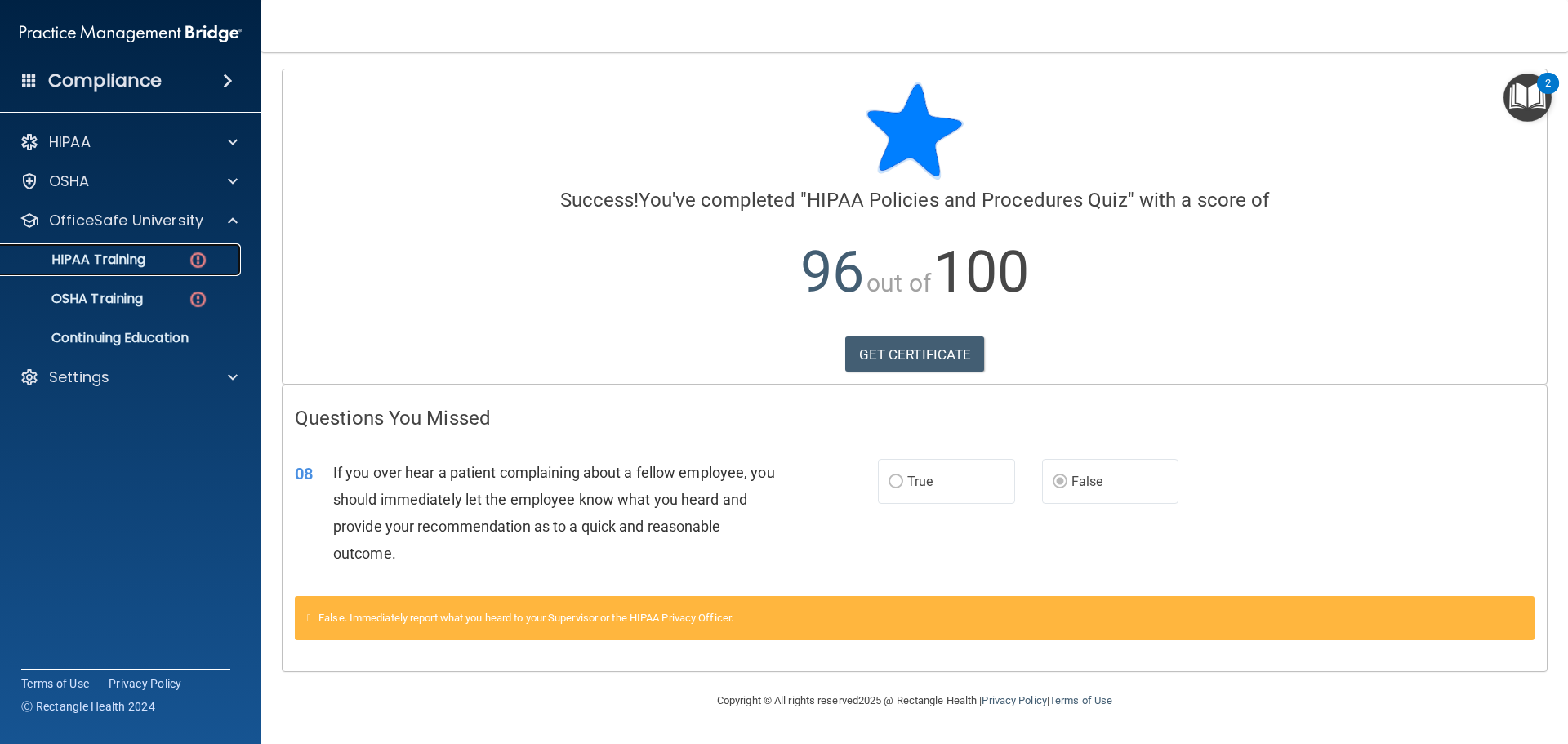
click at [191, 262] on img at bounding box center [197, 260] width 20 height 20
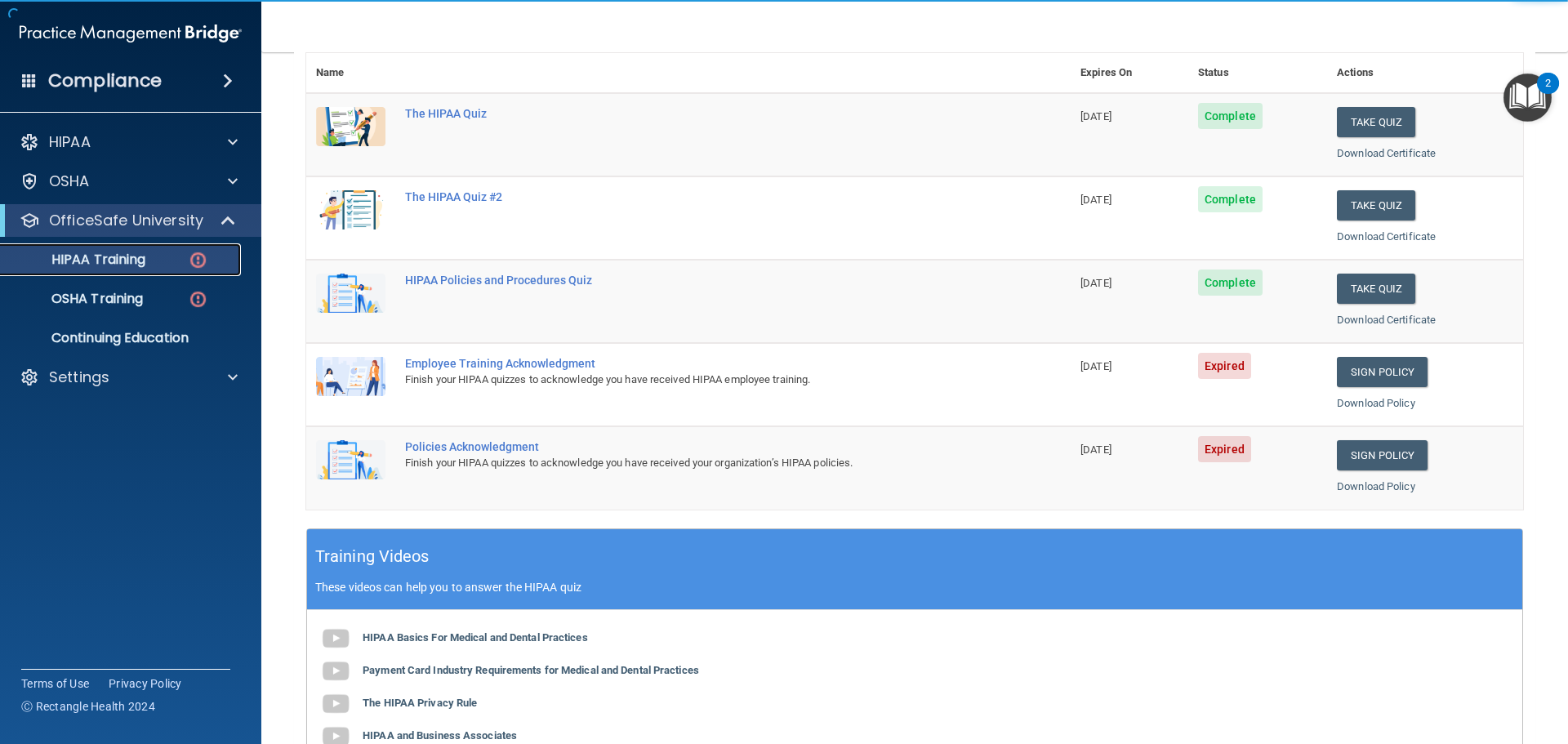
scroll to position [245, 0]
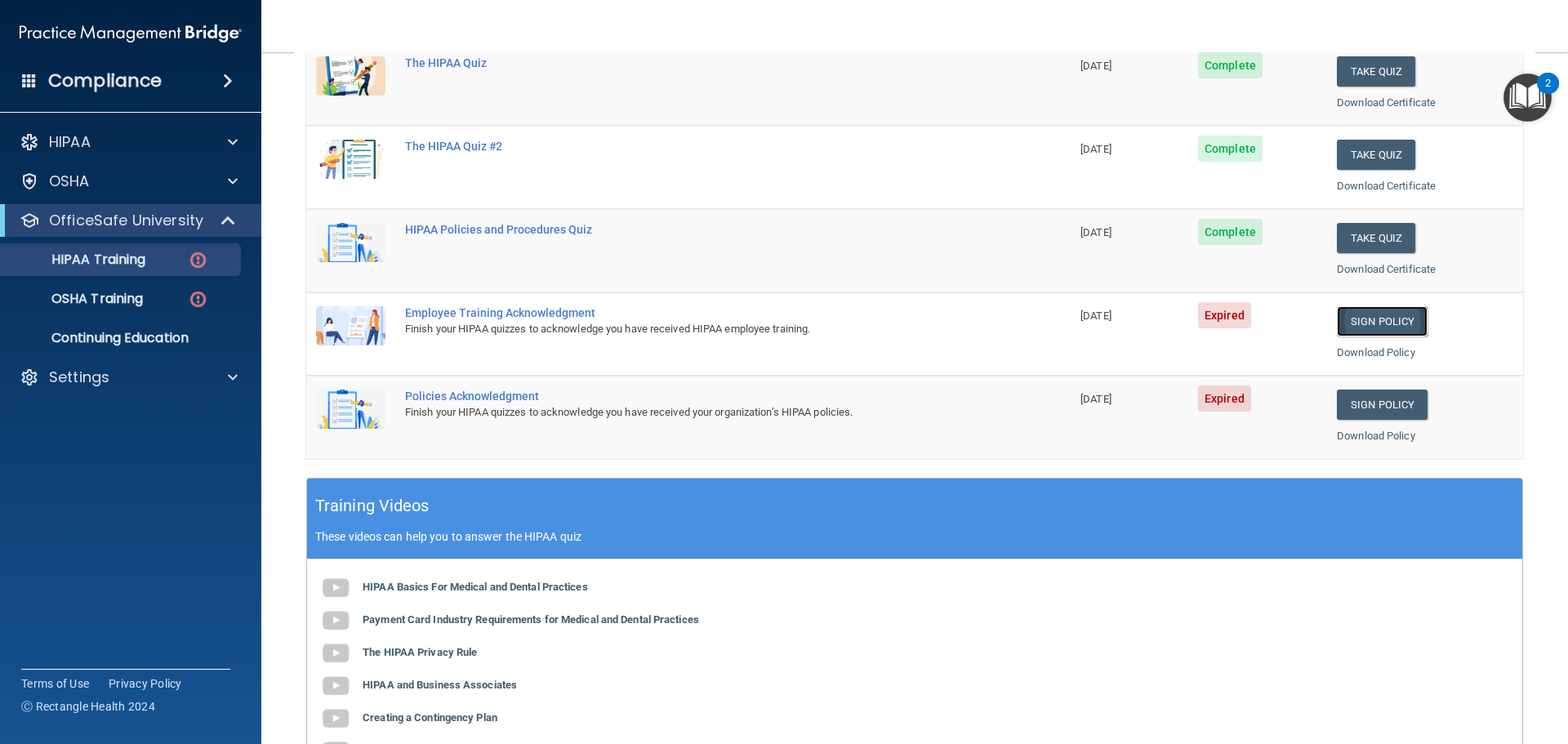
click at [1372, 320] on link "Sign Policy" at bounding box center [1381, 322] width 91 height 30
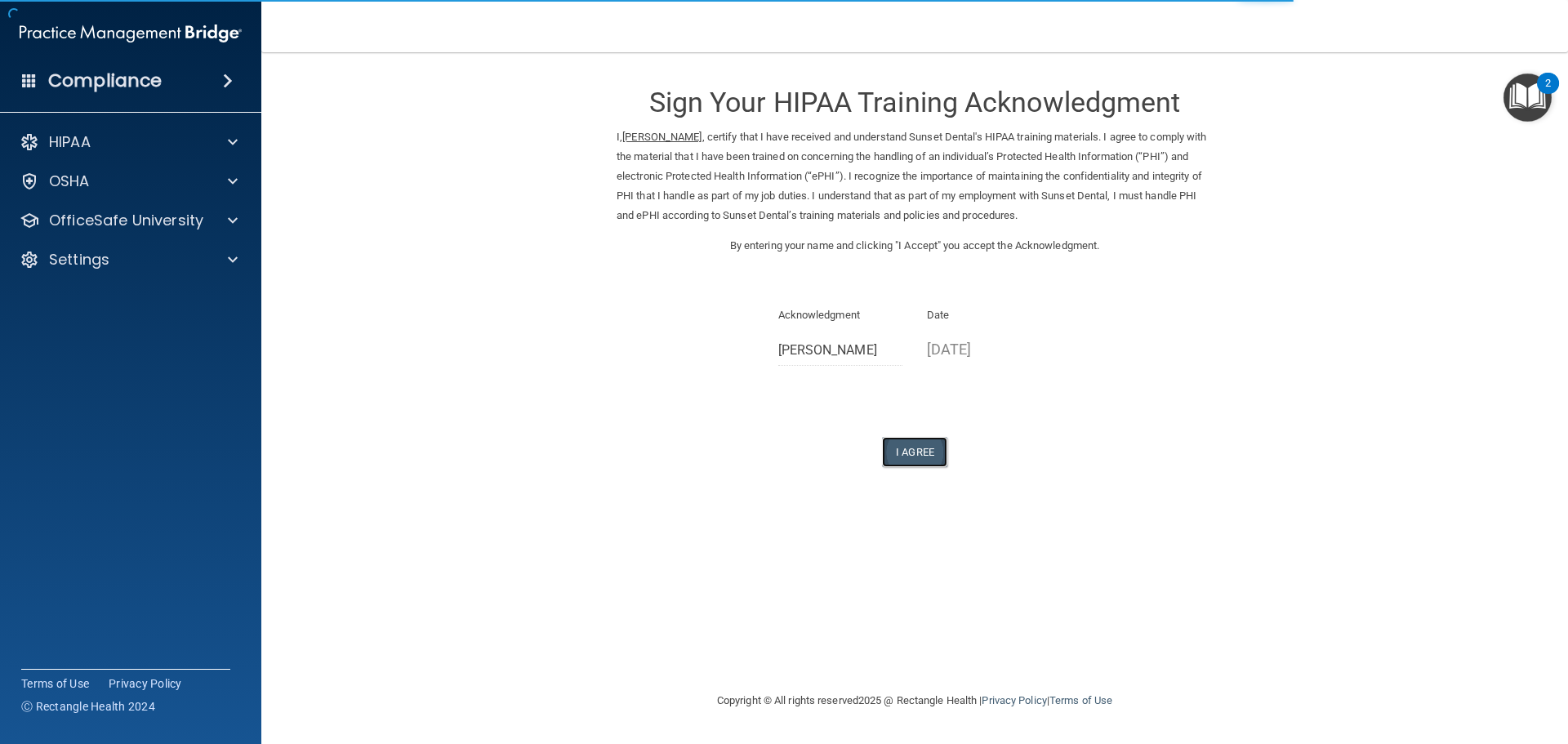
click at [912, 452] on button "I Agree" at bounding box center [915, 452] width 66 height 30
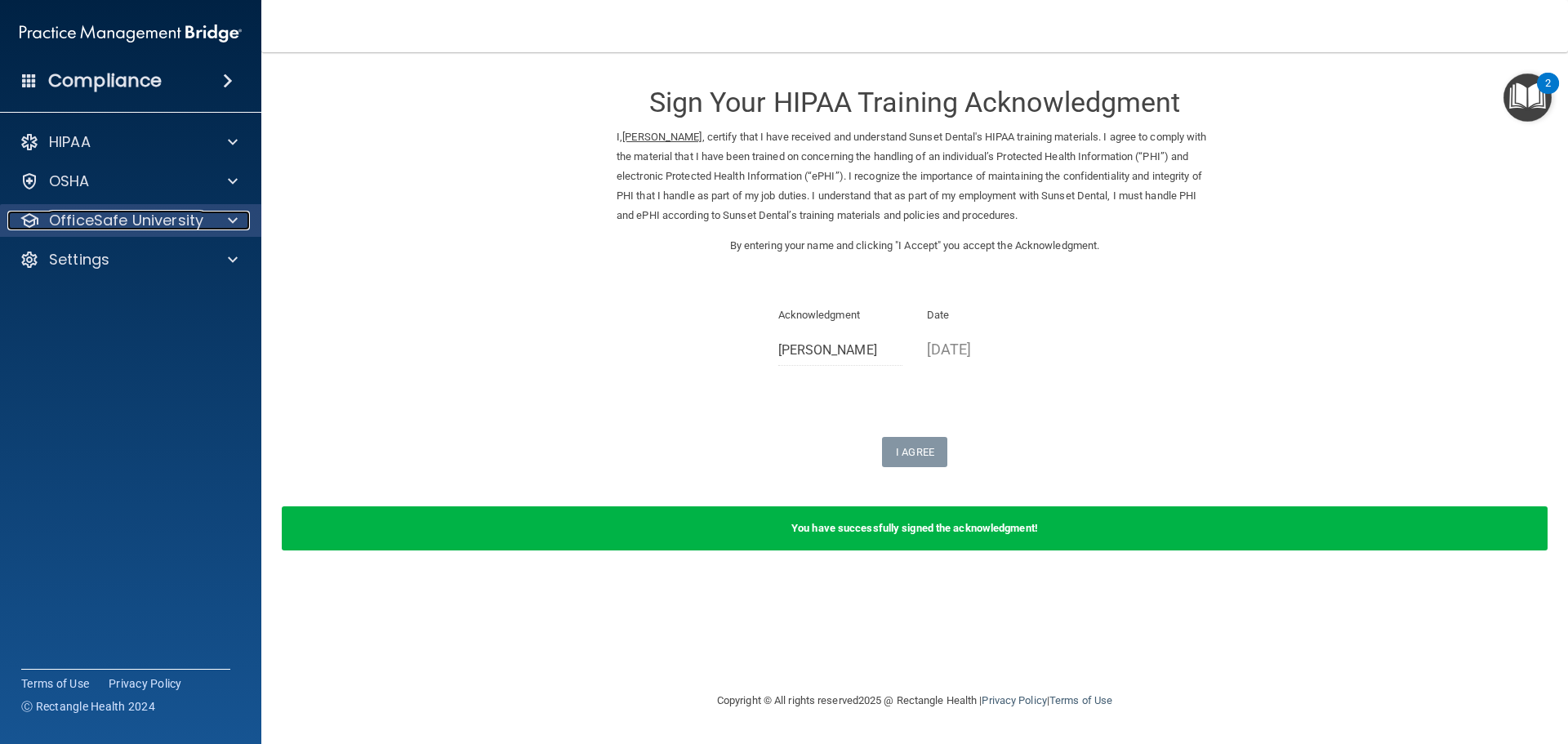
click at [219, 216] on div at bounding box center [230, 220] width 41 height 20
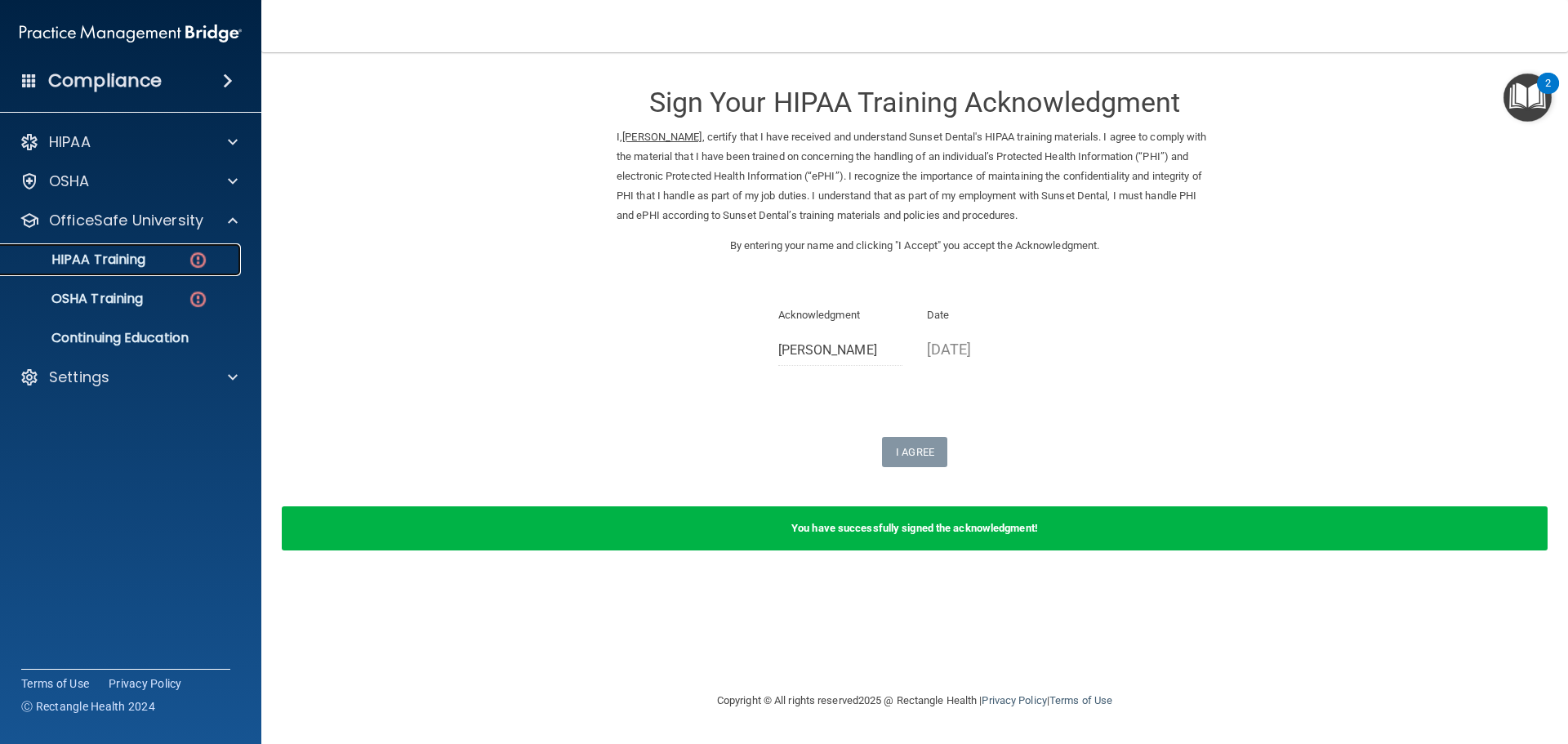
click at [192, 271] on link "HIPAA Training" at bounding box center [113, 260] width 258 height 33
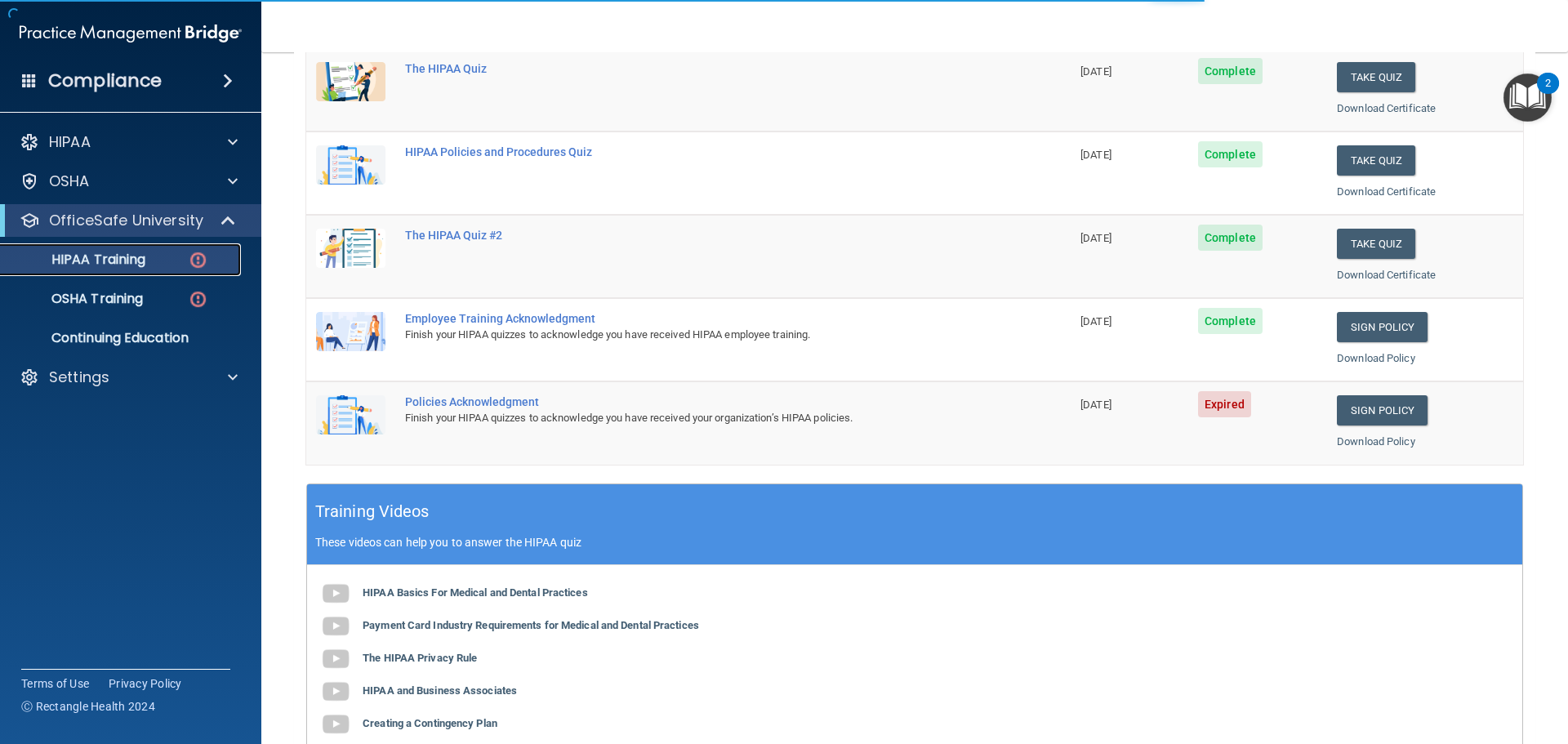
scroll to position [245, 0]
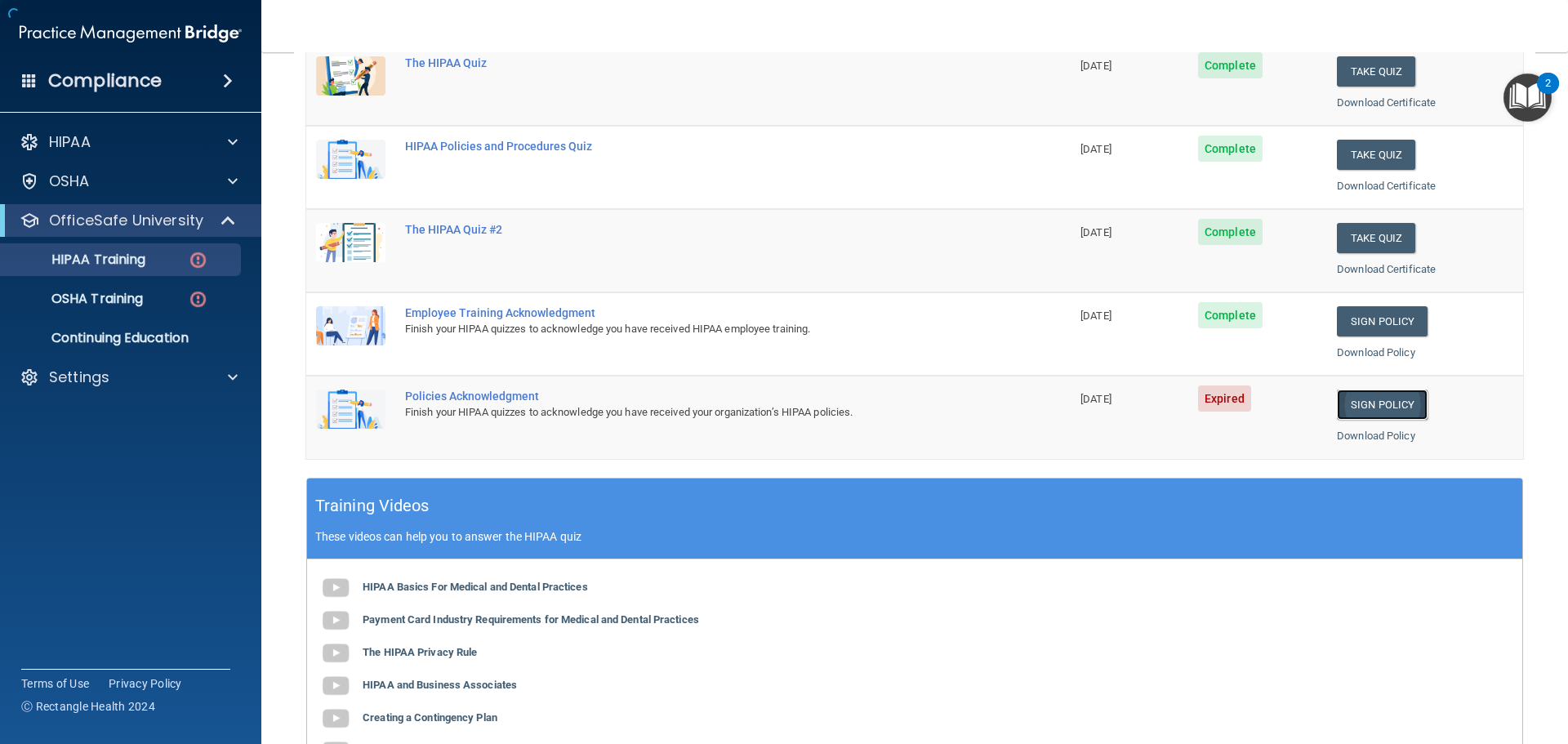
click at [1363, 402] on link "Sign Policy" at bounding box center [1381, 404] width 91 height 30
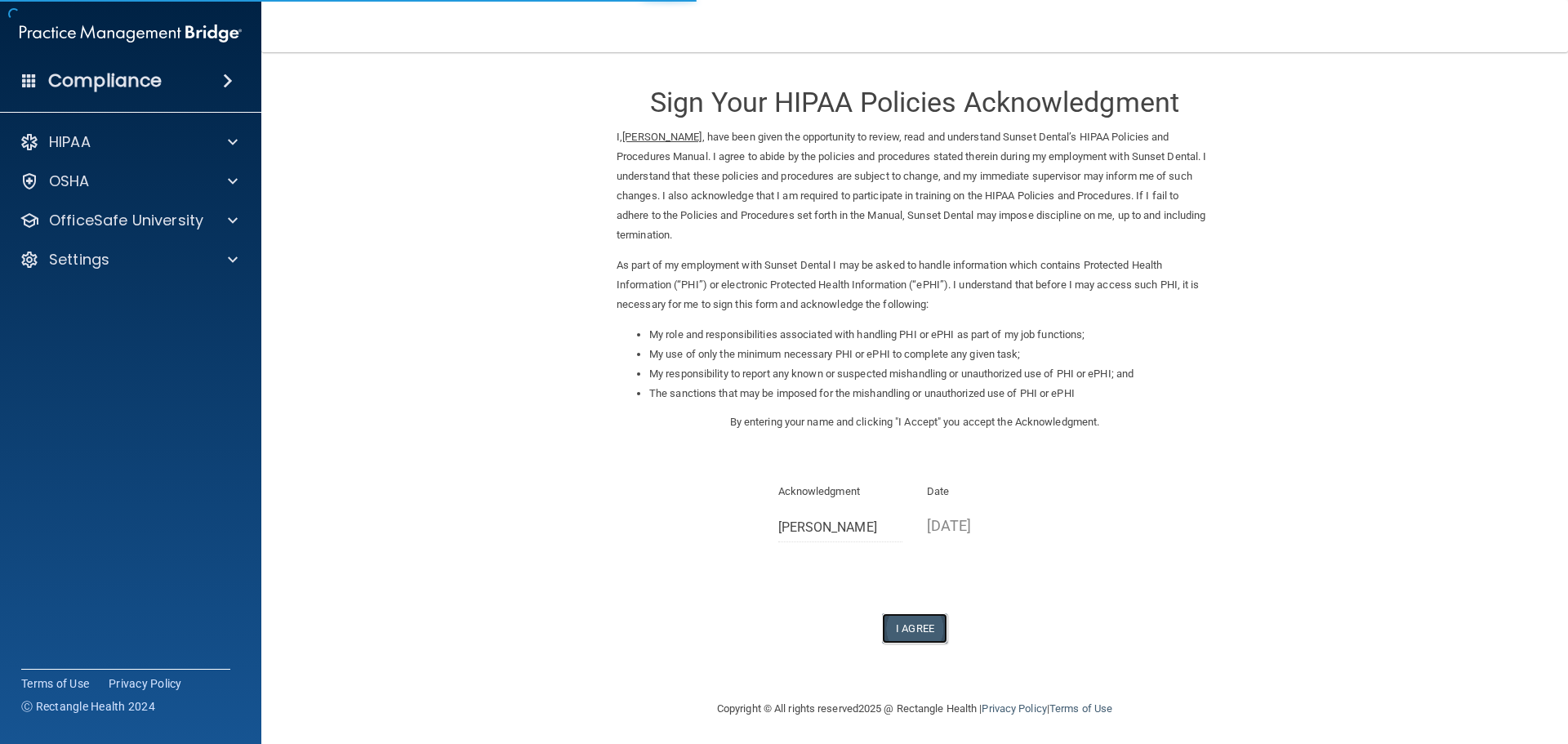
click at [907, 633] on button "I Agree" at bounding box center [915, 628] width 66 height 30
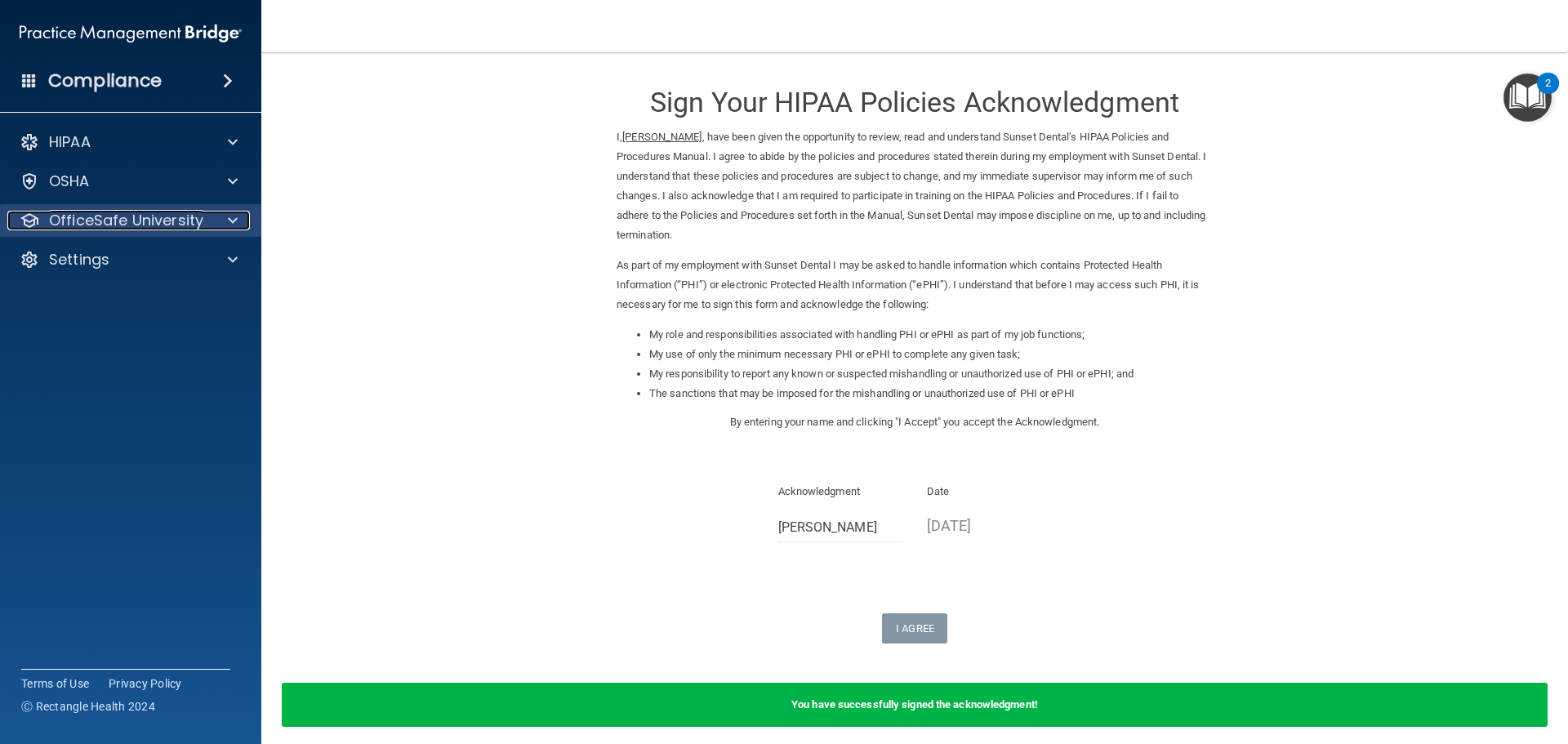
click at [121, 223] on p "OfficeSafe University" at bounding box center [126, 220] width 155 height 20
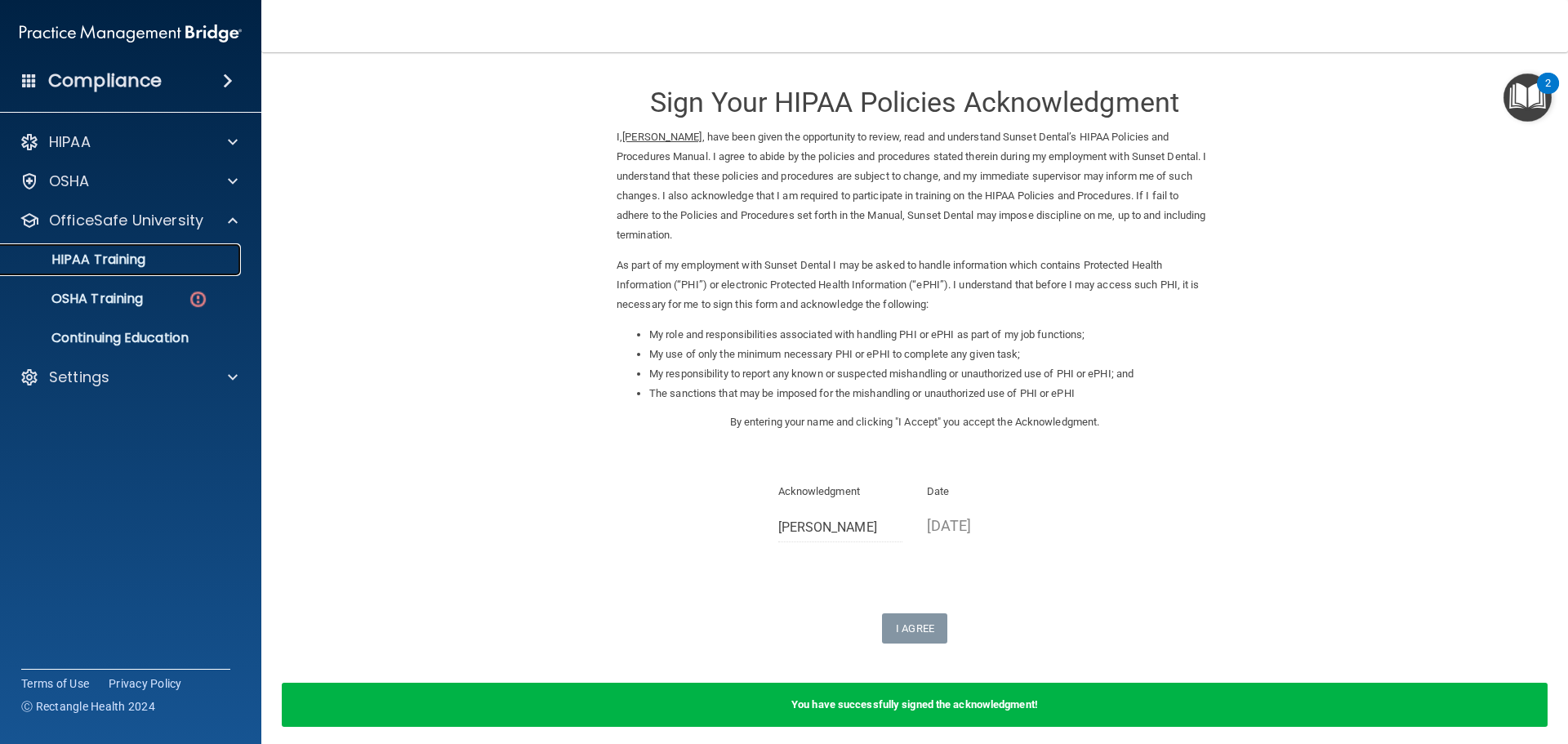
click at [171, 260] on div "HIPAA Training" at bounding box center [122, 260] width 223 height 16
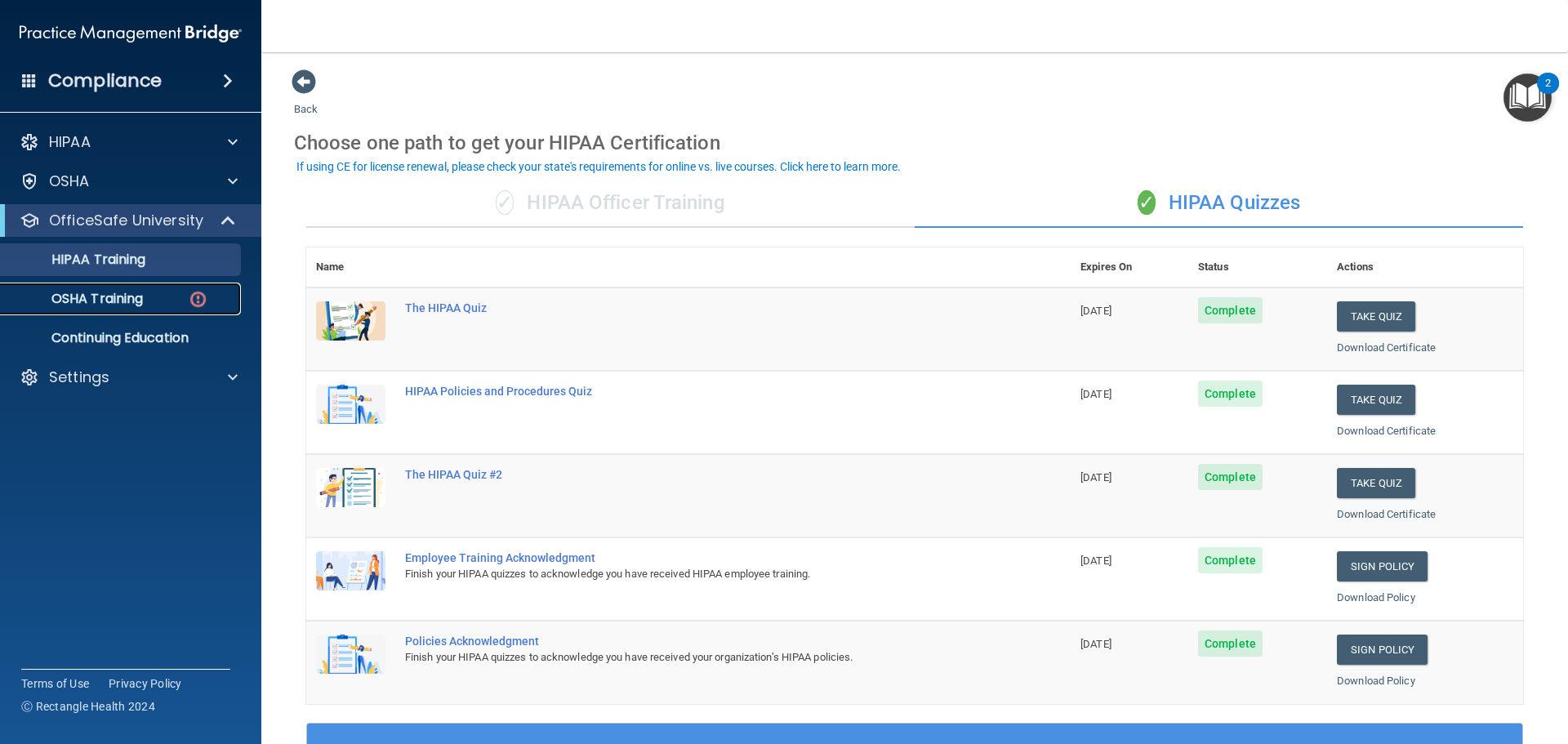
click at [177, 303] on div "OSHA Training" at bounding box center [122, 299] width 223 height 16
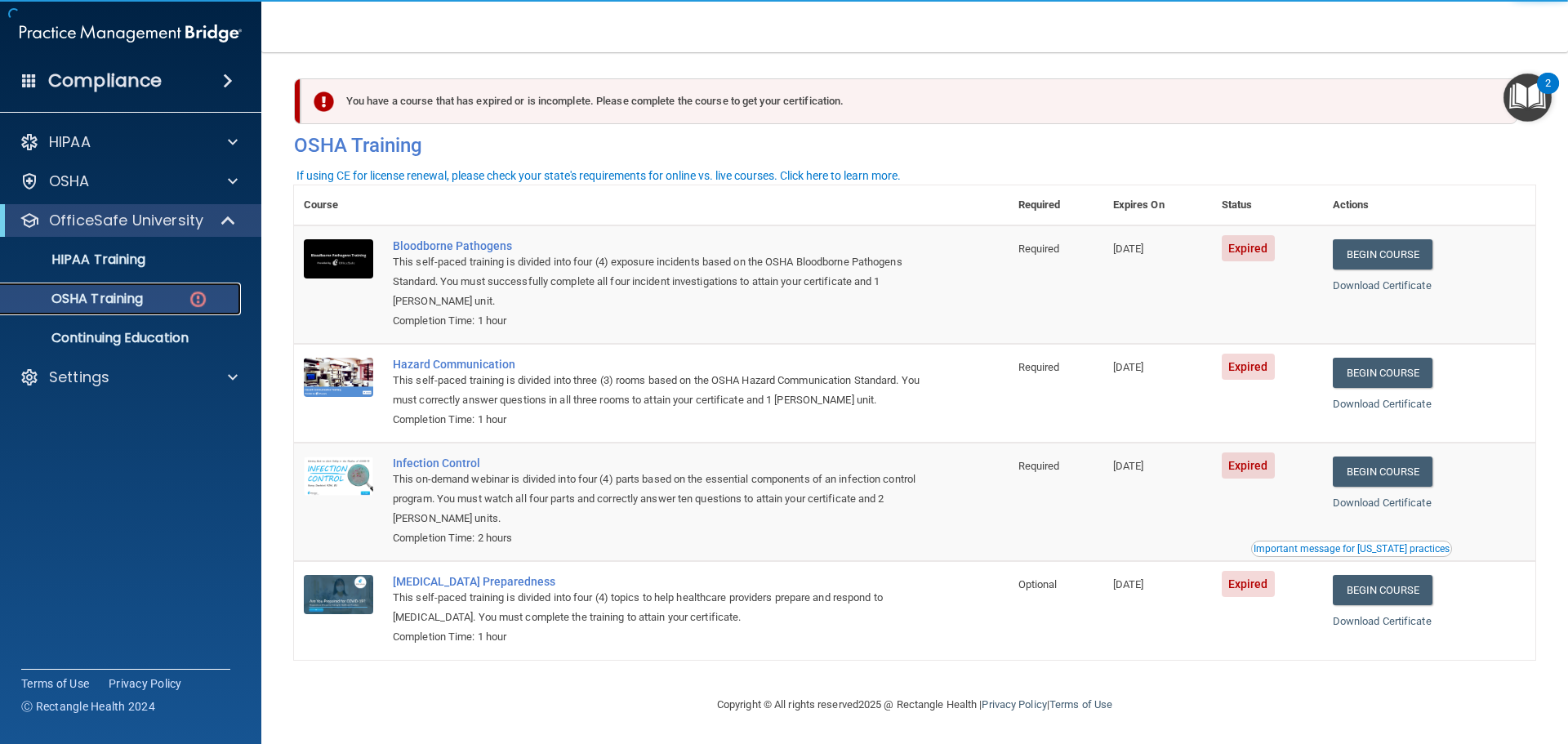
scroll to position [7, 0]
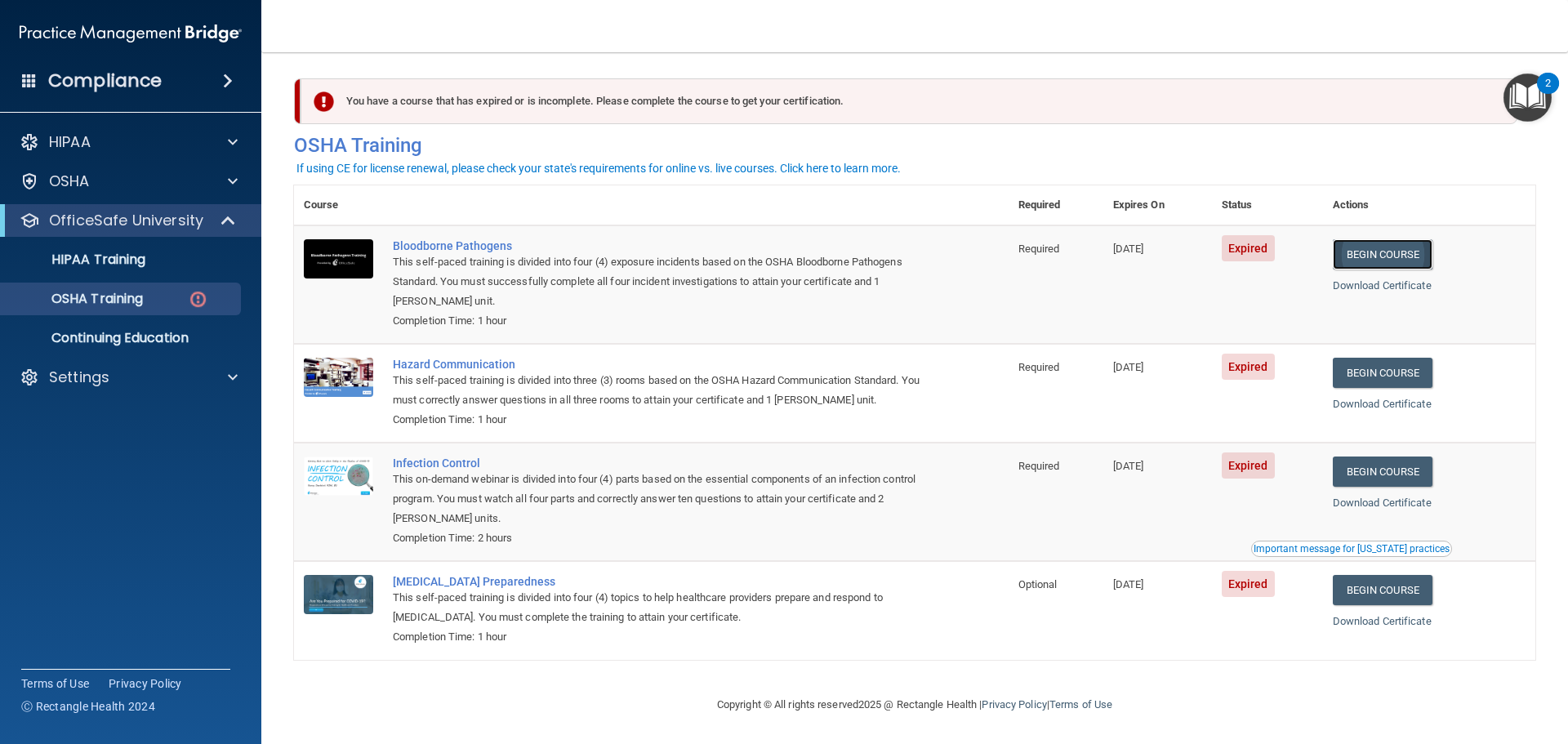
click at [1358, 251] on link "Begin Course" at bounding box center [1382, 254] width 99 height 30
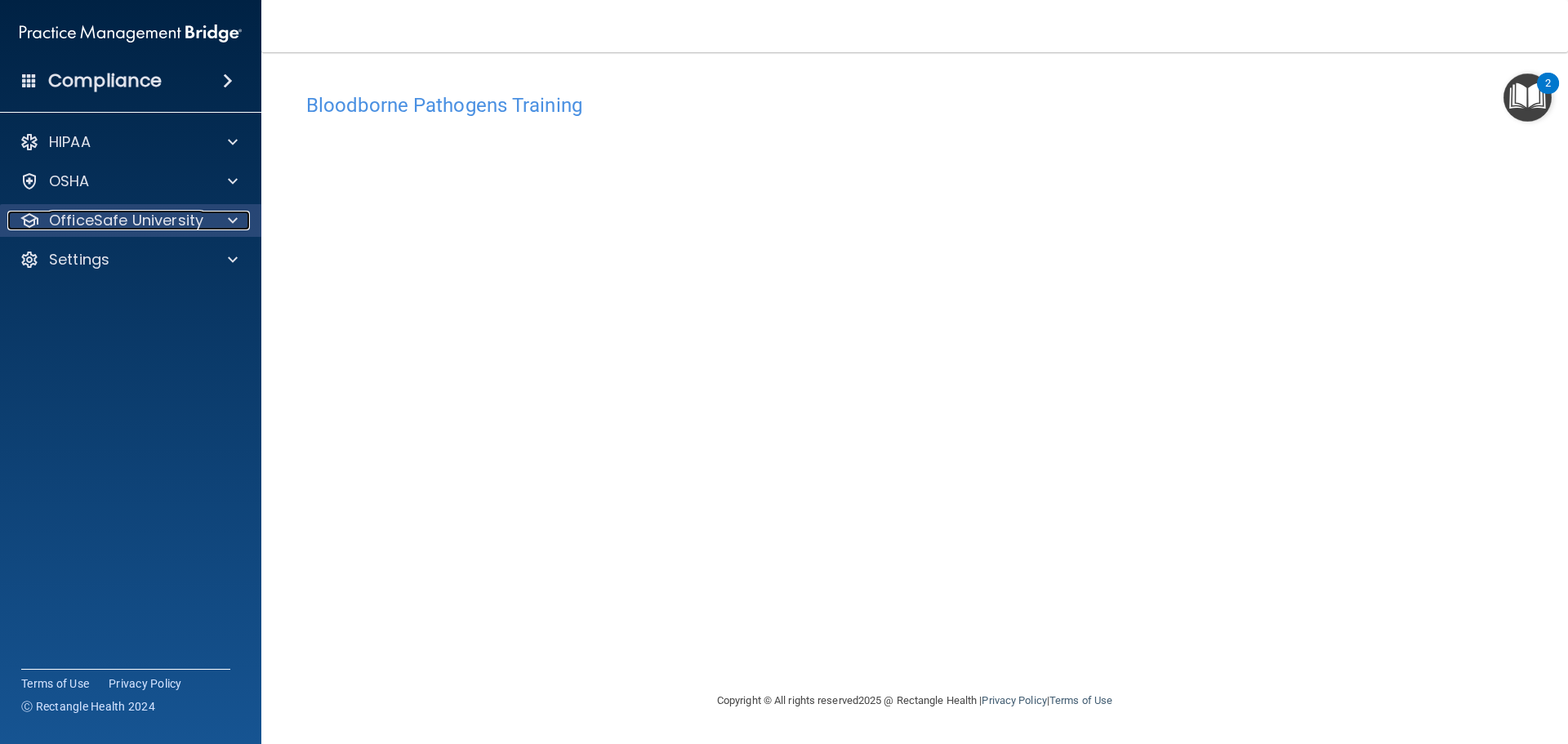
click at [145, 217] on p "OfficeSafe University" at bounding box center [126, 220] width 155 height 20
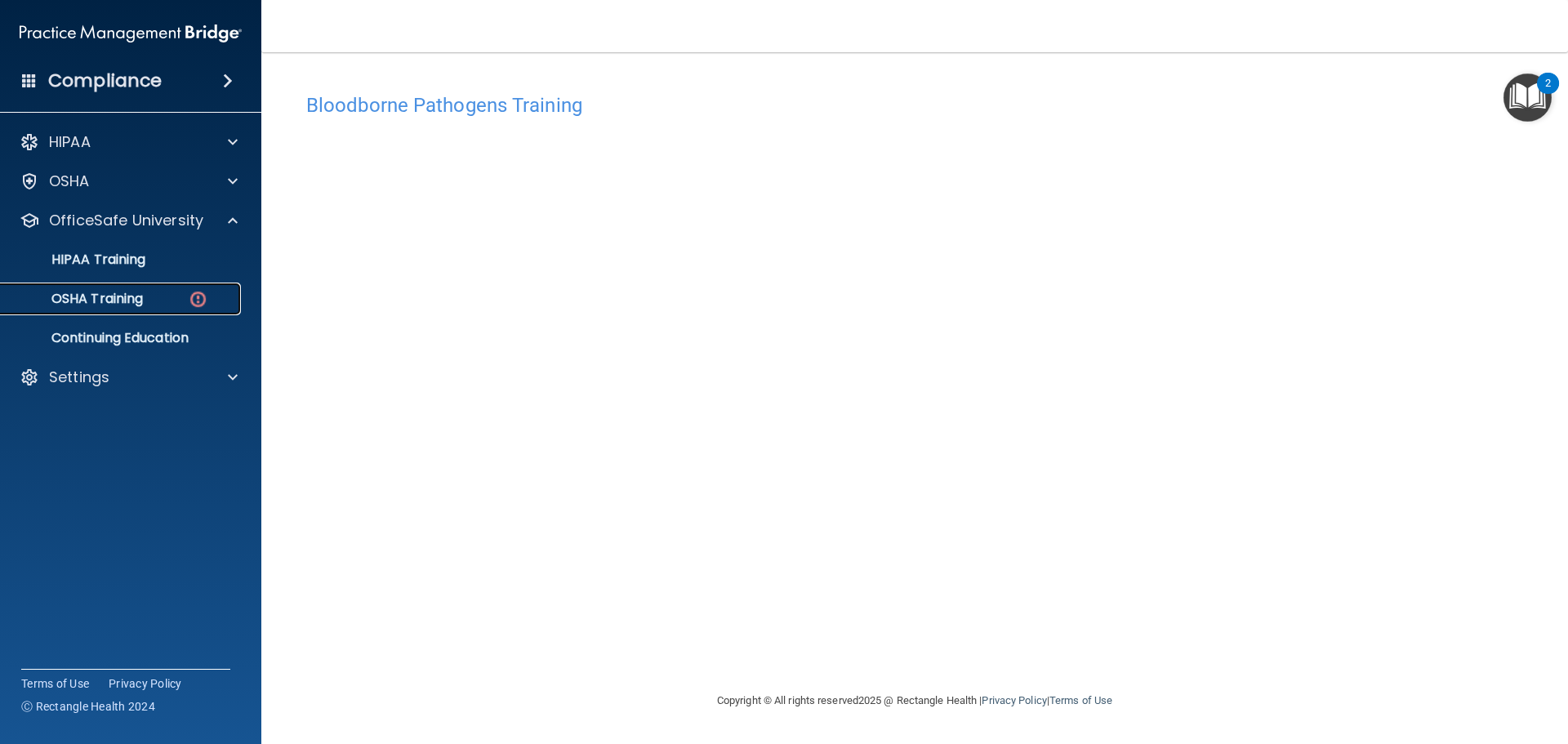
click at [179, 300] on div "OSHA Training" at bounding box center [122, 299] width 223 height 16
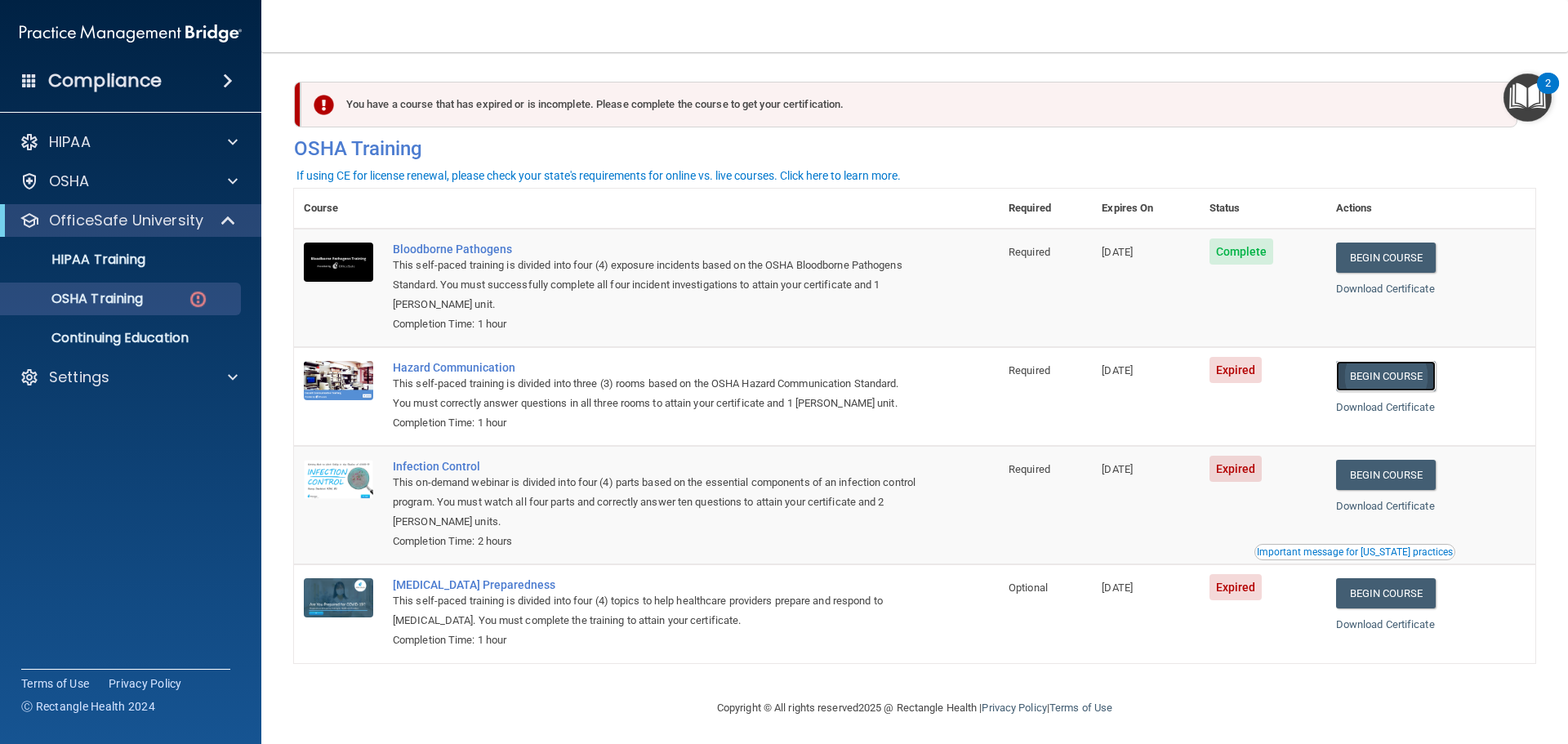
click at [1377, 383] on link "Begin Course" at bounding box center [1386, 376] width 99 height 30
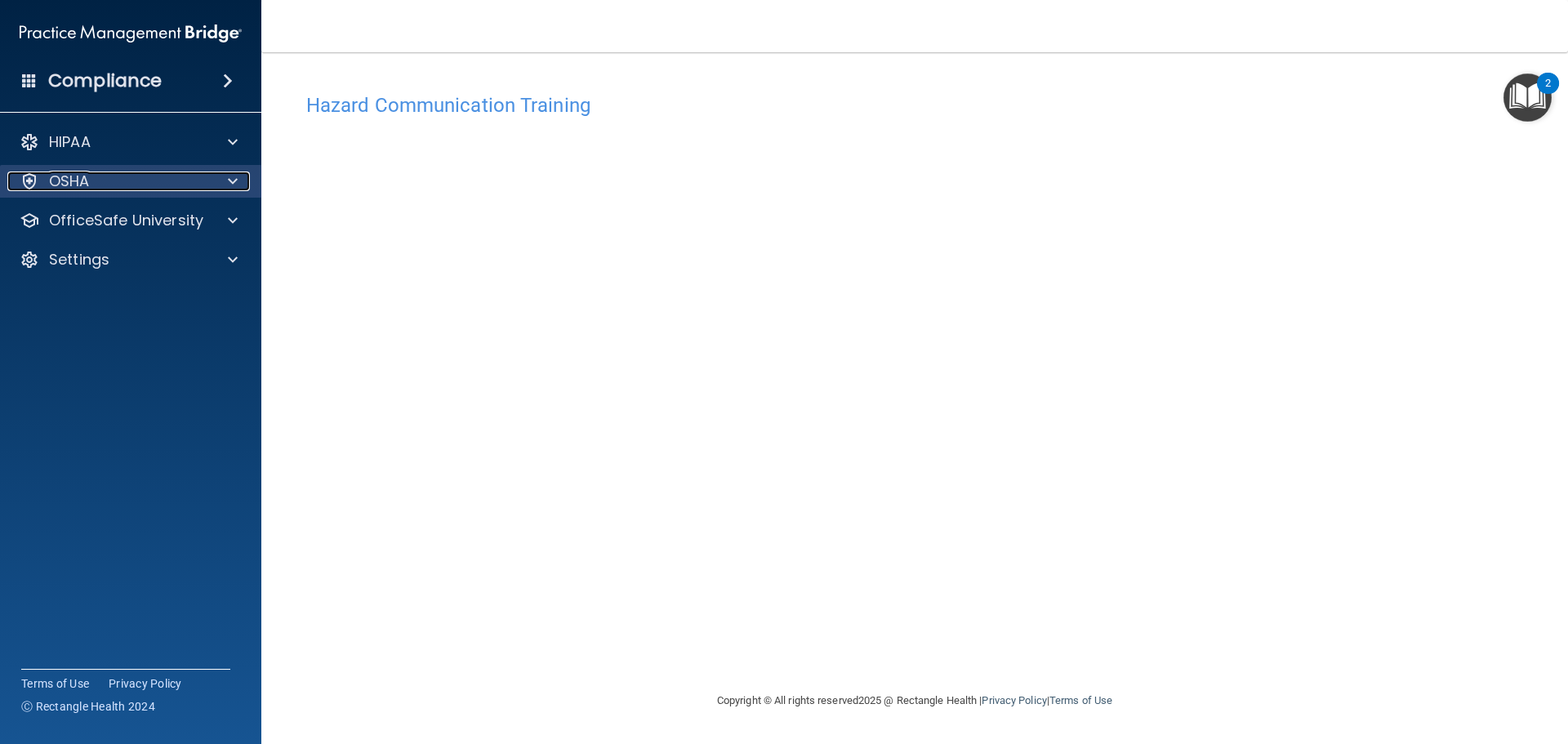
click at [162, 182] on div "OSHA" at bounding box center [108, 181] width 203 height 20
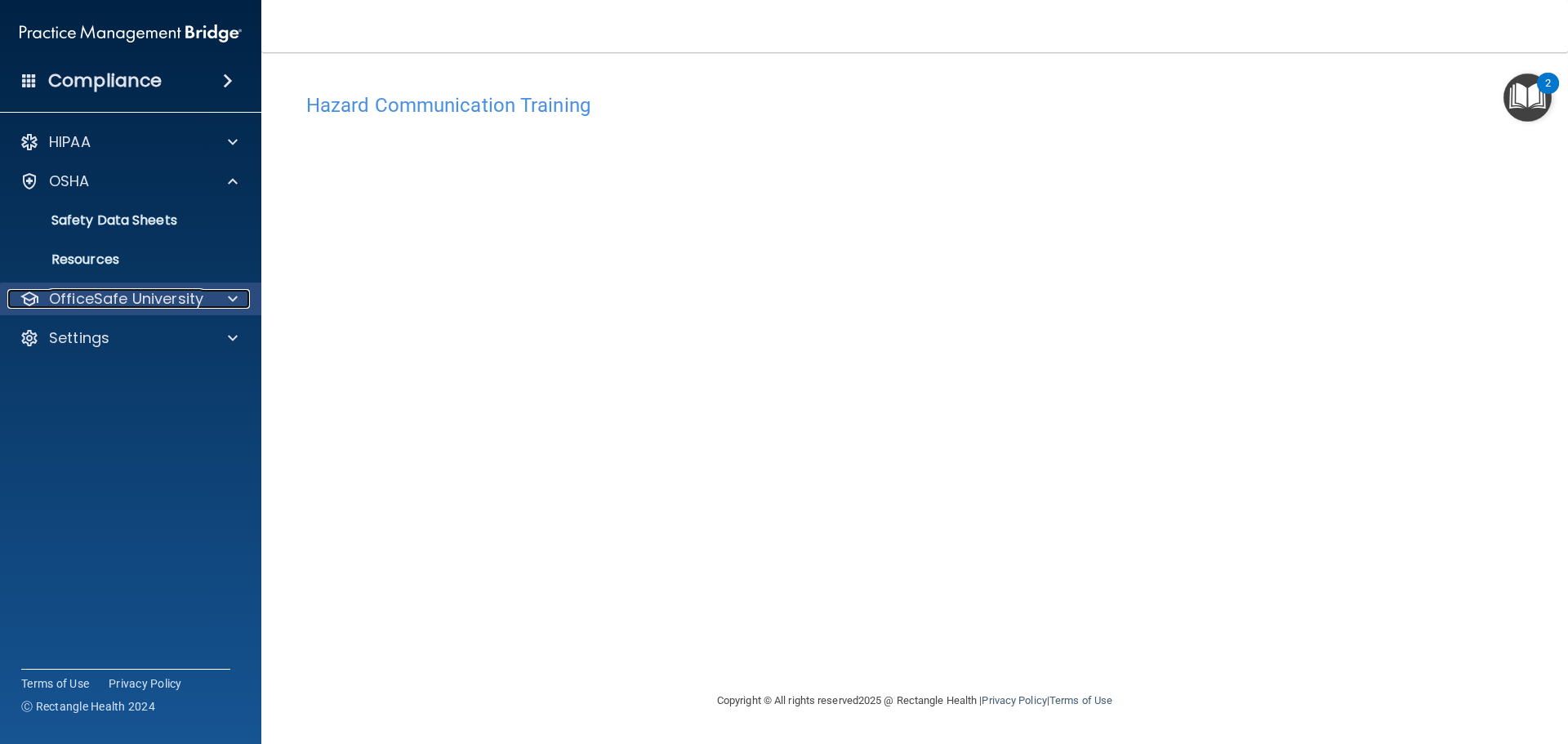
click at [178, 300] on p "OfficeSafe University" at bounding box center [126, 299] width 155 height 20
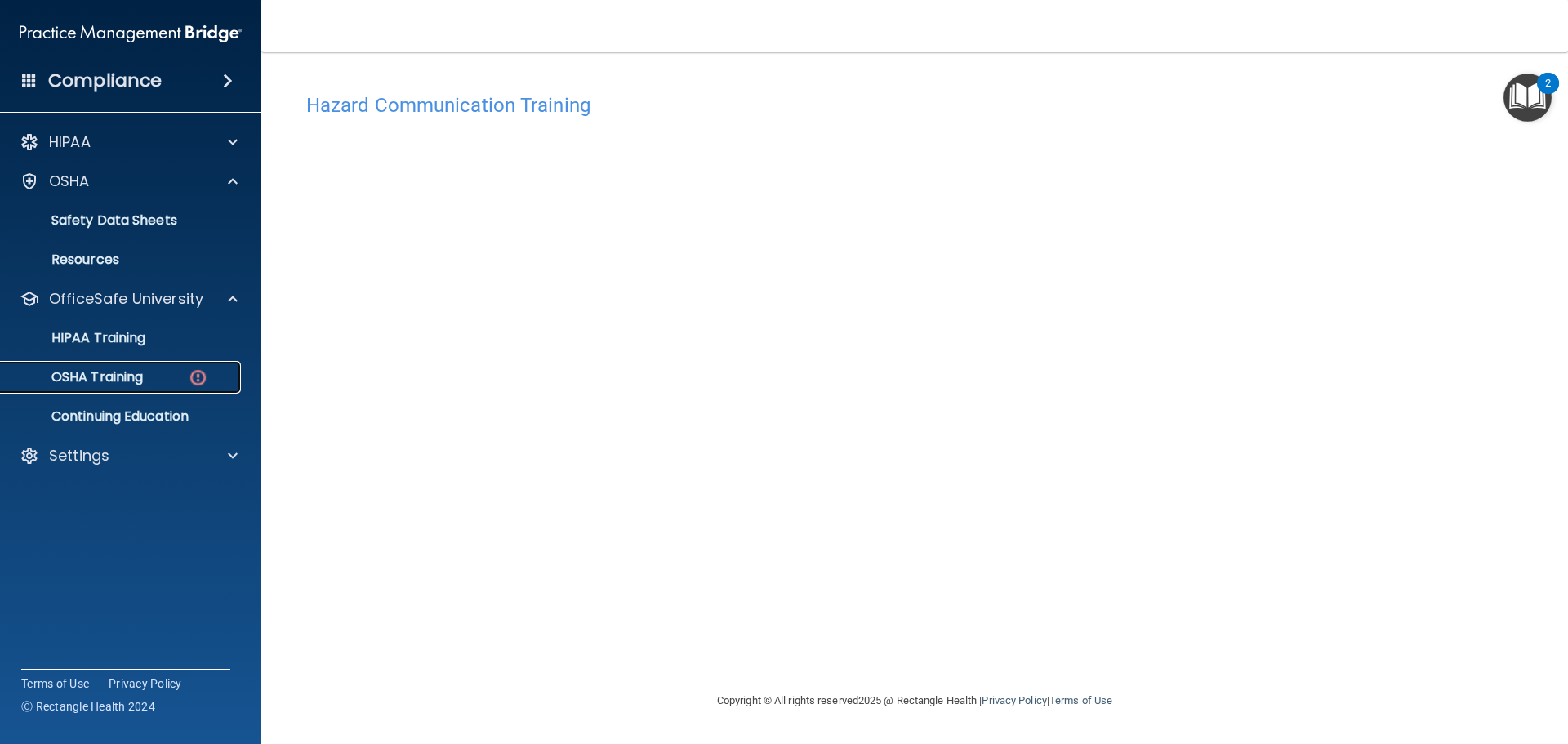
click at [211, 377] on div "OSHA Training" at bounding box center [122, 377] width 223 height 16
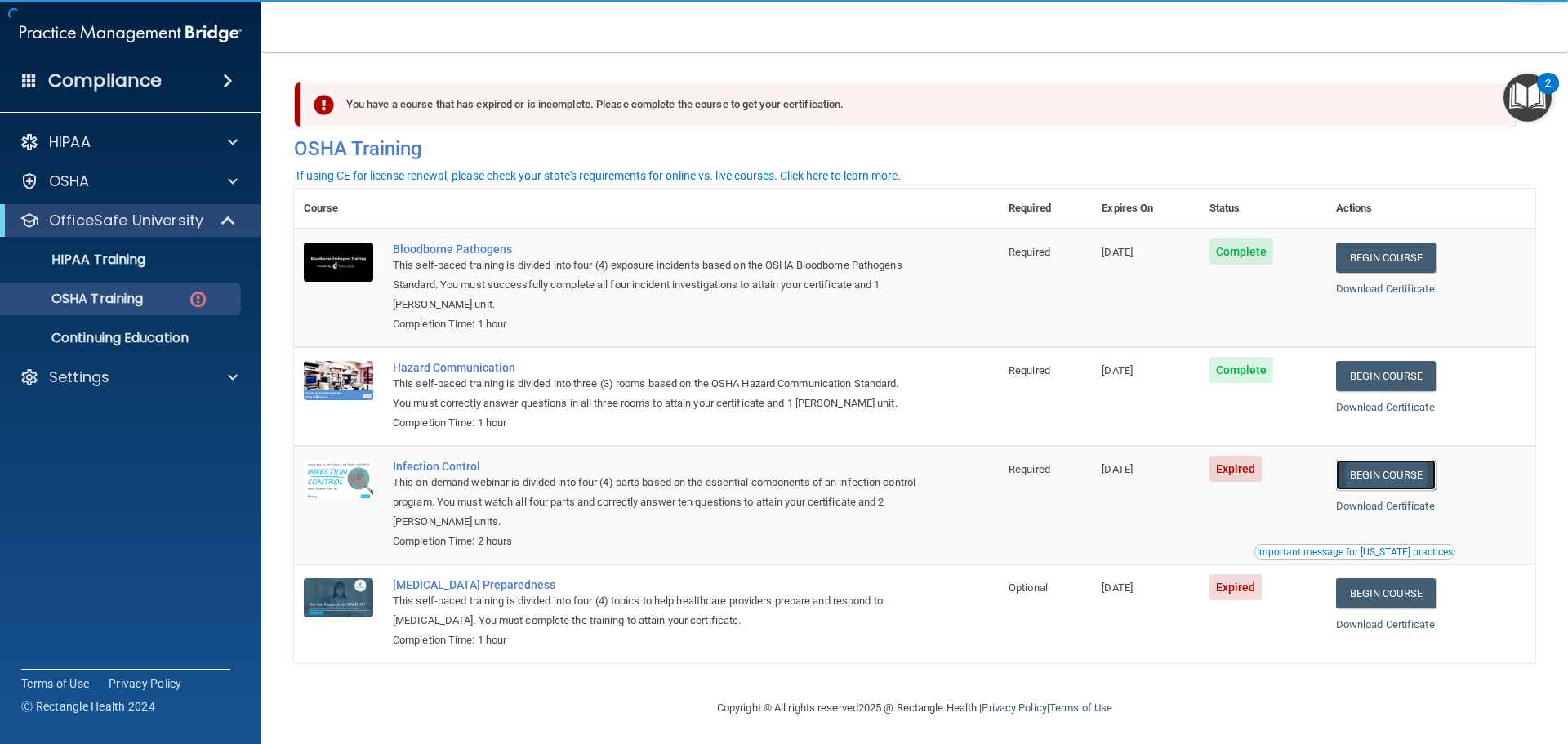
click at [1365, 477] on link "Begin Course" at bounding box center [1386, 475] width 99 height 30
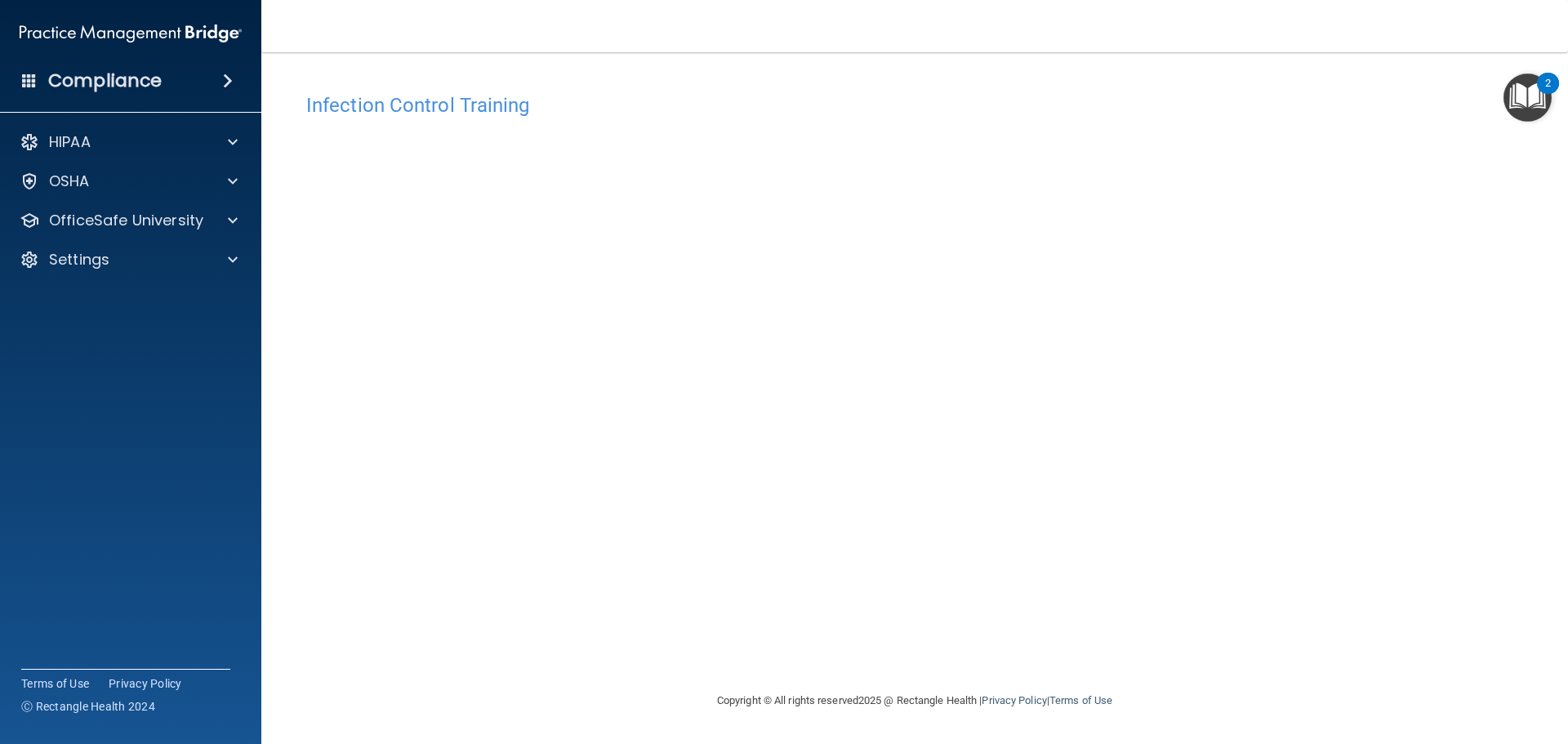
click at [1175, 271] on div "Infection Control Training This course doesn’t expire until [DATE]. Are you sur…" at bounding box center [914, 388] width 1241 height 606
click at [211, 225] on div at bounding box center [230, 220] width 41 height 20
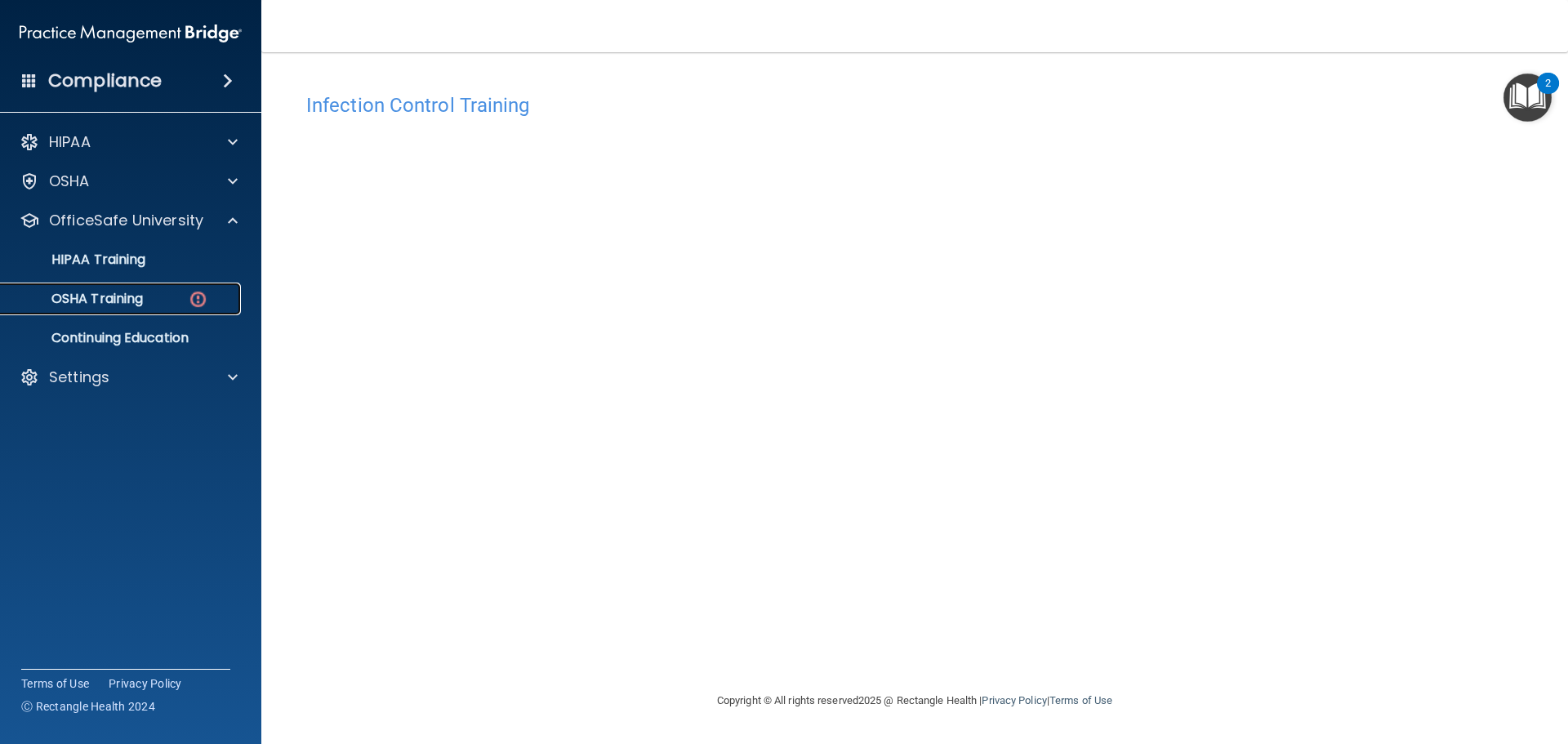
click at [206, 304] on img at bounding box center [197, 299] width 20 height 20
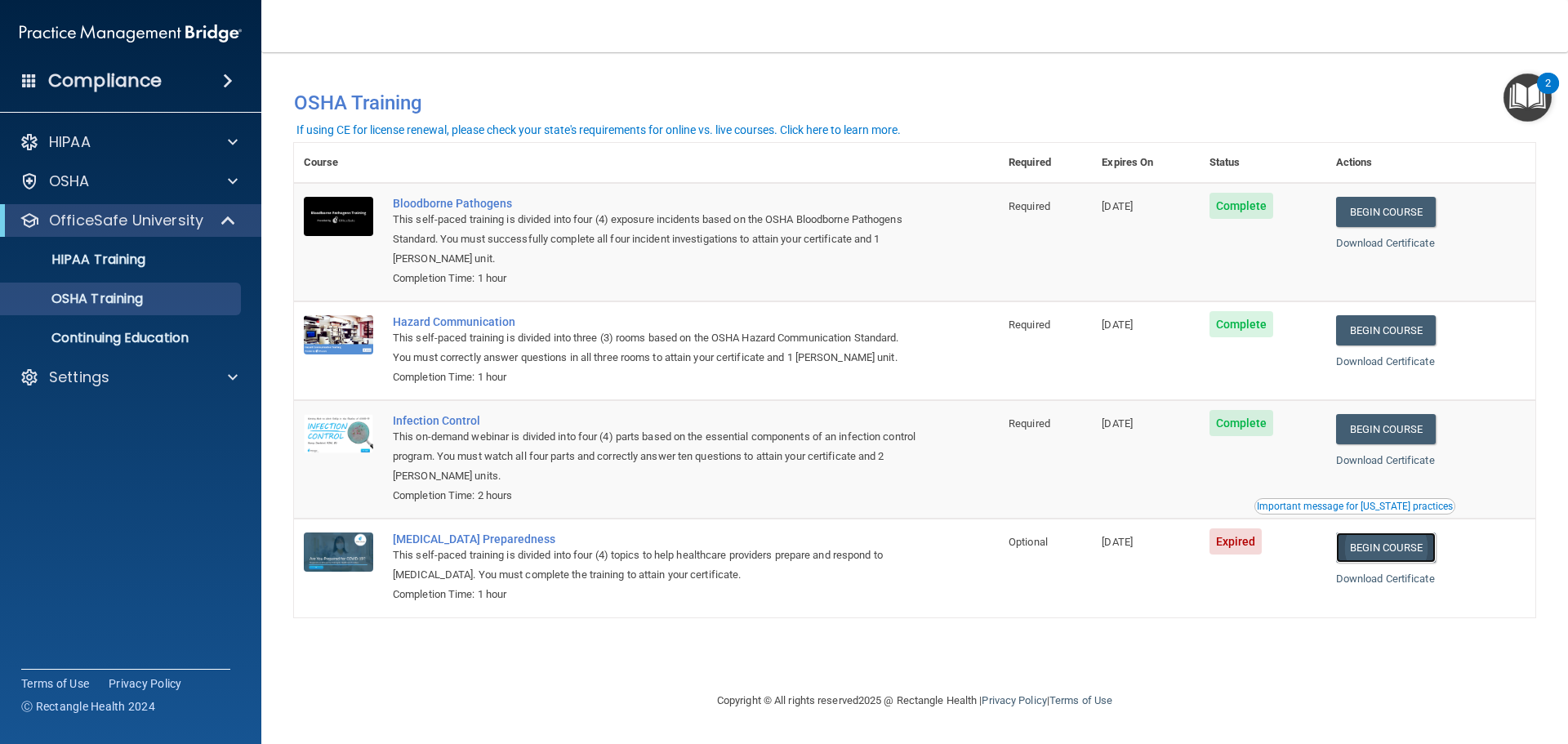
click at [1392, 547] on link "Begin Course" at bounding box center [1386, 548] width 99 height 30
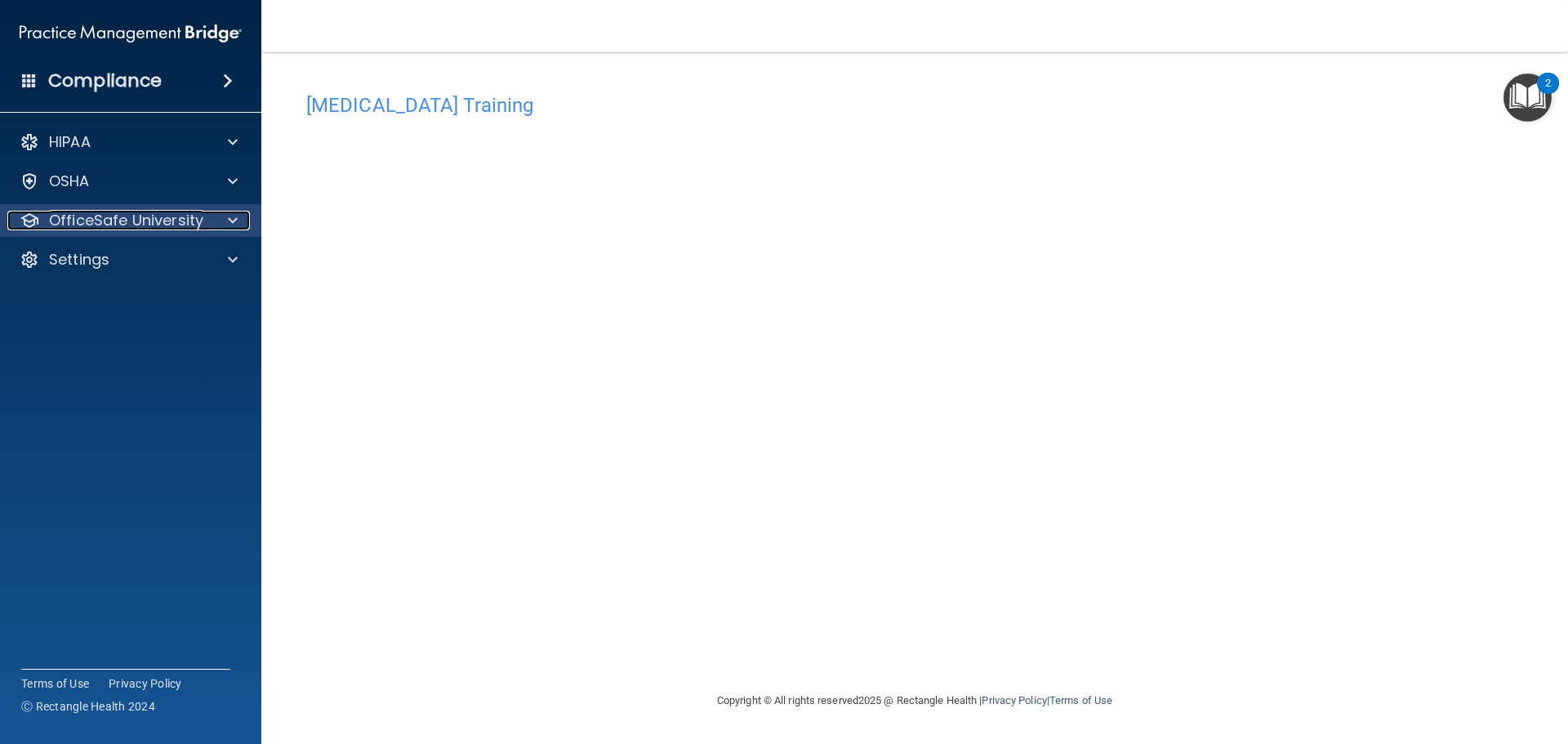
click at [176, 220] on p "OfficeSafe University" at bounding box center [126, 220] width 155 height 20
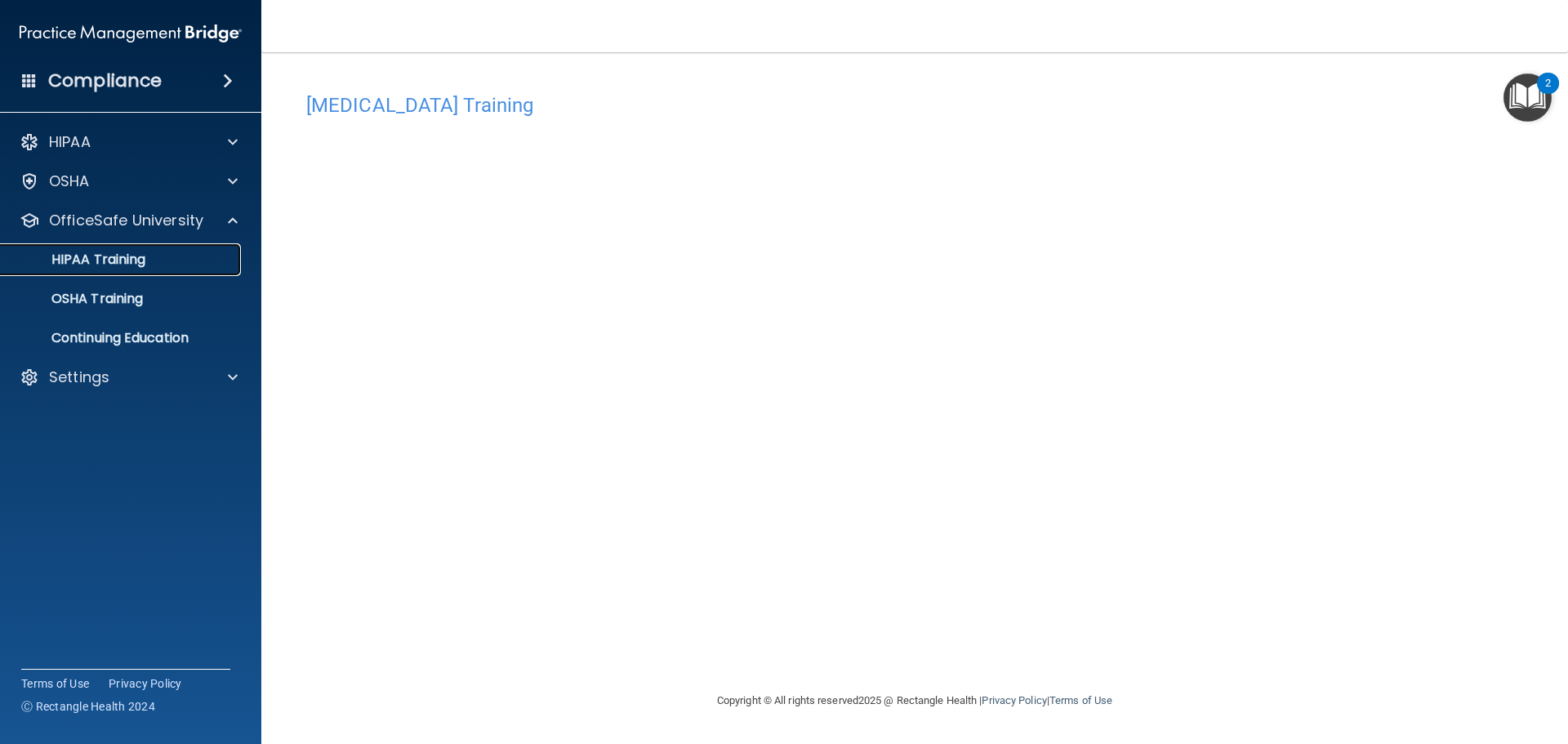
click at [189, 261] on div "HIPAA Training" at bounding box center [122, 260] width 223 height 16
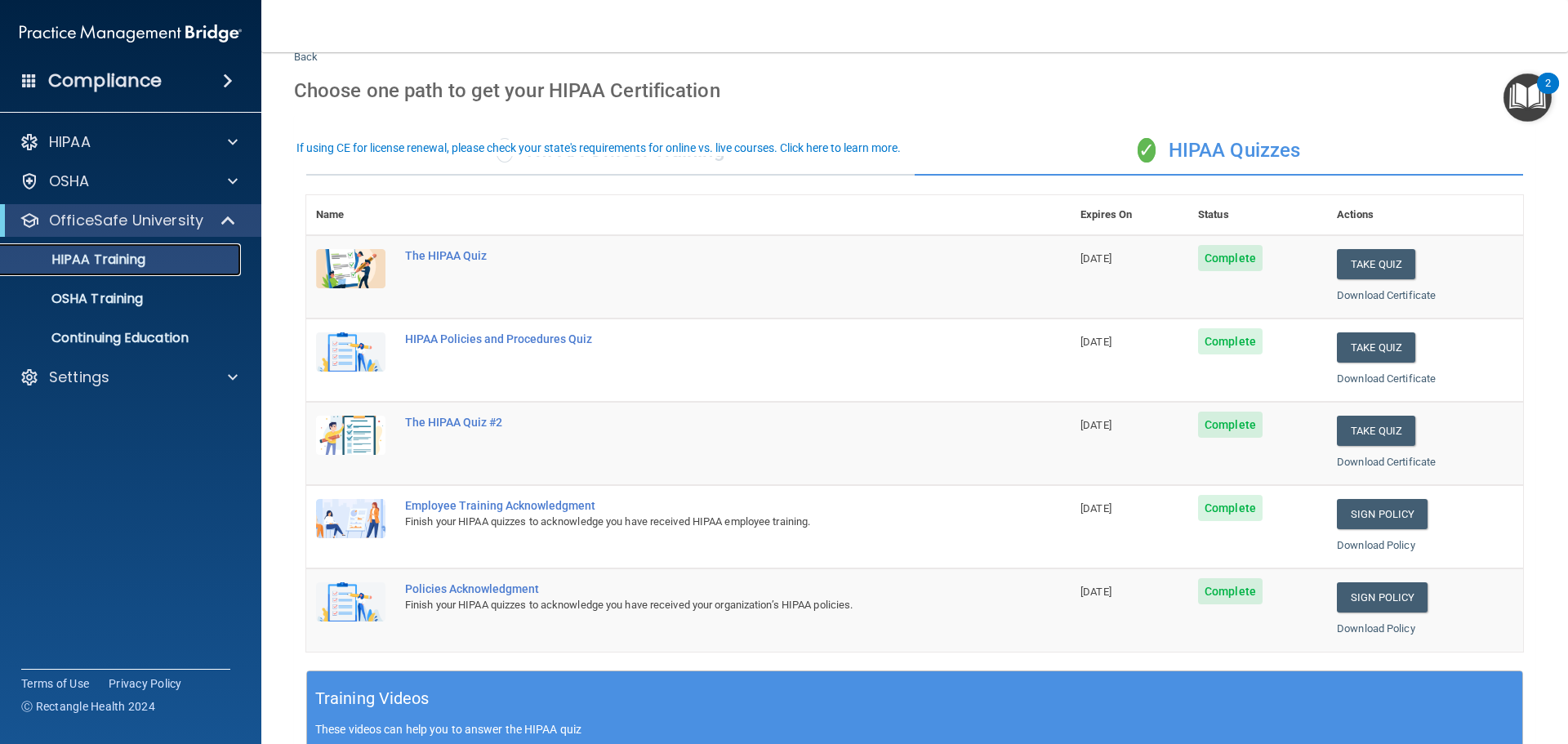
scroll to position [82, 0]
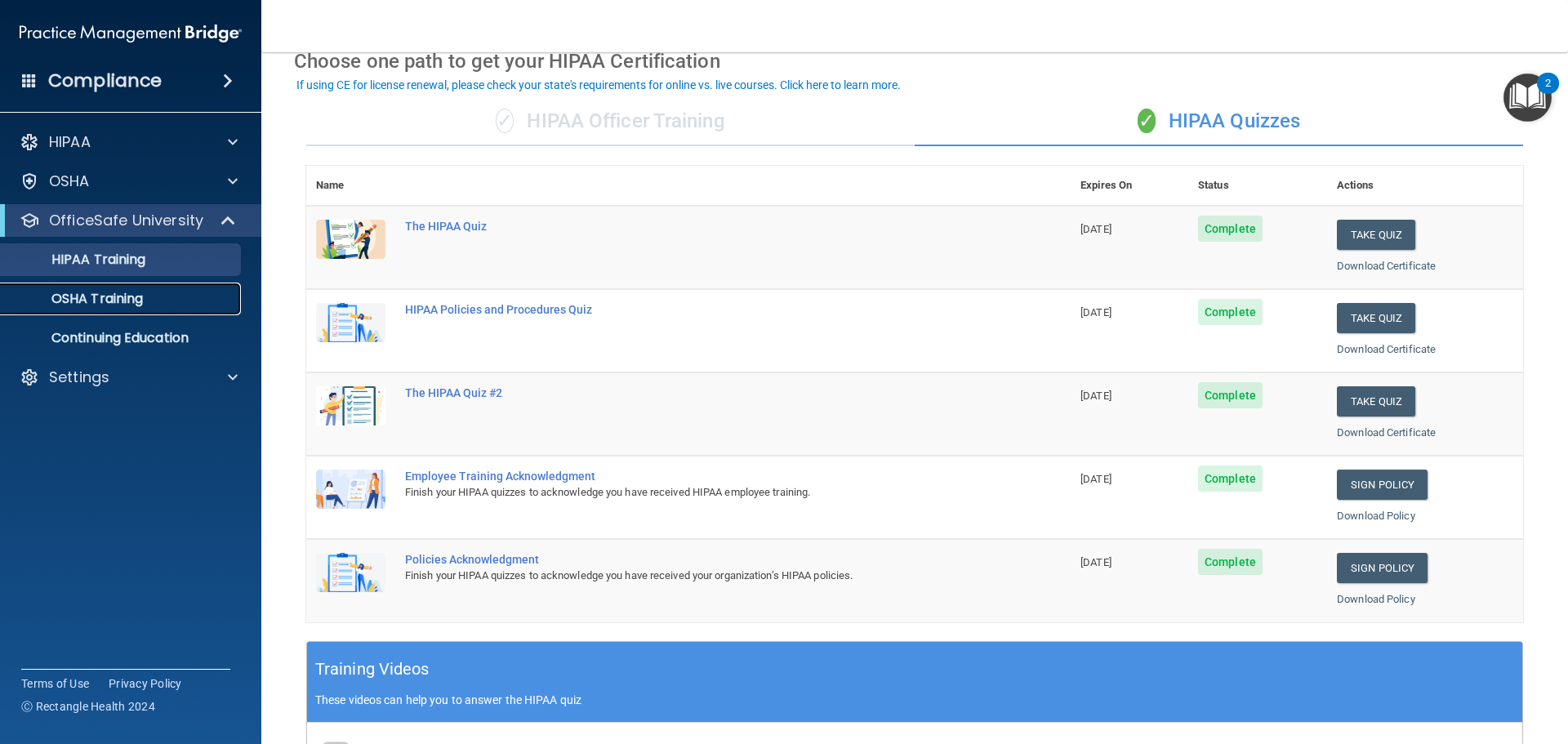
click at [93, 285] on link "OSHA Training" at bounding box center [113, 299] width 258 height 33
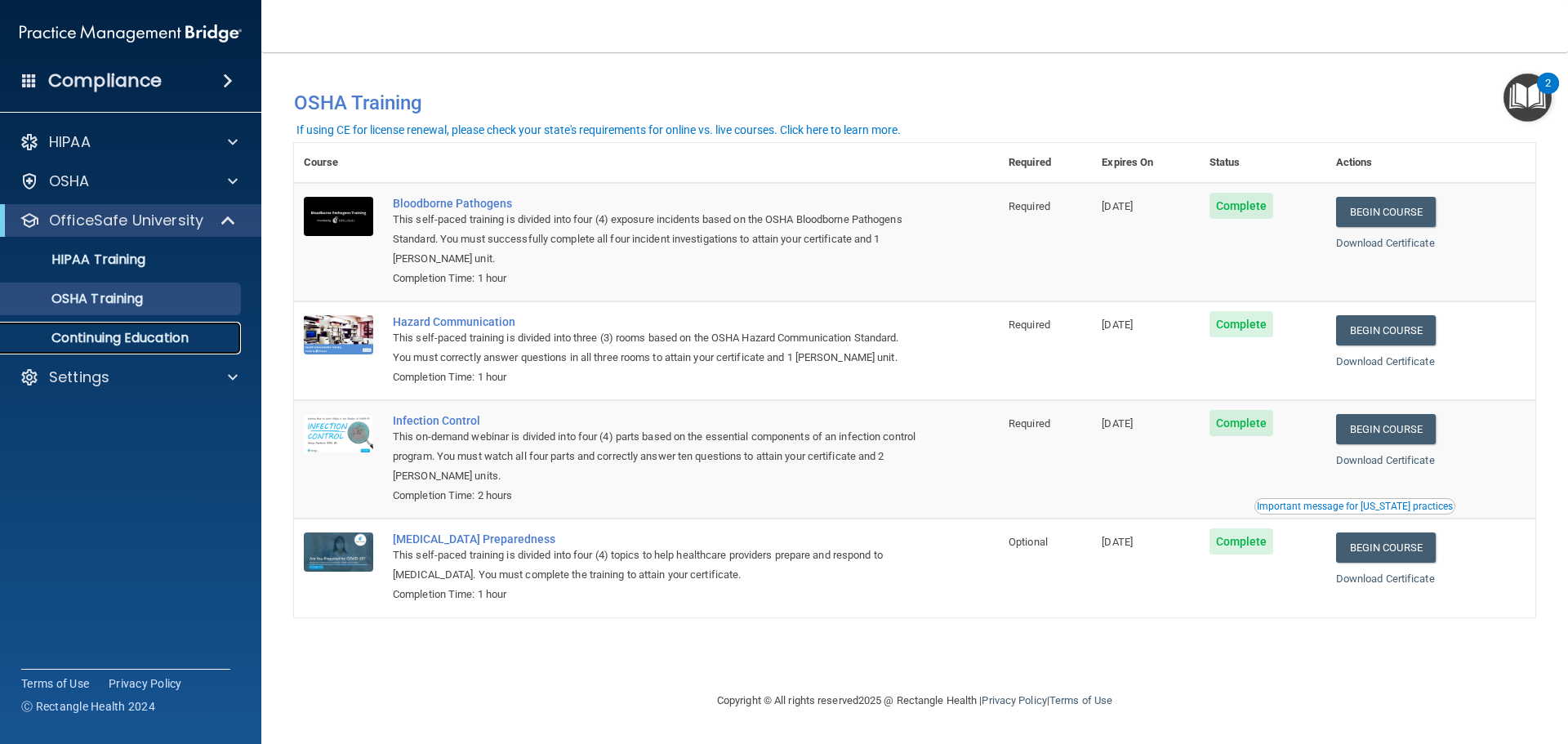
click at [152, 345] on p "Continuing Education" at bounding box center [122, 338] width 223 height 16
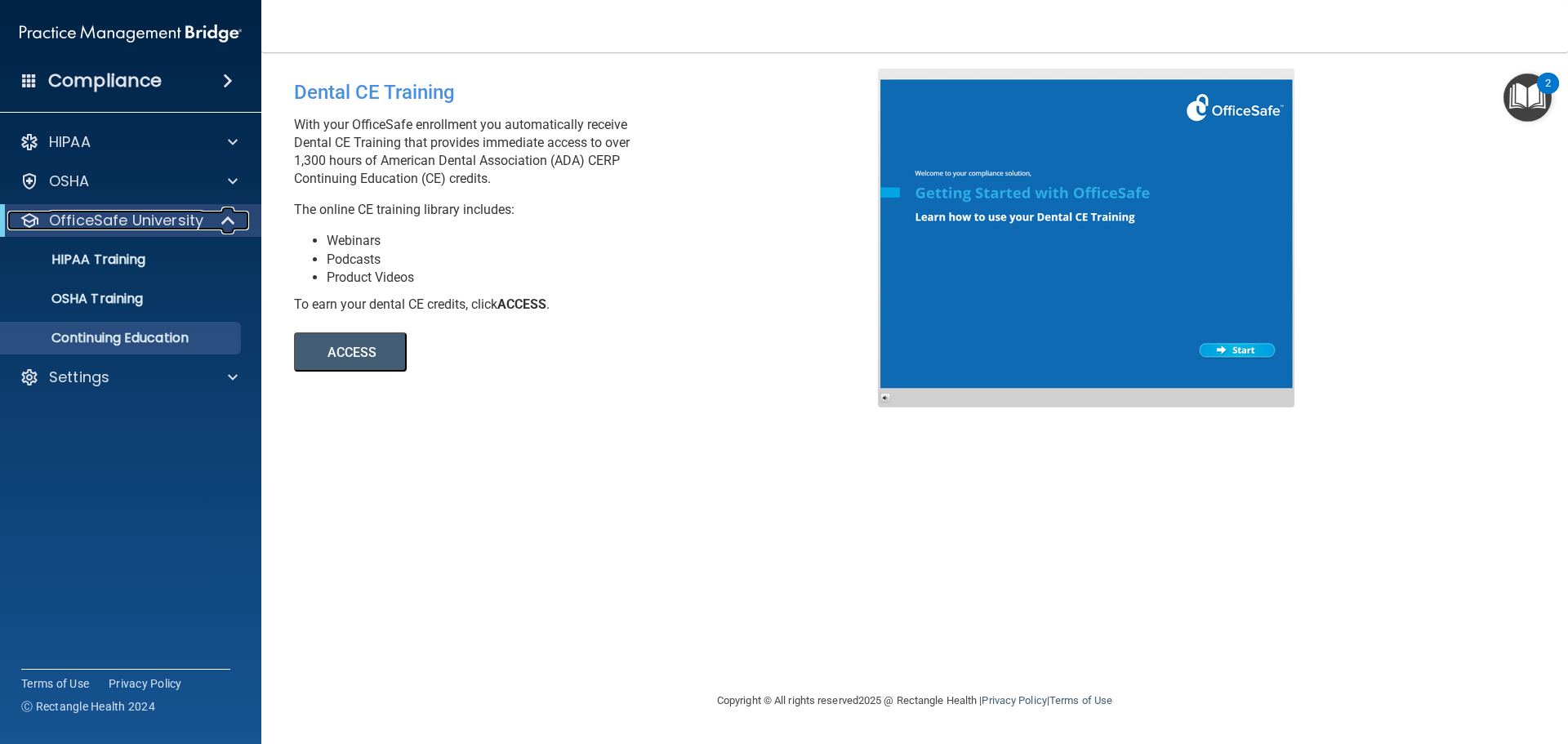
click at [223, 220] on span at bounding box center [230, 220] width 14 height 20
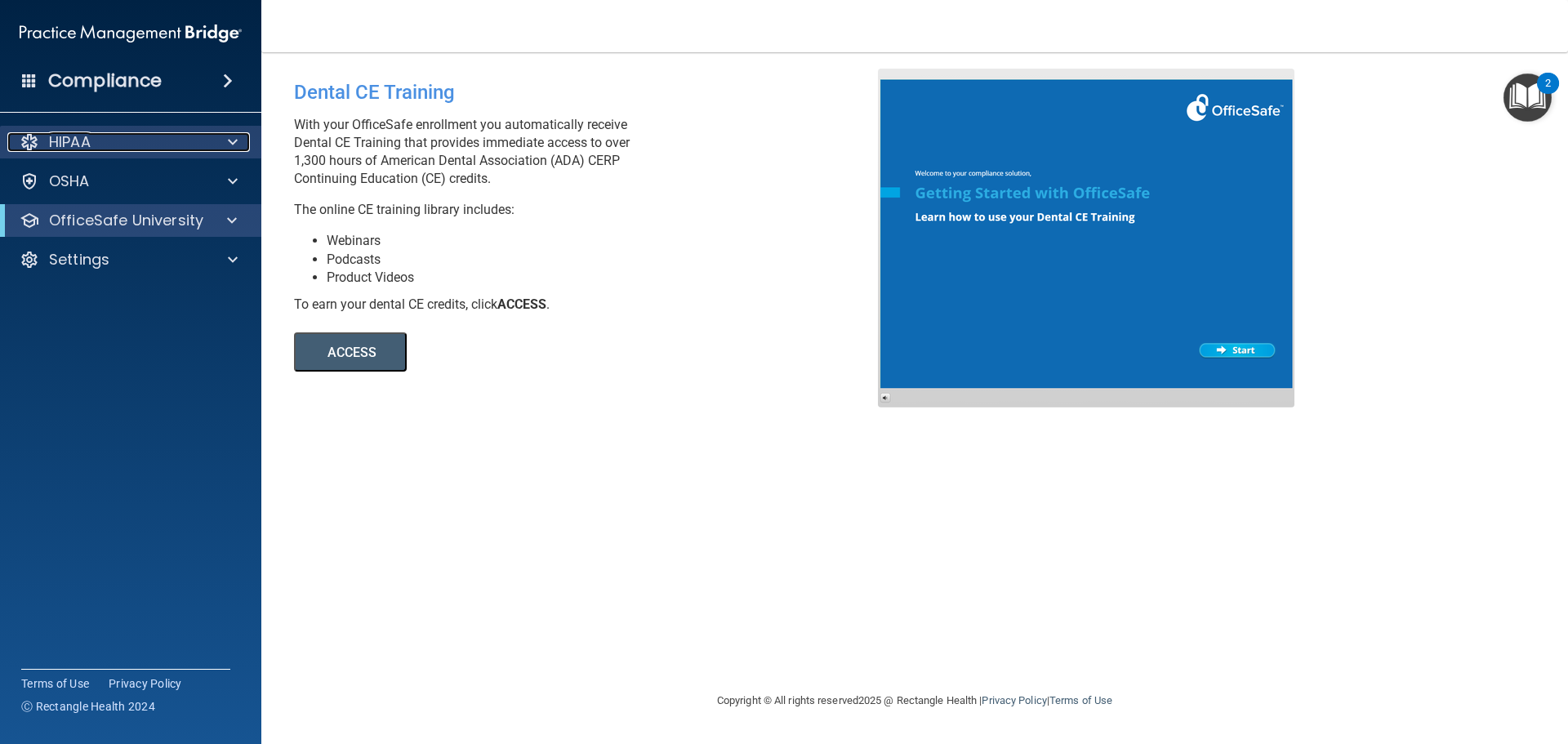
click at [237, 147] on span at bounding box center [232, 142] width 10 height 20
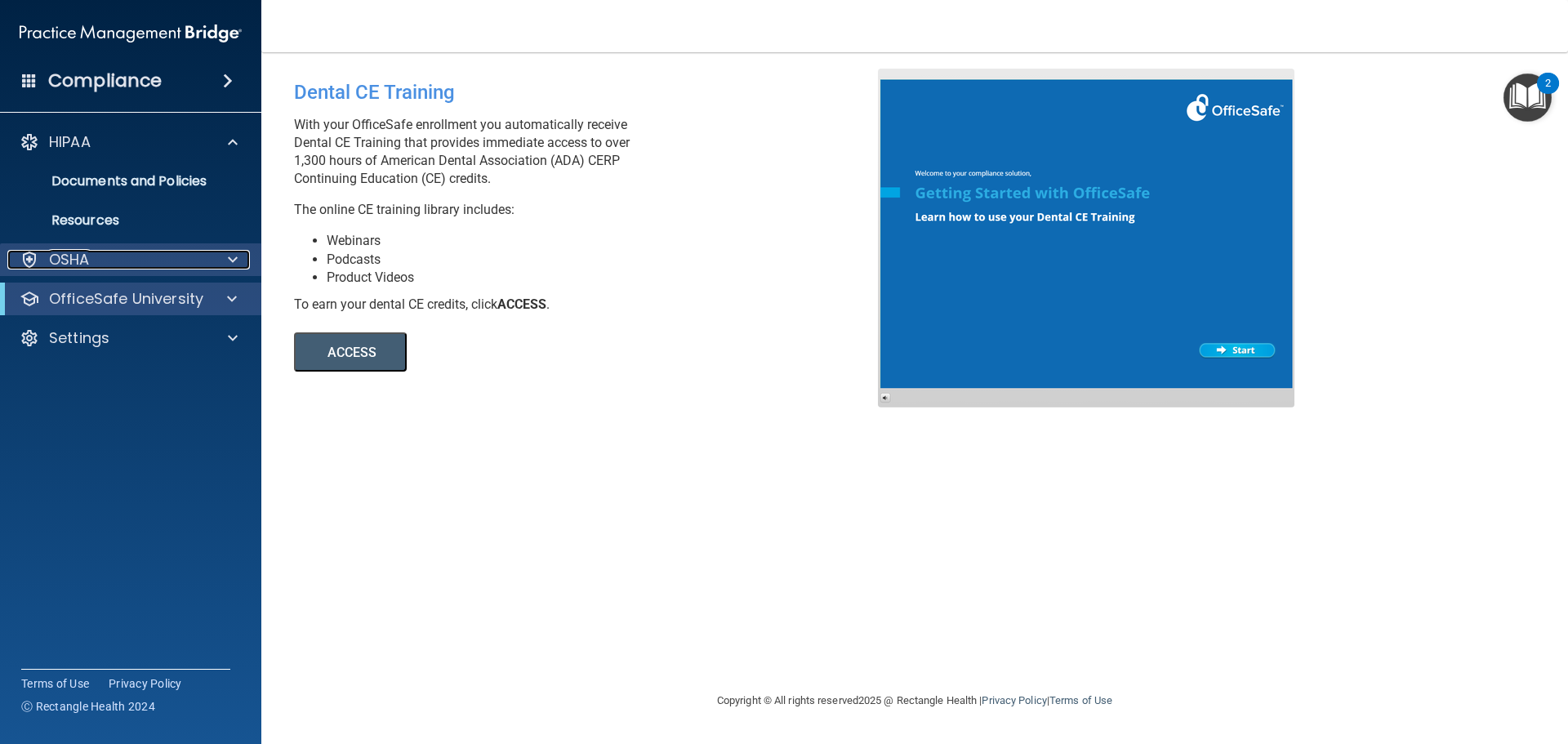
click at [228, 256] on span at bounding box center [232, 260] width 10 height 20
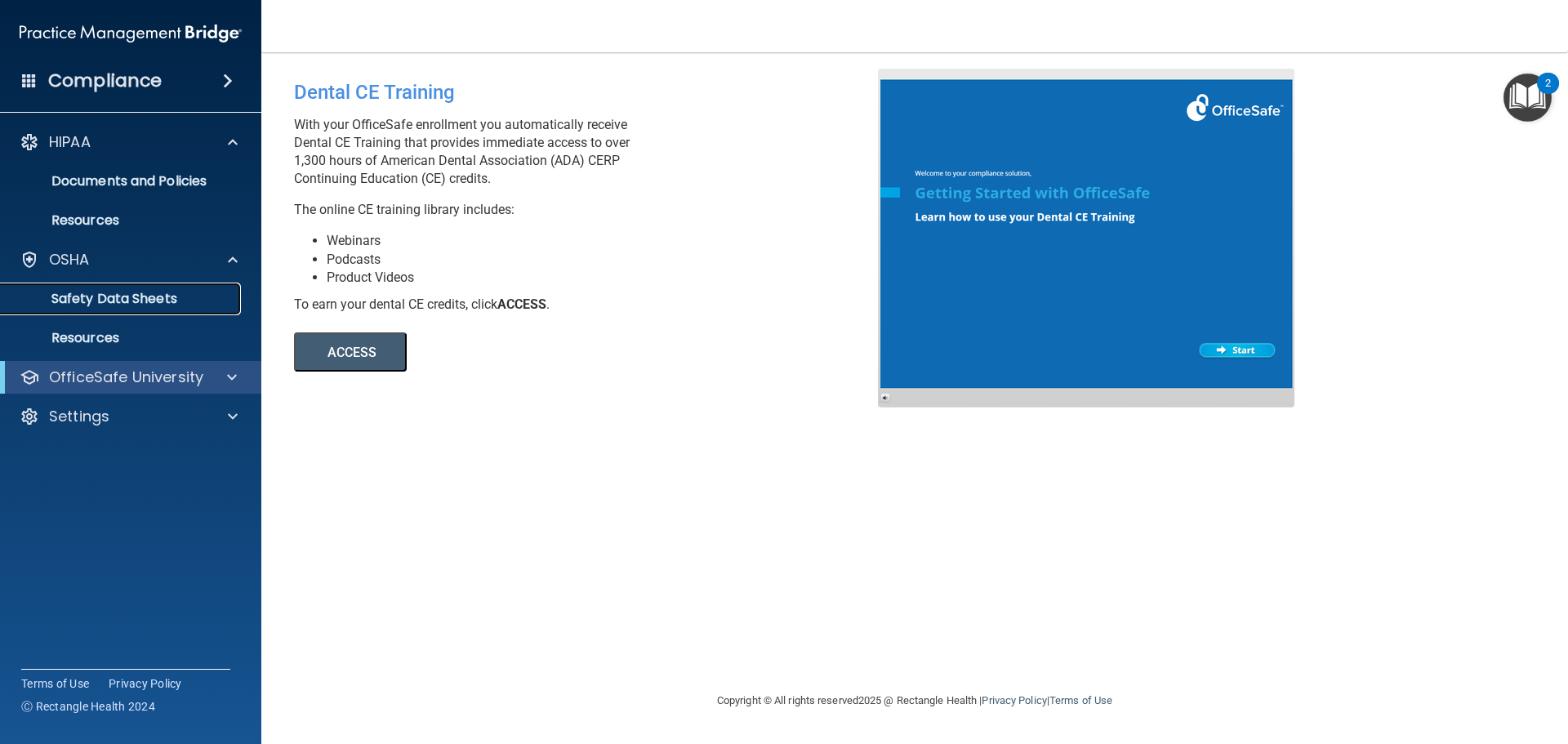
click at [115, 301] on p "Safety Data Sheets" at bounding box center [122, 299] width 223 height 16
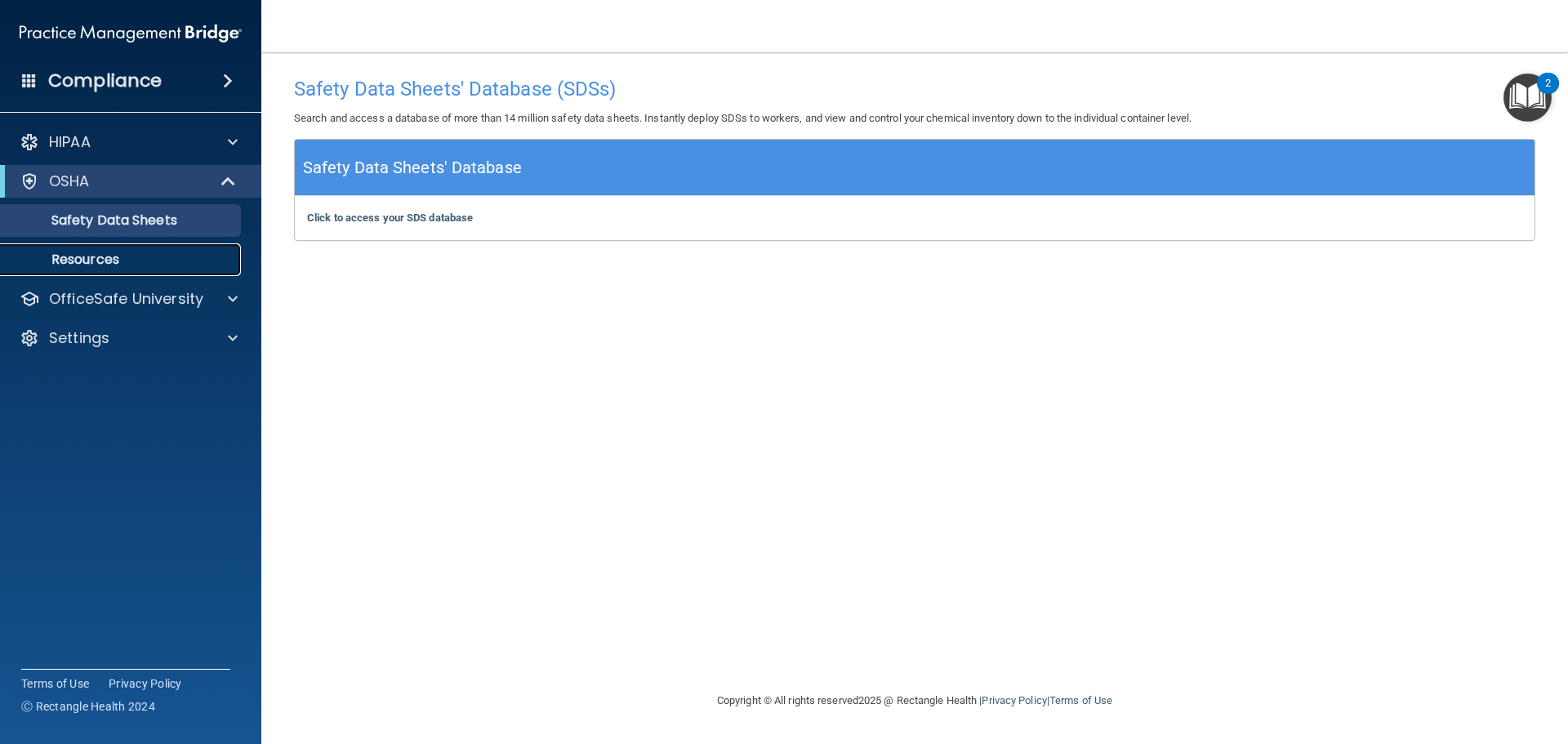
click at [86, 258] on p "Resources" at bounding box center [122, 260] width 223 height 16
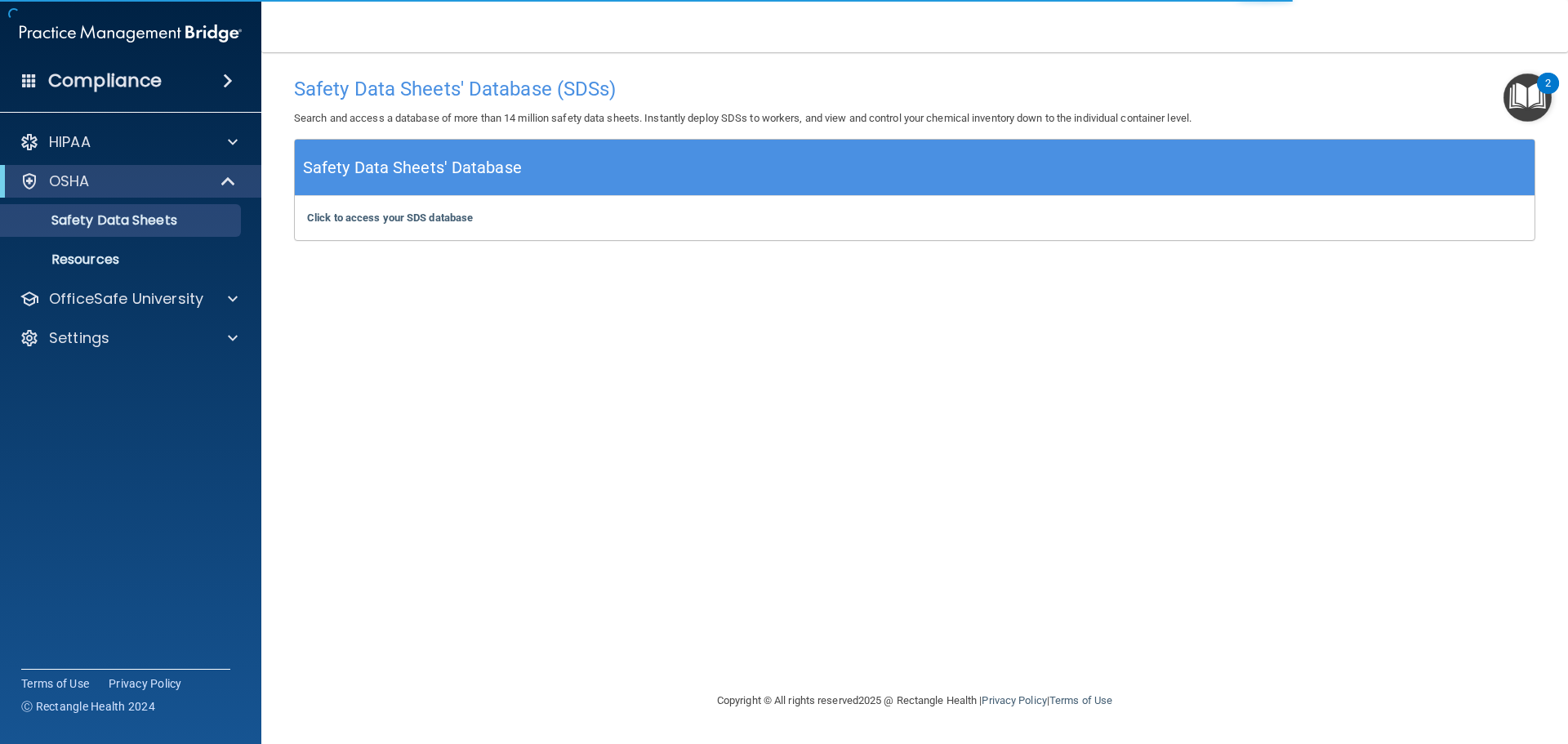
click at [223, 77] on span at bounding box center [227, 81] width 10 height 20
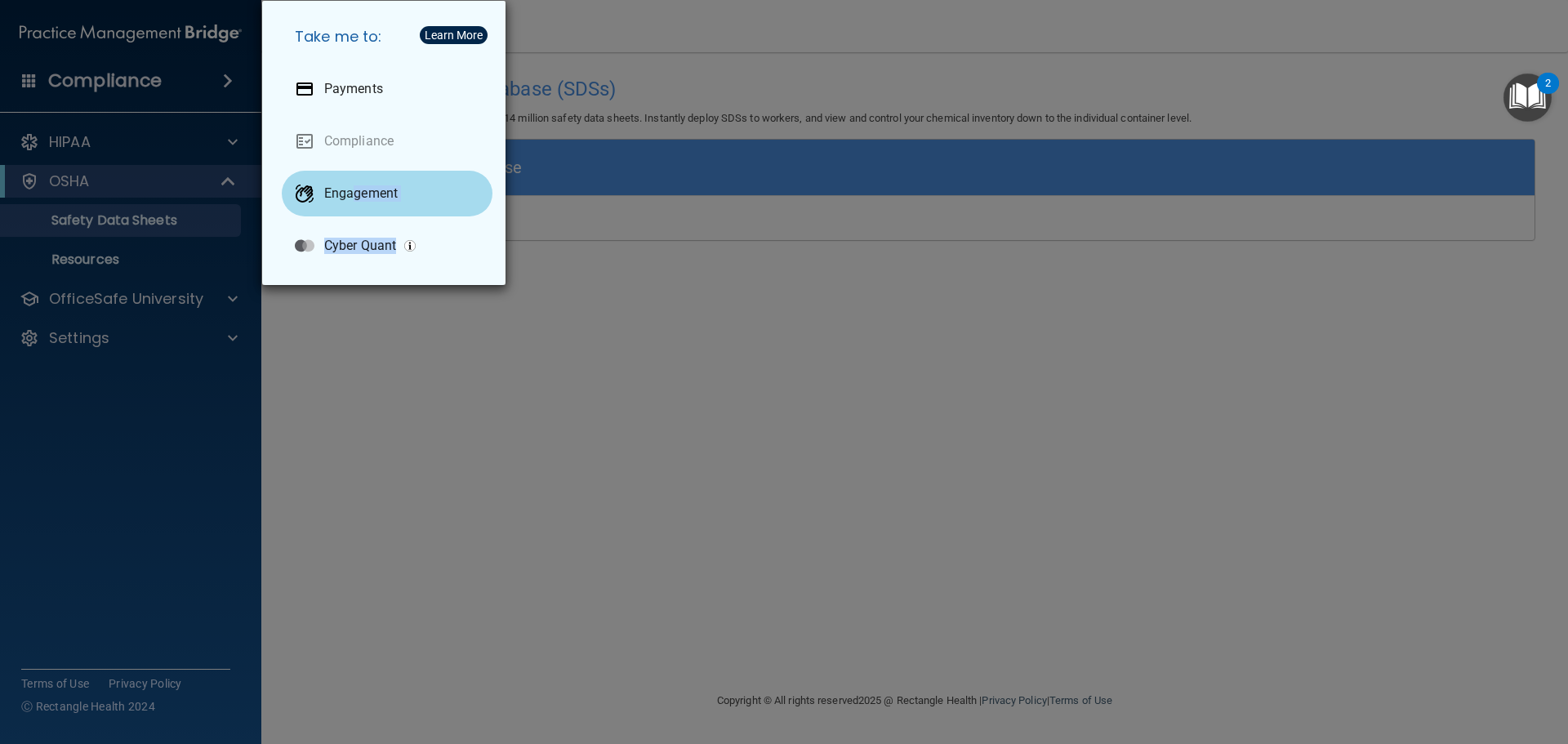
drag, startPoint x: 642, startPoint y: 286, endPoint x: 356, endPoint y: 198, distance: 299.2
click at [356, 198] on div "Take me to: Payments Compliance Engagement Cyber Quant" at bounding box center [784, 372] width 1568 height 744
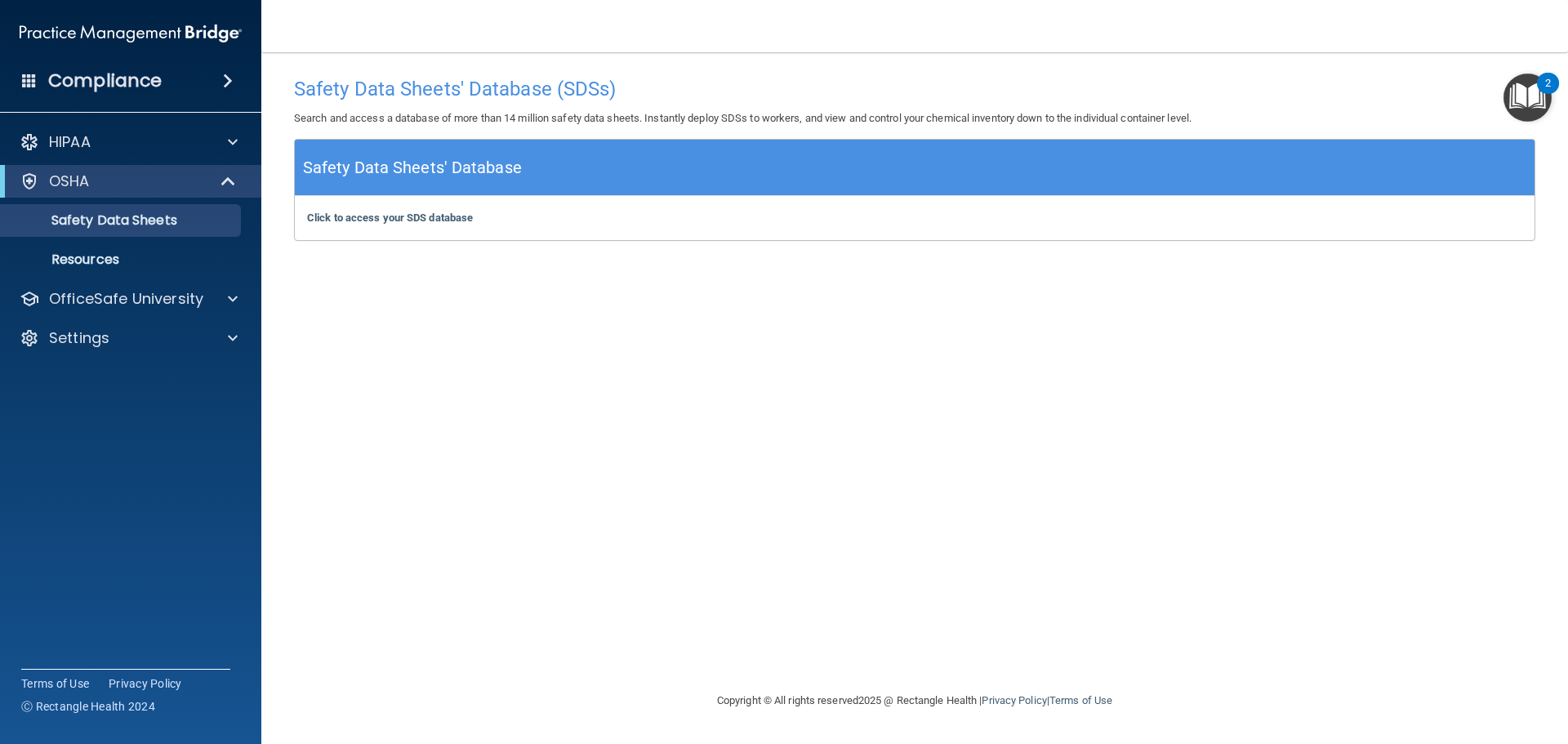
click at [181, 68] on div "Compliance" at bounding box center [131, 81] width 261 height 36
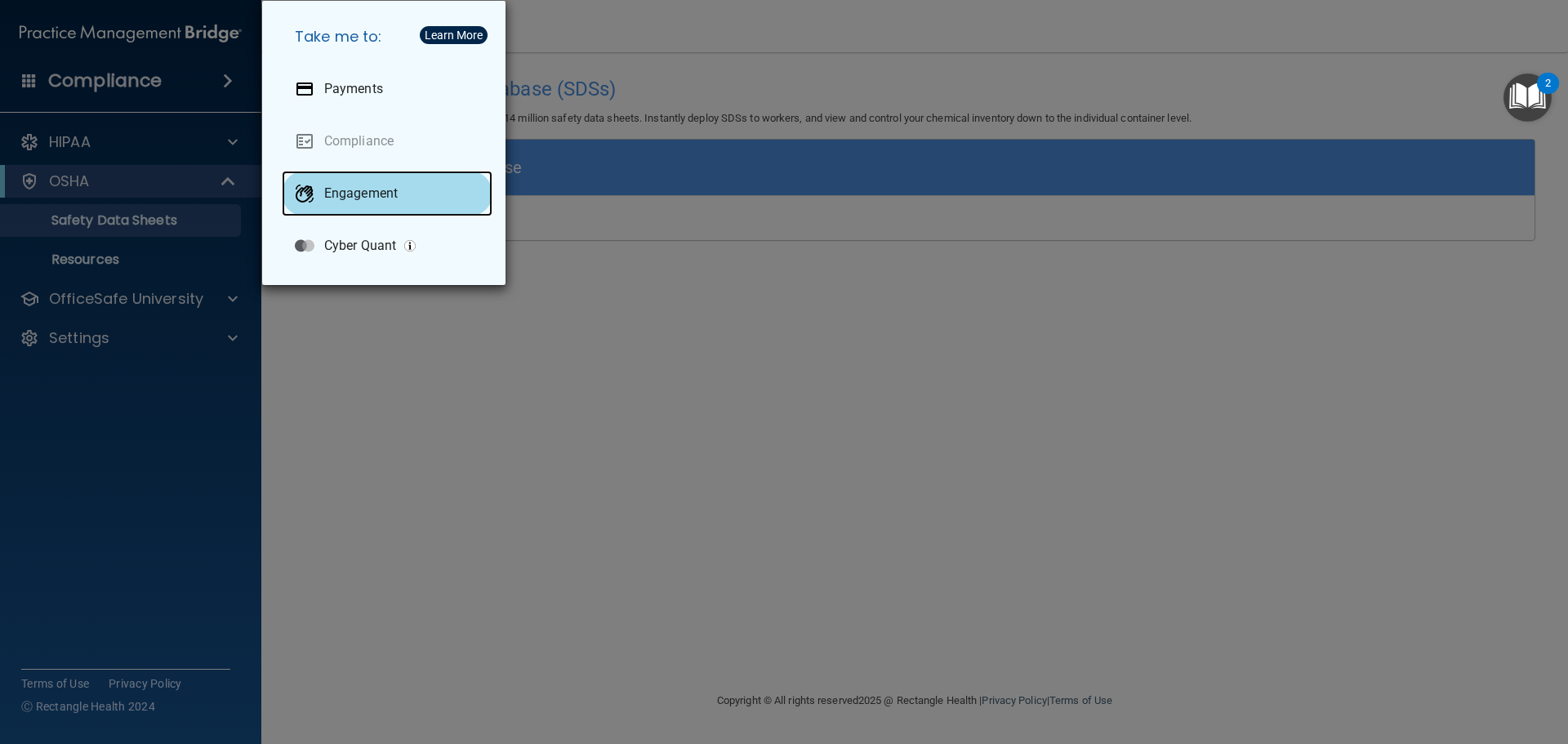
click at [352, 182] on div "Engagement" at bounding box center [386, 193] width 211 height 45
click at [541, 276] on div "Take me to: Payments Compliance Engagement Cyber Quant" at bounding box center [784, 372] width 1568 height 744
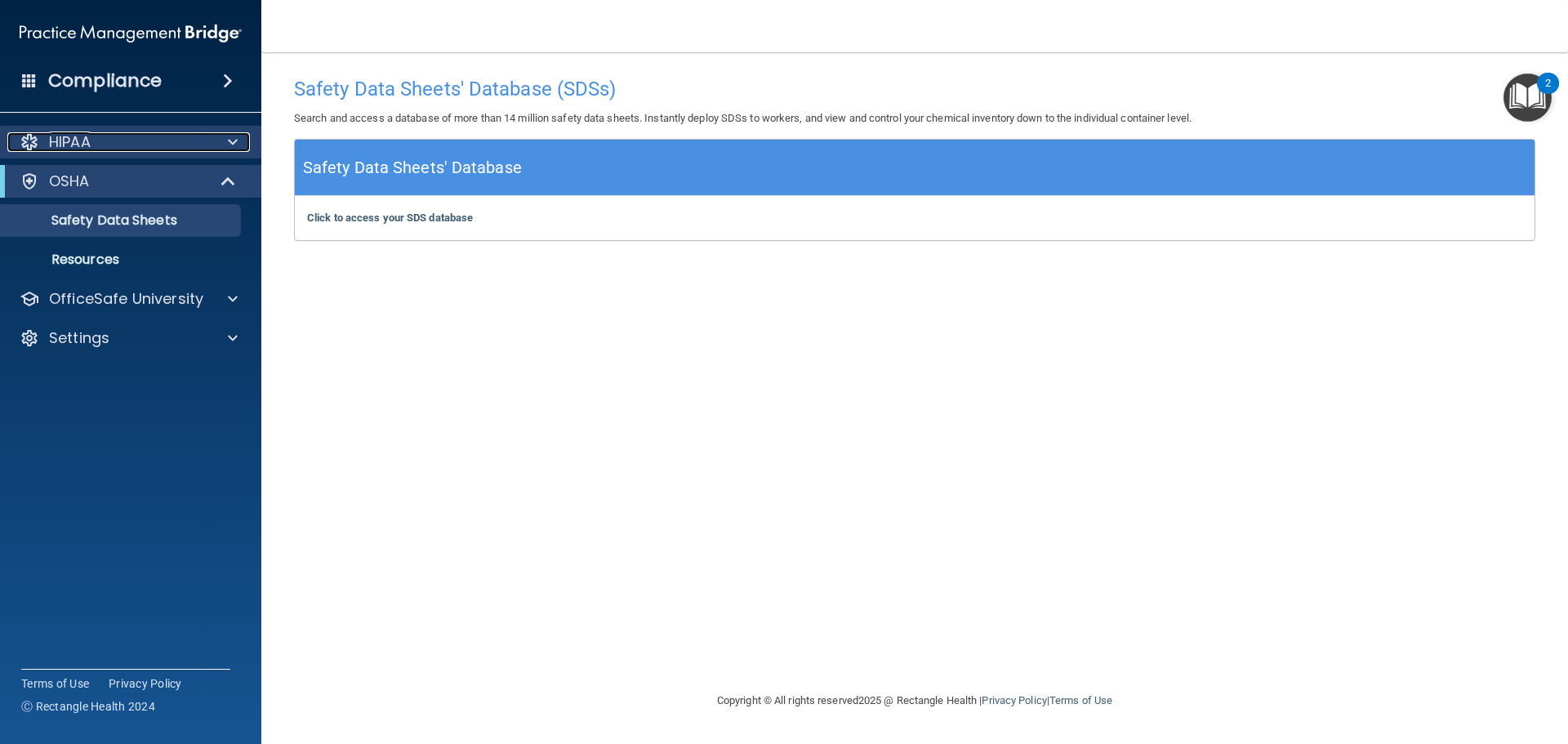
click at [227, 135] on div at bounding box center [230, 142] width 41 height 20
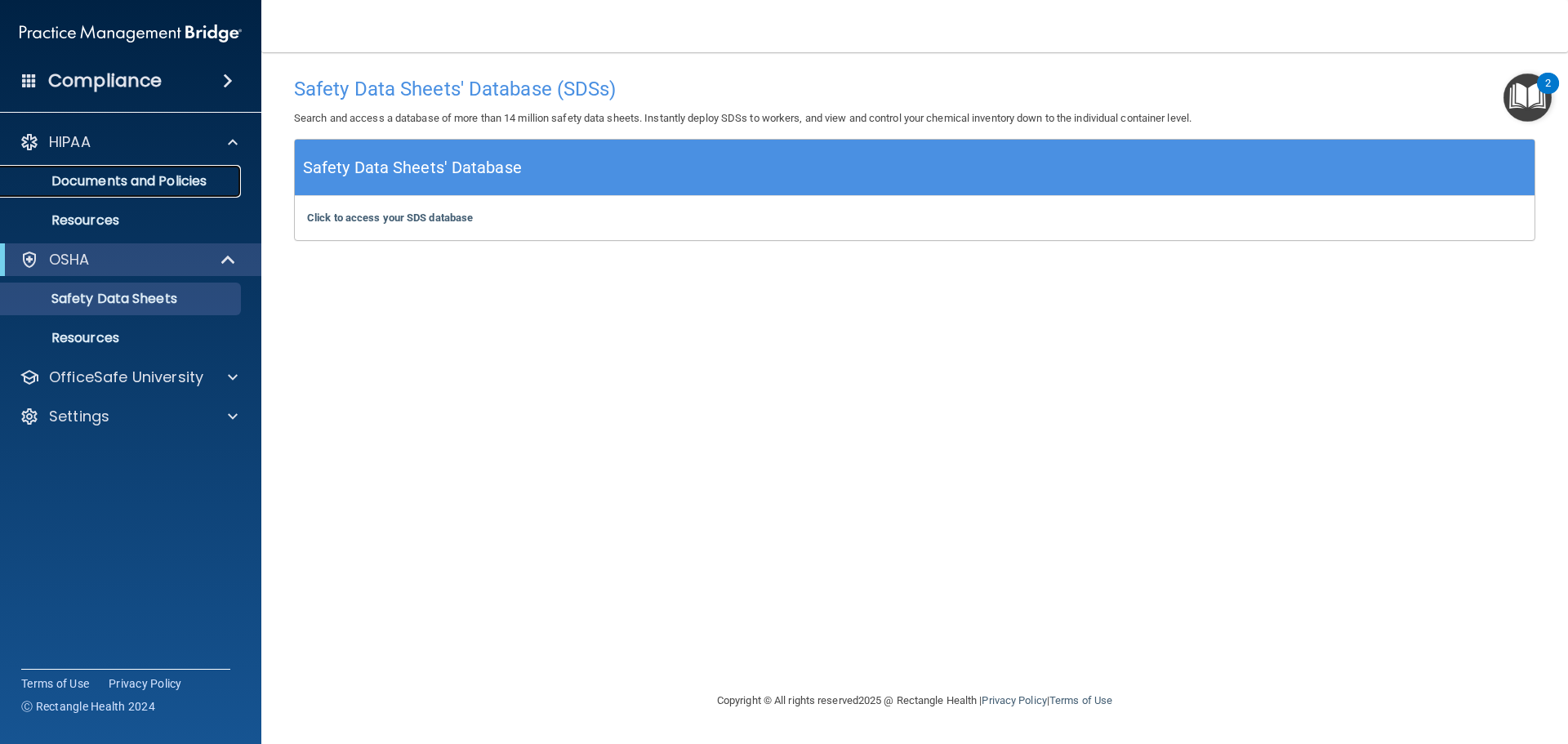
click at [126, 187] on p "Documents and Policies" at bounding box center [122, 181] width 223 height 16
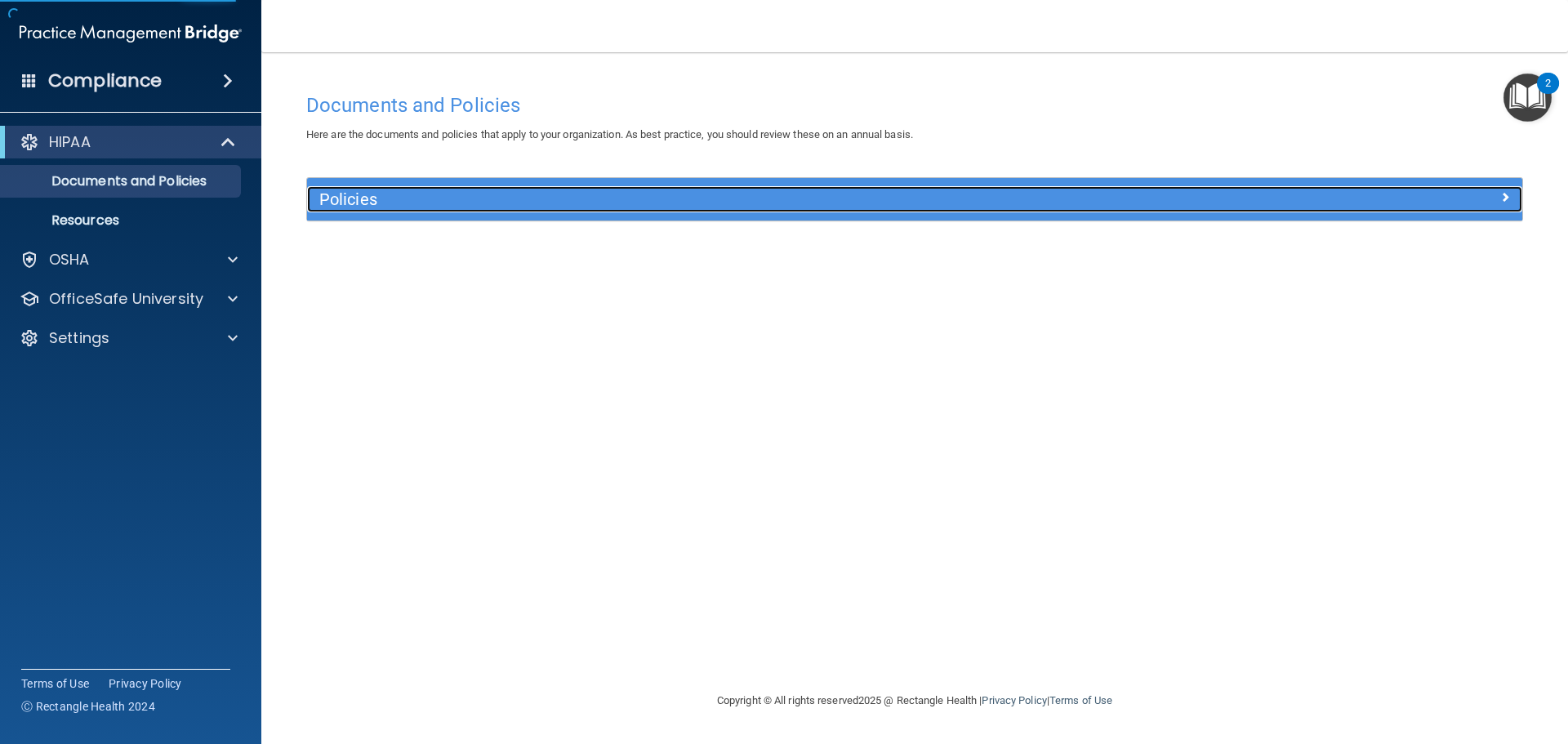
click at [402, 202] on h5 "Policies" at bounding box center [762, 199] width 887 height 18
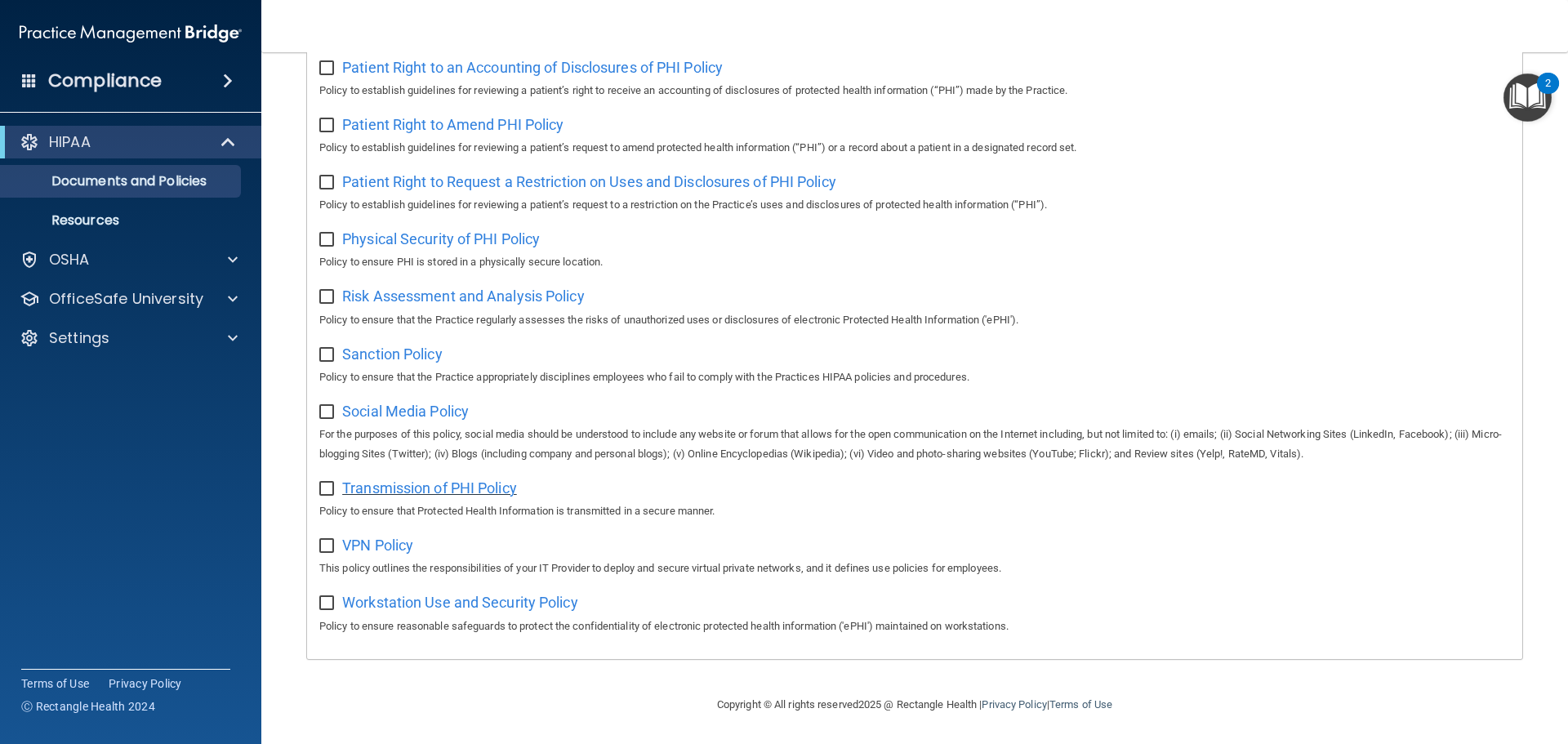
scroll to position [568, 0]
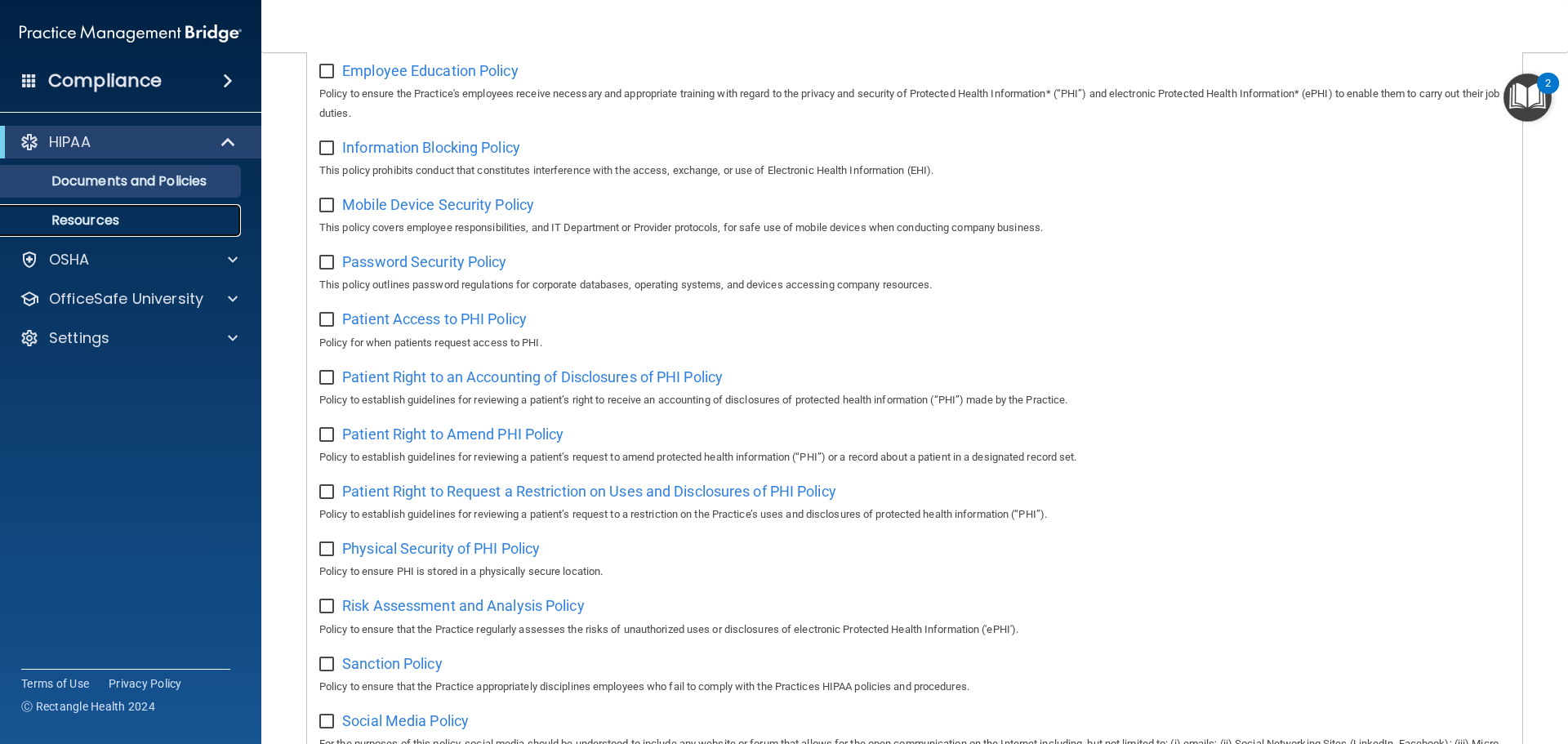
click at [91, 210] on link "Resources" at bounding box center [113, 220] width 258 height 33
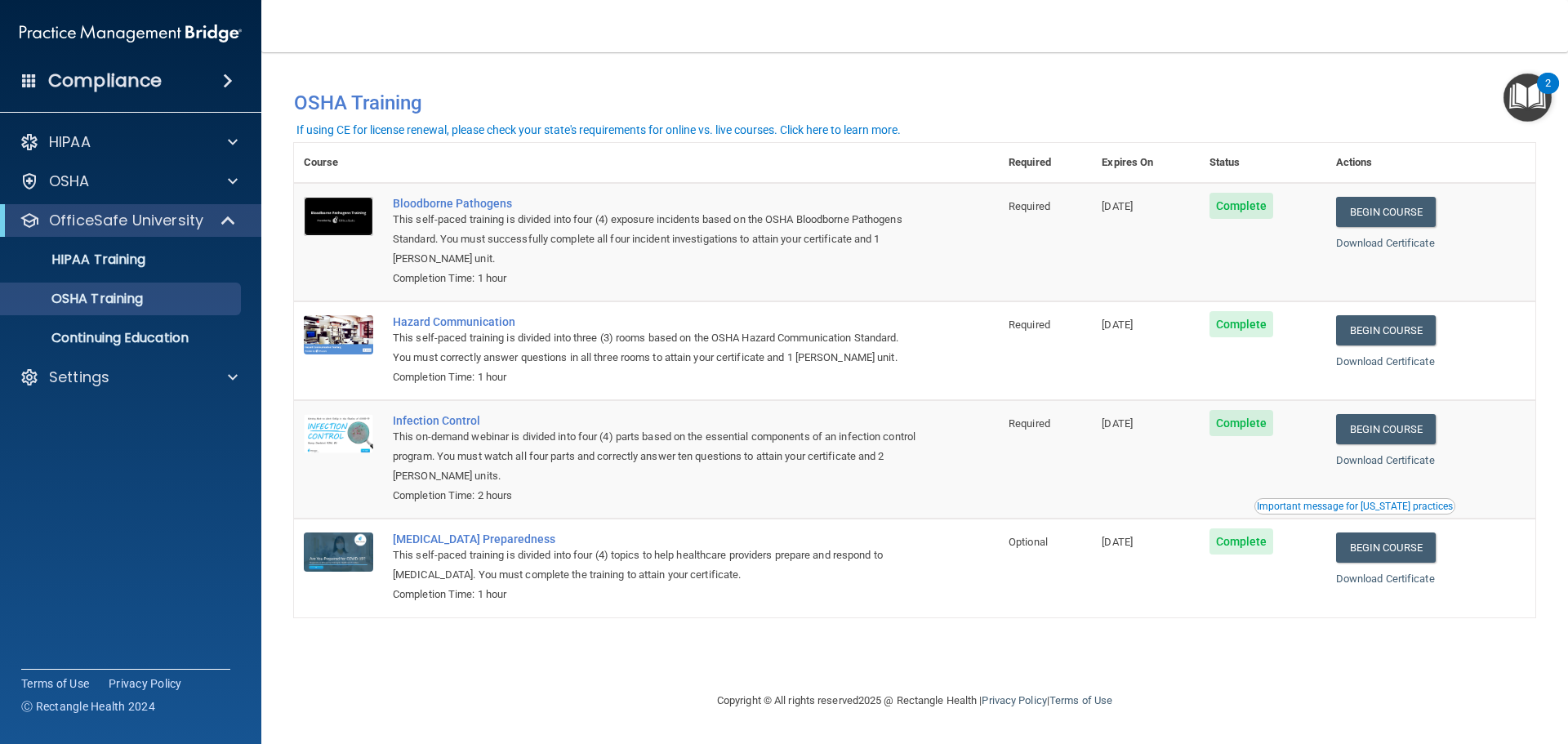
click at [341, 208] on img at bounding box center [338, 216] width 69 height 39
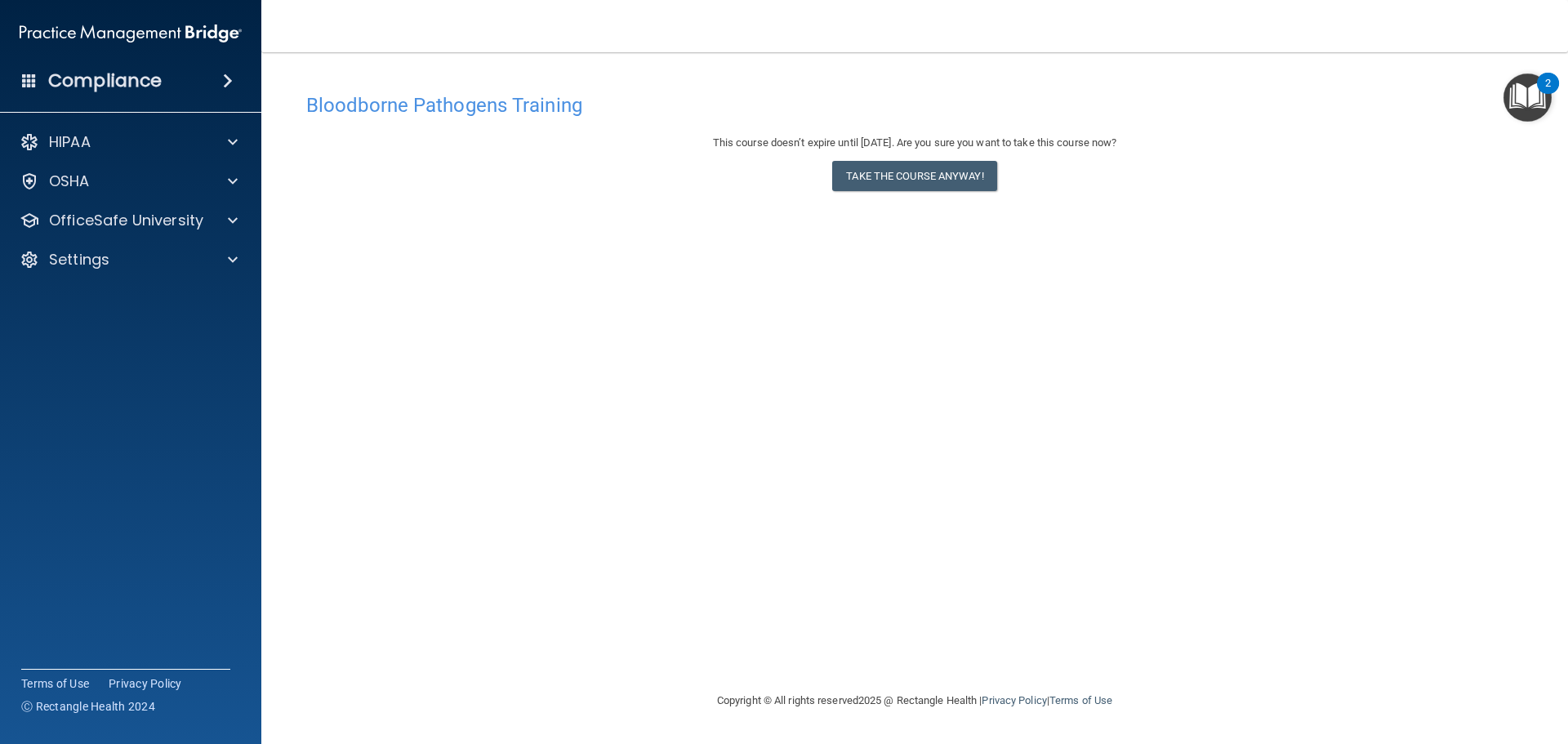
click at [1525, 107] on img "Open Resource Center, 2 new notifications" at bounding box center [1527, 98] width 48 height 48
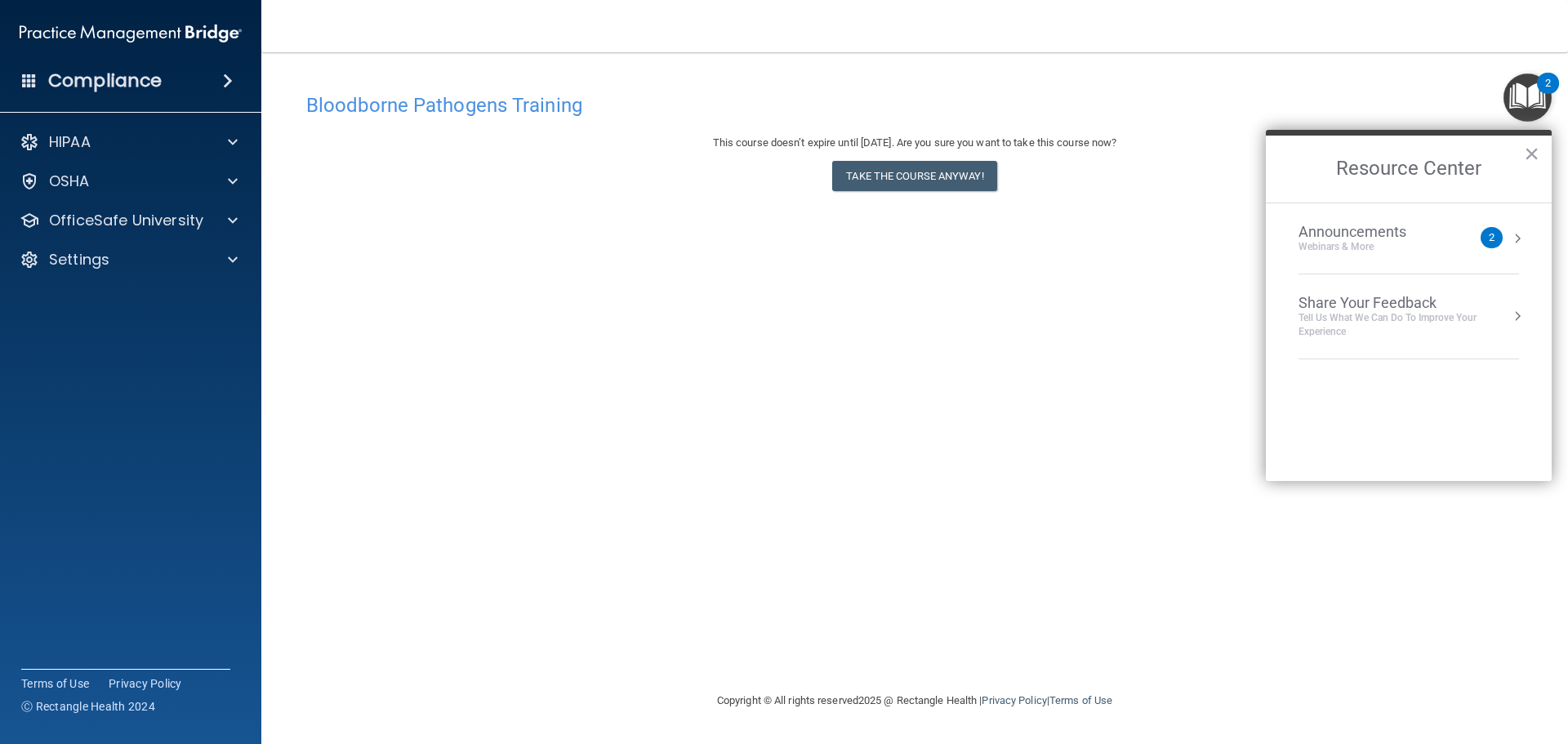
click at [1532, 100] on img "Open Resource Center, 2 new notifications" at bounding box center [1527, 98] width 48 height 48
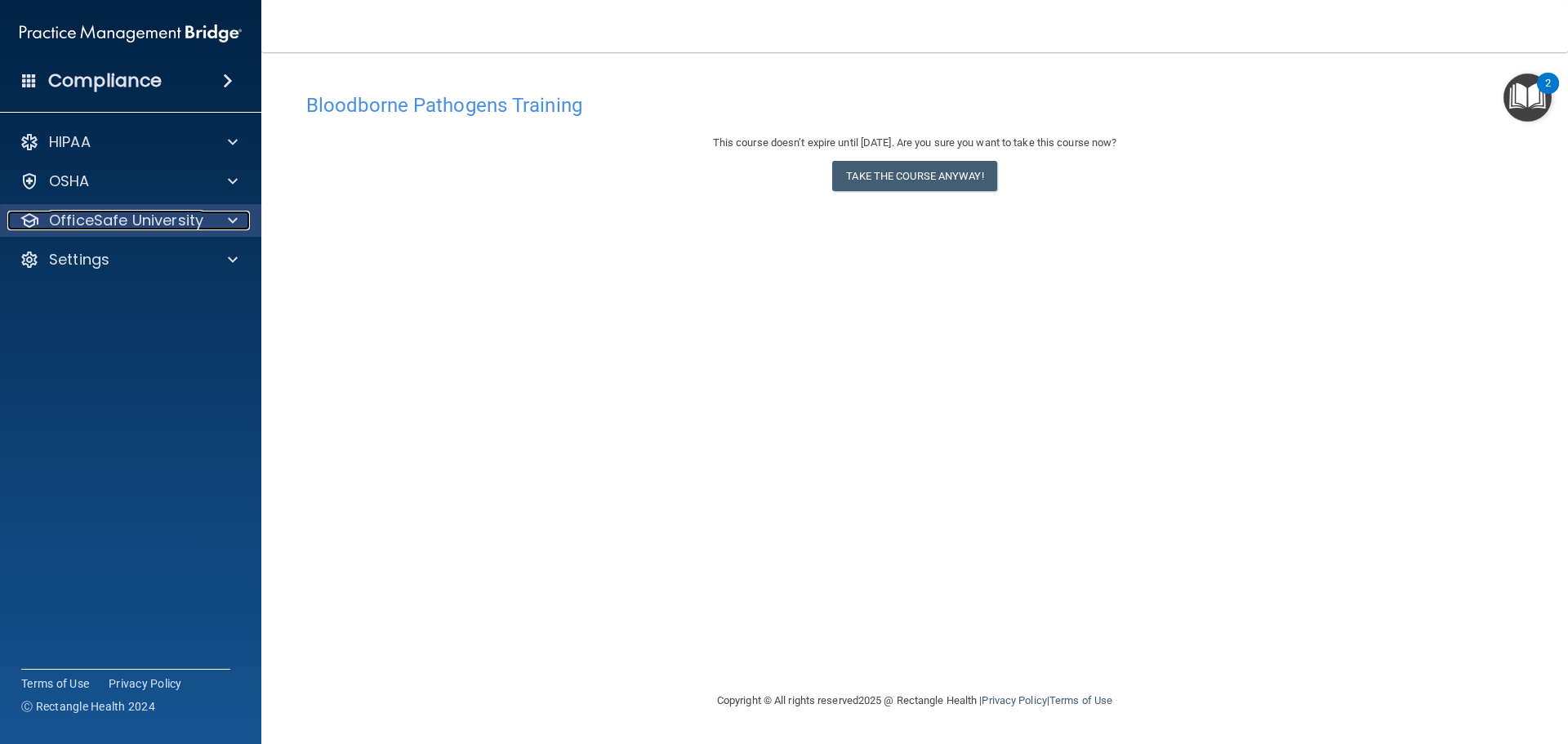
click at [107, 220] on p "OfficeSafe University" at bounding box center [126, 220] width 155 height 20
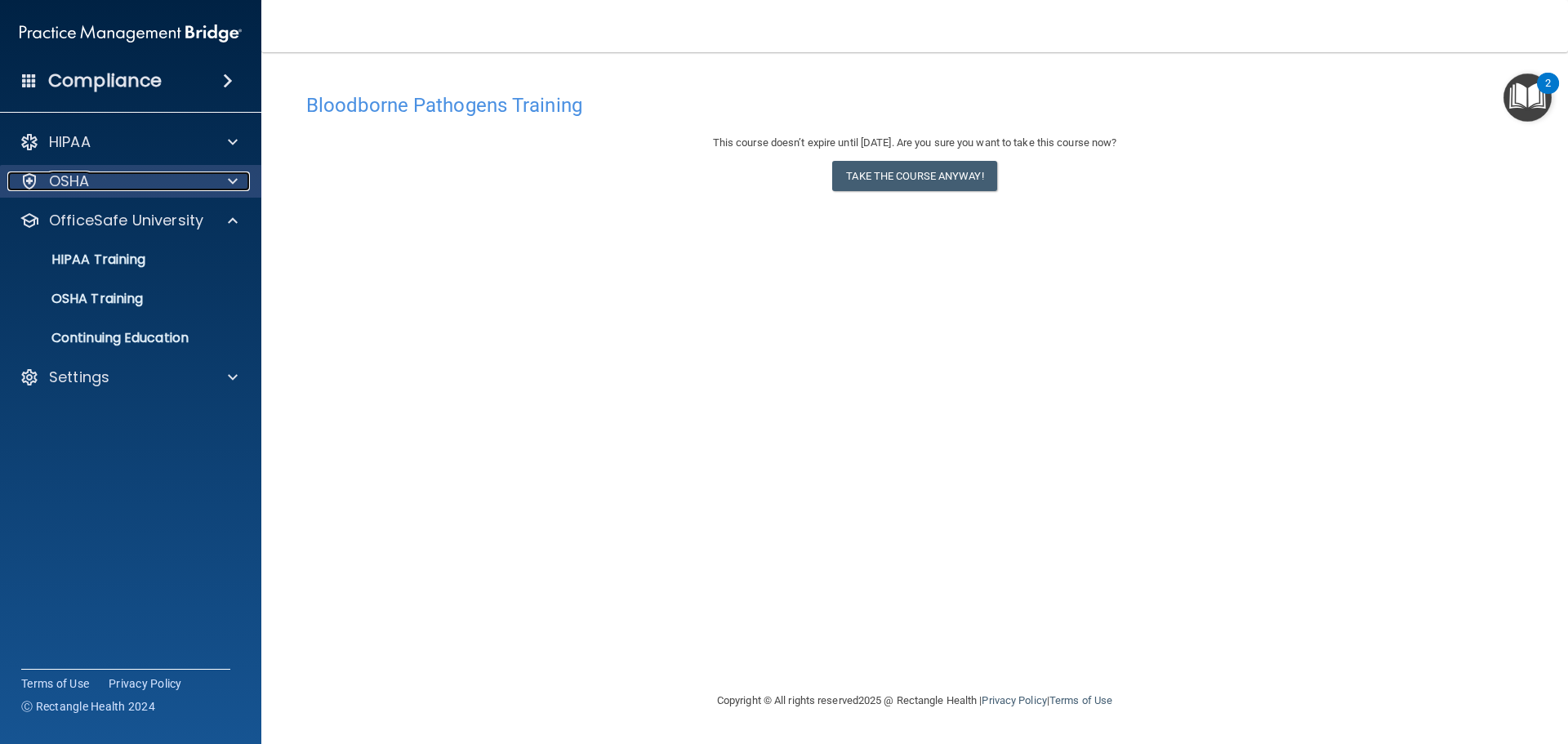
click at [105, 178] on div "OSHA" at bounding box center [108, 181] width 203 height 20
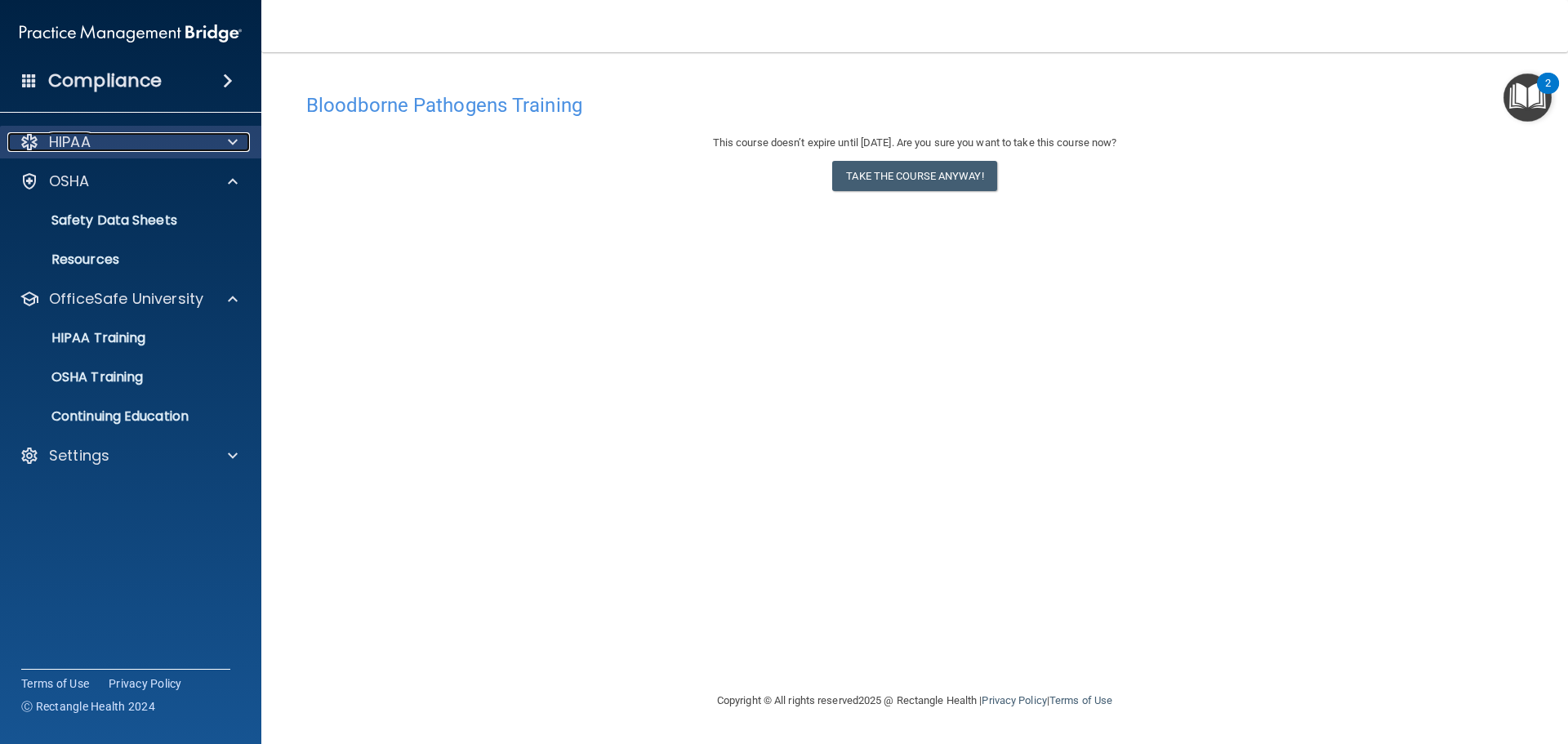
click at [150, 147] on div "HIPAA" at bounding box center [108, 142] width 203 height 20
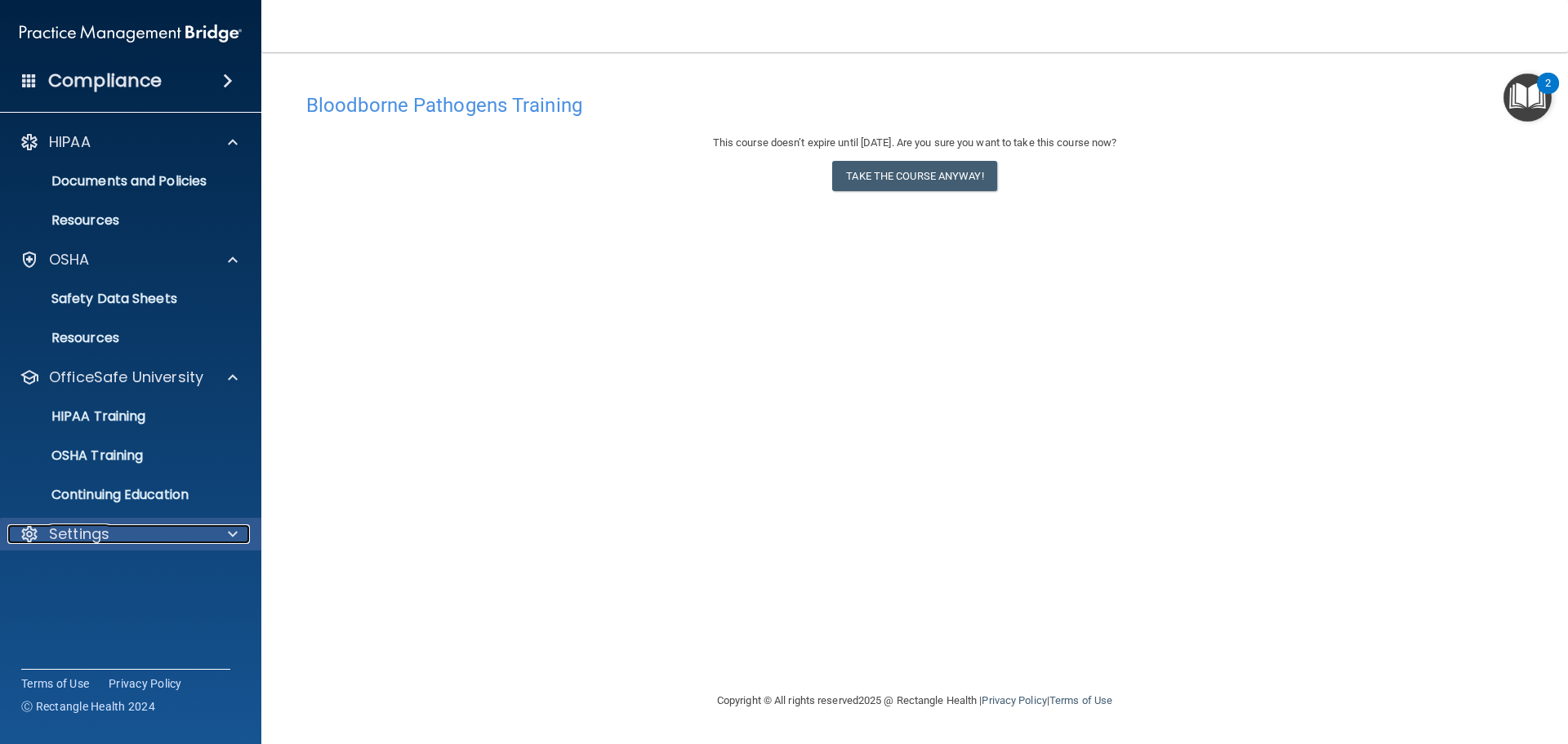
click at [218, 537] on div at bounding box center [230, 534] width 41 height 20
click at [158, 495] on p "Continuing Education" at bounding box center [122, 495] width 223 height 16
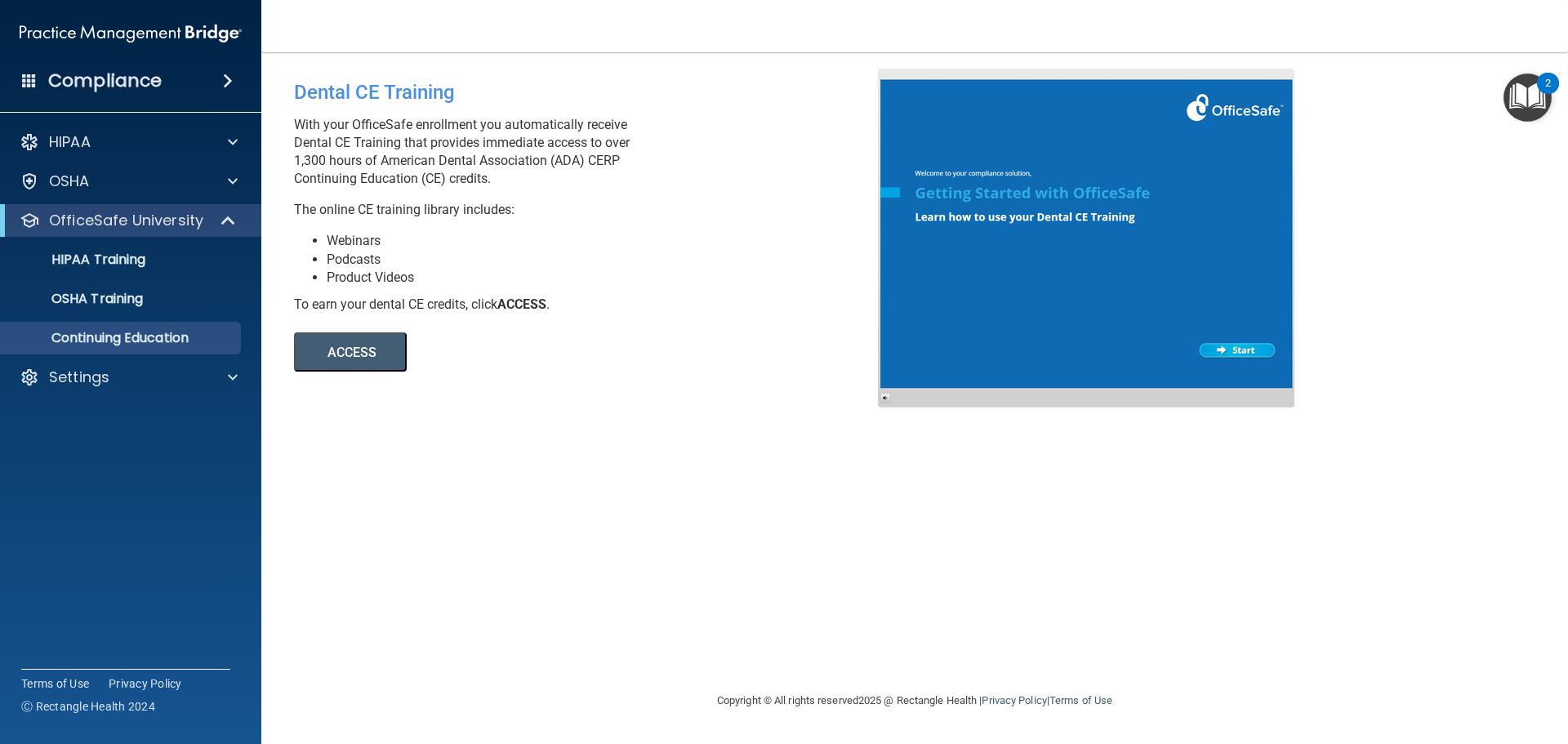
click at [1236, 346] on div at bounding box center [1086, 237] width 417 height 339
click at [371, 354] on button "ACCESS" at bounding box center [350, 352] width 113 height 39
